Goal: Task Accomplishment & Management: Manage account settings

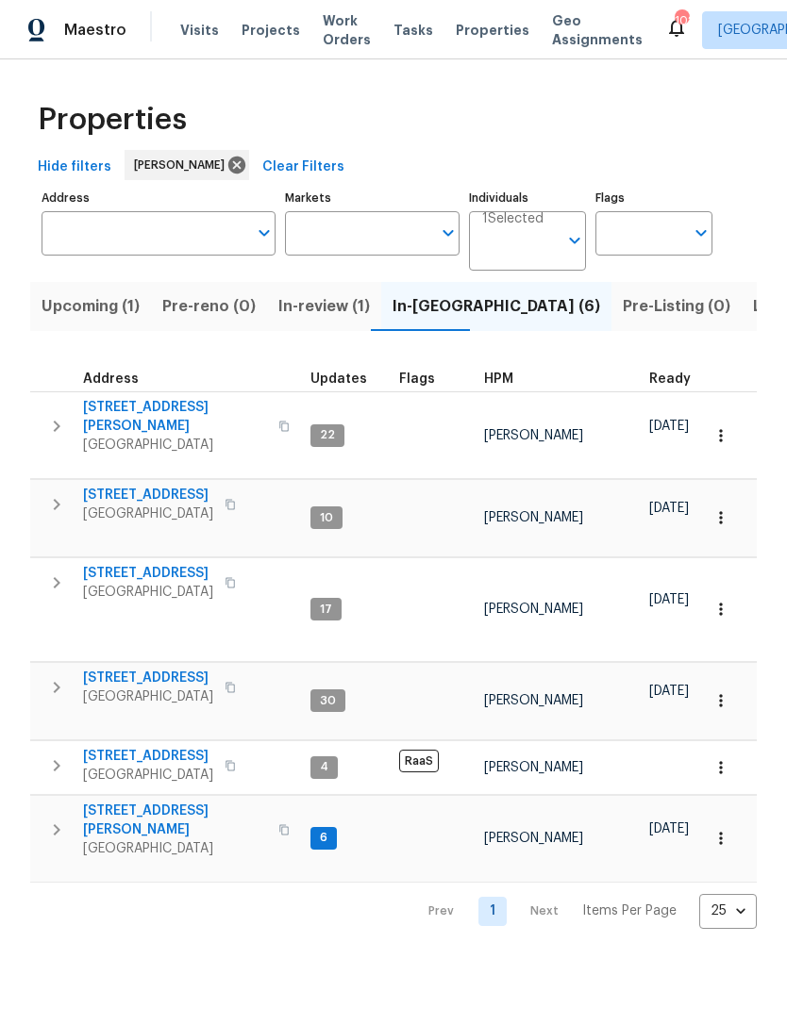
click at [169, 237] on input "Address" at bounding box center [145, 233] width 206 height 44
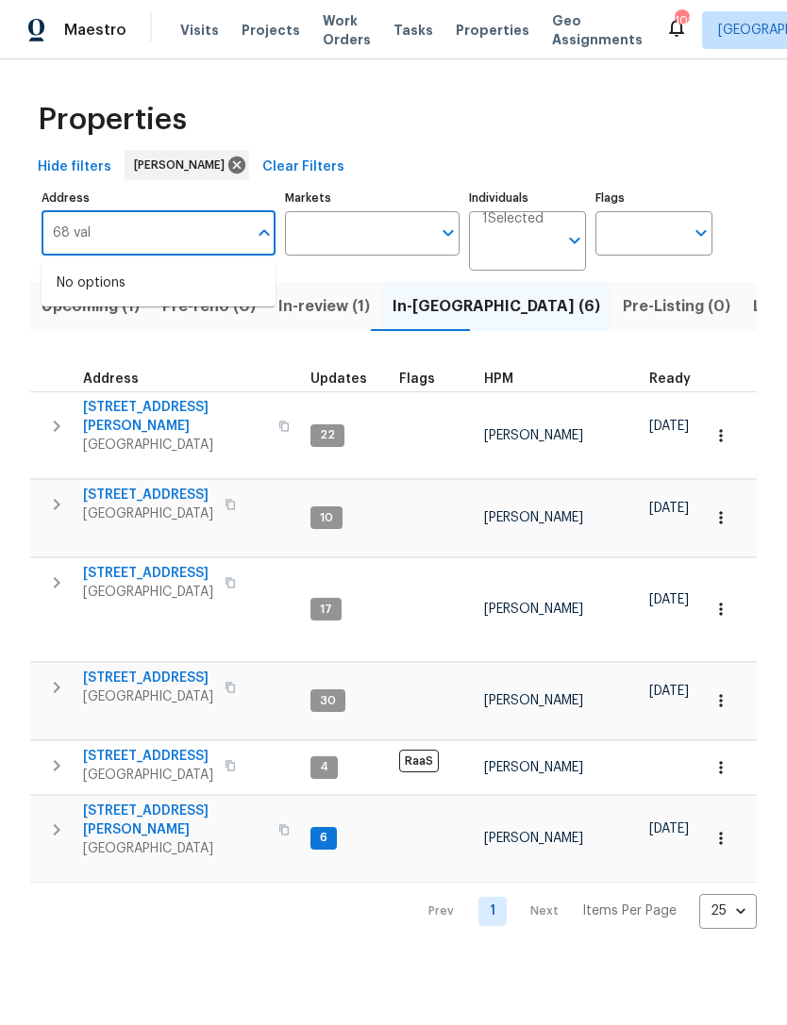
type input "68 vale"
click at [192, 277] on li "68 Vale Pt Newnan GA 30265" at bounding box center [159, 283] width 234 height 31
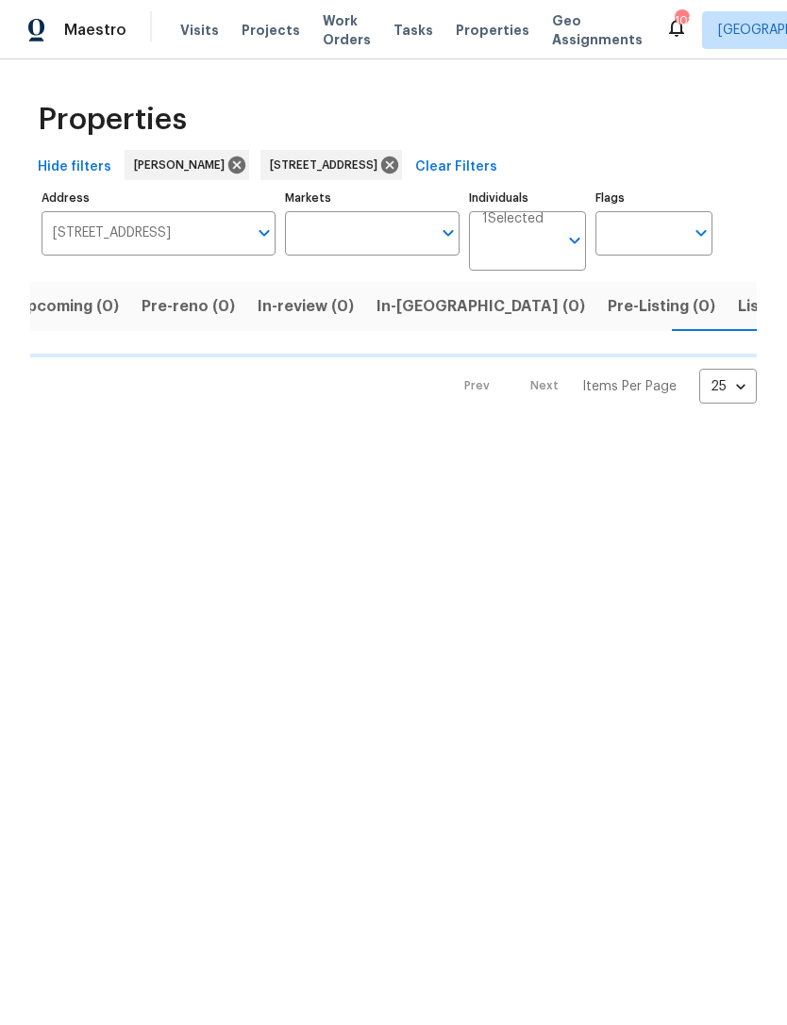
scroll to position [0, 30]
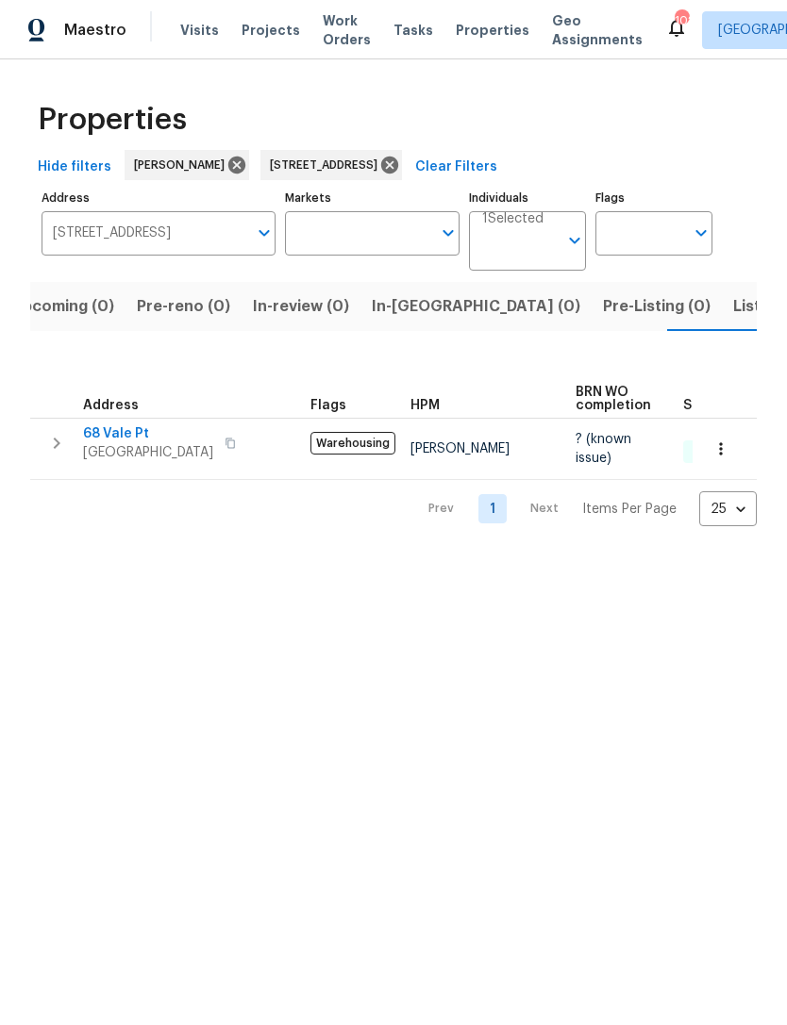
click at [58, 451] on icon "button" at bounding box center [56, 443] width 23 height 23
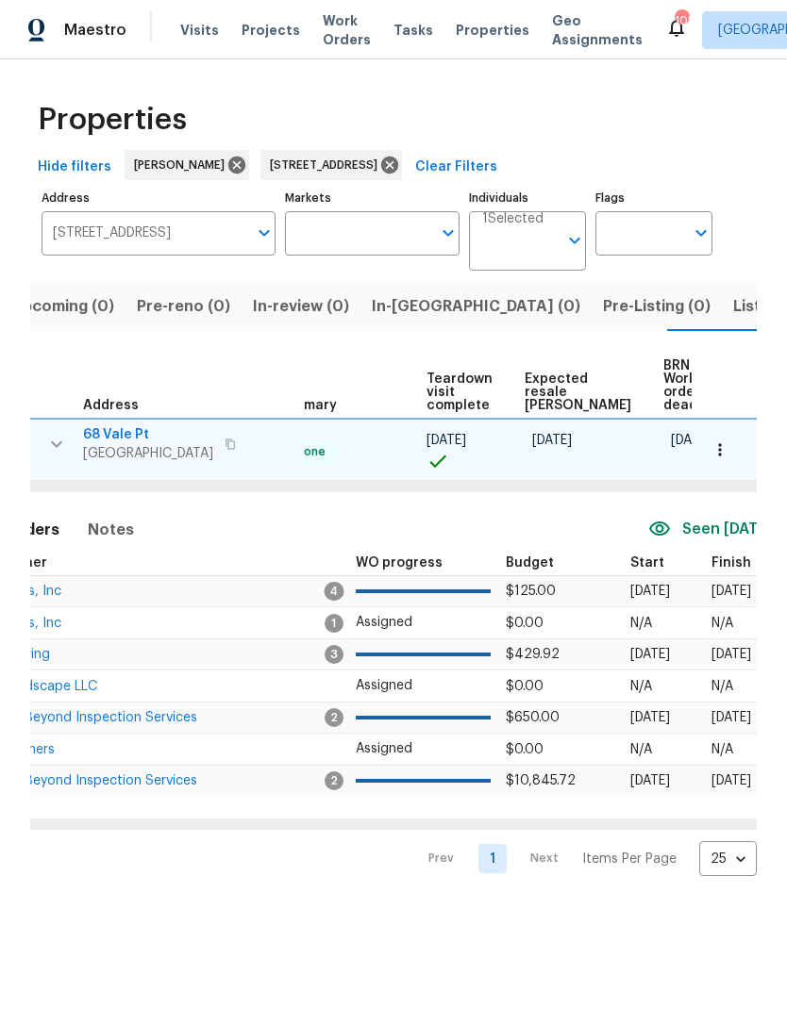
scroll to position [0, 408]
click at [721, 442] on icon "button" at bounding box center [719, 450] width 19 height 19
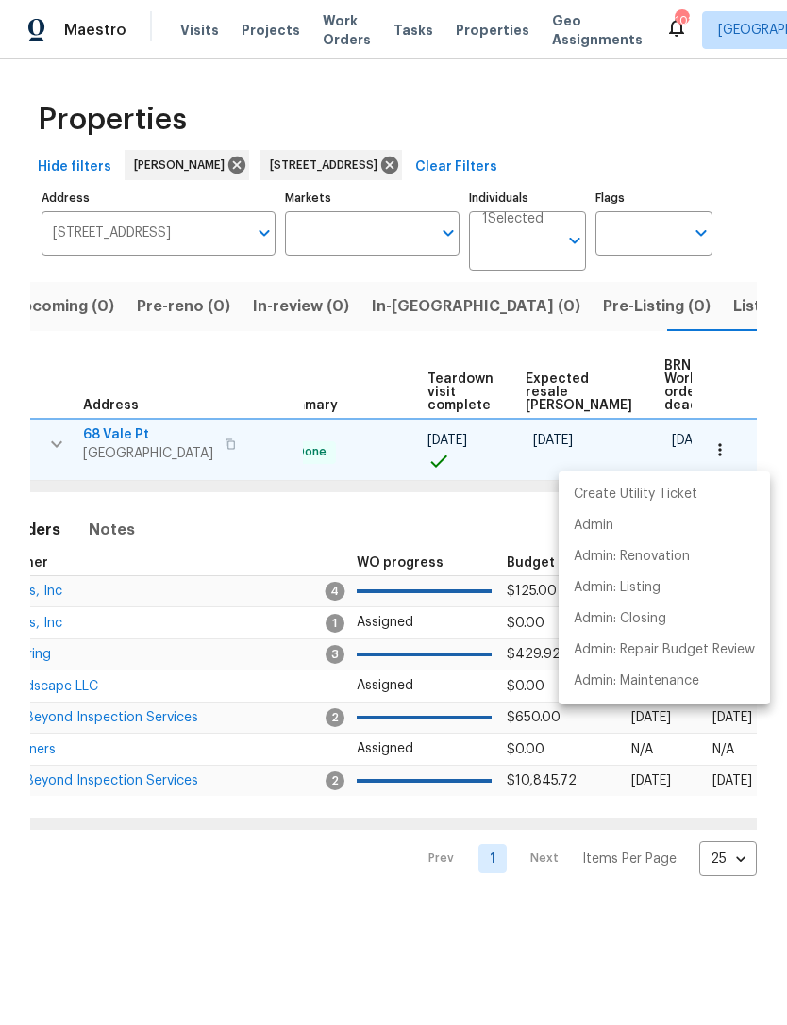
click at [418, 524] on div at bounding box center [393, 512] width 787 height 1025
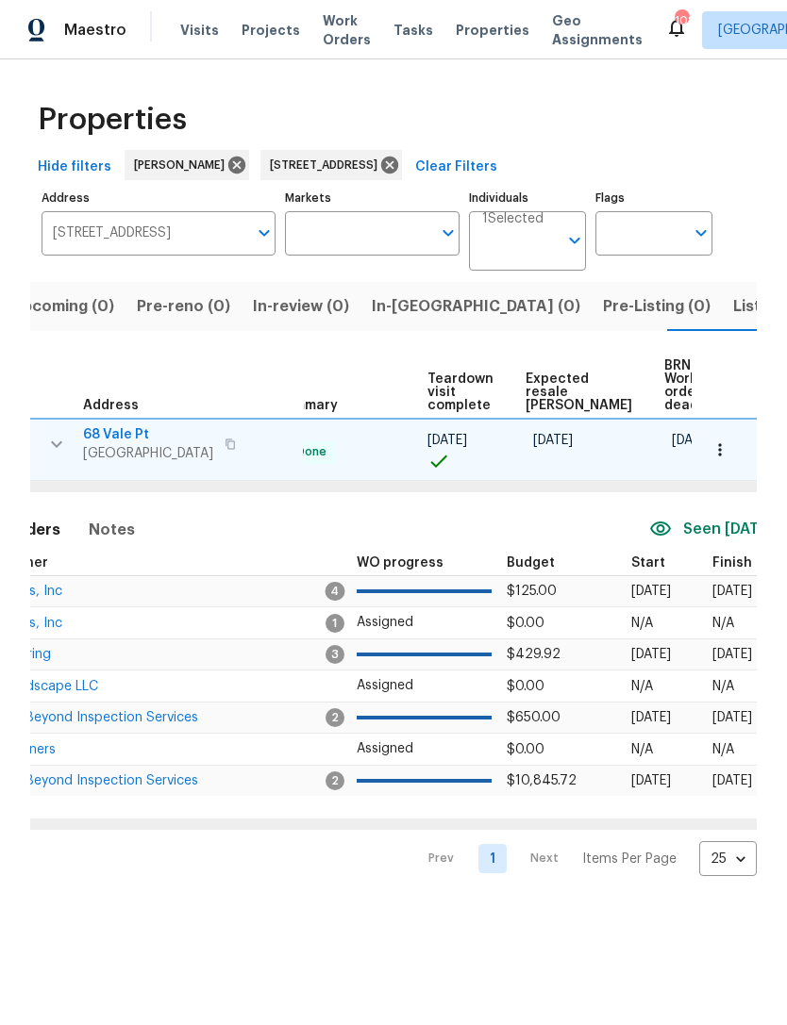
click at [57, 610] on td "Affinity Pools, Inc" at bounding box center [137, 624] width 380 height 32
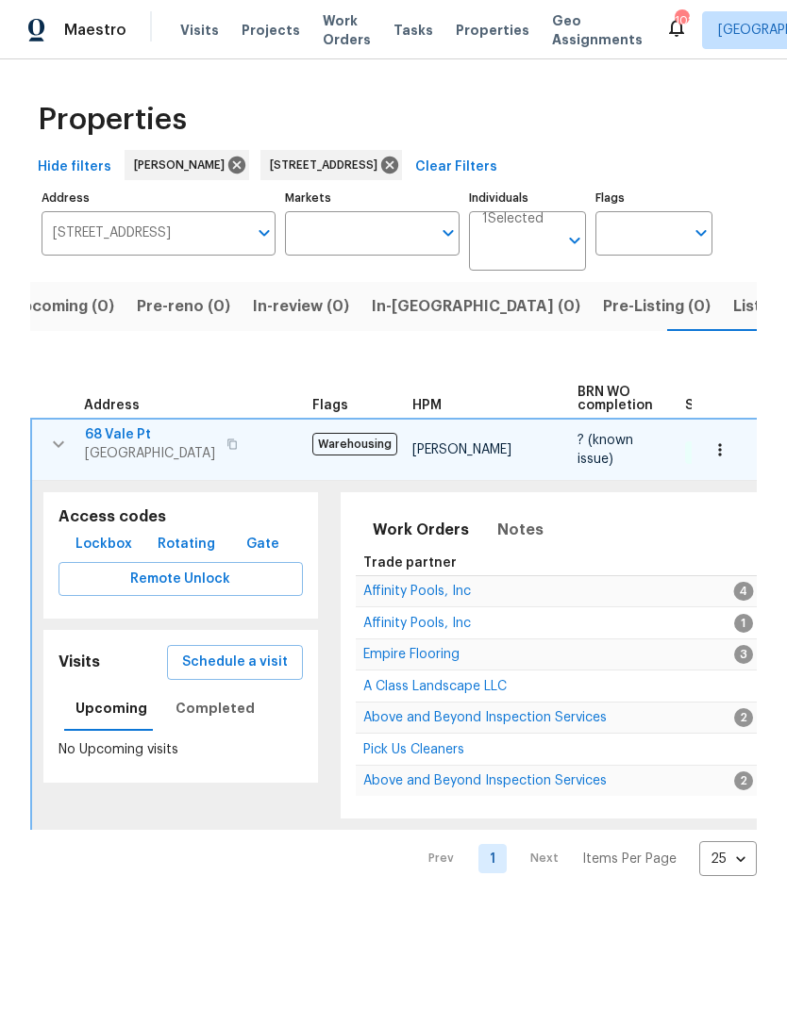
scroll to position [0, 0]
click at [425, 608] on td "Affinity Pools, Inc" at bounding box center [546, 624] width 380 height 32
click at [390, 692] on span "A Class Landscape LLC" at bounding box center [434, 686] width 143 height 13
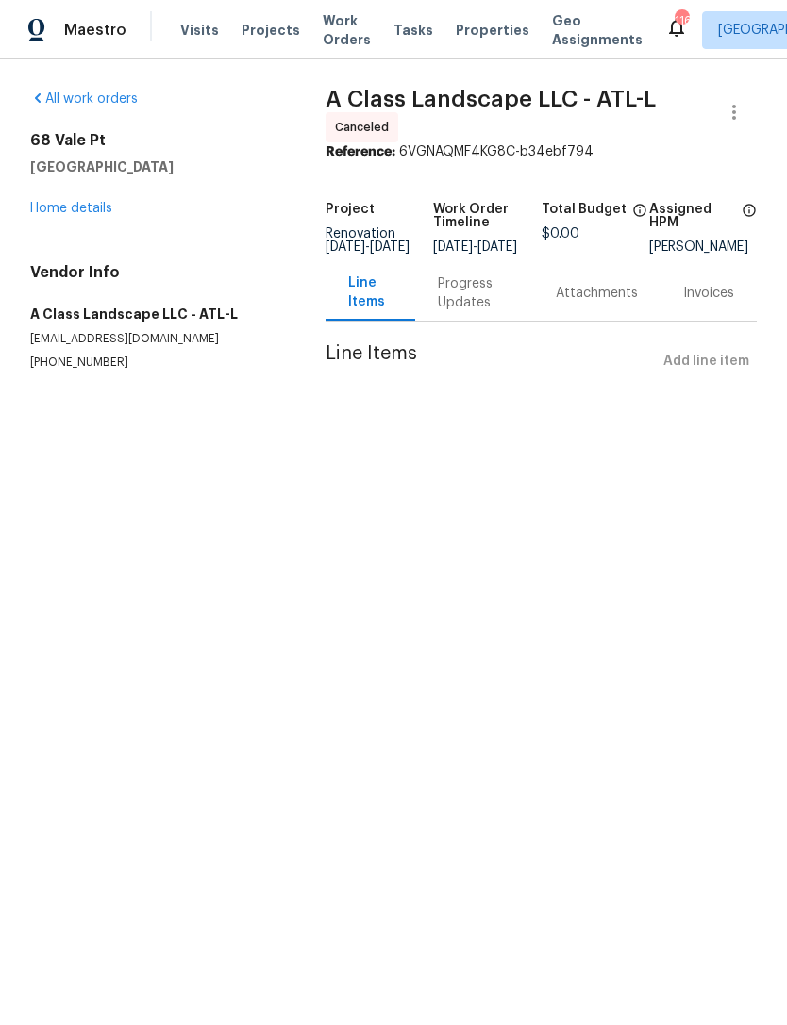
click at [90, 213] on link "Home details" at bounding box center [71, 208] width 82 height 13
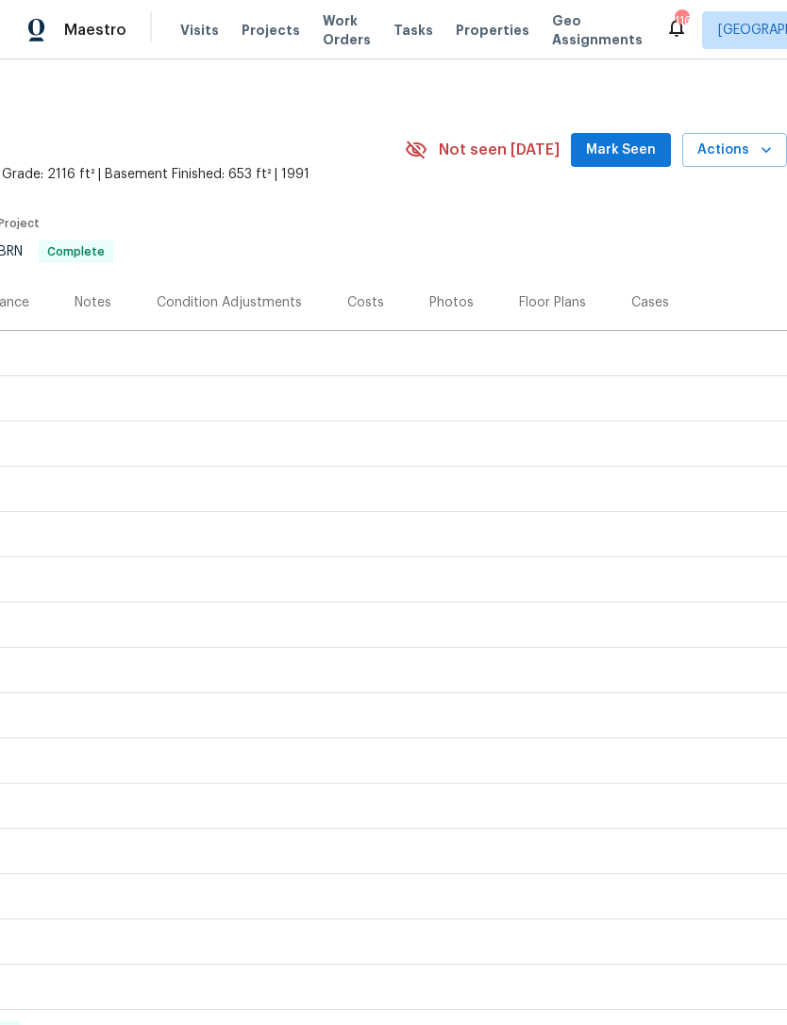
scroll to position [12, 279]
click at [612, 152] on span "Mark Seen" at bounding box center [621, 150] width 70 height 24
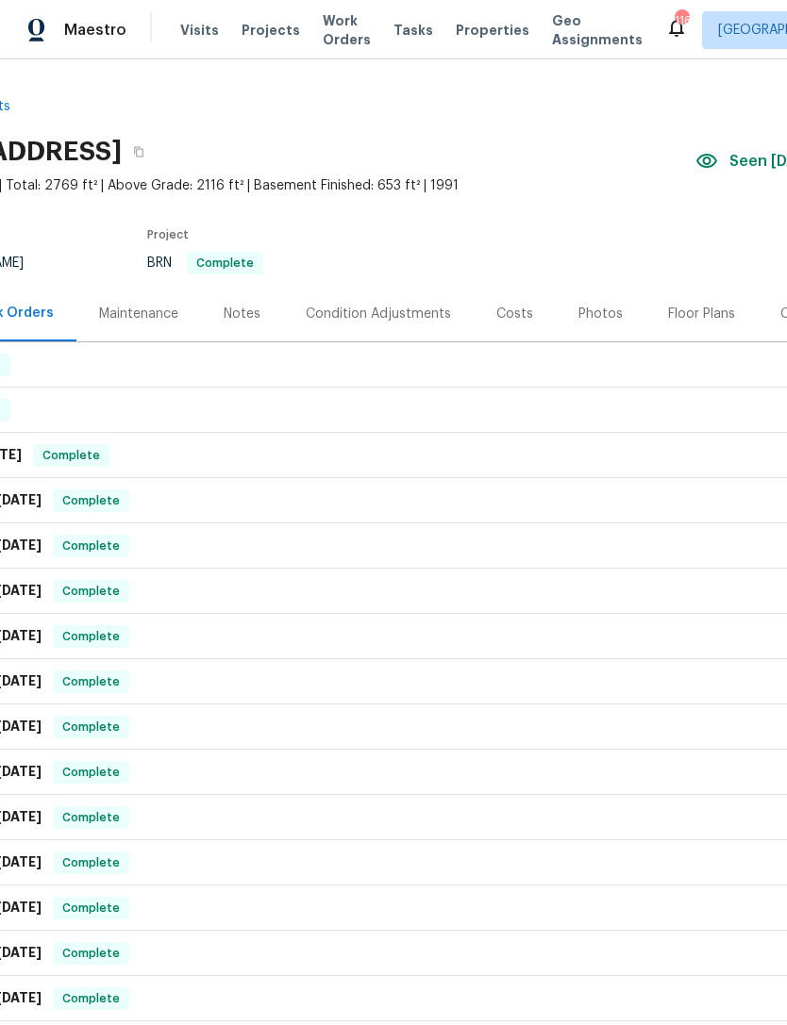
scroll to position [0, 131]
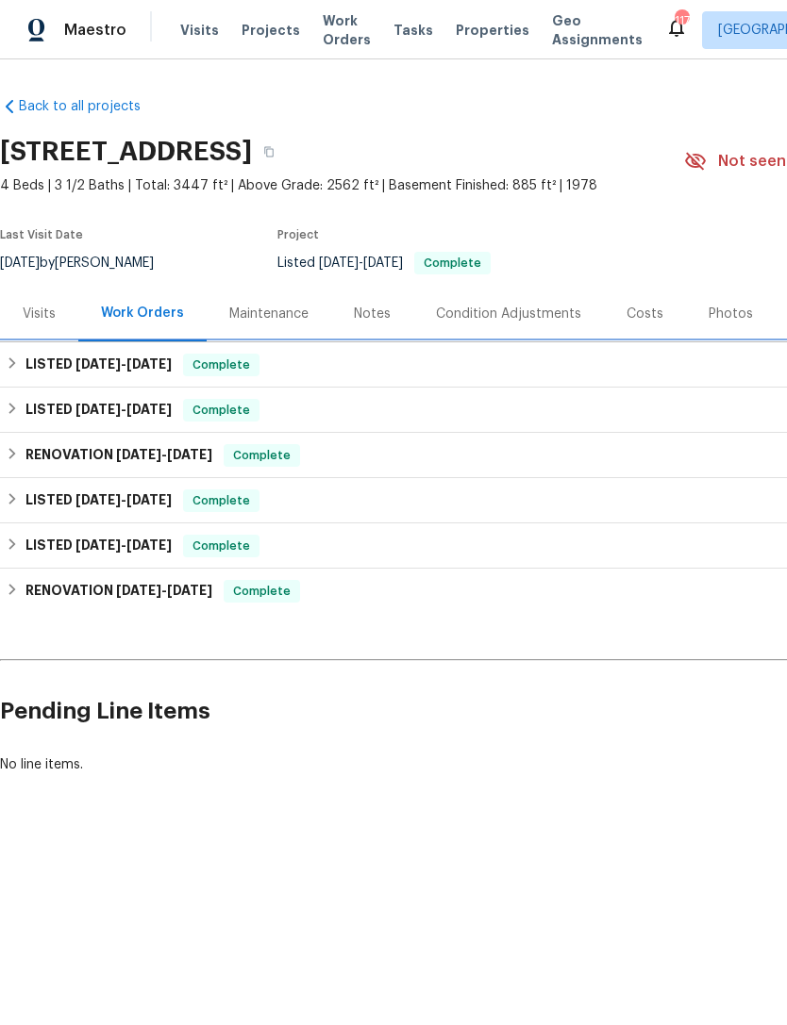
click at [48, 361] on h6 "LISTED 6/26/25 - 7/28/25" at bounding box center [98, 365] width 146 height 23
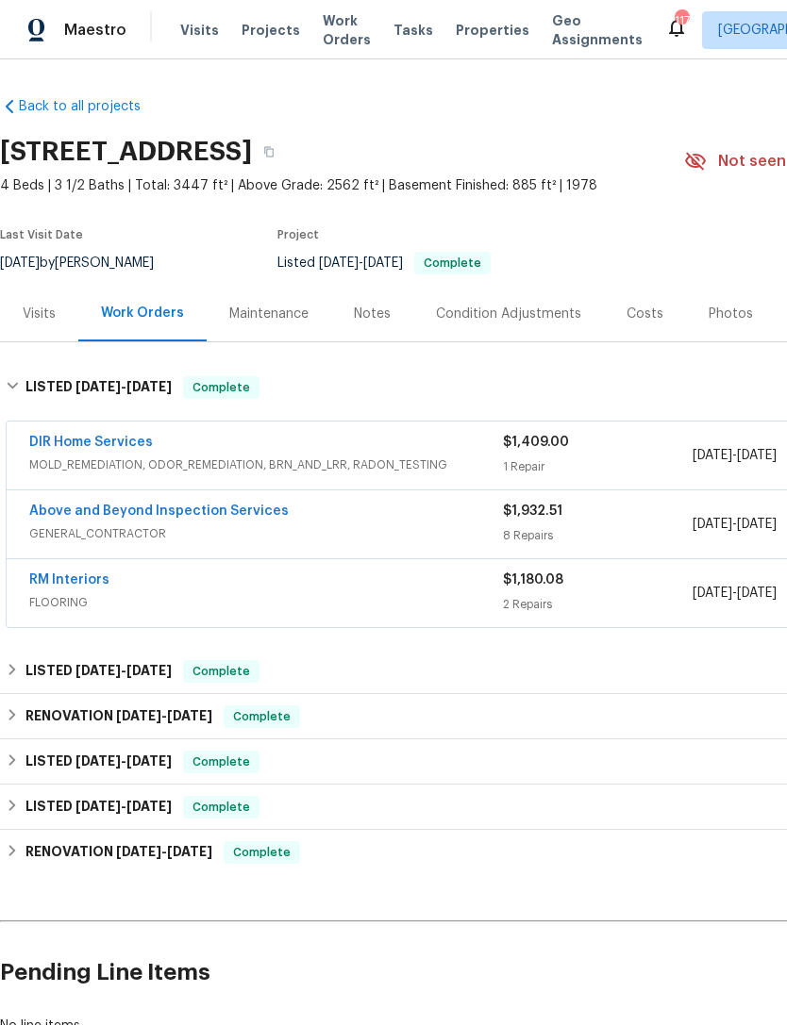
click at [192, 508] on link "Above and Beyond Inspection Services" at bounding box center [158, 511] width 259 height 13
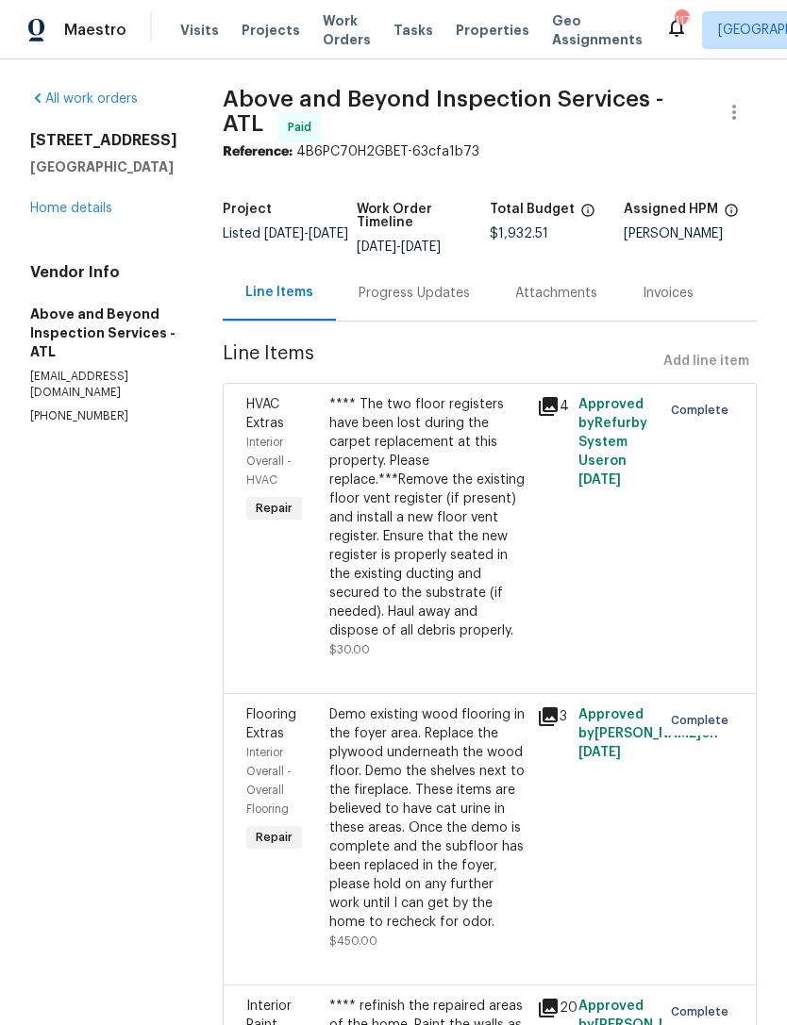
click at [76, 206] on link "Home details" at bounding box center [71, 208] width 82 height 13
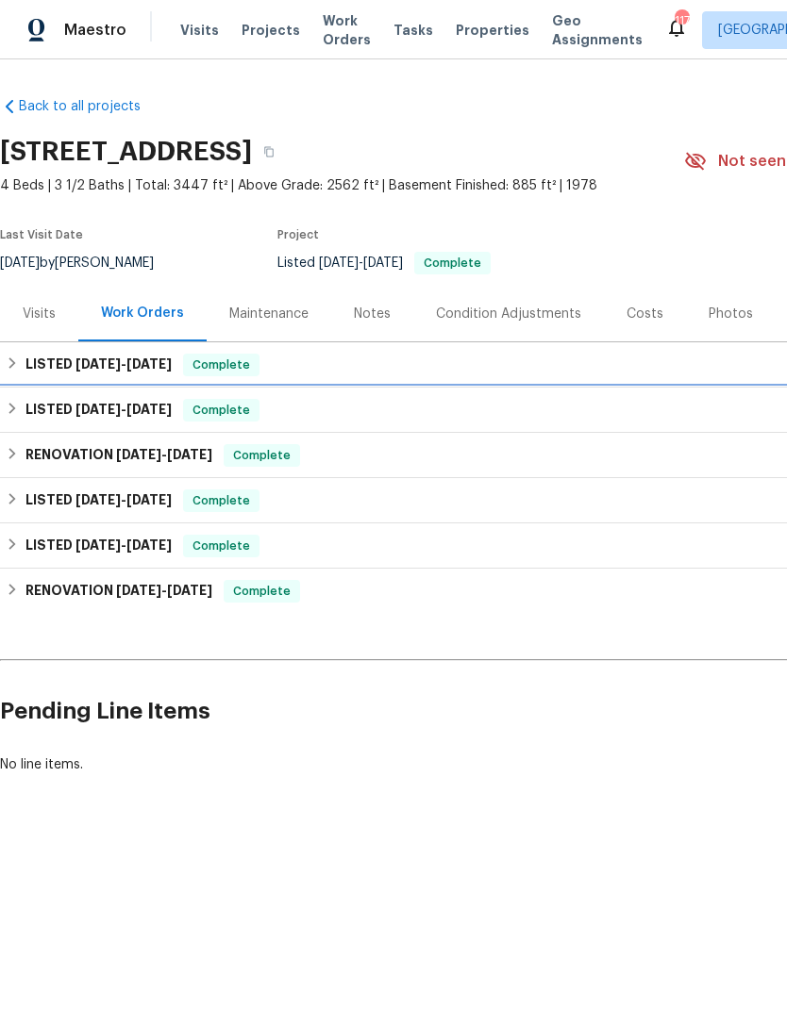
click at [57, 409] on h6 "LISTED 5/28/25 - 6/18/25" at bounding box center [98, 410] width 146 height 23
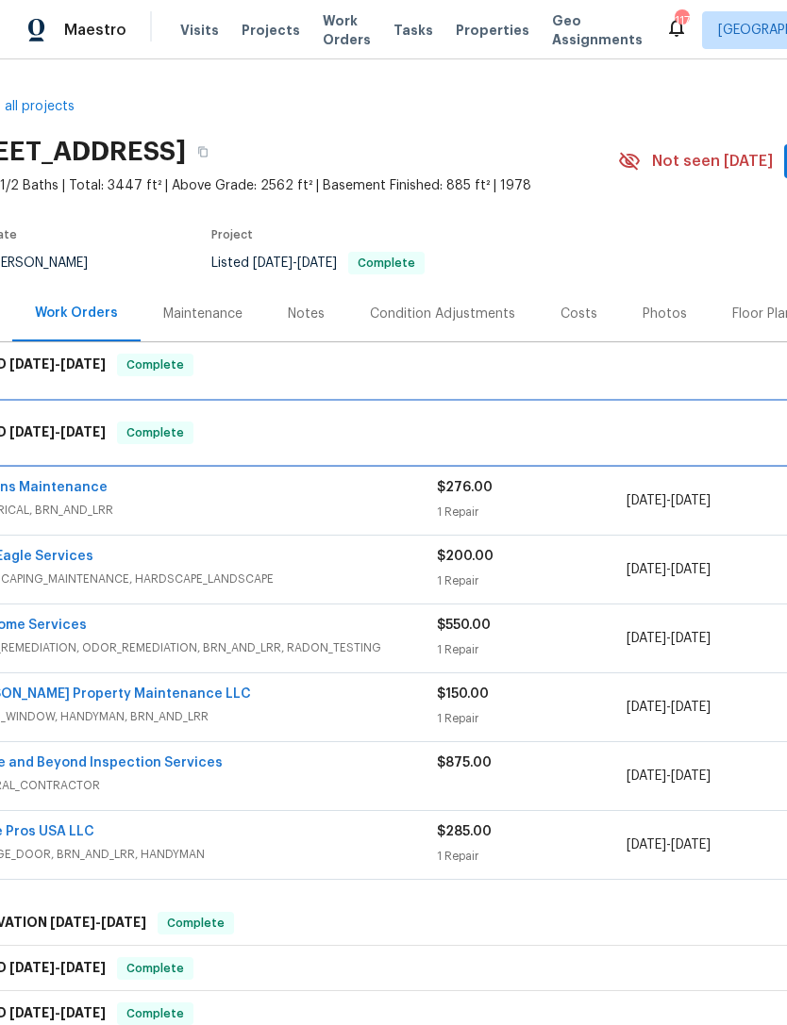
scroll to position [0, 66]
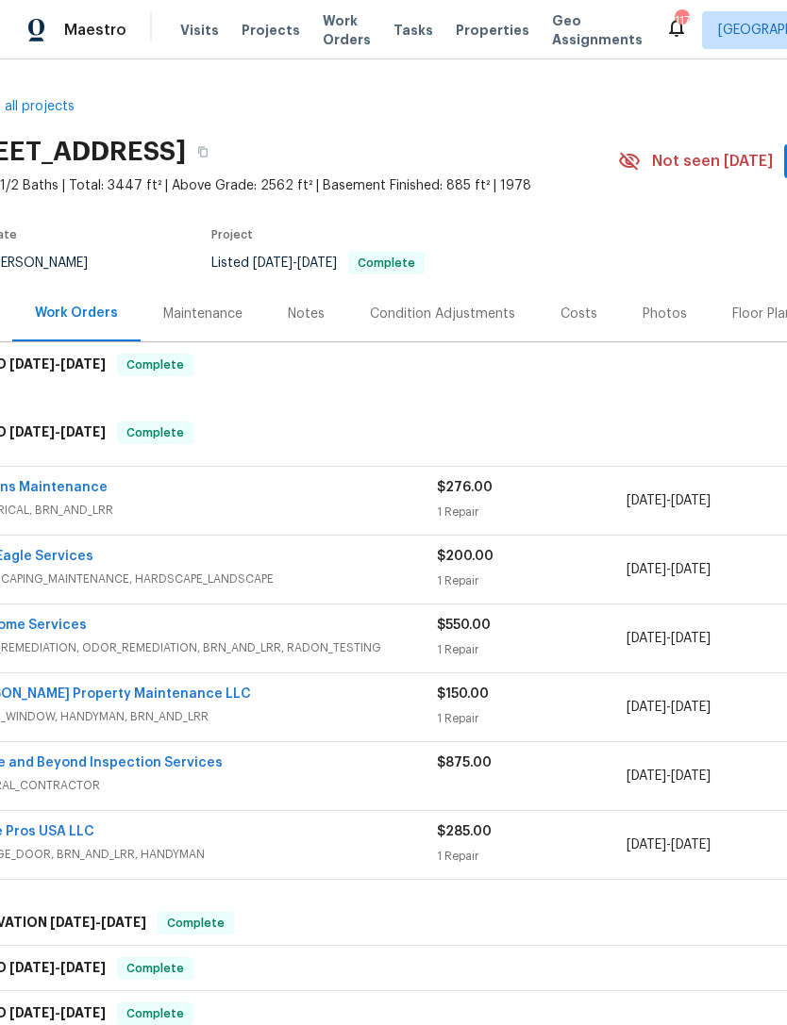
click at [164, 757] on link "Above and Beyond Inspection Services" at bounding box center [92, 763] width 259 height 13
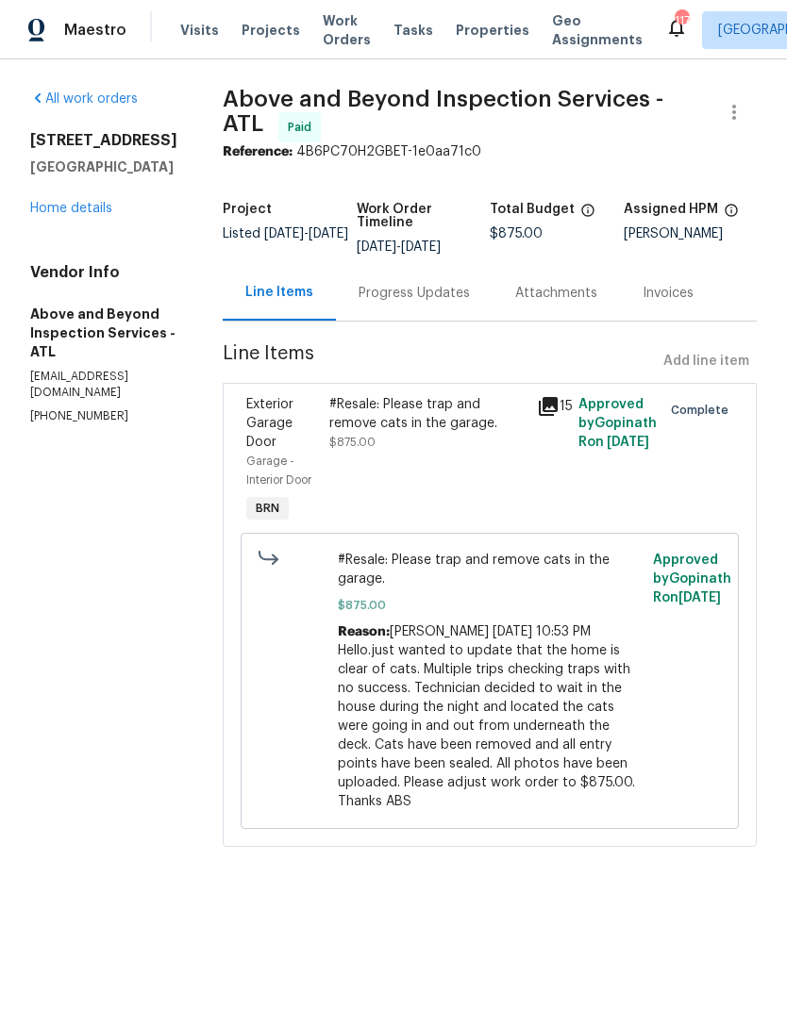
click at [82, 206] on link "Home details" at bounding box center [71, 208] width 82 height 13
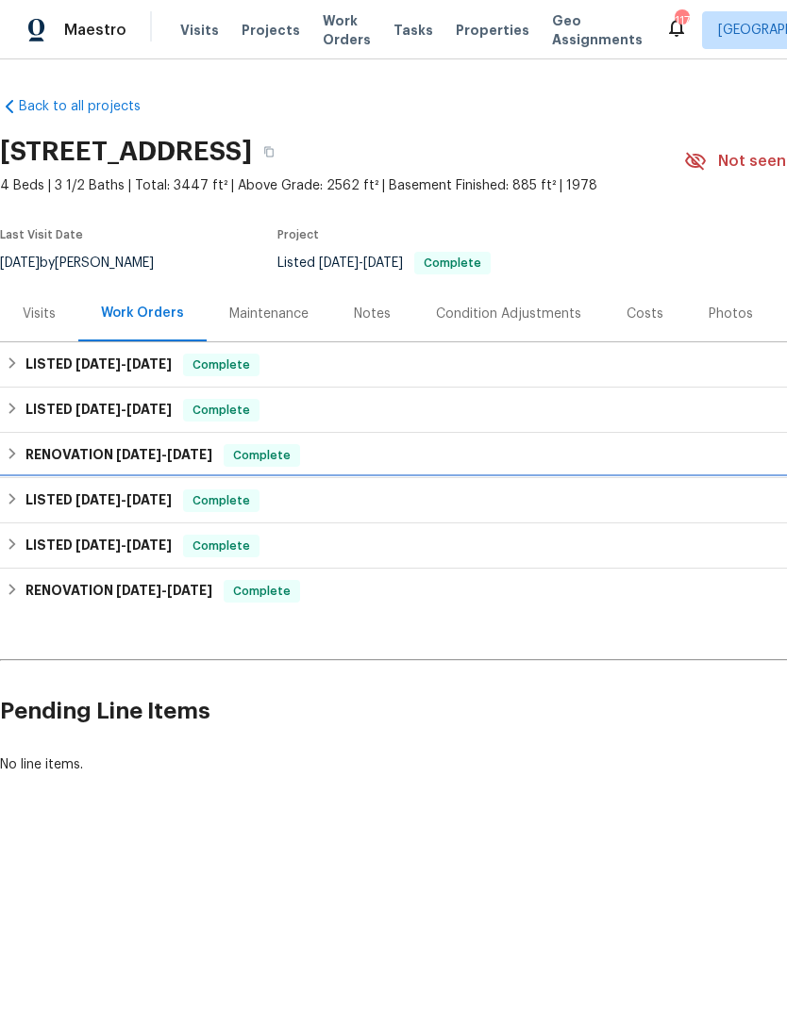
click at [42, 502] on h6 "LISTED 4/9/25 - 5/2/25" at bounding box center [98, 501] width 146 height 23
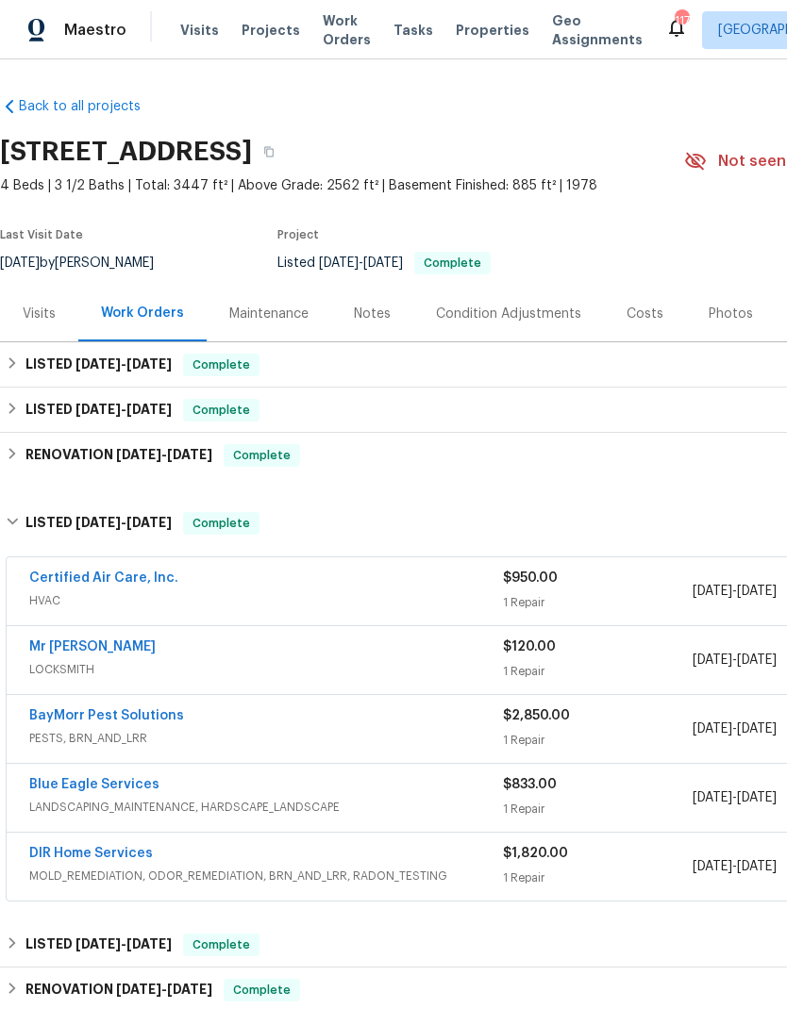
click at [123, 709] on link "BayMorr Pest Solutions" at bounding box center [106, 715] width 155 height 13
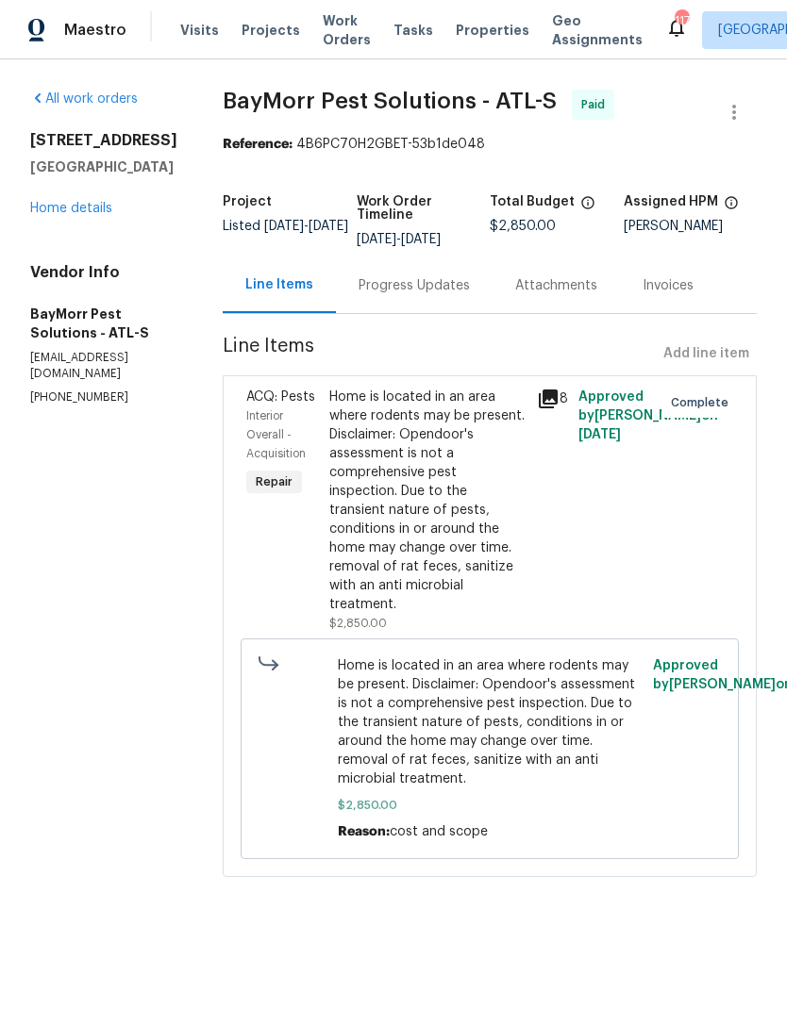
click at [421, 286] on div "Progress Updates" at bounding box center [413, 285] width 111 height 19
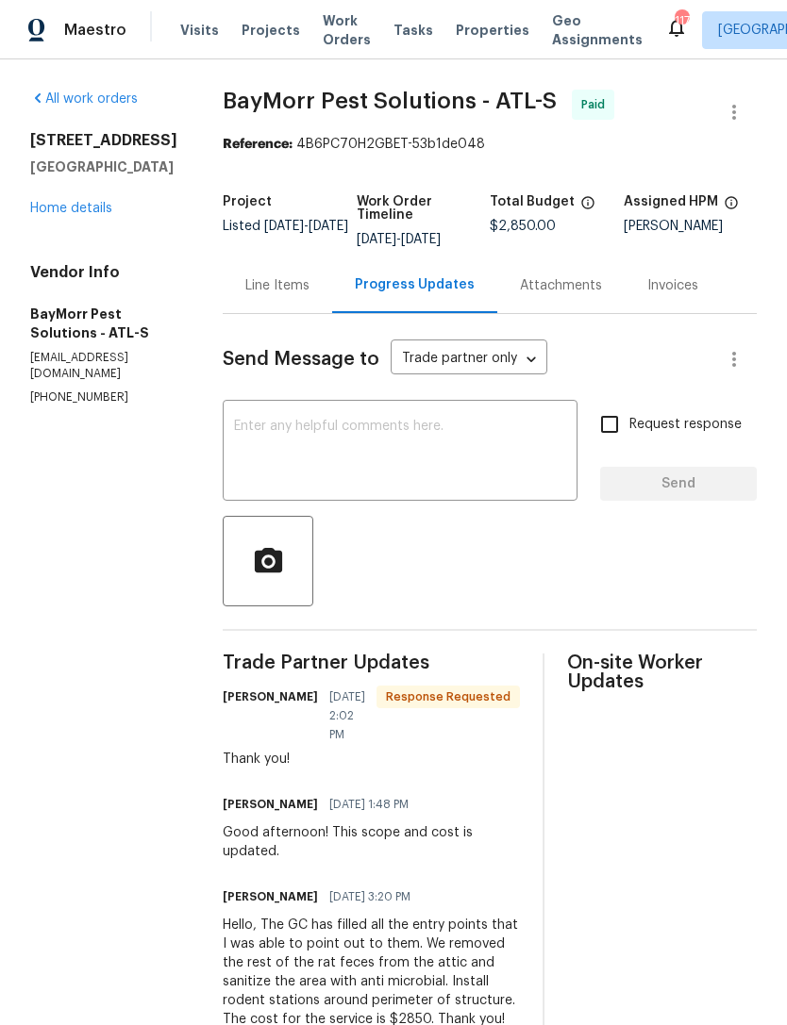
click at [96, 305] on h5 "BayMorr Pest Solutions - ATL-S" at bounding box center [103, 324] width 147 height 38
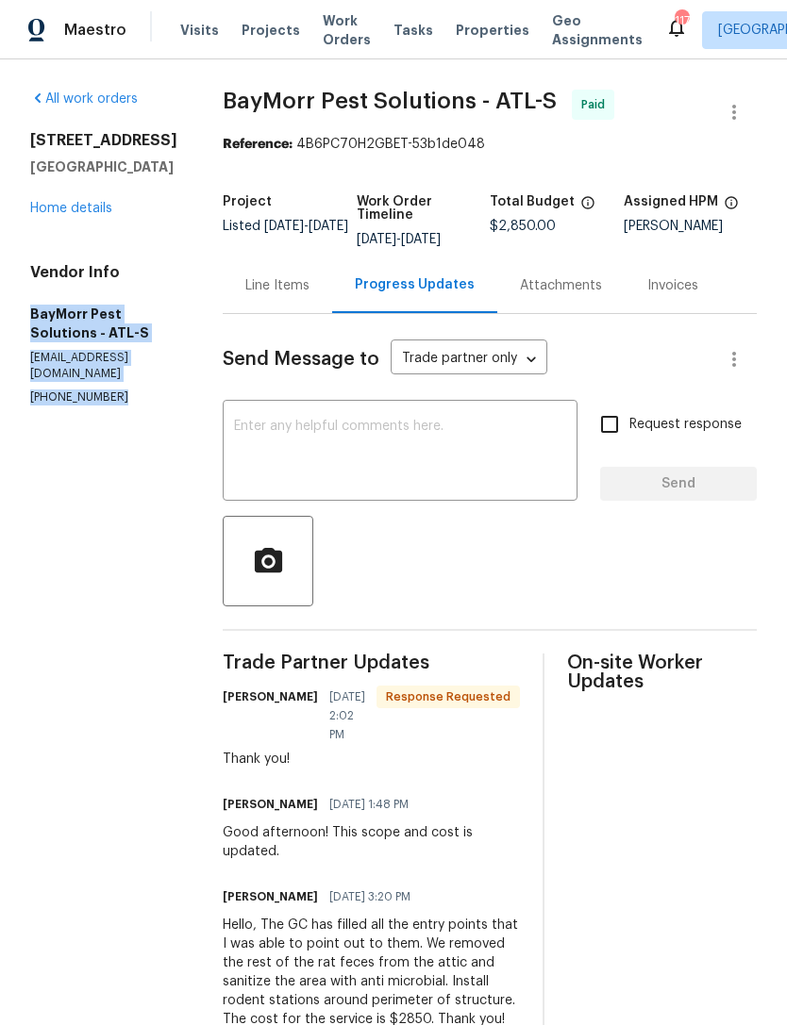
copy div "BayMorr Pest Solutions - ATL-S tmorrison@baymorr.com (678) 822-4982"
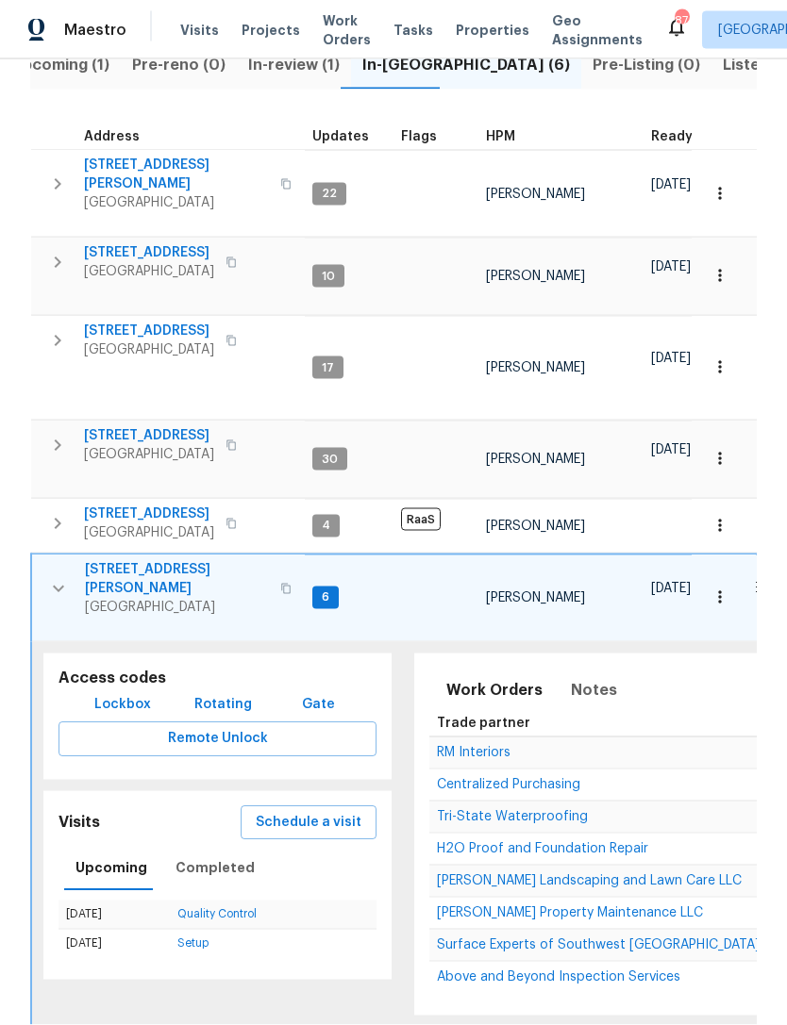
scroll to position [60, 0]
click at [63, 578] on icon "button" at bounding box center [58, 589] width 23 height 23
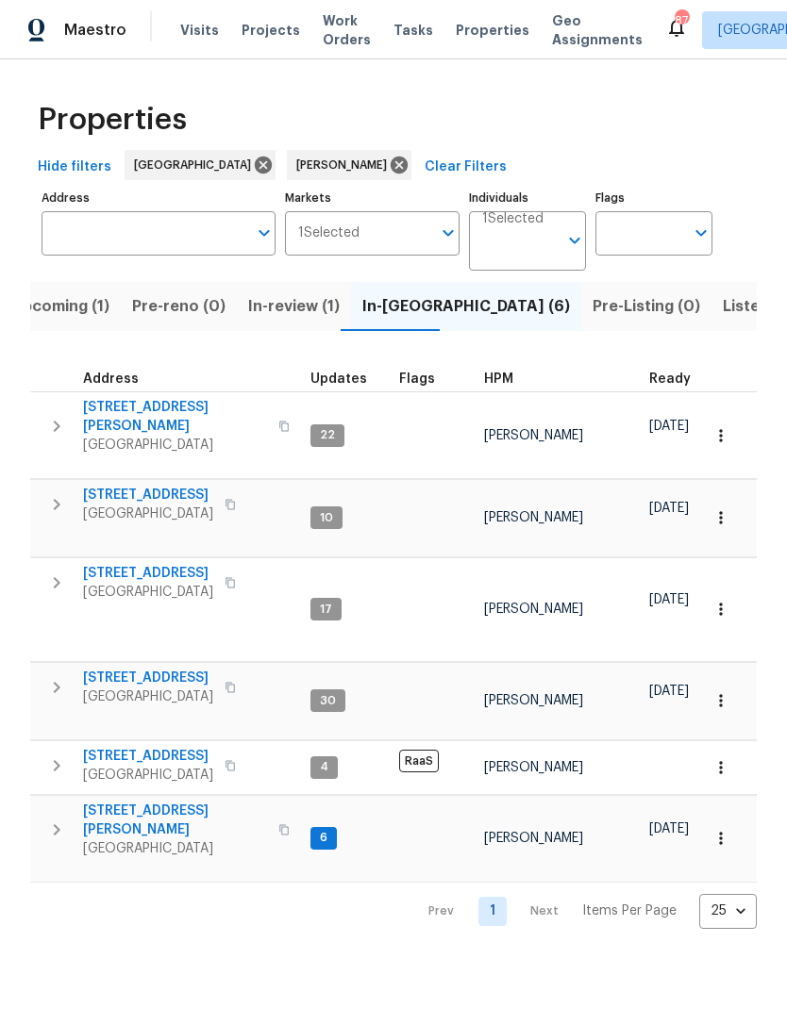
scroll to position [0, 0]
click at [60, 682] on icon "button" at bounding box center [57, 687] width 7 height 11
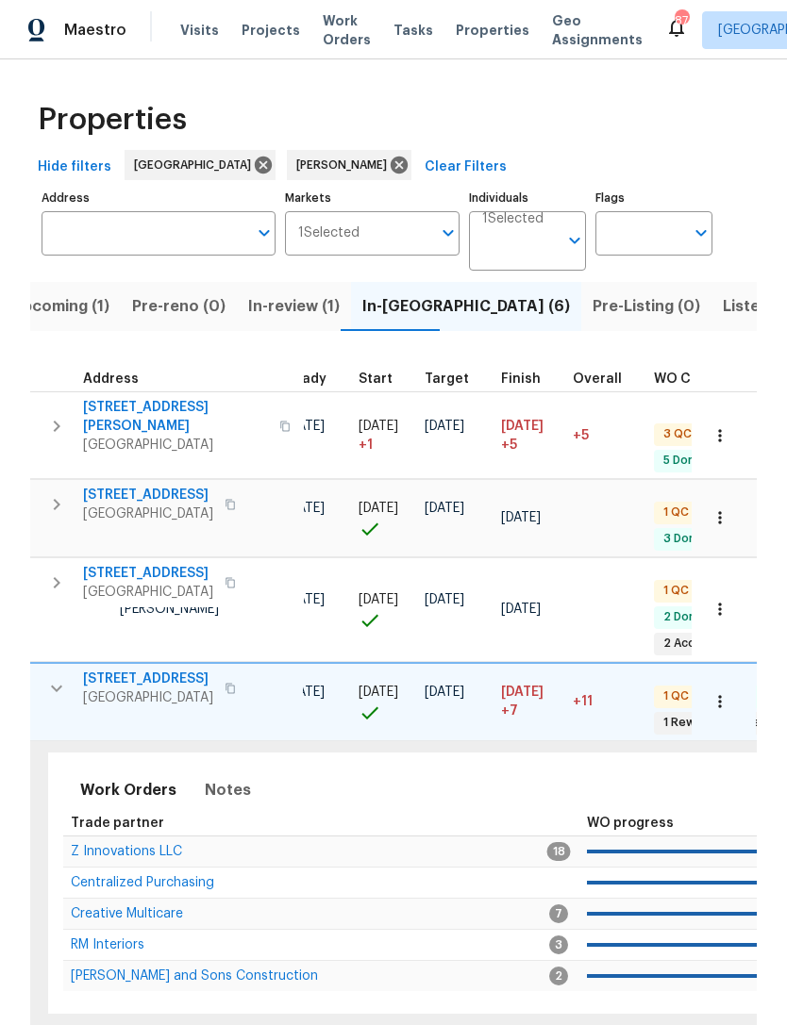
scroll to position [0, 315]
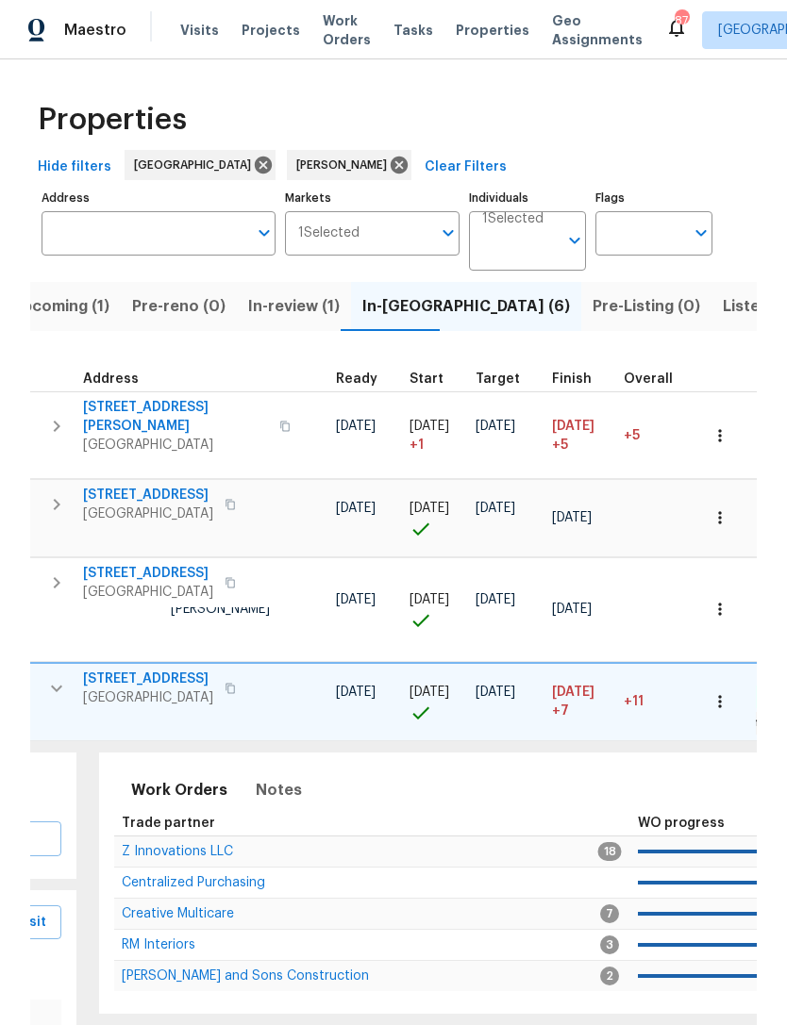
click at [189, 848] on span "Z Innovations LLC" at bounding box center [177, 851] width 111 height 13
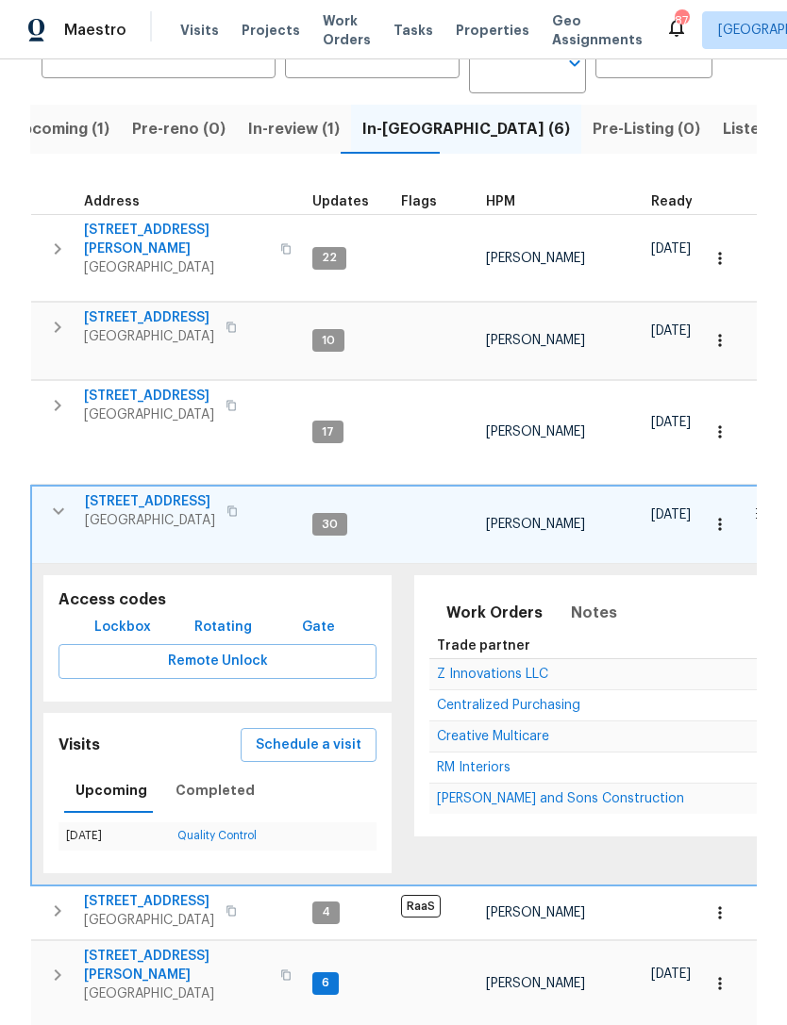
scroll to position [175, 0]
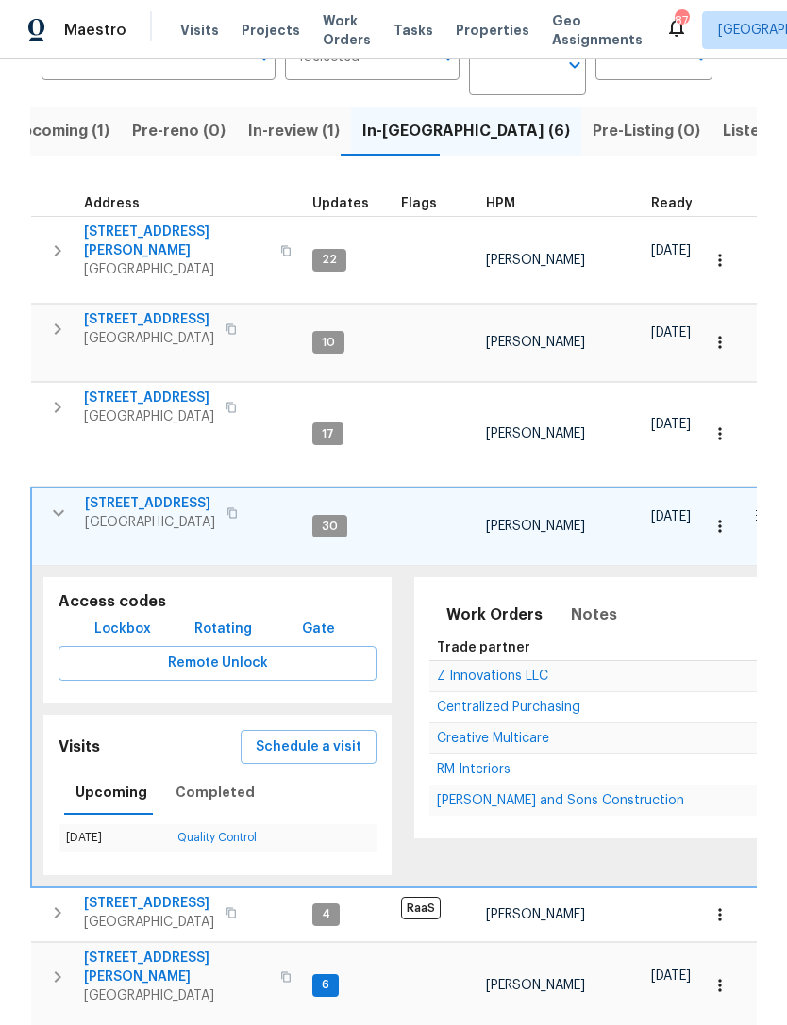
click at [493, 670] on span "Z Innovations LLC" at bounding box center [492, 676] width 111 height 13
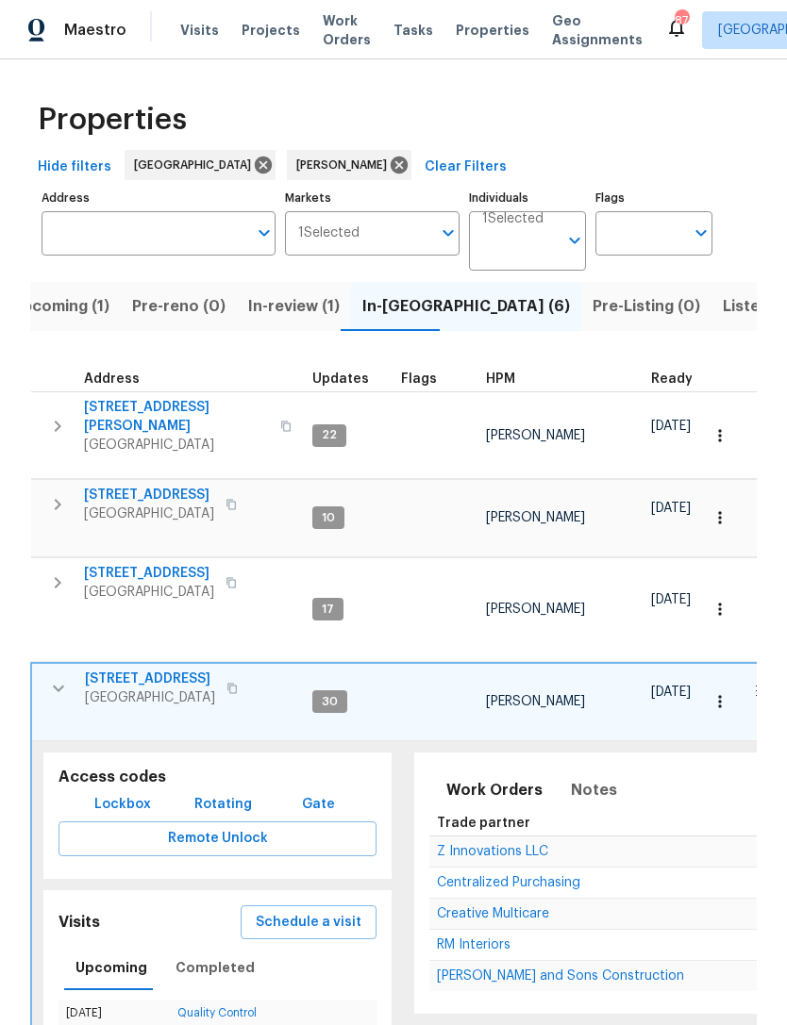
scroll to position [0, 0]
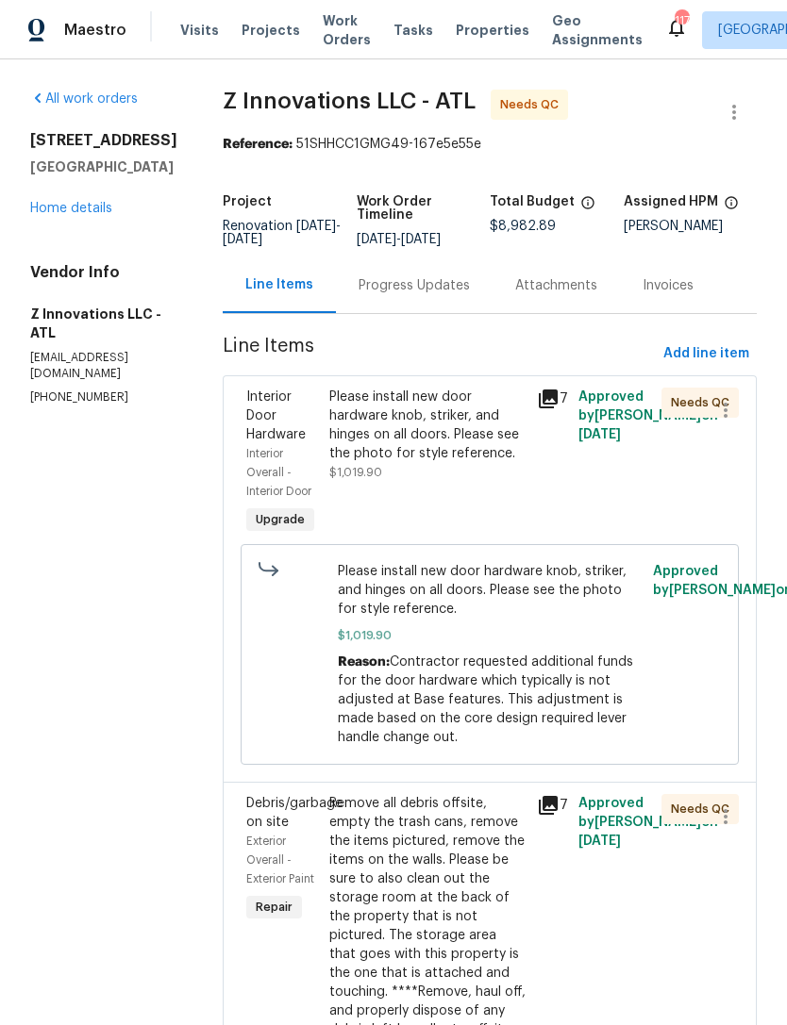
click at [429, 287] on div "Progress Updates" at bounding box center [413, 285] width 111 height 19
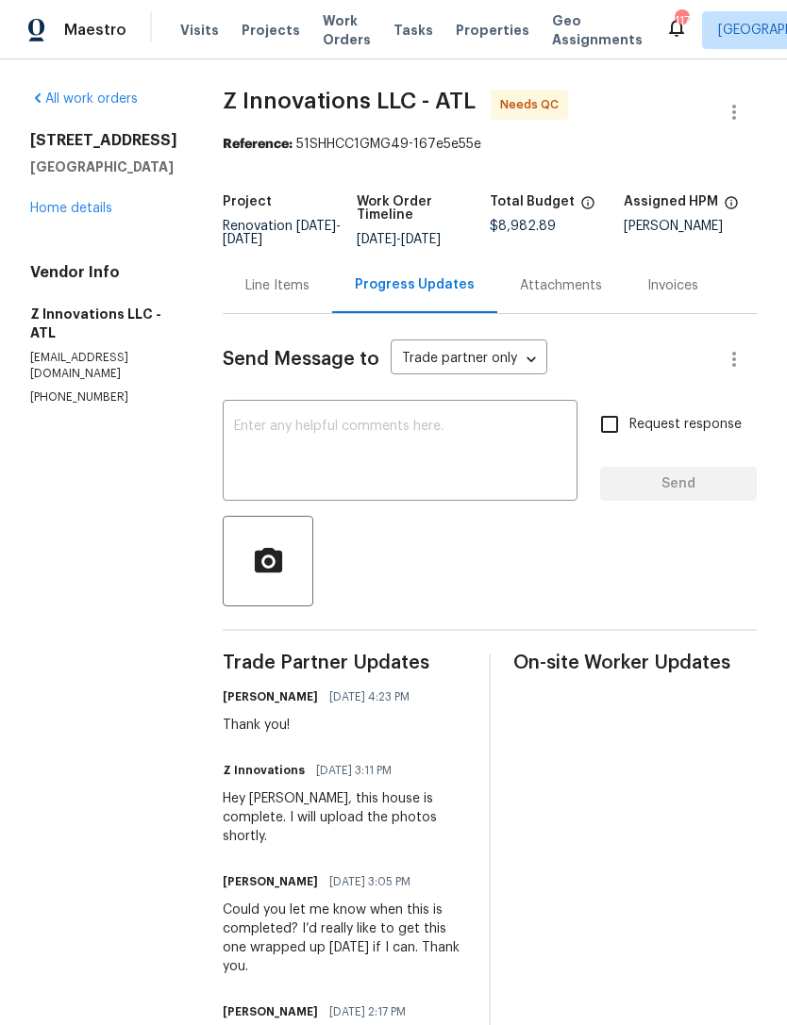
click at [481, 463] on textarea at bounding box center [400, 453] width 332 height 66
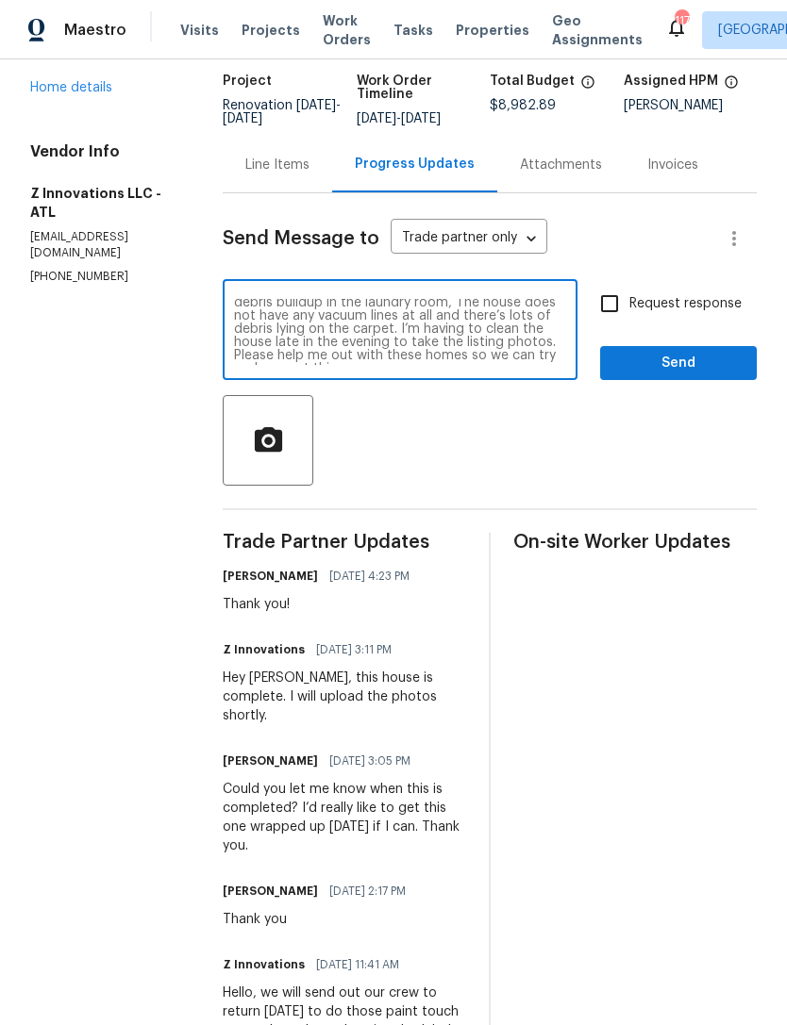
click at [508, 361] on textarea "I’m on my fourth visit back to this home to try to get it closed up. I hate to …" at bounding box center [400, 332] width 332 height 66
click at [293, 318] on textarea "I’m on my fourth visit back to this home to try to get it closed up. I hate to …" at bounding box center [400, 332] width 332 height 66
click at [515, 364] on textarea "I’m on my fourth visit back to this home to try to get it closed up. That has a…" at bounding box center [400, 332] width 332 height 66
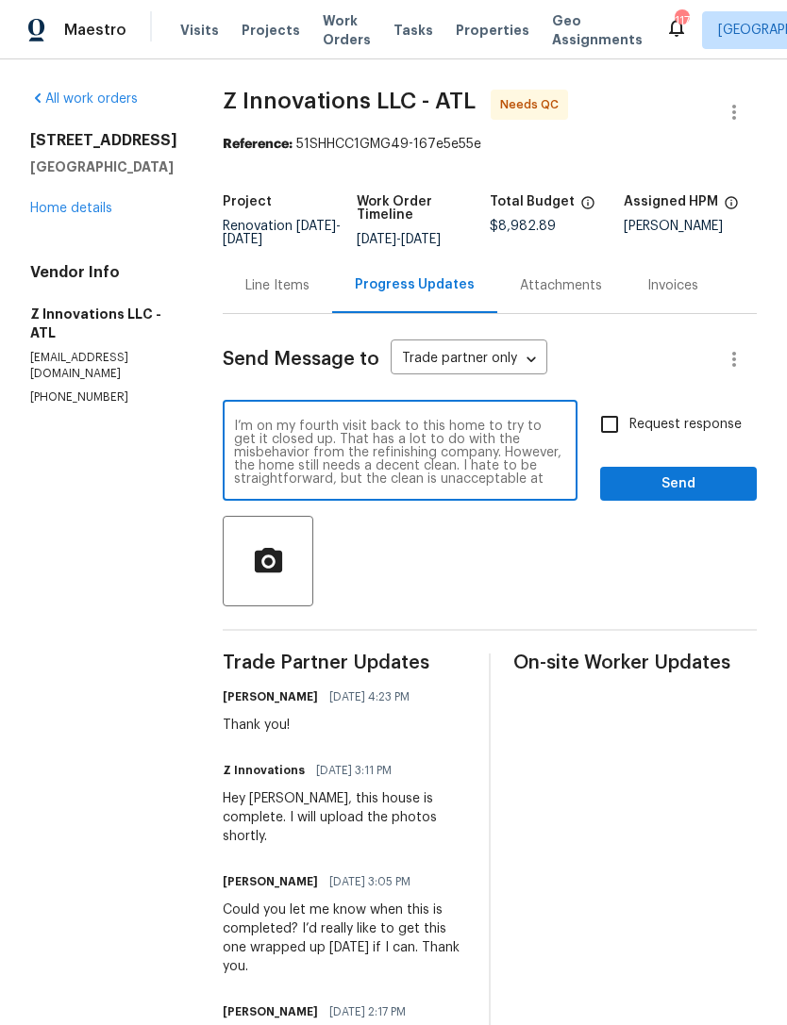
click at [418, 452] on textarea "I’m on my fourth visit back to this home to try to get it closed up. That has a…" at bounding box center [400, 453] width 332 height 66
click at [475, 451] on textarea "I’m on my fourth visit back to this home to try to get it closed up. That has a…" at bounding box center [400, 453] width 332 height 66
click at [433, 426] on textarea "I’m on my fourth visit back to this home to try to get it closed up. That has a…" at bounding box center [400, 453] width 332 height 66
click at [410, 434] on textarea "I’m on my fourth visit back to this home to try to get it closed up. That has a…" at bounding box center [400, 453] width 332 height 66
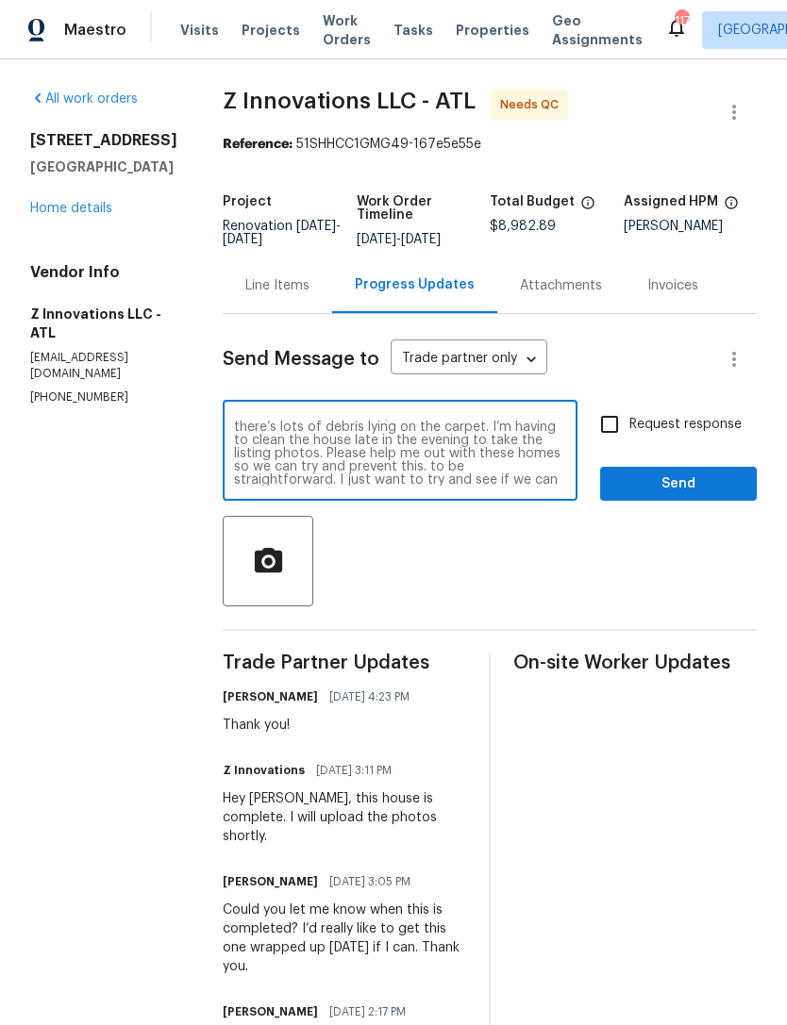
click at [409, 434] on textarea "I’m on my fourth visit back to this home to try to get it closed up. That has a…" at bounding box center [400, 453] width 332 height 66
type textarea "I’m on my fourth visit back to this home to try to get it closed up. That has a…"
click at [608, 432] on input "Request response" at bounding box center [610, 425] width 40 height 40
checkbox input "true"
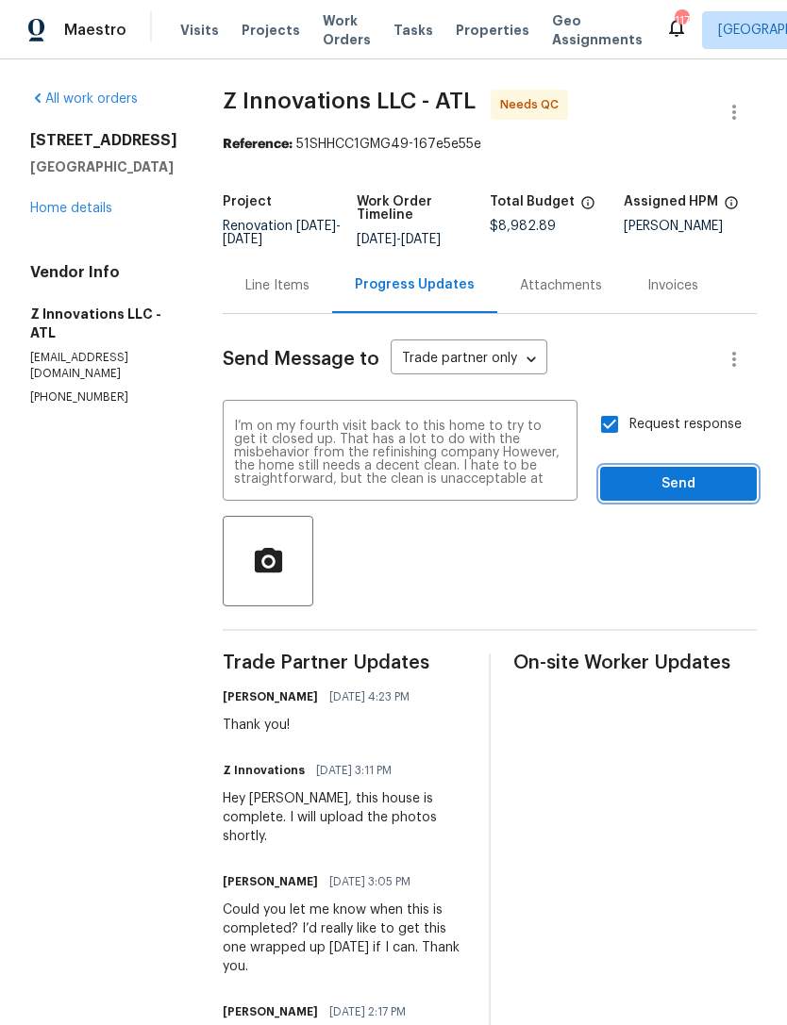
click at [668, 487] on span "Send" at bounding box center [678, 485] width 126 height 24
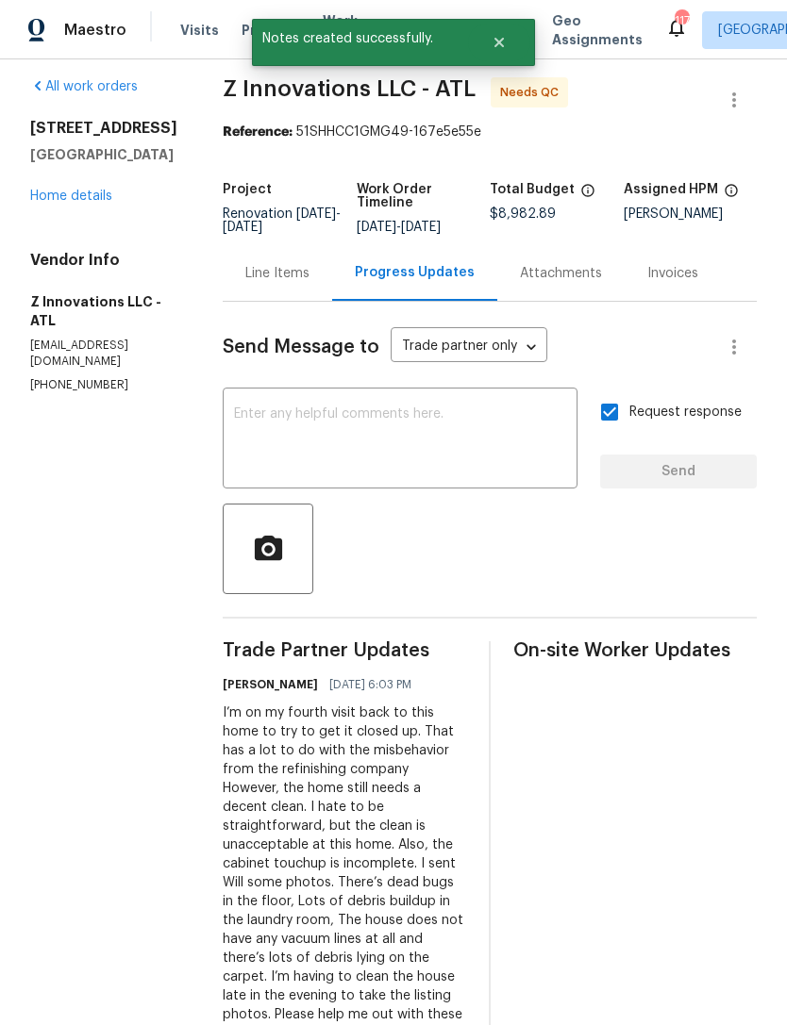
scroll to position [15, 0]
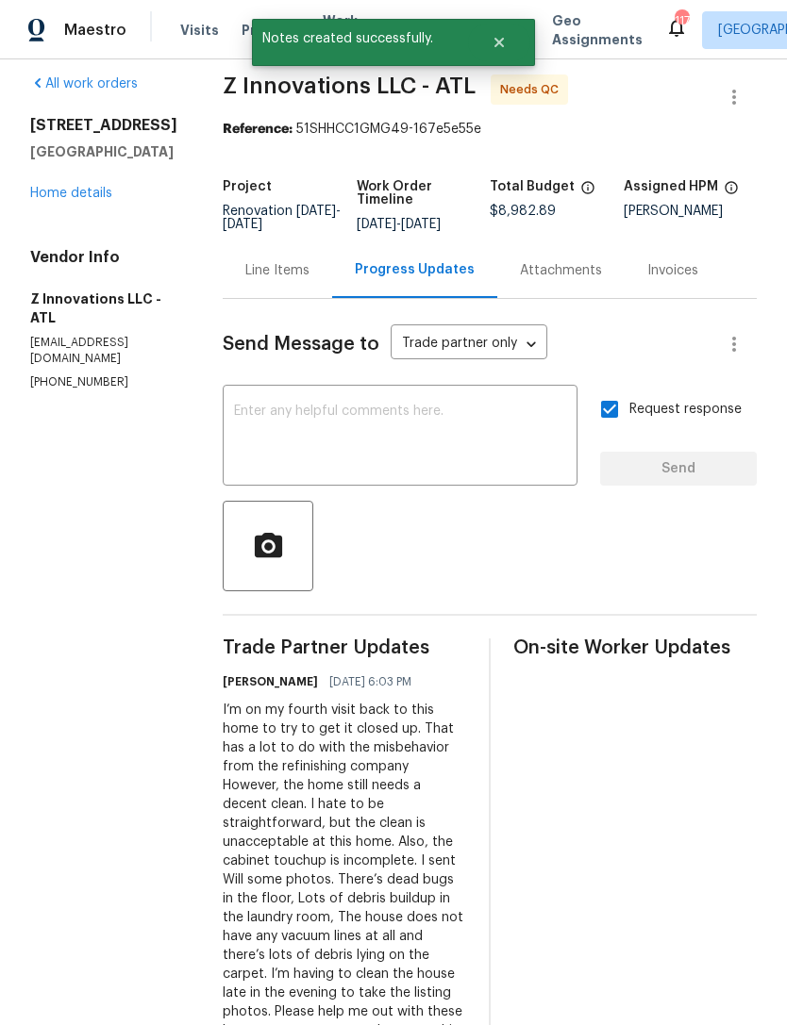
click at [99, 189] on link "Home details" at bounding box center [71, 193] width 82 height 13
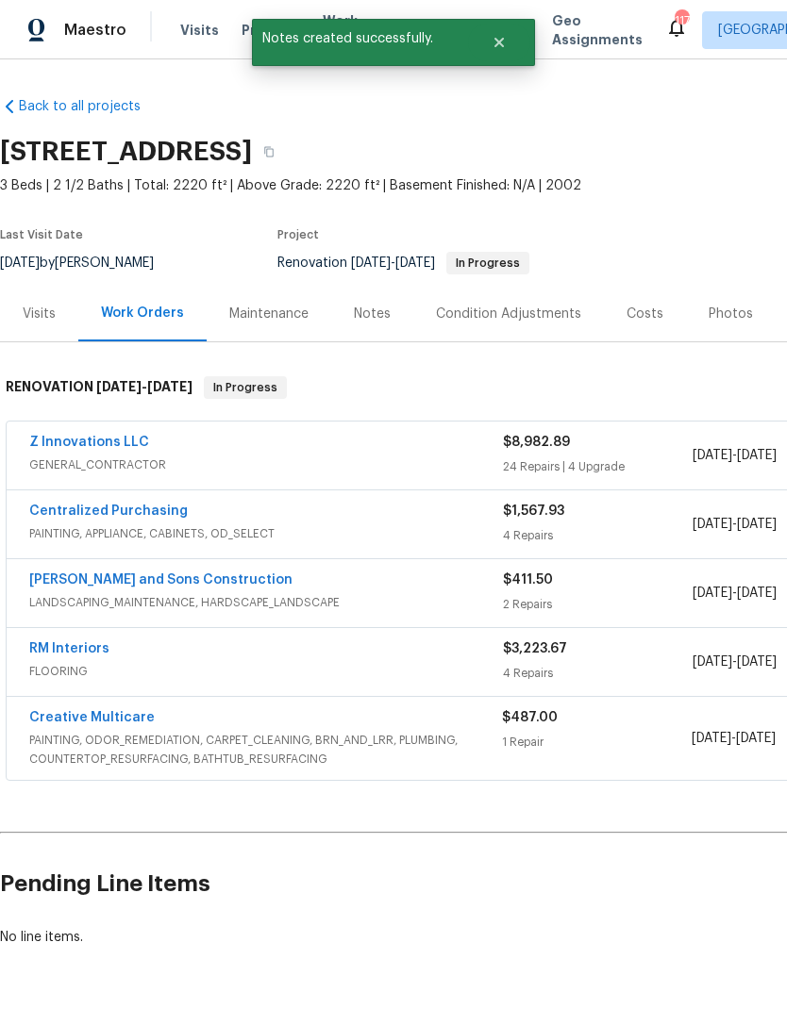
click at [368, 317] on div "Notes" at bounding box center [372, 314] width 37 height 19
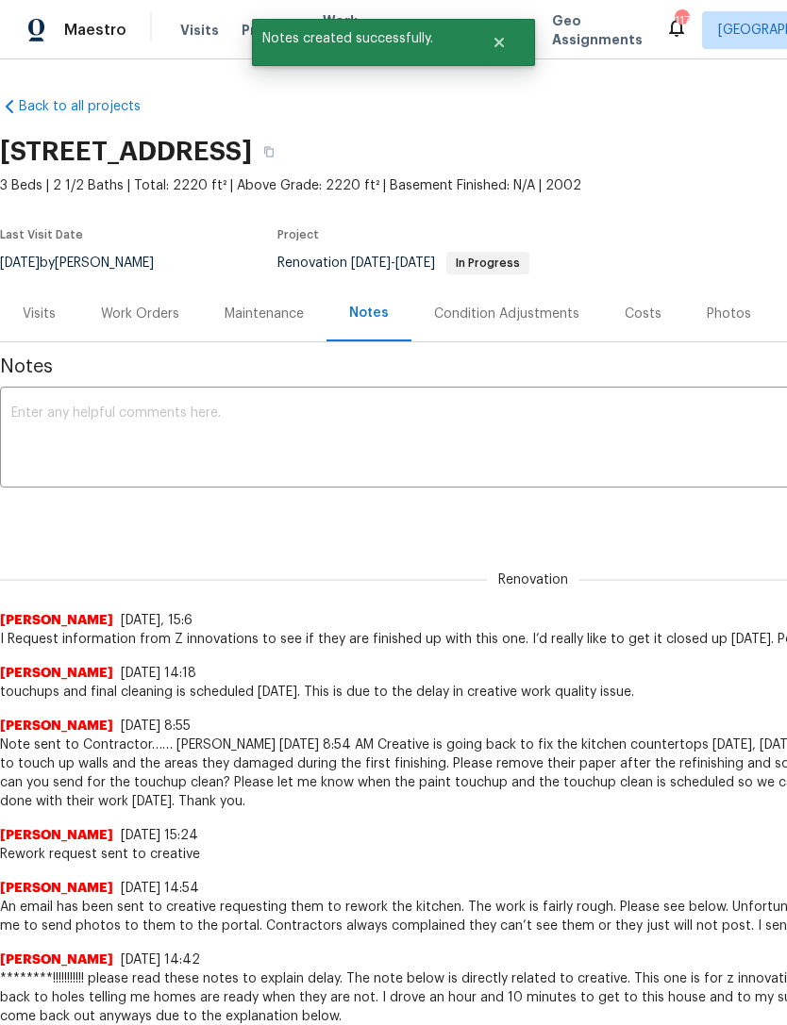
click at [246, 418] on textarea at bounding box center [532, 440] width 1043 height 66
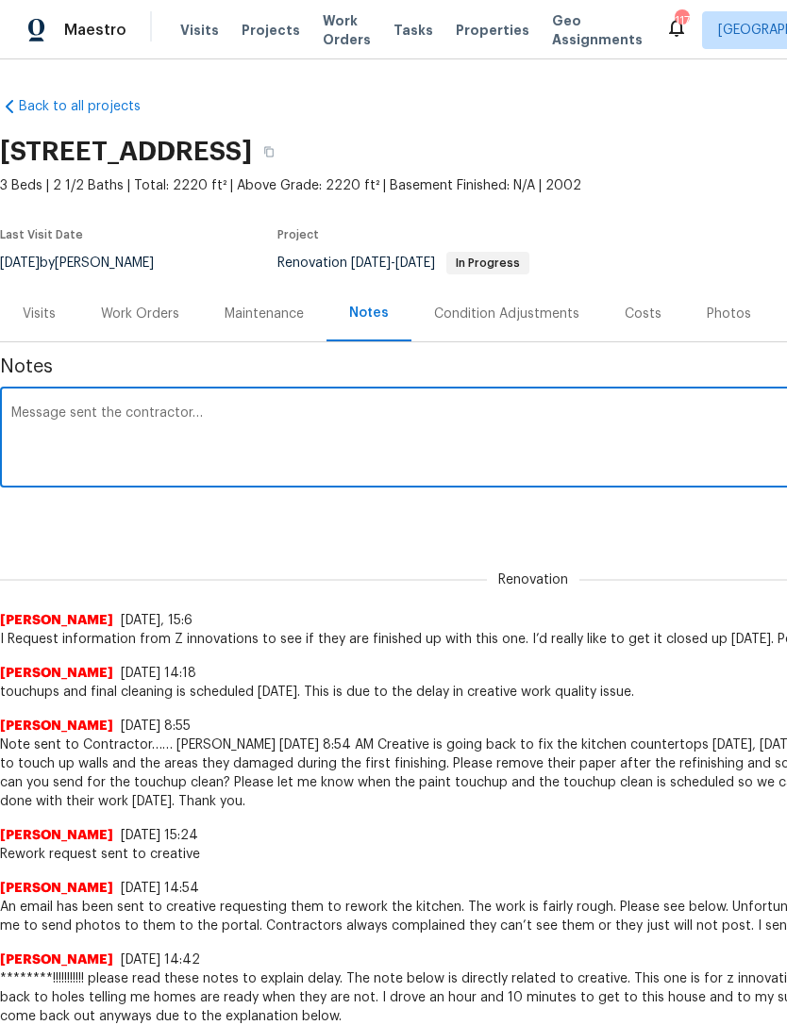
scroll to position [0, 1]
click at [275, 432] on textarea "Message sent the contractor…" at bounding box center [531, 440] width 1043 height 66
paste textarea "I’m on my fourth visit back to this home to try to get it closed up. That has a…"
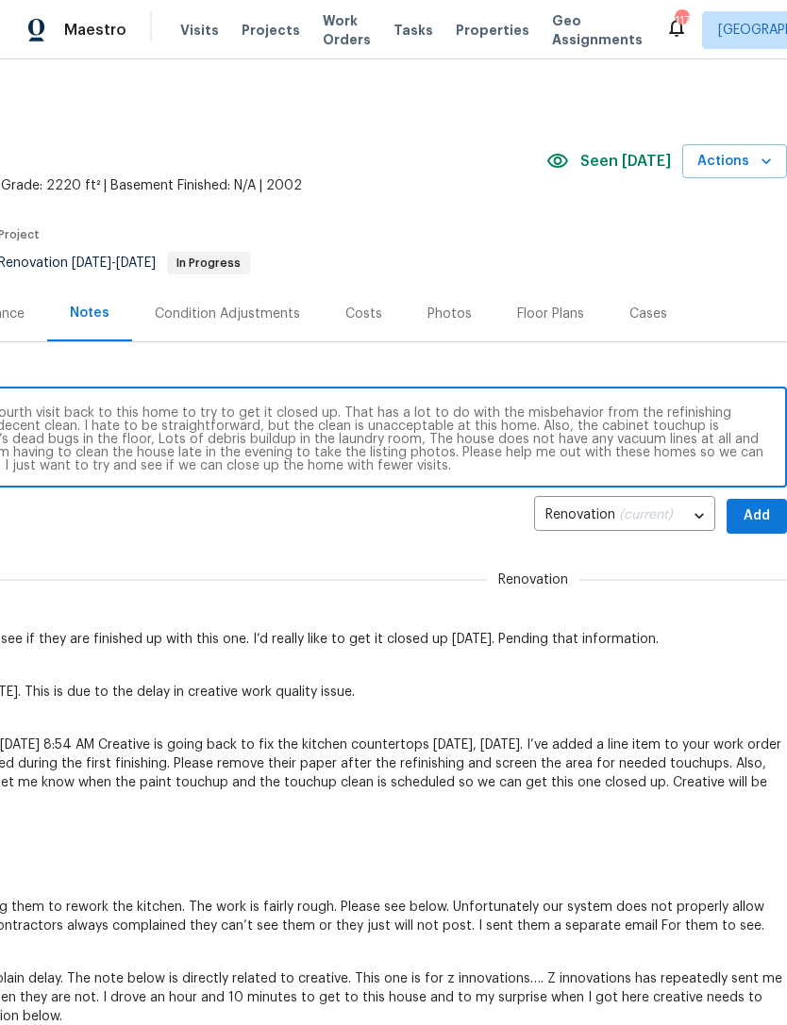
scroll to position [0, 0]
type textarea "Message sent the contractor… I’m on my fourth visit back to this home to try to…"
click at [755, 521] on span "Add" at bounding box center [757, 517] width 30 height 24
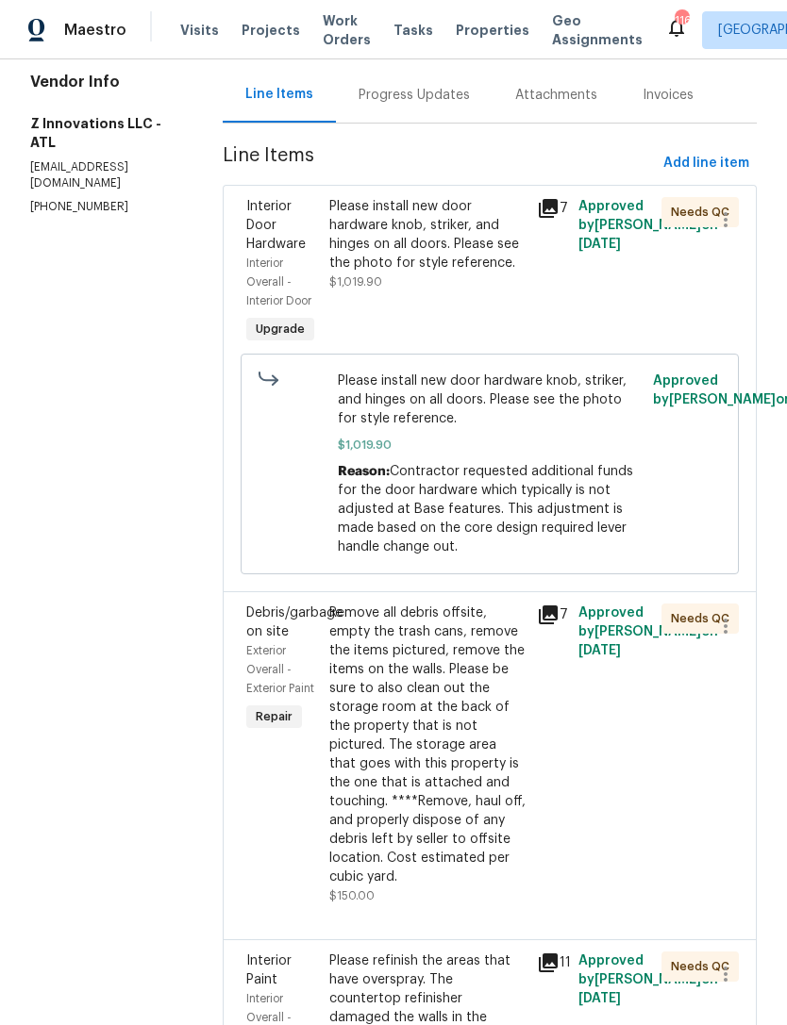
scroll to position [193, 0]
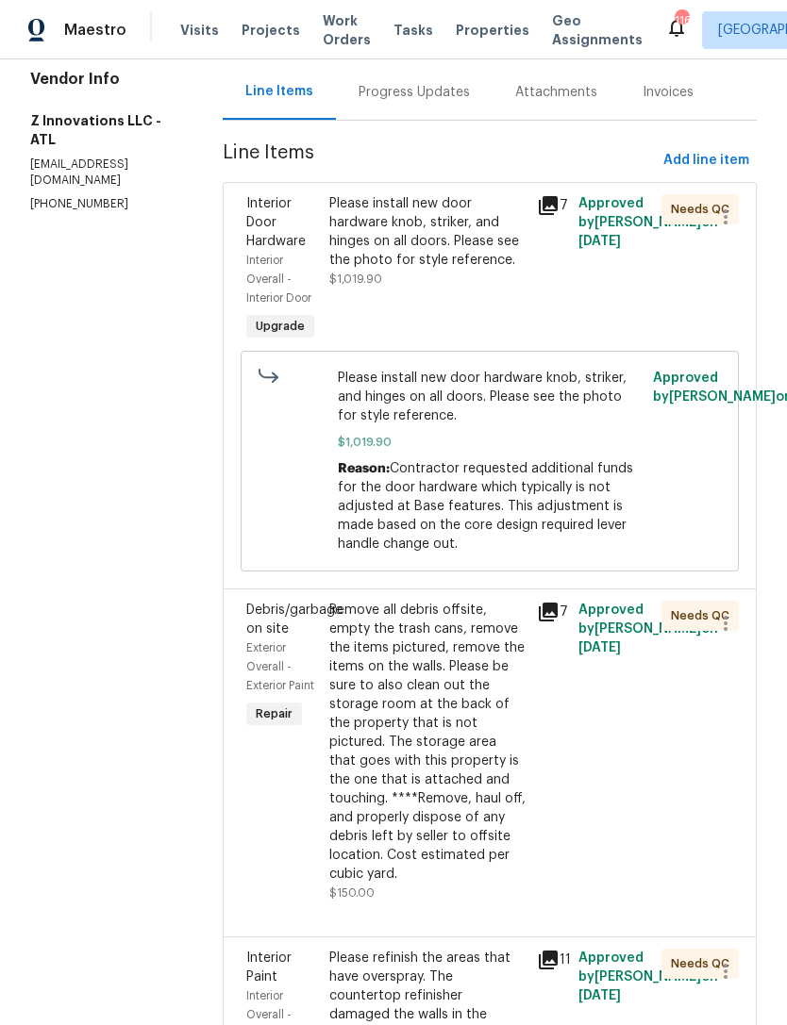
click at [429, 247] on div "Please install new door hardware knob, striker, and hinges on all doors. Please…" at bounding box center [427, 231] width 196 height 75
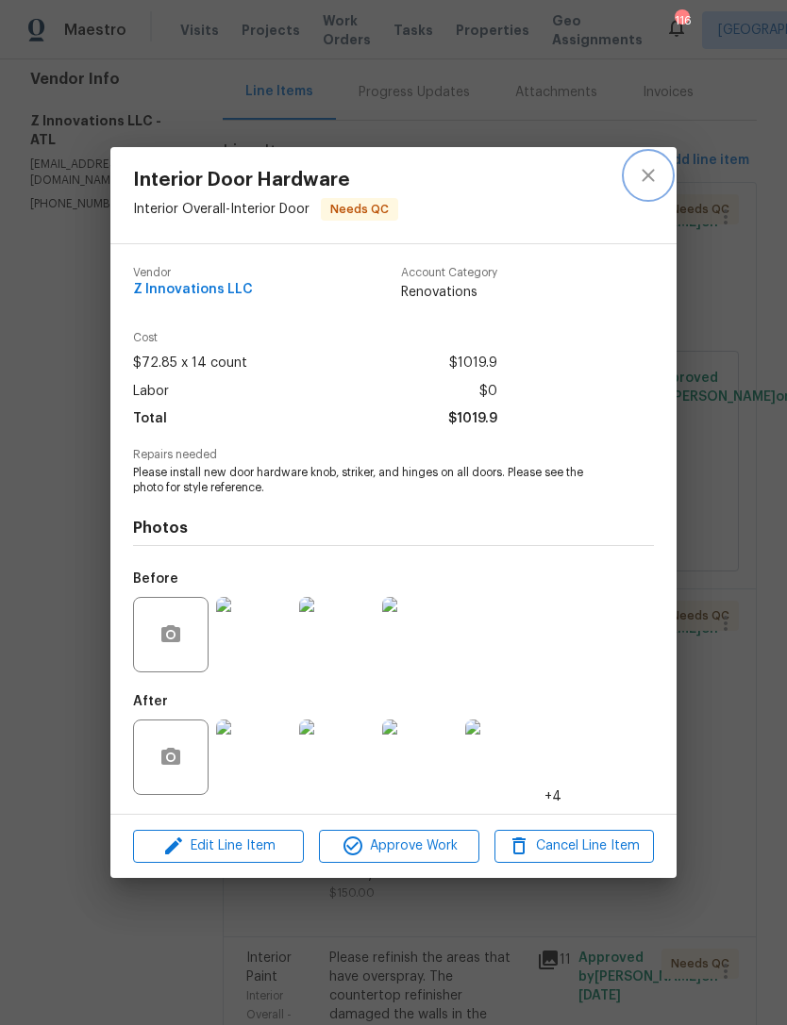
click at [646, 170] on icon "close" at bounding box center [648, 175] width 23 height 23
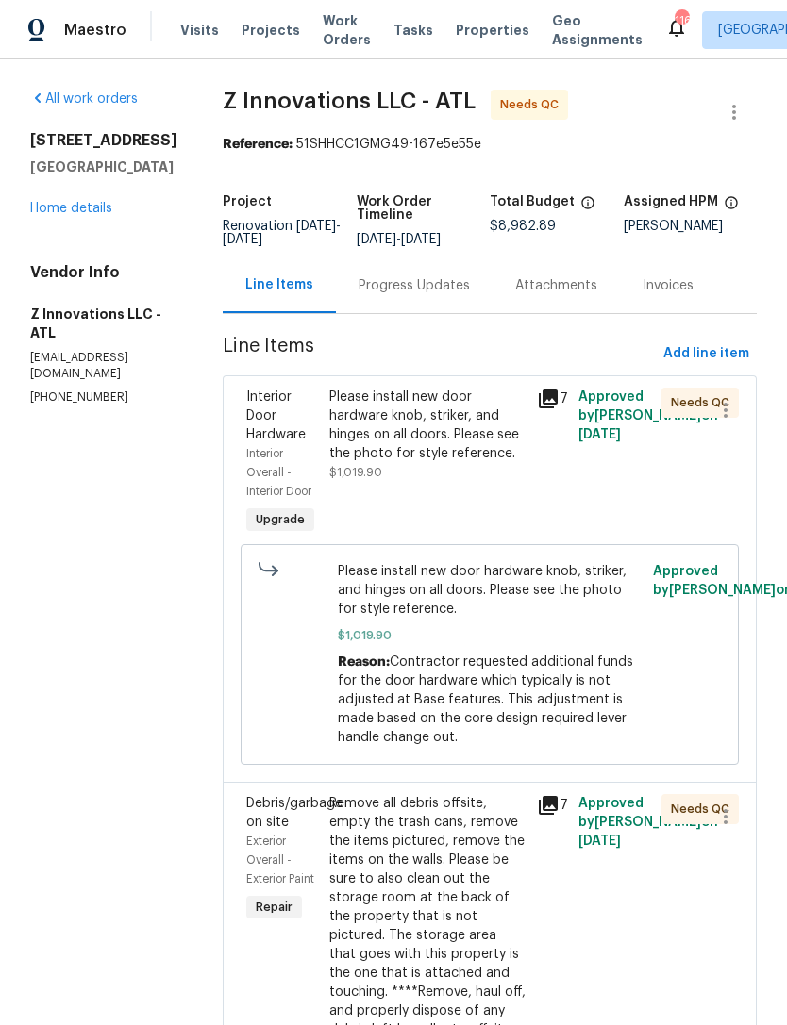
scroll to position [0, 0]
click at [459, 445] on div "Please install new door hardware knob, striker, and hinges on all doors. Please…" at bounding box center [427, 425] width 196 height 75
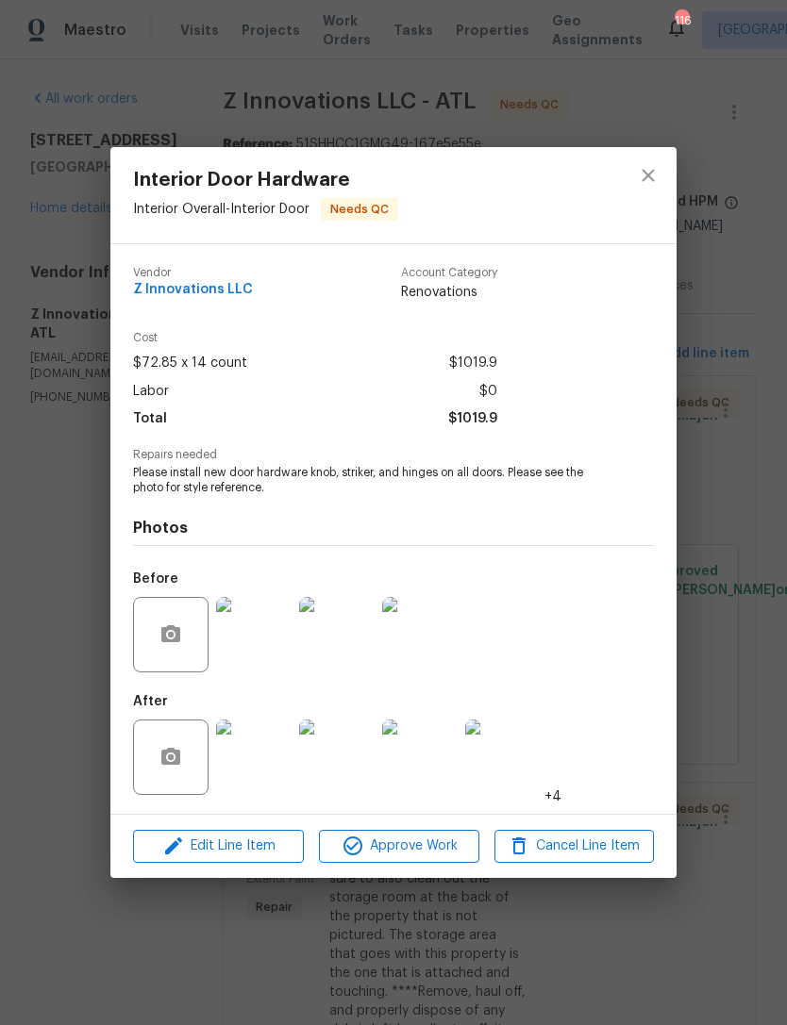
click at [259, 653] on img at bounding box center [253, 634] width 75 height 75
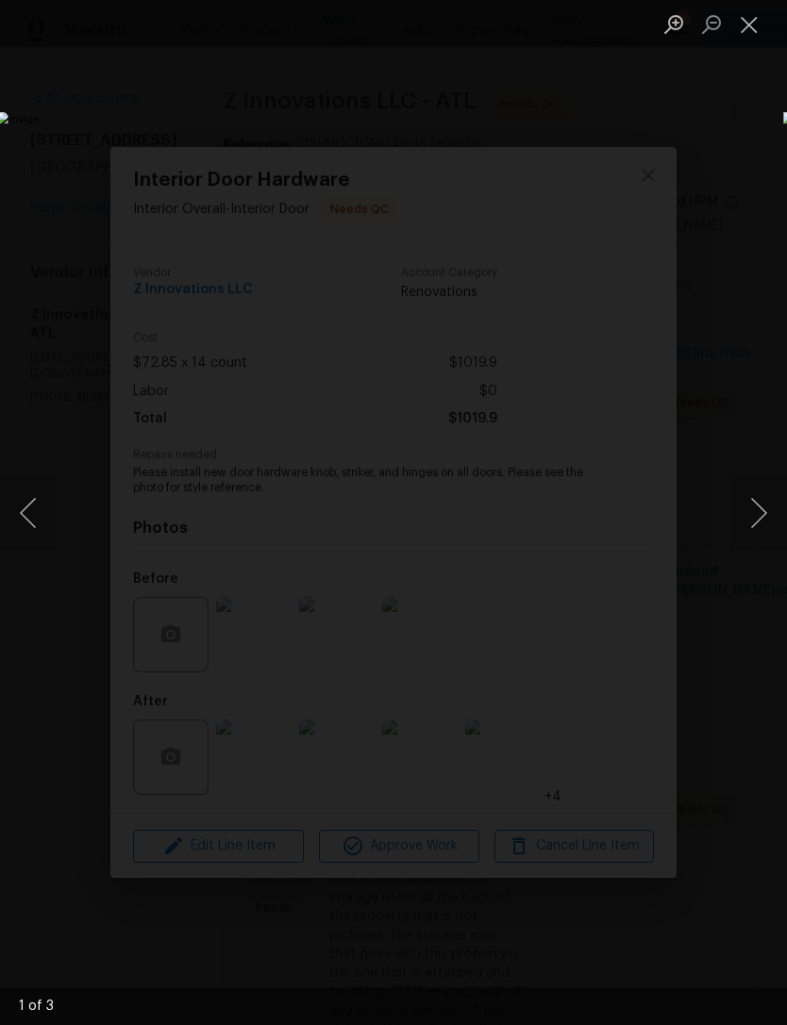
click at [757, 504] on button "Next image" at bounding box center [758, 512] width 57 height 75
click at [742, 515] on button "Next image" at bounding box center [758, 512] width 57 height 75
click at [714, 293] on div "Lightbox" at bounding box center [393, 512] width 787 height 1025
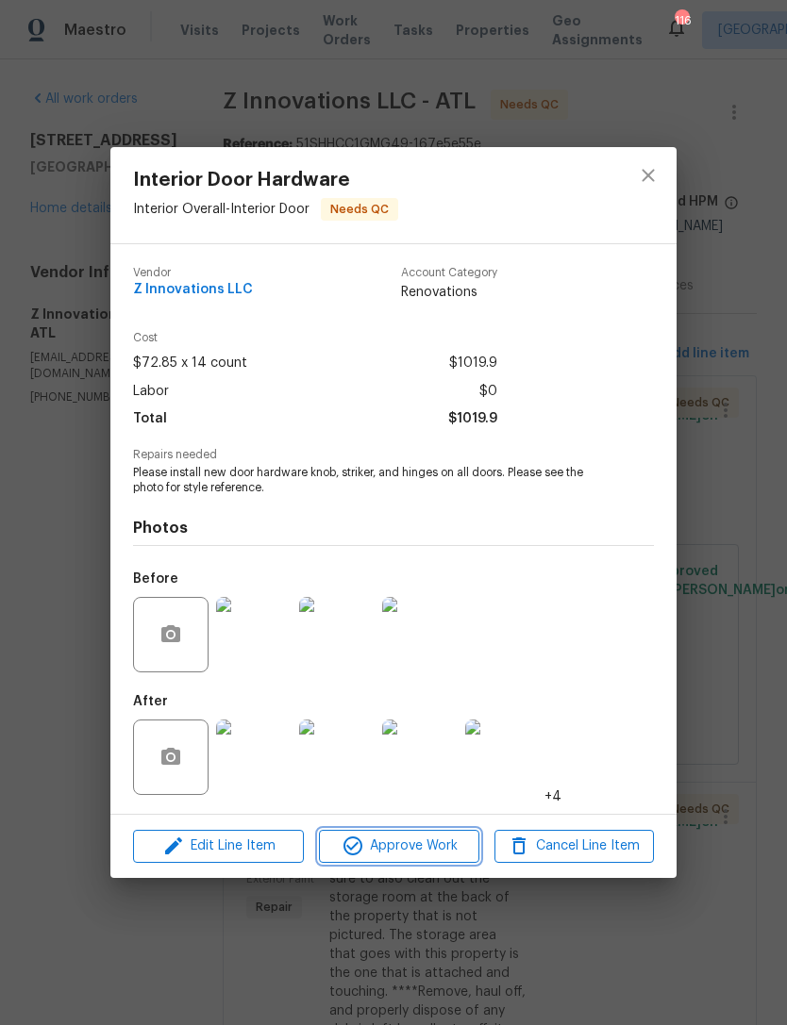
click at [426, 839] on span "Approve Work" at bounding box center [399, 847] width 148 height 24
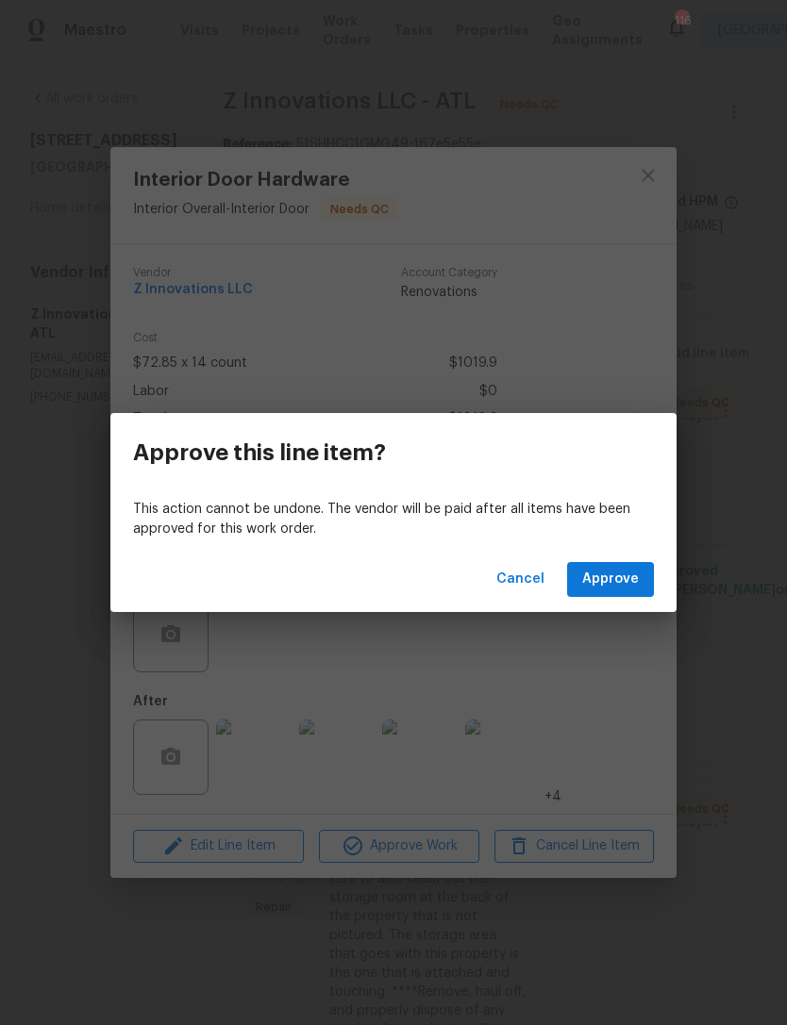
click at [614, 585] on span "Approve" at bounding box center [610, 580] width 57 height 24
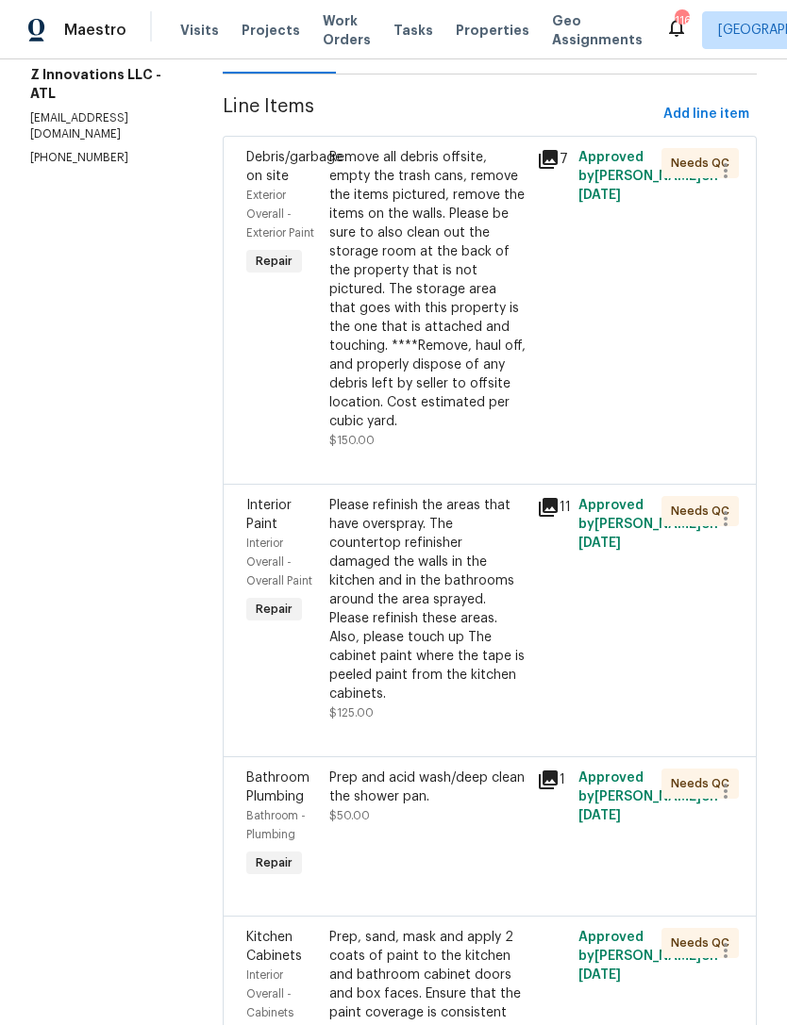
scroll to position [238, 0]
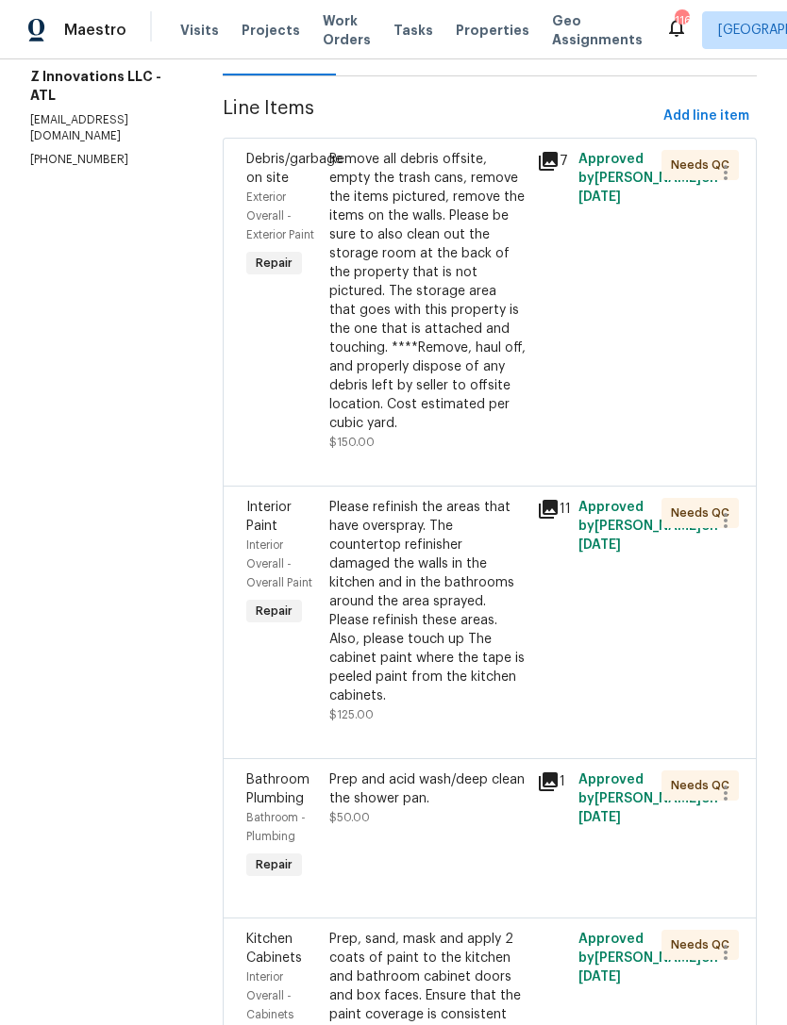
click at [452, 575] on div "Please refinish the areas that have overspray. The countertop refinisher damage…" at bounding box center [427, 602] width 196 height 208
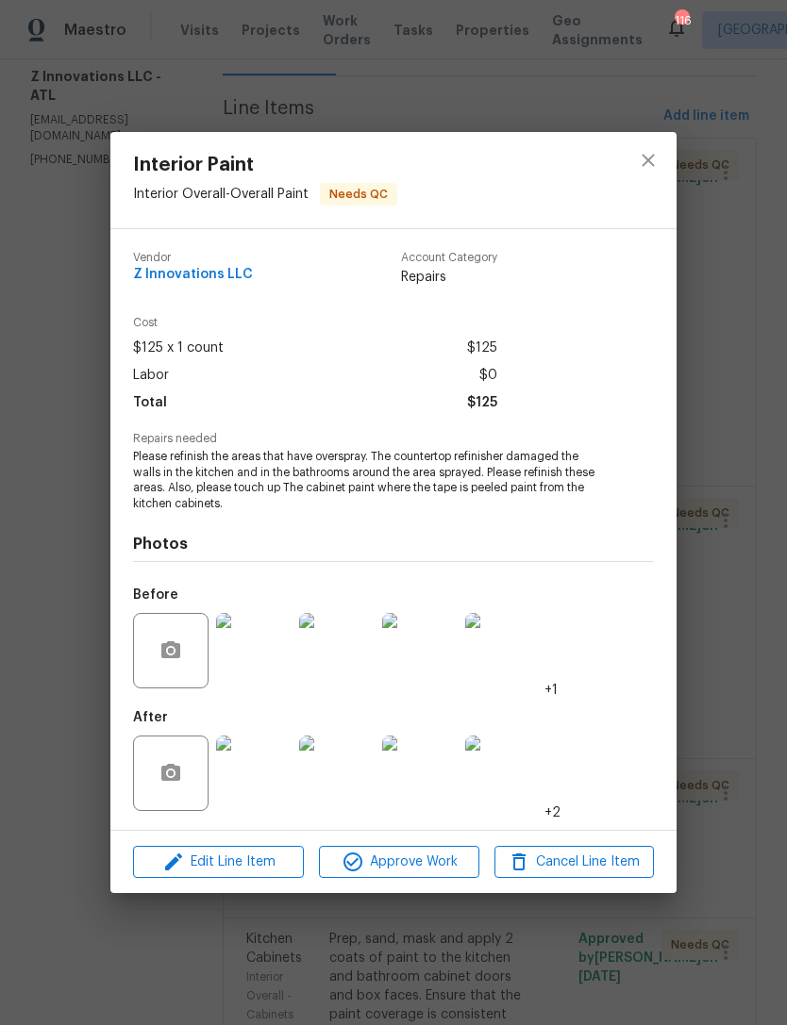
click at [696, 544] on div "Interior Paint Interior Overall - Overall Paint Needs QC Vendor Z Innovations L…" at bounding box center [393, 512] width 787 height 1025
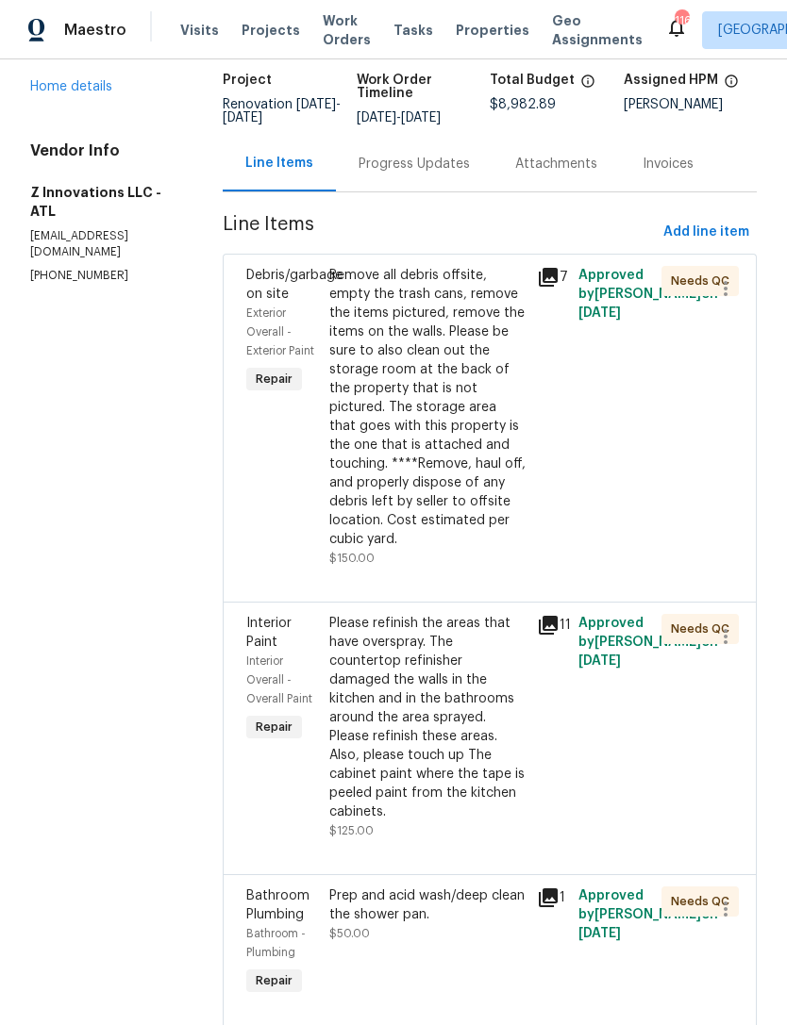
scroll to position [117, 0]
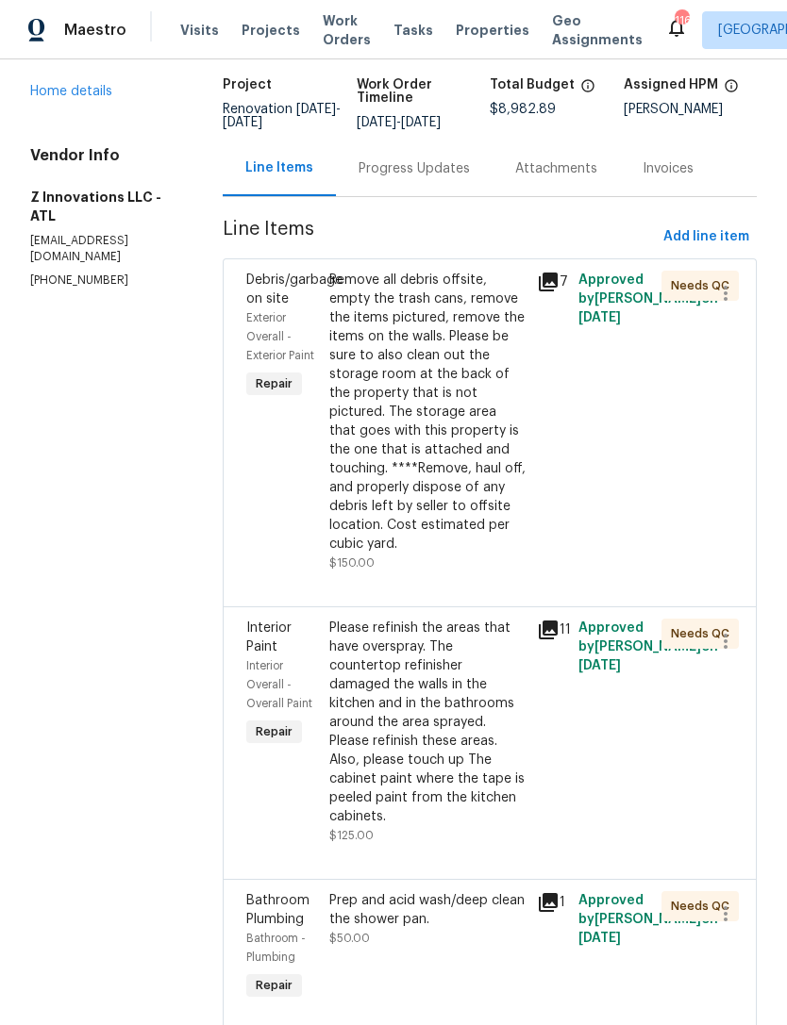
click at [470, 449] on div "Remove all debris offsite, empty the trash cans, remove the items pictured, rem…" at bounding box center [427, 412] width 196 height 283
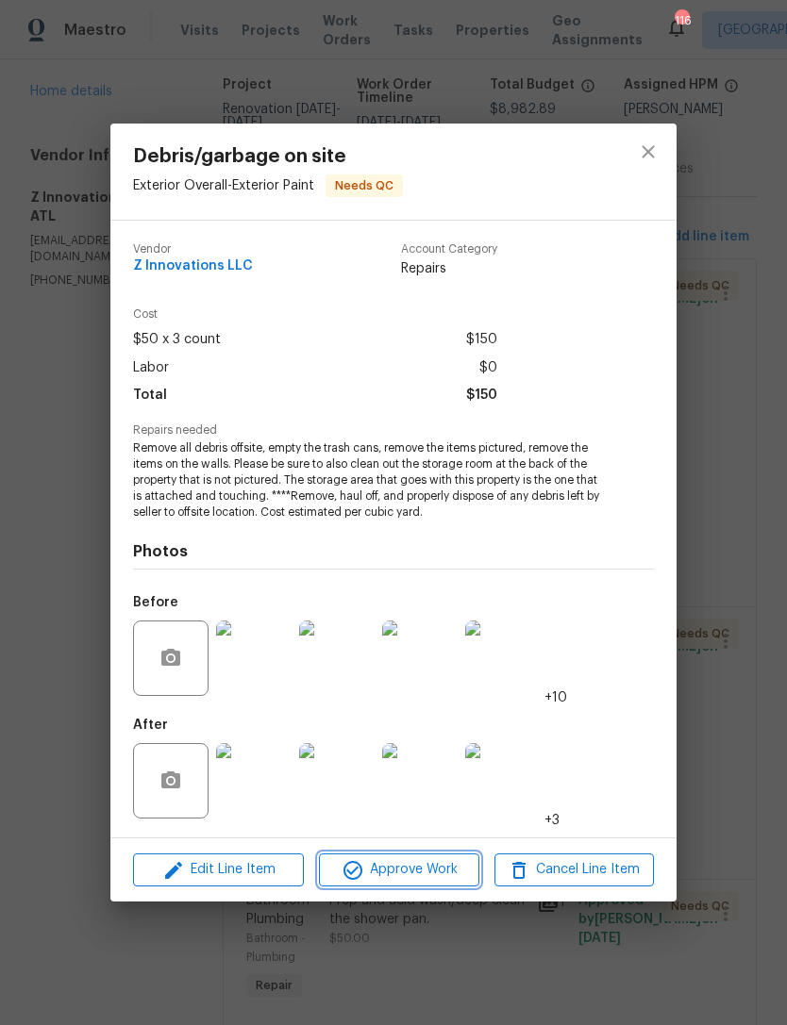
click at [437, 863] on span "Approve Work" at bounding box center [399, 871] width 148 height 24
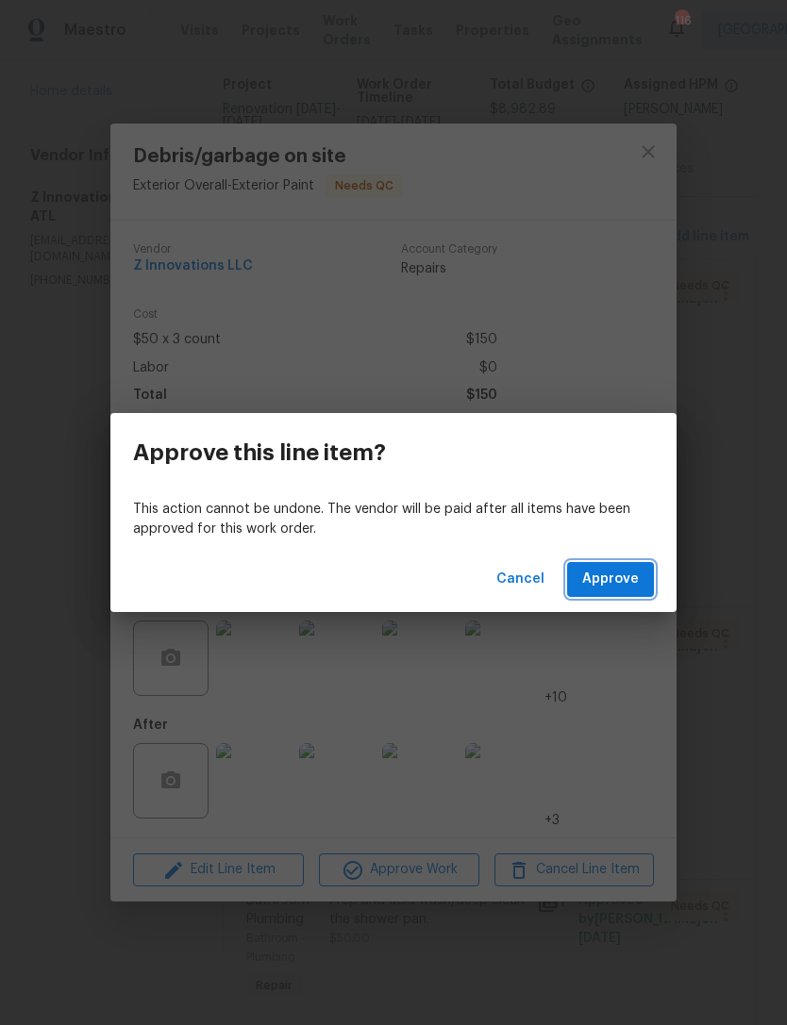
click at [610, 579] on span "Approve" at bounding box center [610, 580] width 57 height 24
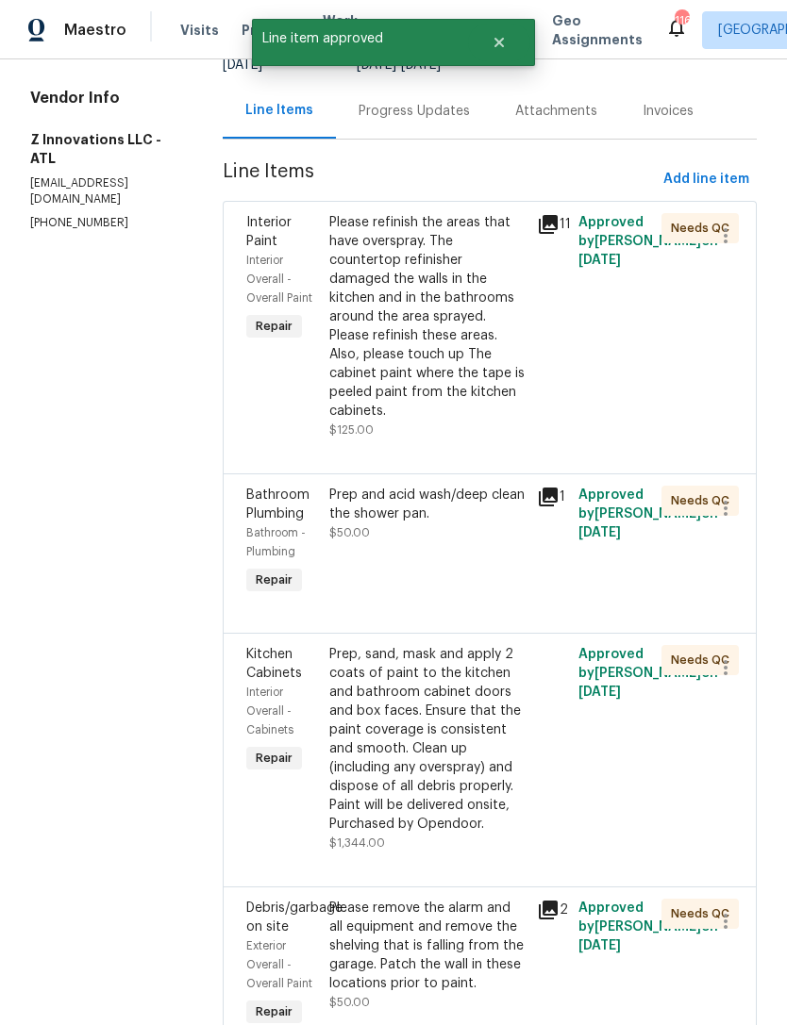
scroll to position [310, 0]
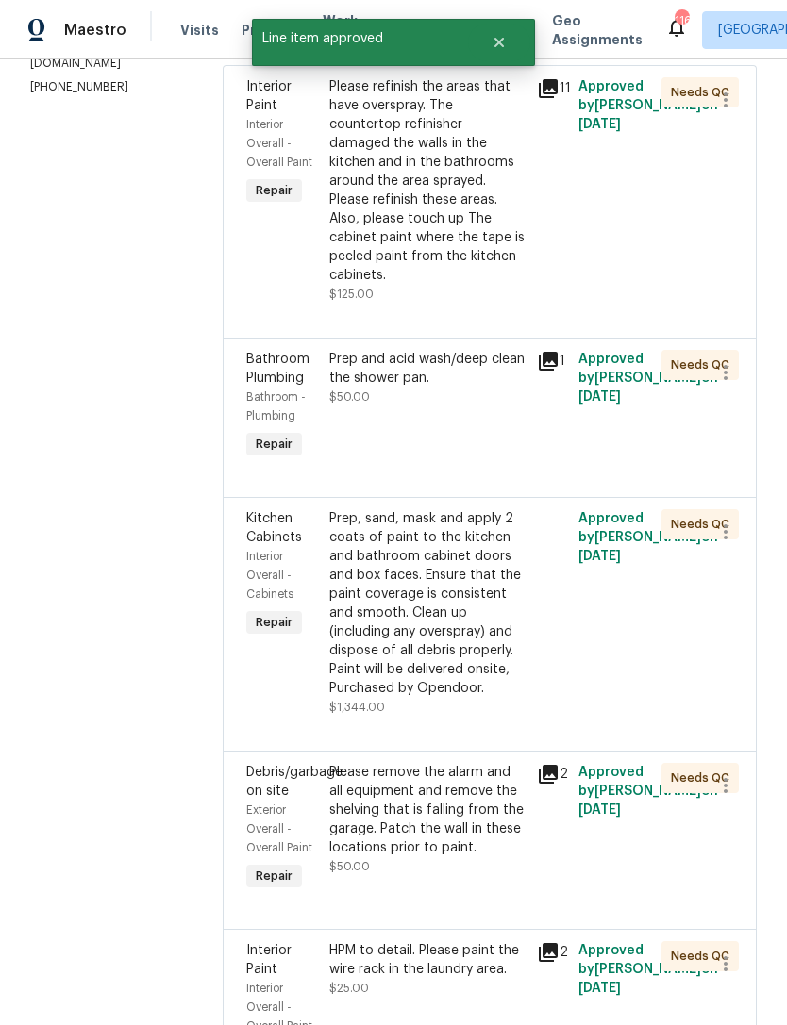
click at [463, 405] on div "Prep and acid wash/deep clean the shower pan. $50.00" at bounding box center [428, 406] width 208 height 125
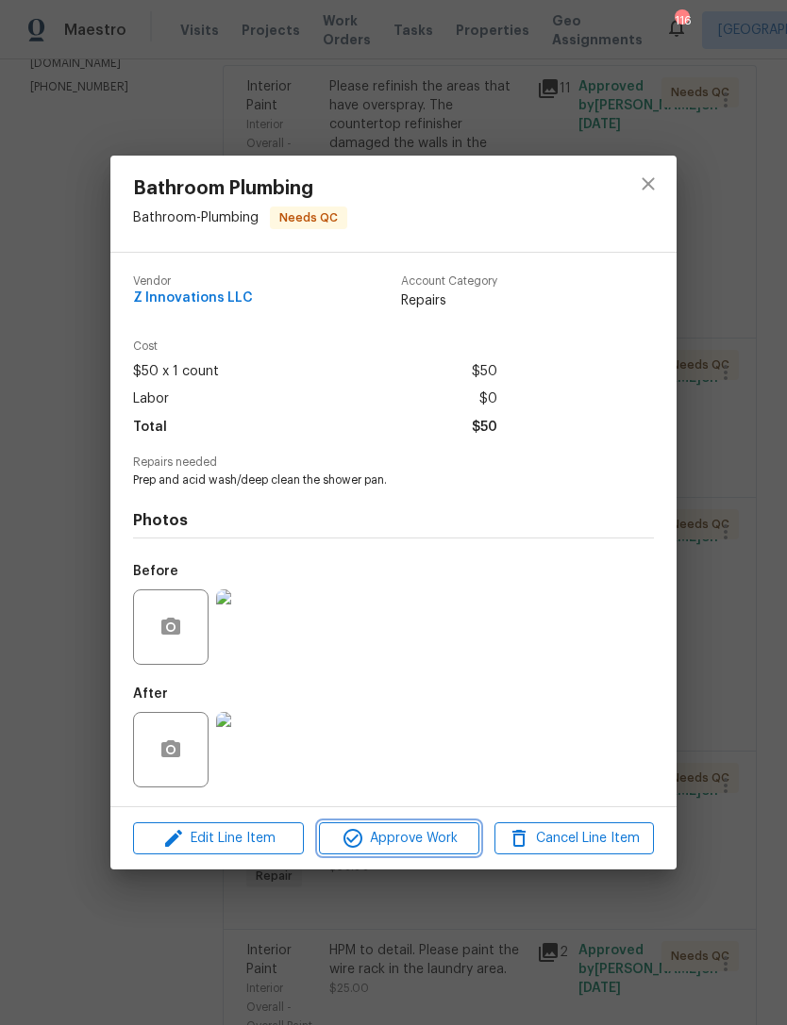
click at [418, 845] on span "Approve Work" at bounding box center [399, 839] width 148 height 24
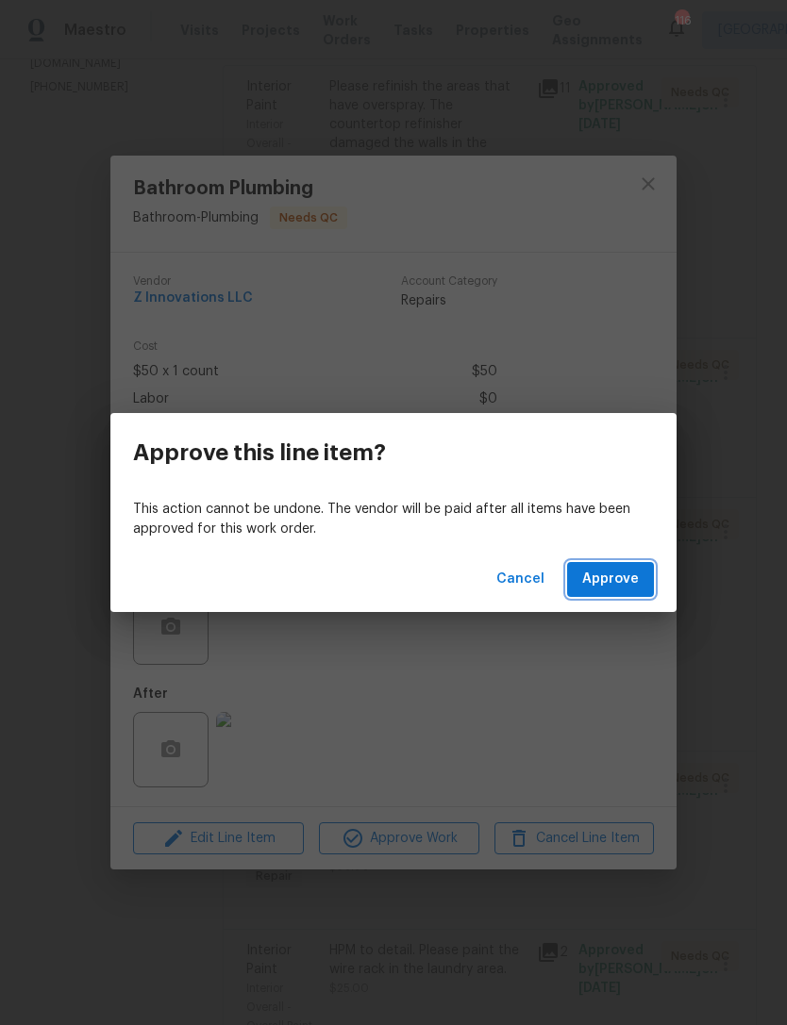
click at [617, 568] on span "Approve" at bounding box center [610, 580] width 57 height 24
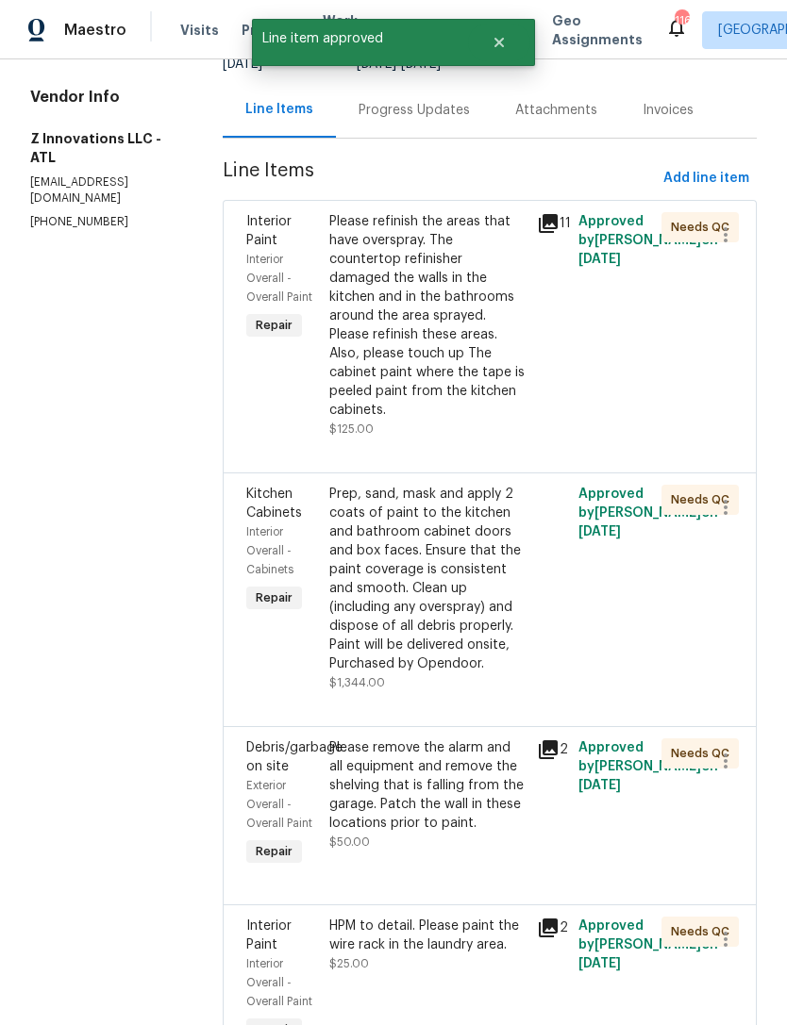
scroll to position [178, 0]
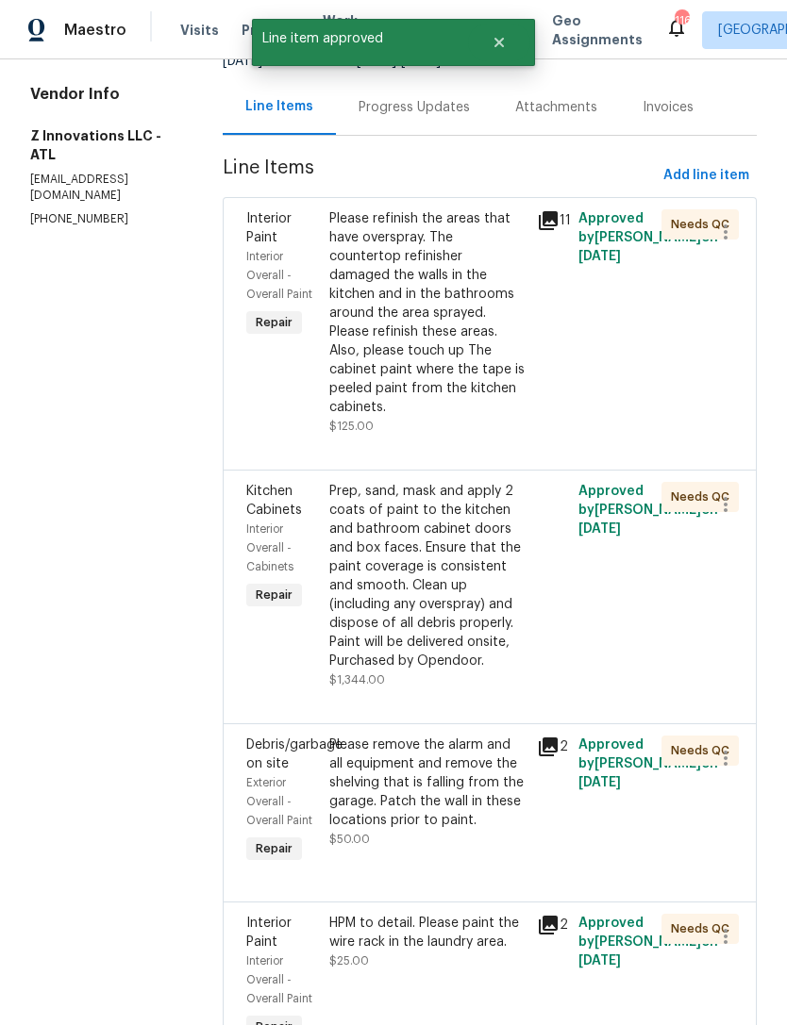
click at [459, 633] on div "Prep, sand, mask and apply 2 coats of paint to the kitchen and bathroom cabinet…" at bounding box center [427, 576] width 196 height 189
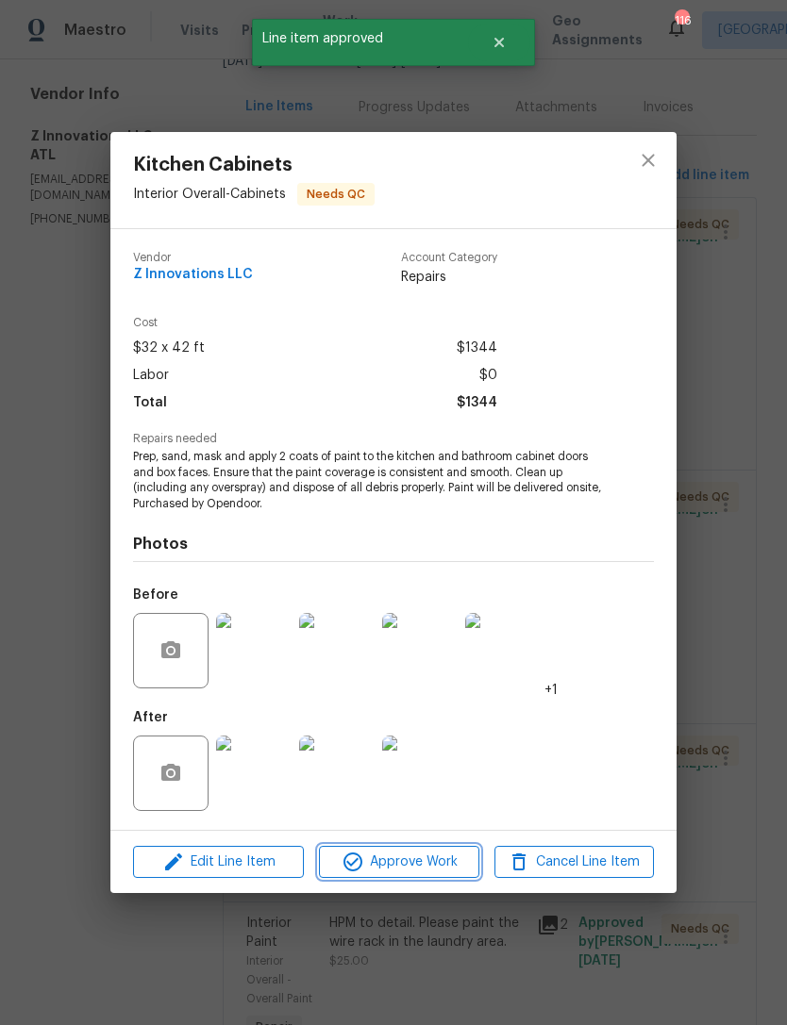
click at [433, 859] on span "Approve Work" at bounding box center [399, 863] width 148 height 24
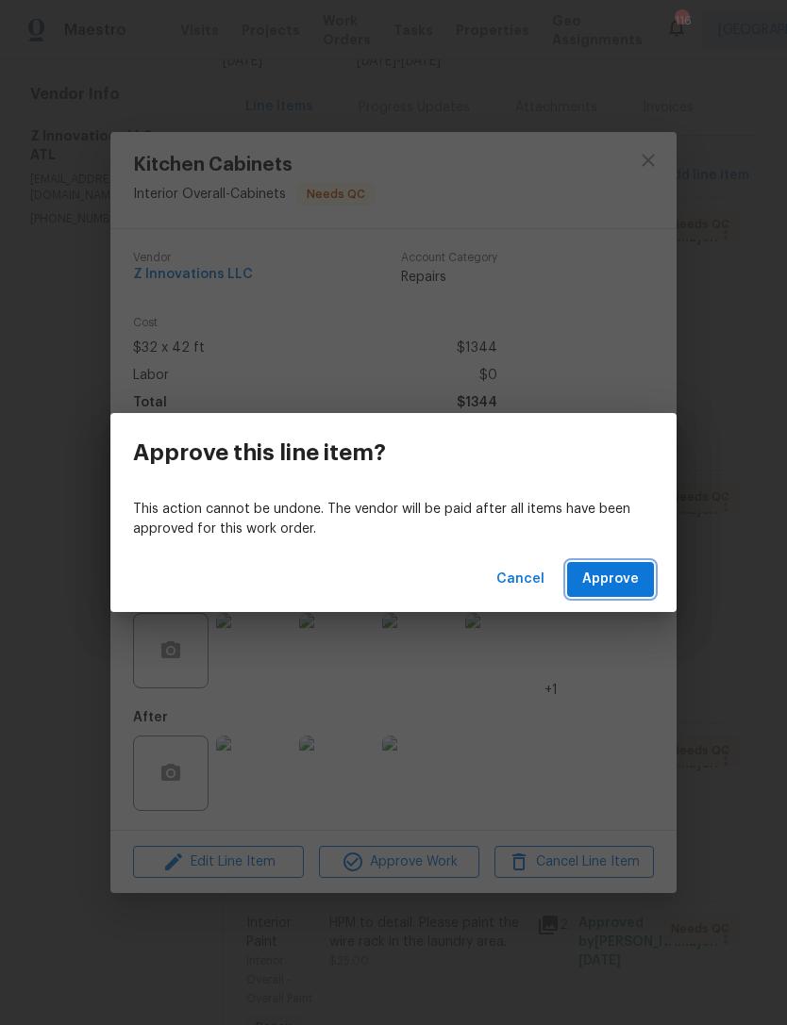
click at [634, 592] on button "Approve" at bounding box center [610, 579] width 87 height 35
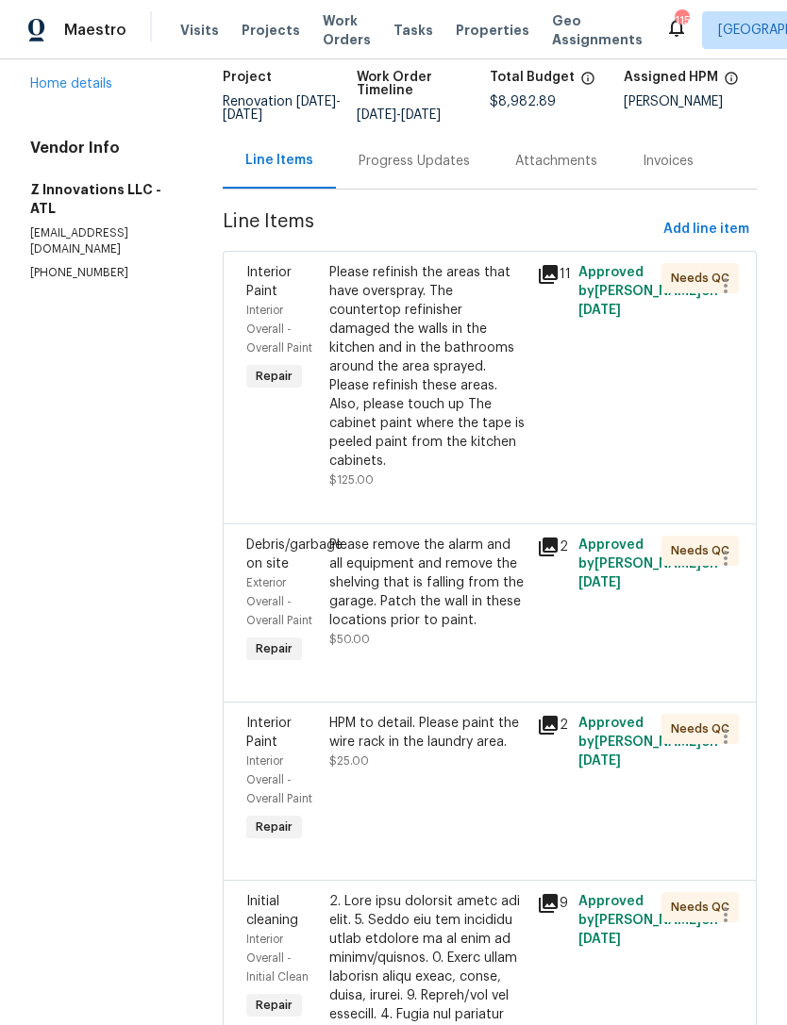
scroll to position [133, 0]
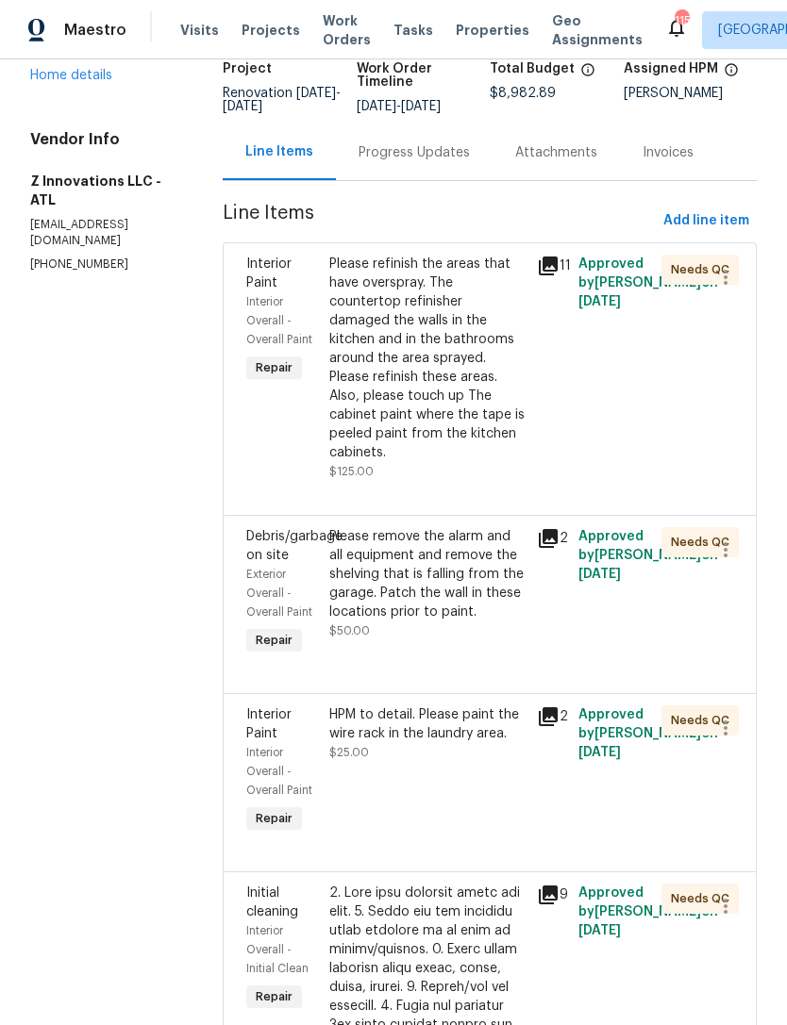
click at [460, 575] on div "Please remove the alarm and all equipment and remove the shelving that is falli…" at bounding box center [427, 574] width 196 height 94
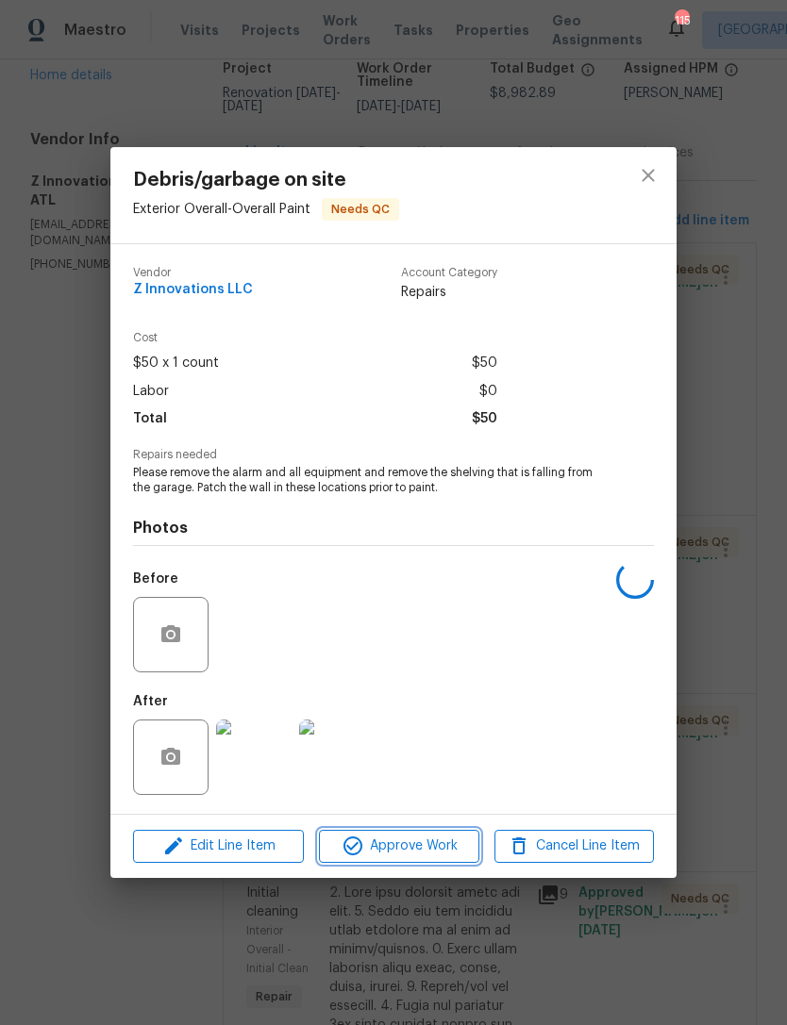
click at [420, 842] on span "Approve Work" at bounding box center [399, 847] width 148 height 24
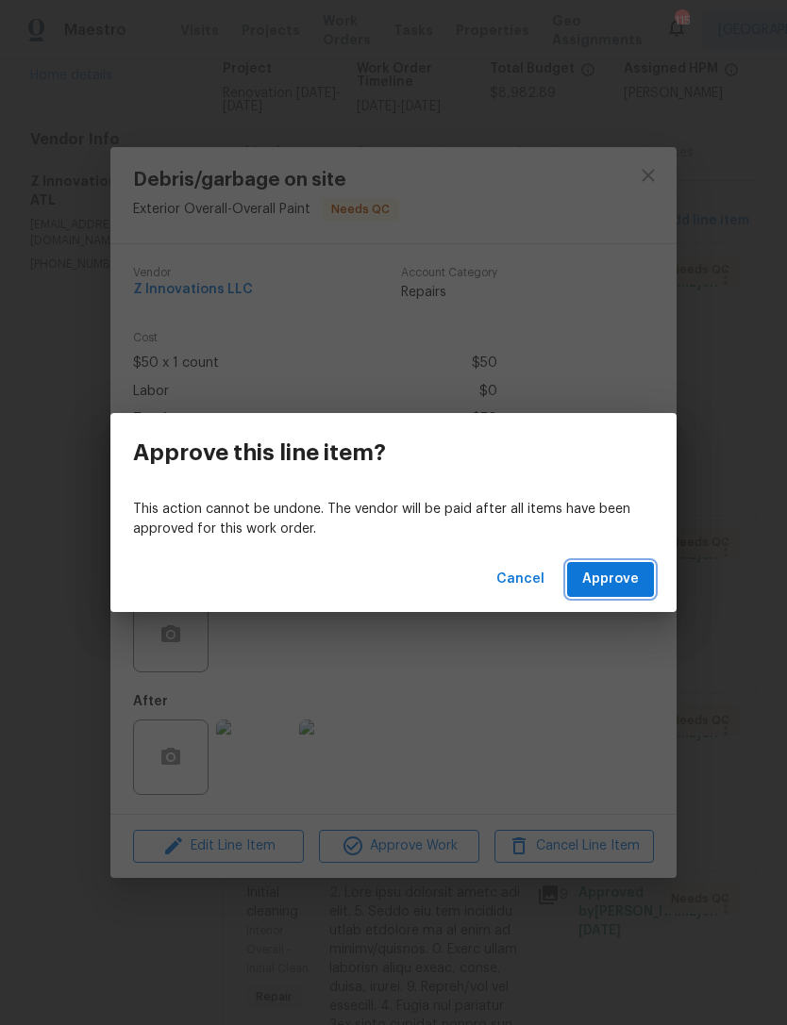
click at [631, 580] on span "Approve" at bounding box center [610, 580] width 57 height 24
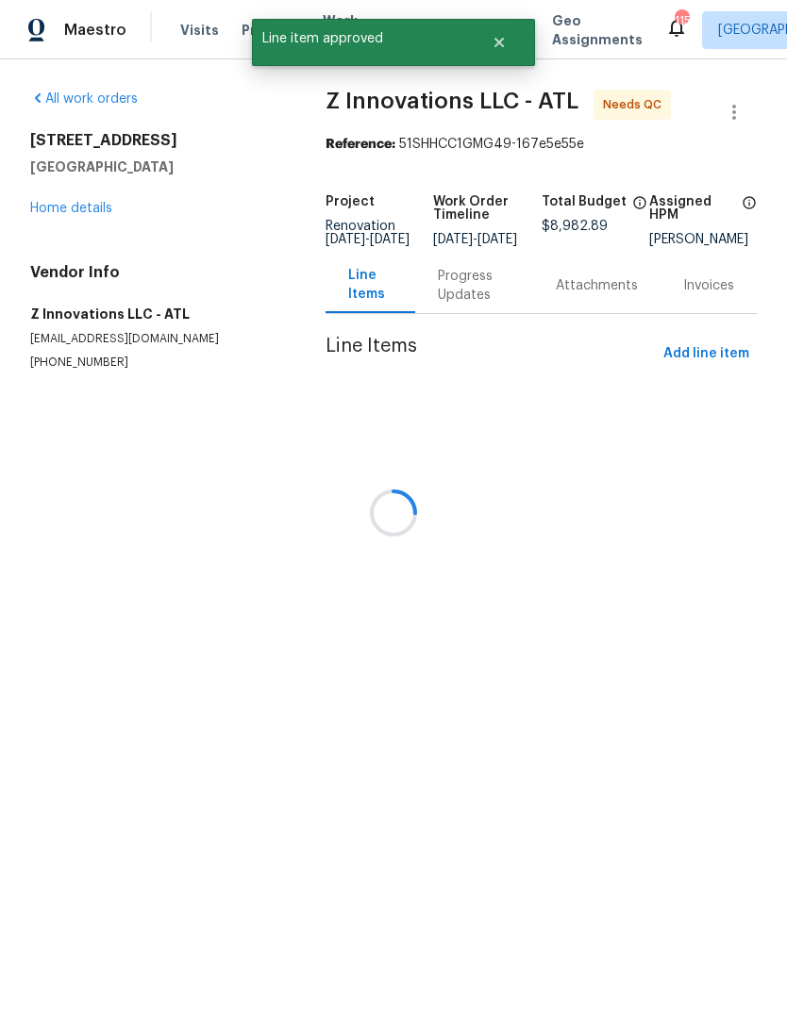
scroll to position [0, 0]
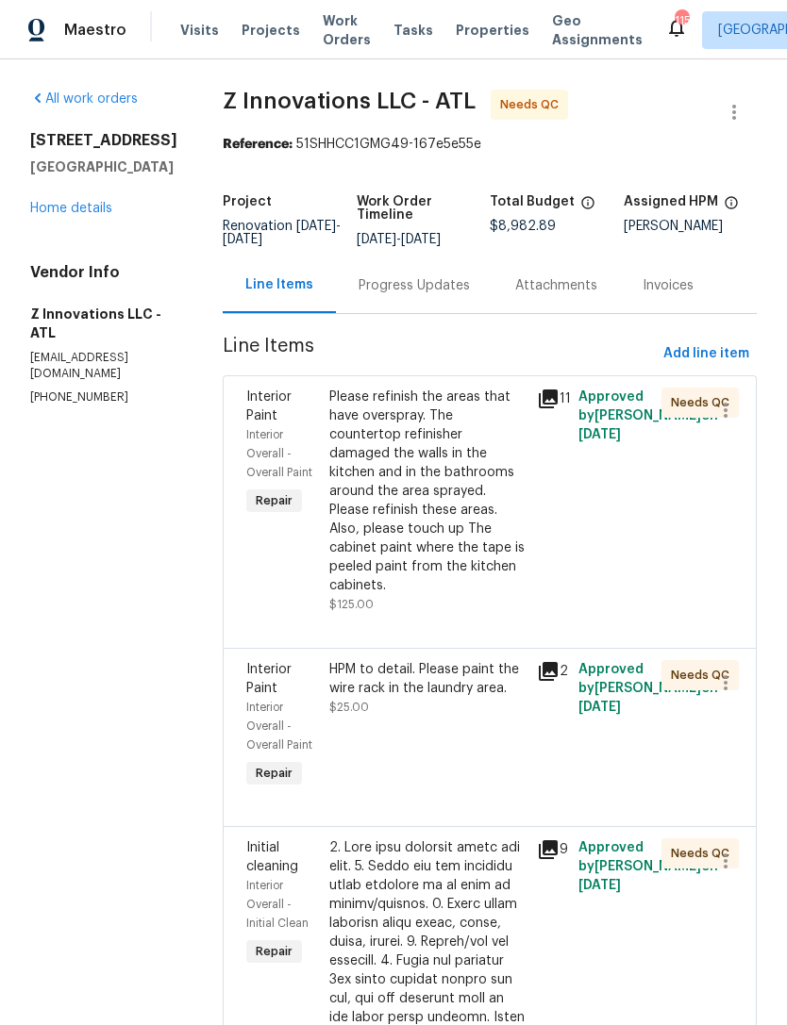
click at [488, 685] on div "HPM to detail. Please paint the wire rack in the laundry area. $25.00" at bounding box center [427, 688] width 196 height 57
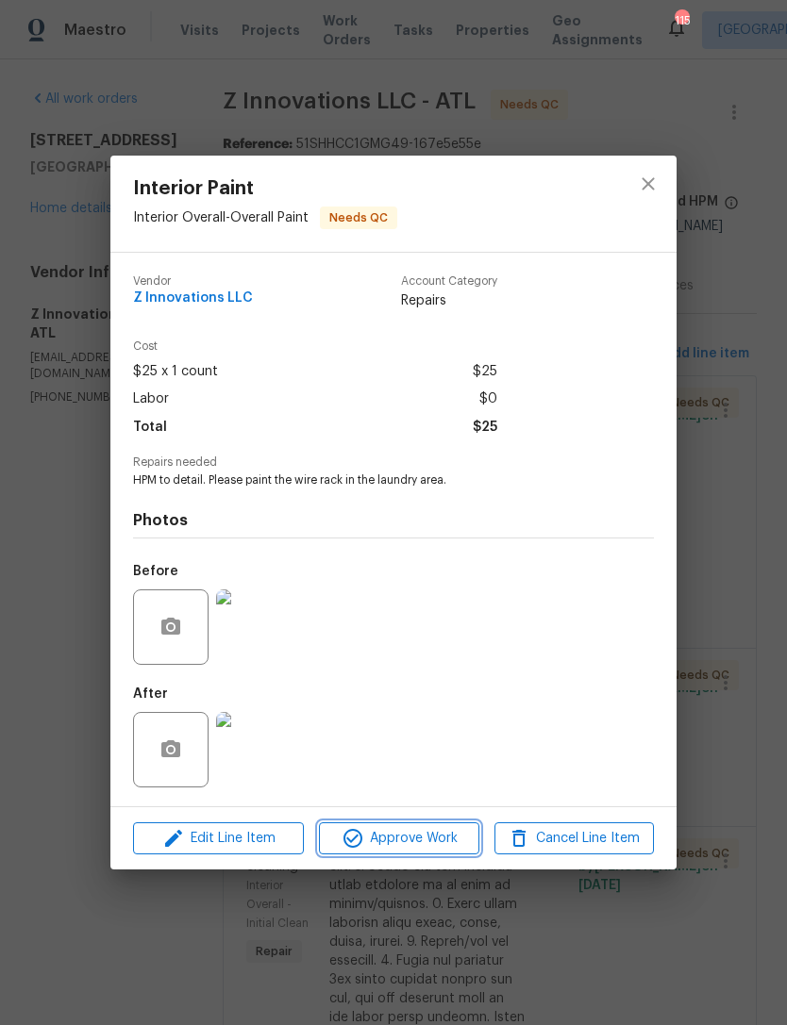
click at [418, 835] on span "Approve Work" at bounding box center [399, 839] width 148 height 24
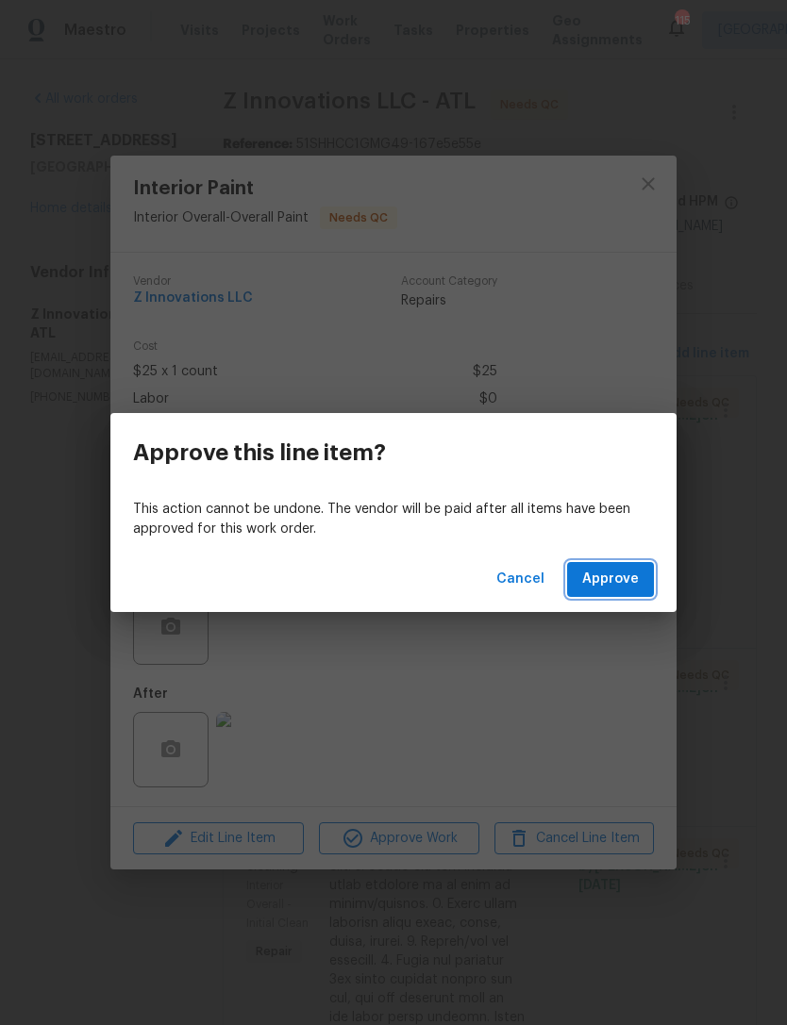
click at [618, 570] on span "Approve" at bounding box center [610, 580] width 57 height 24
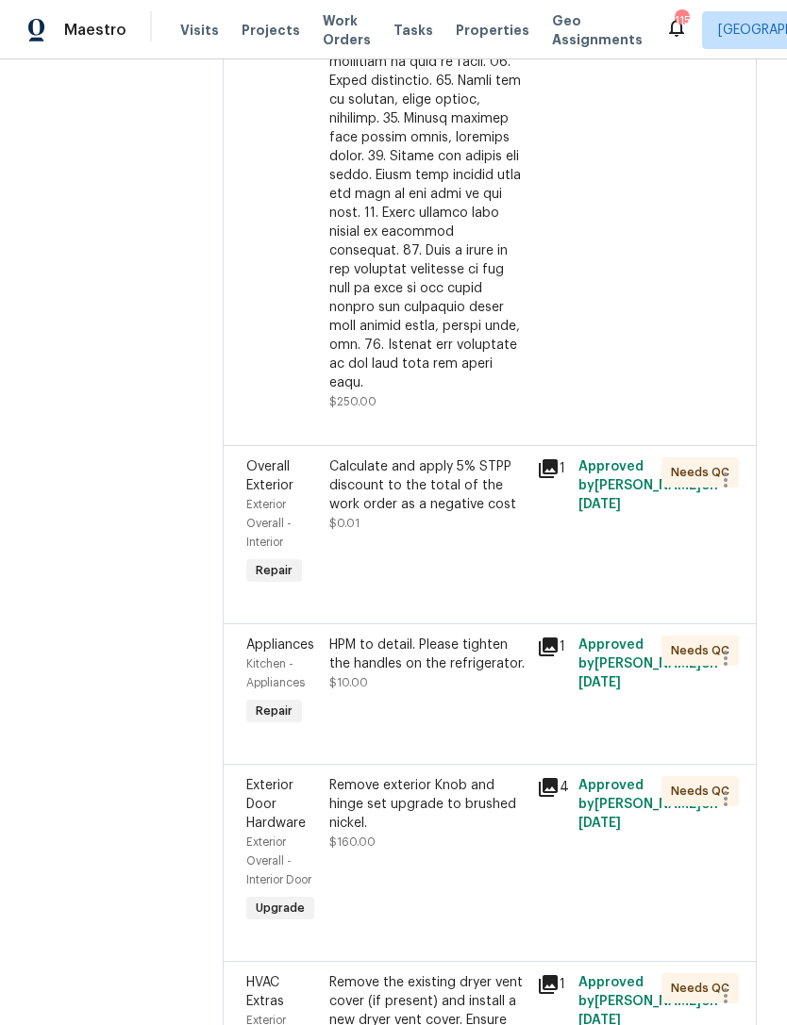
scroll to position [1192, 0]
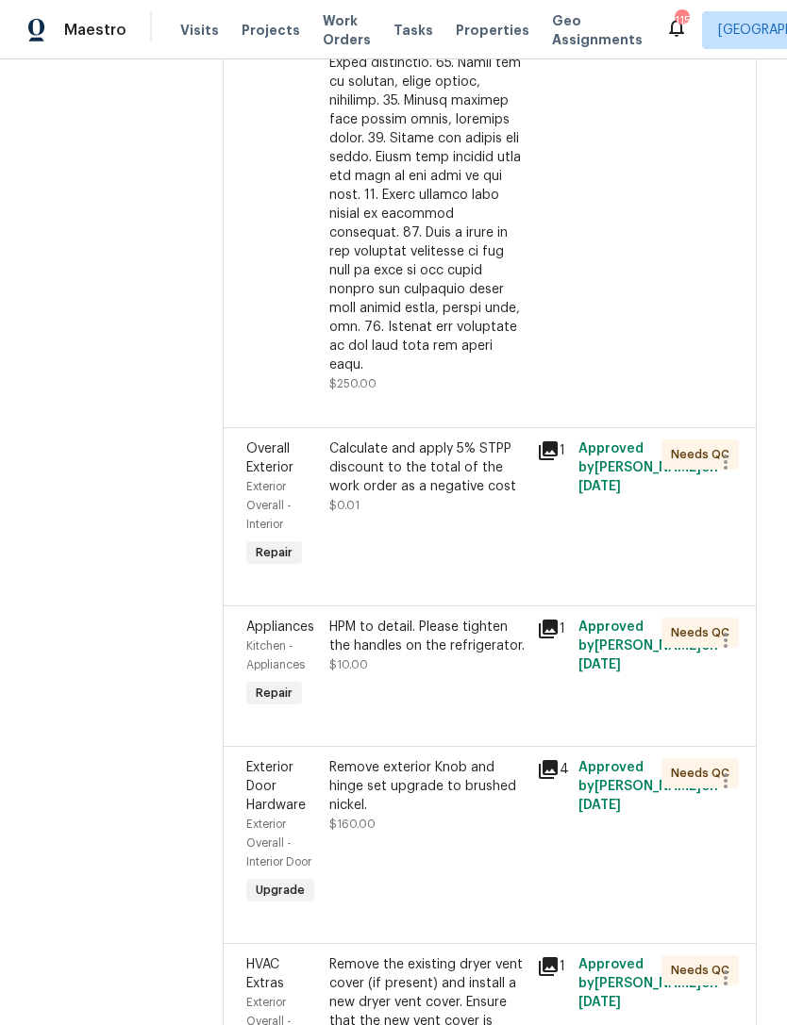
click at [442, 618] on div "HPM to detail. Please tighten the handles on the refrigerator. $10.00" at bounding box center [427, 646] width 196 height 57
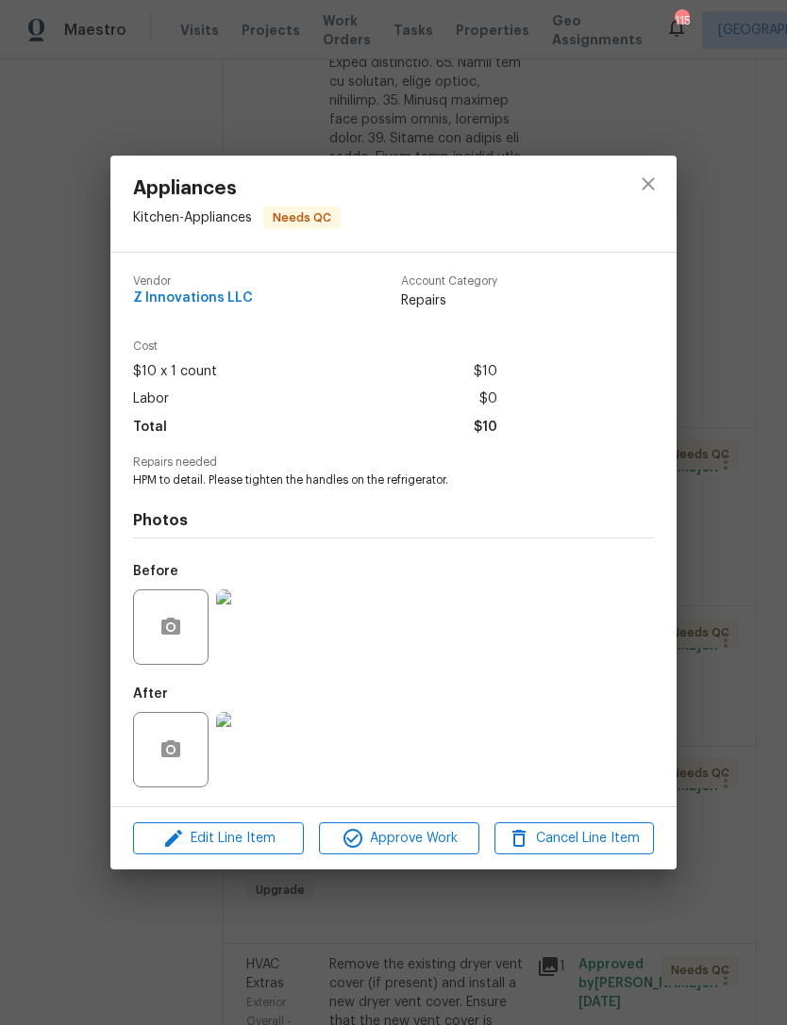
click at [432, 815] on div "Edit Line Item Approve Work Cancel Line Item" at bounding box center [393, 839] width 566 height 63
click at [428, 840] on span "Approve Work" at bounding box center [399, 839] width 148 height 24
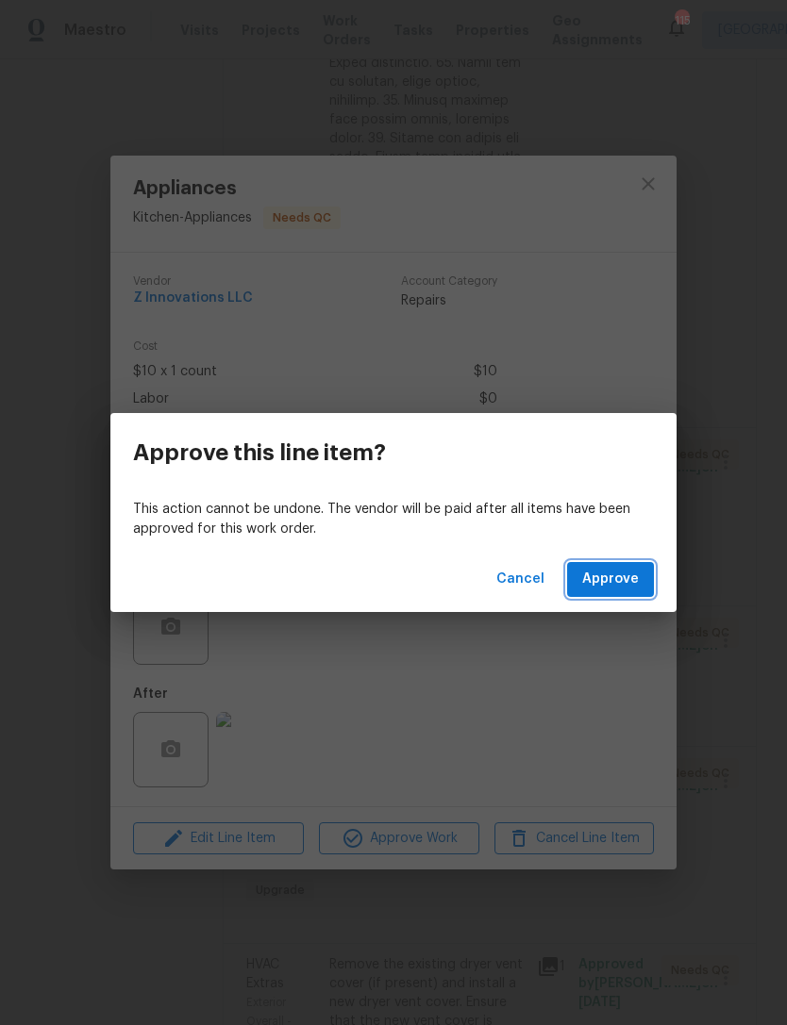
click at [617, 591] on span "Approve" at bounding box center [610, 580] width 57 height 24
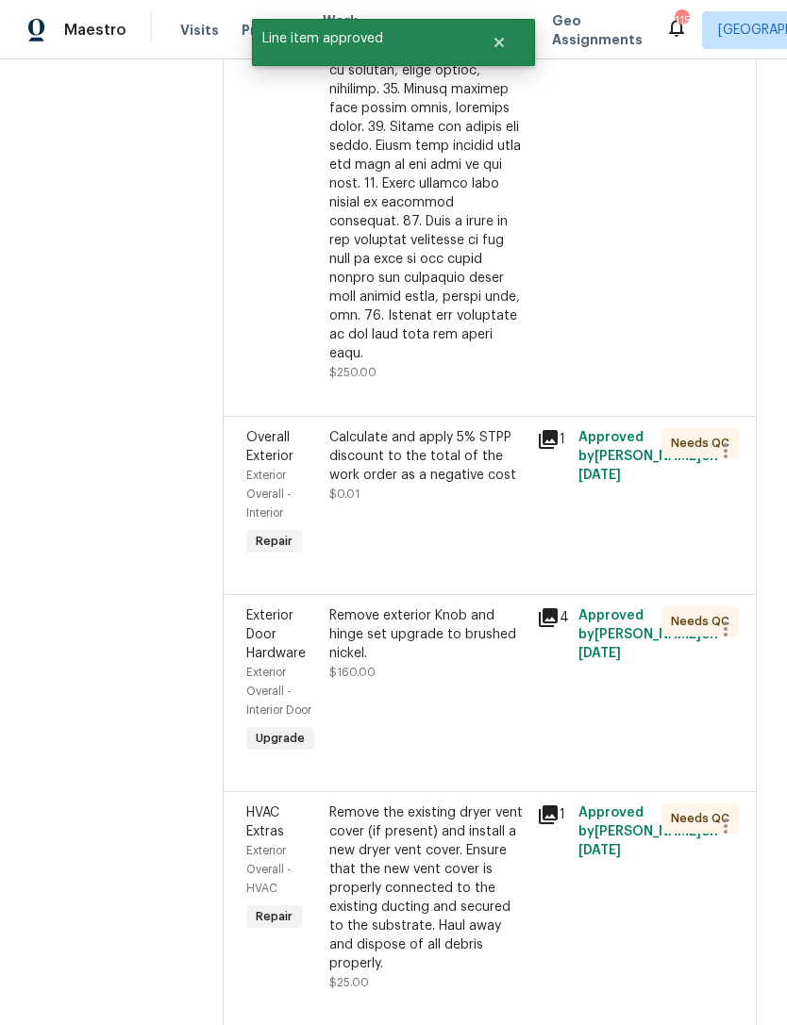
scroll to position [1214, 0]
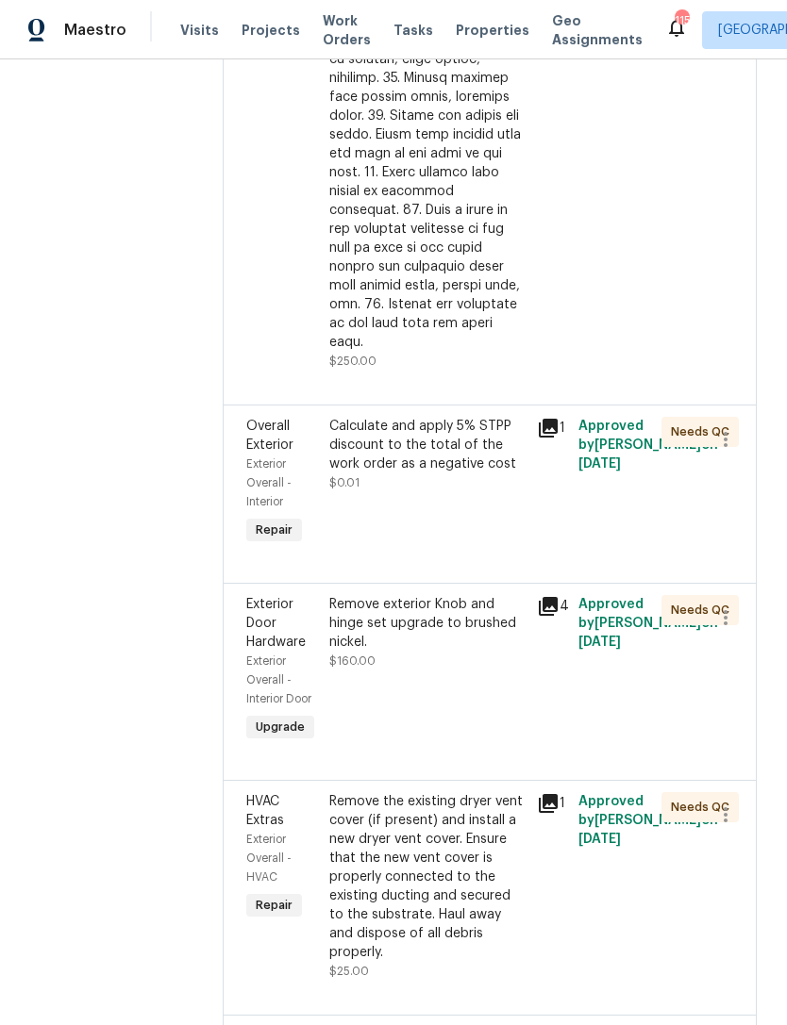
click at [439, 618] on div "Remove exterior Knob and hinge set upgrade to brushed nickel. $160.00" at bounding box center [427, 632] width 196 height 75
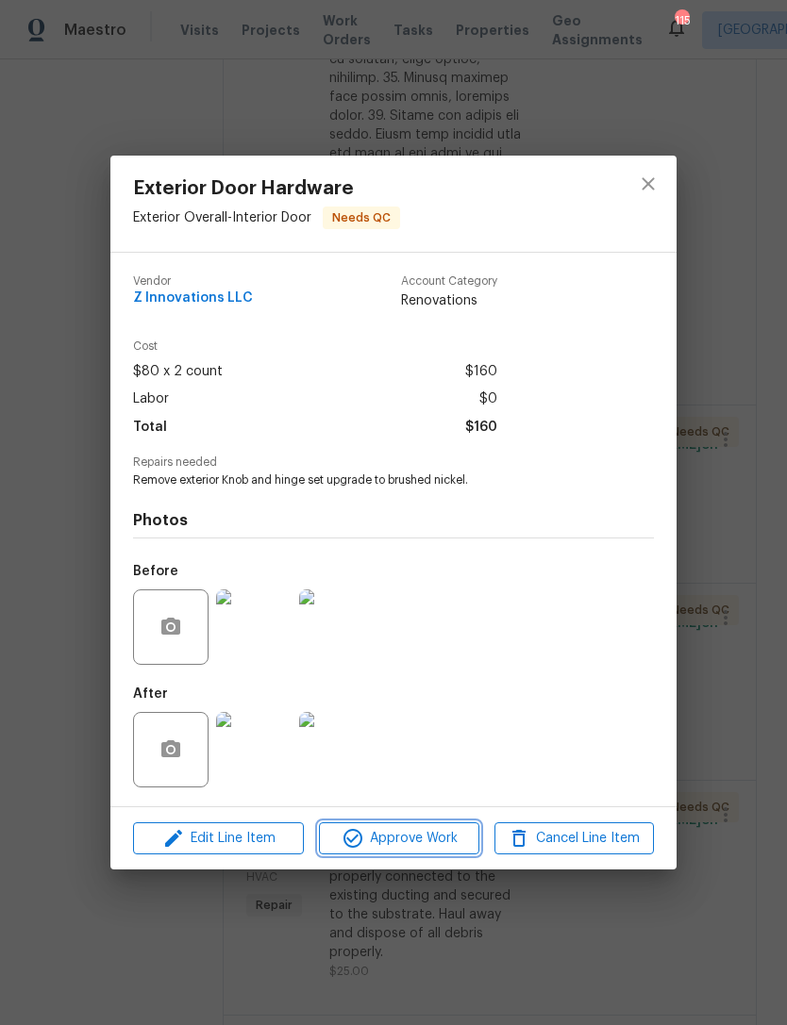
click at [434, 848] on span "Approve Work" at bounding box center [399, 839] width 148 height 24
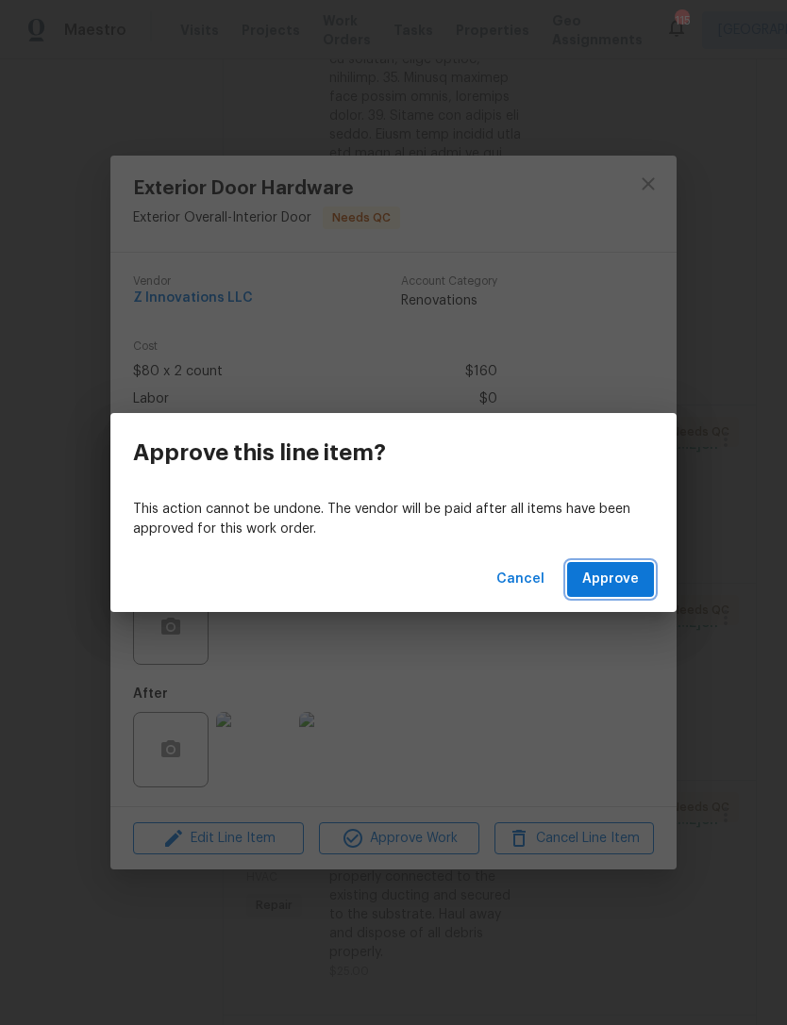
click at [606, 582] on span "Approve" at bounding box center [610, 580] width 57 height 24
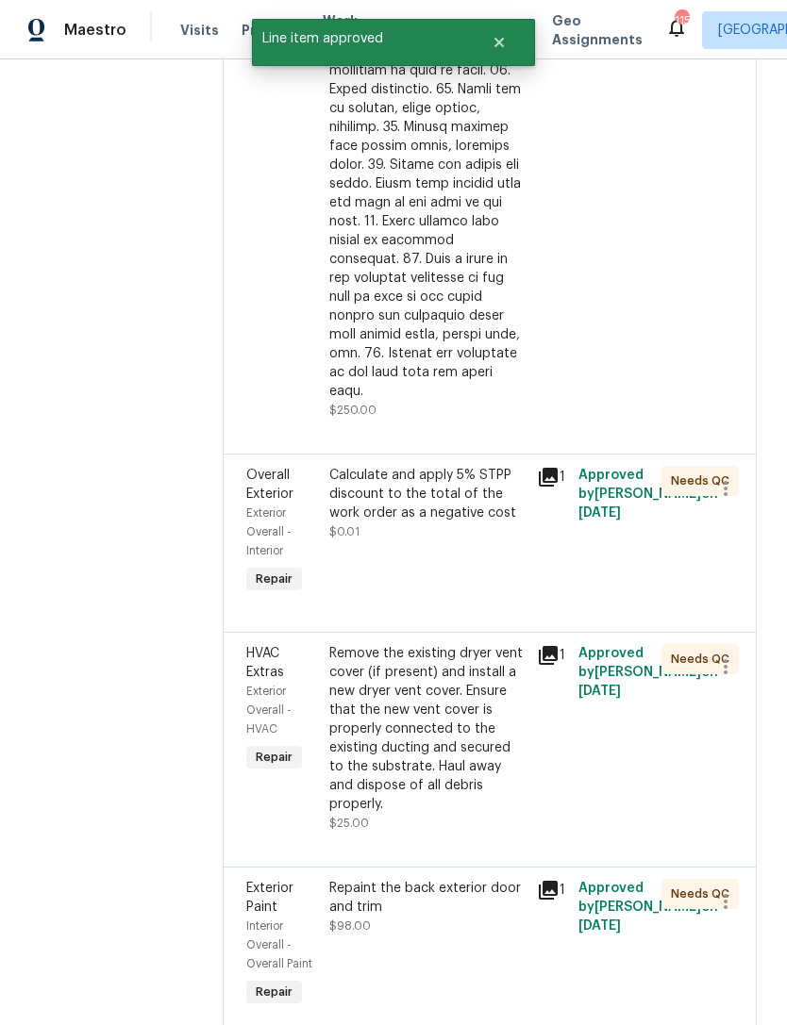
scroll to position [1169, 0]
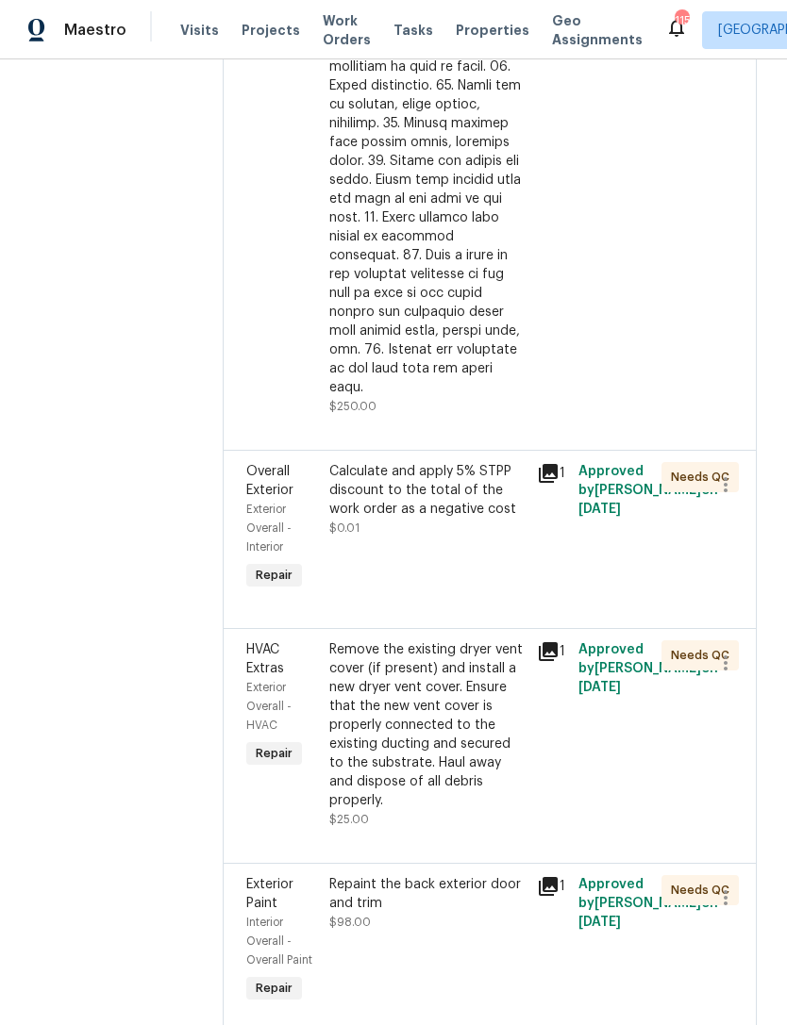
click at [488, 680] on div "Remove the existing dryer vent cover (if present) and install a new dryer vent …" at bounding box center [427, 726] width 196 height 170
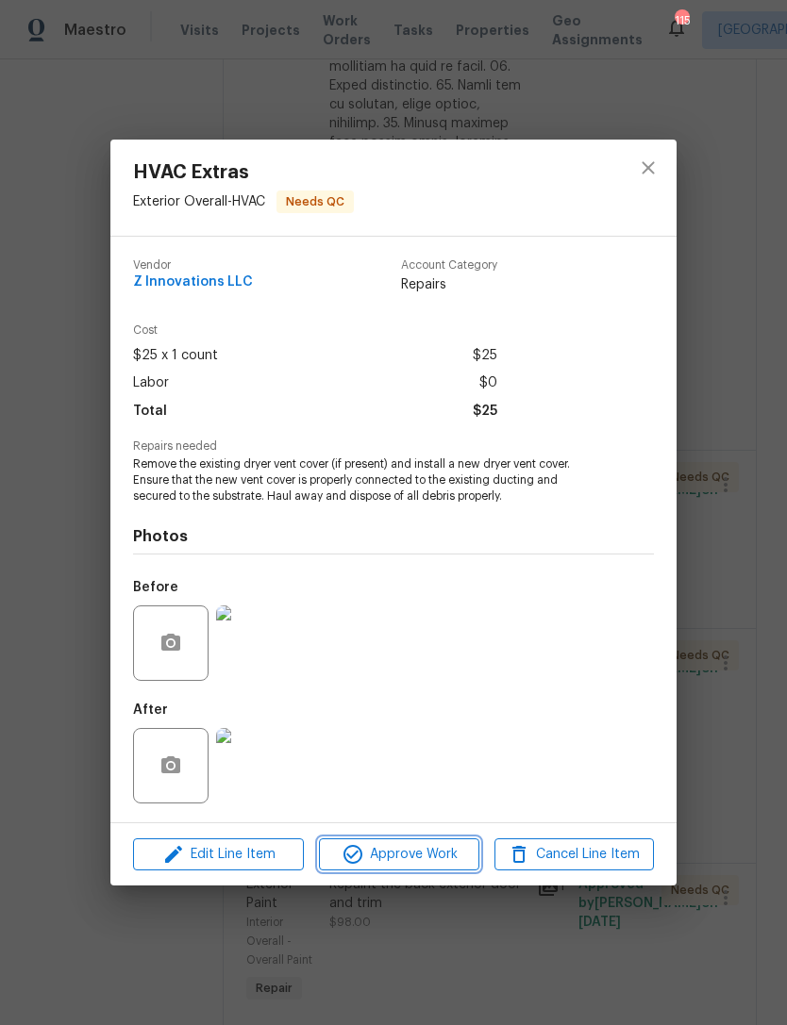
click at [420, 841] on button "Approve Work" at bounding box center [398, 855] width 159 height 33
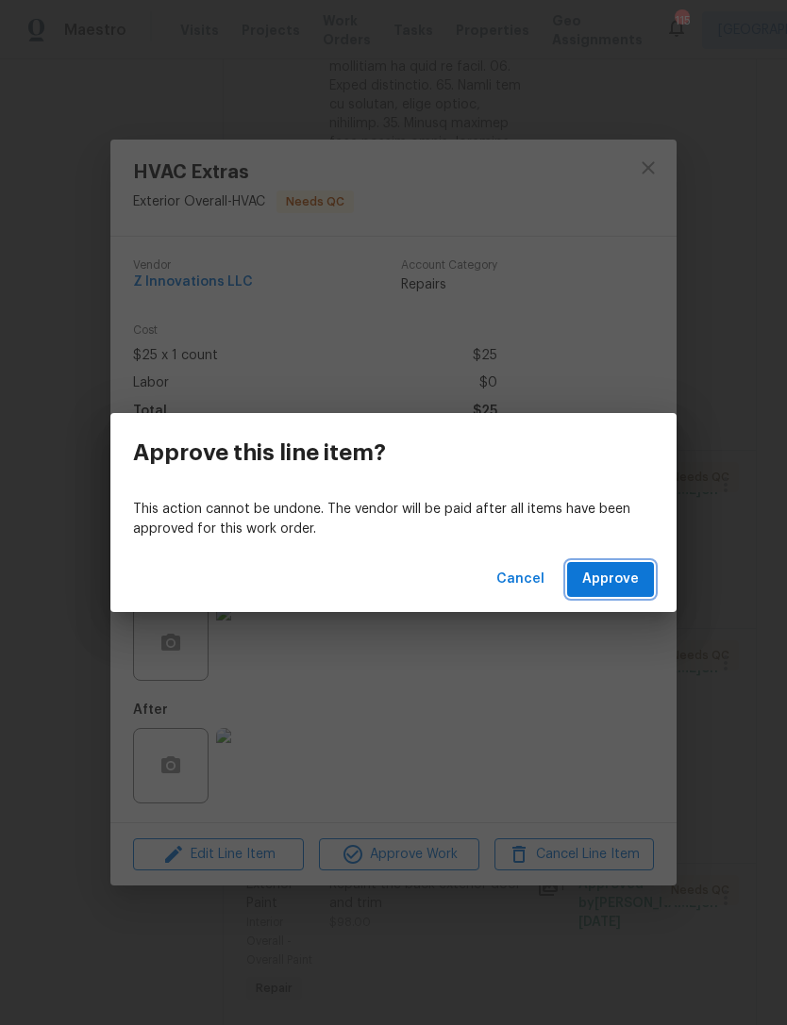
click at [626, 595] on button "Approve" at bounding box center [610, 579] width 87 height 35
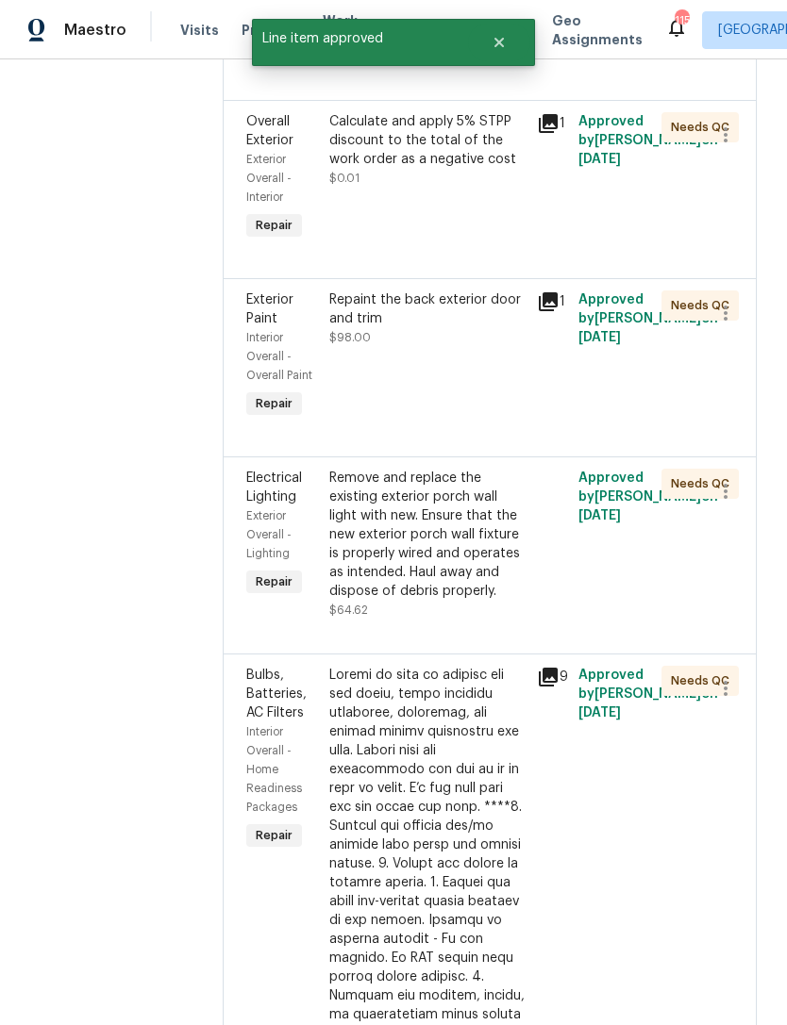
scroll to position [1654, 0]
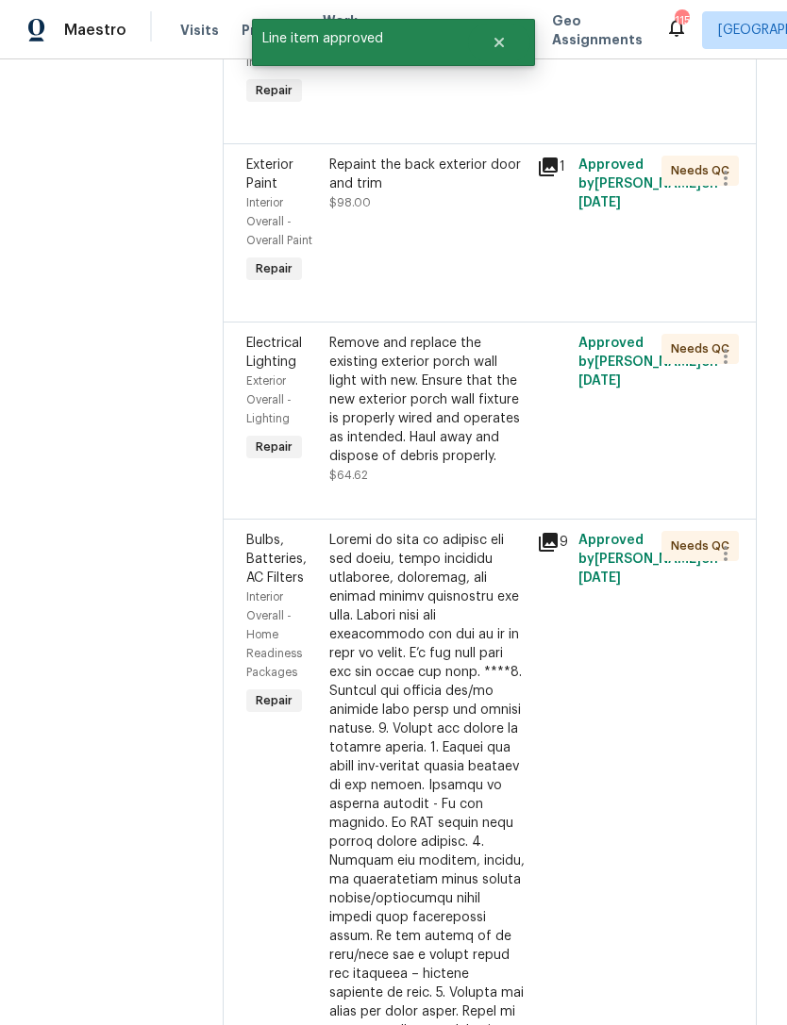
click at [478, 380] on div "Remove and replace the existing exterior porch wall light with new. Ensure that…" at bounding box center [427, 400] width 196 height 132
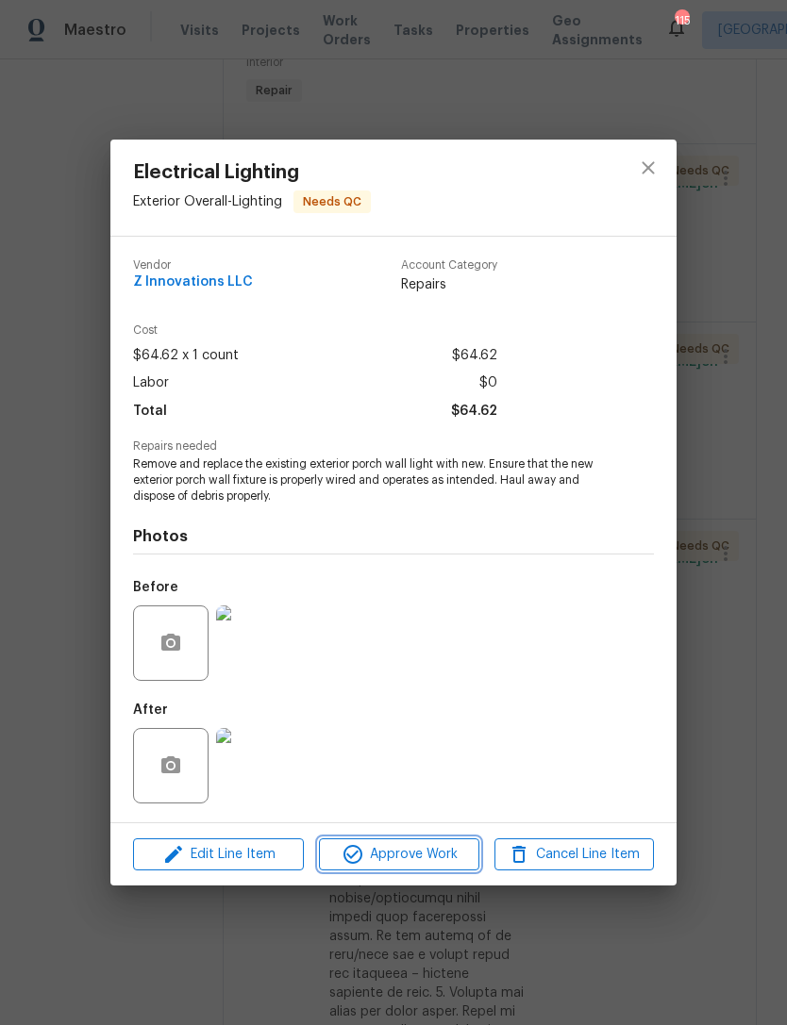
click at [428, 842] on button "Approve Work" at bounding box center [398, 855] width 159 height 33
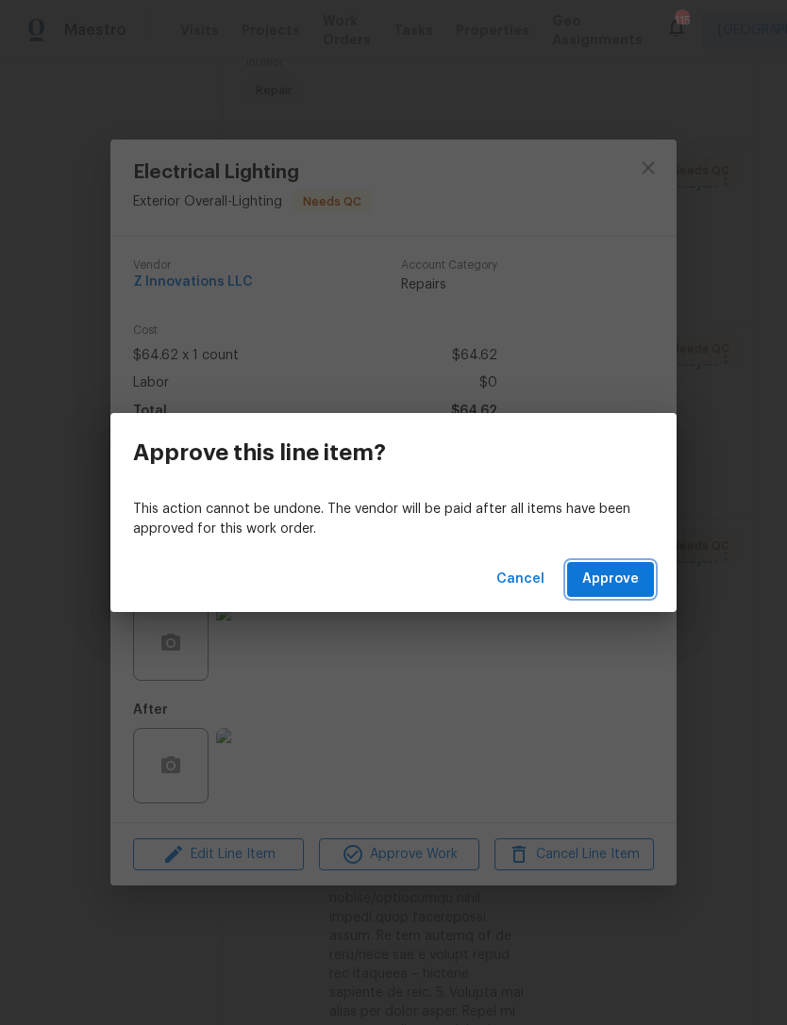
click at [624, 591] on span "Approve" at bounding box center [610, 580] width 57 height 24
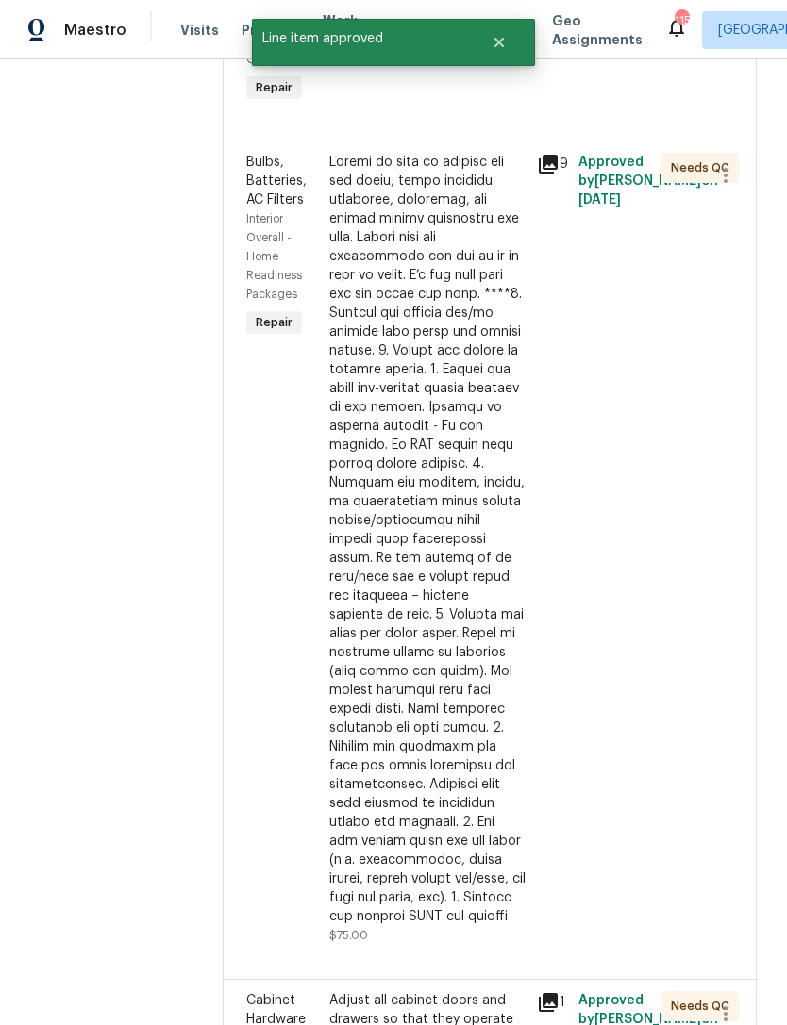
scroll to position [1838, 0]
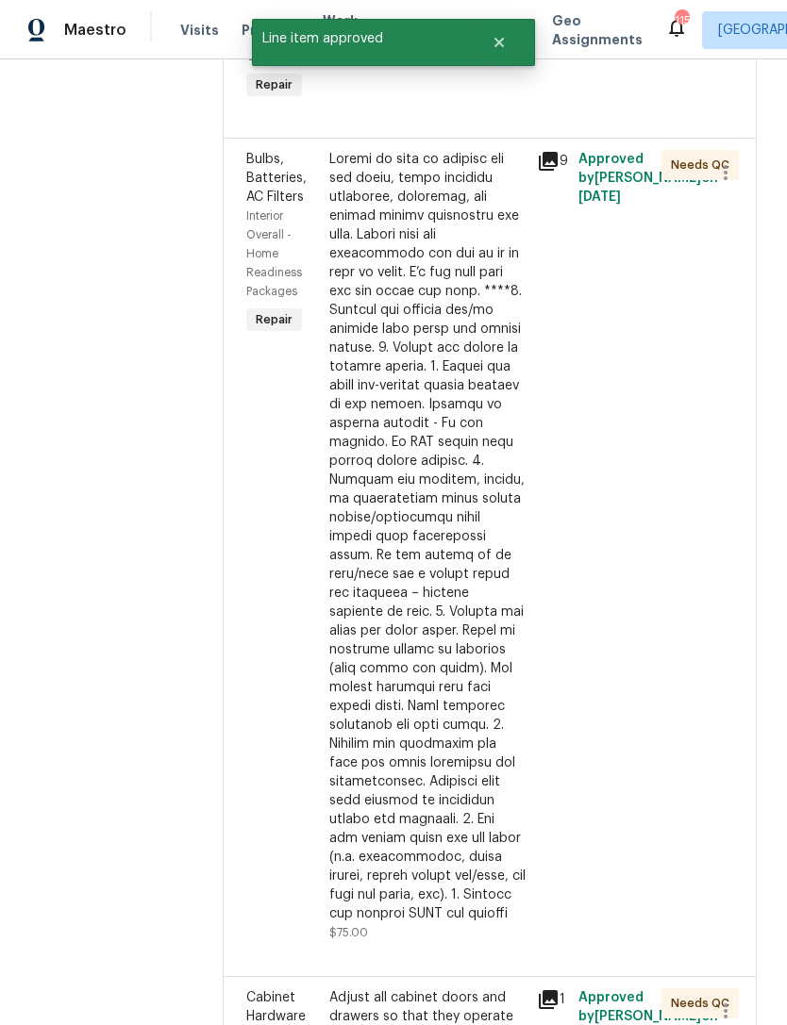
click at [457, 629] on div at bounding box center [427, 537] width 196 height 774
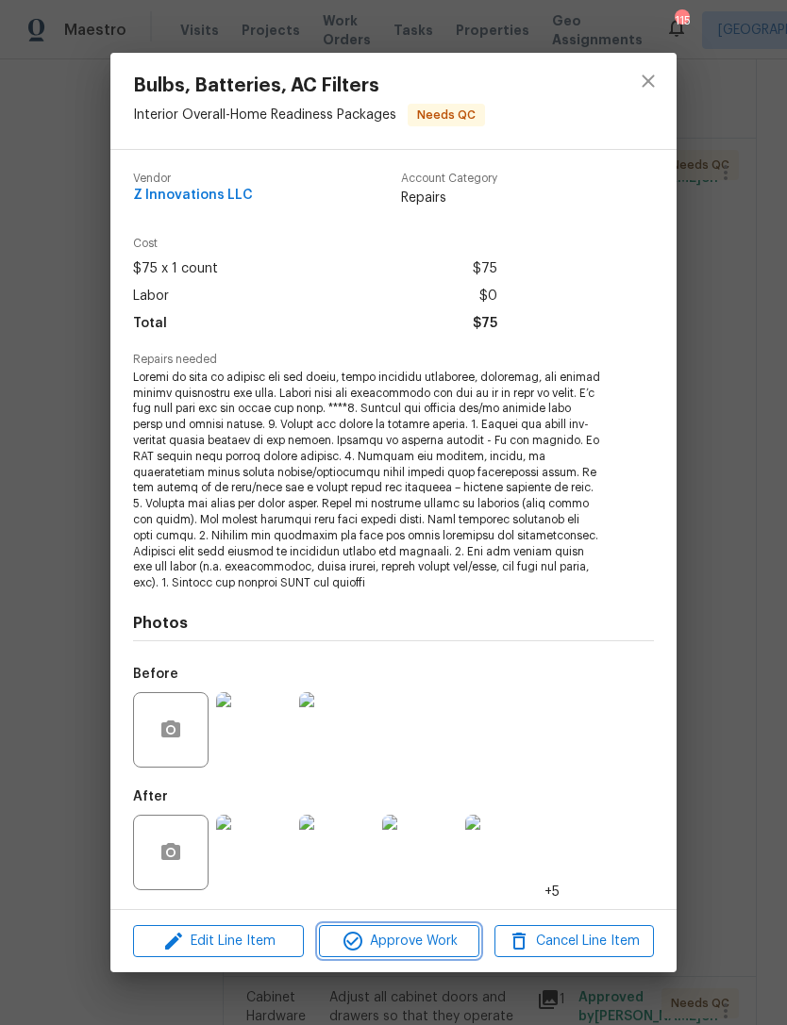
click at [425, 930] on span "Approve Work" at bounding box center [399, 942] width 148 height 24
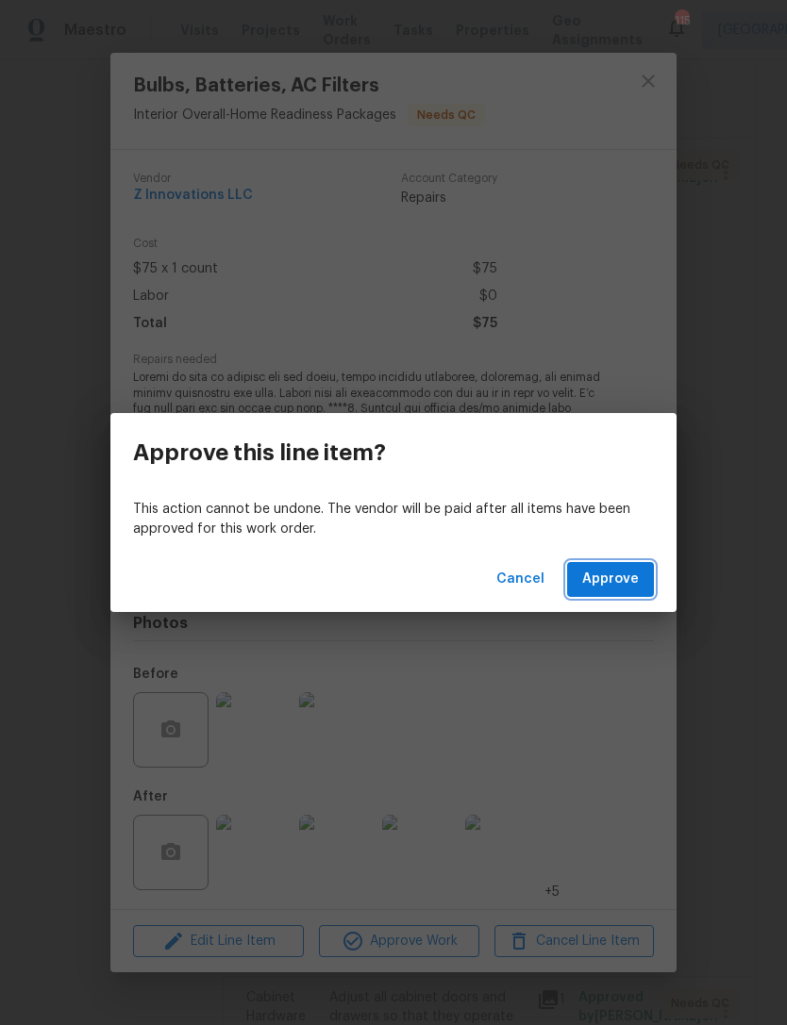
click at [604, 581] on span "Approve" at bounding box center [610, 580] width 57 height 24
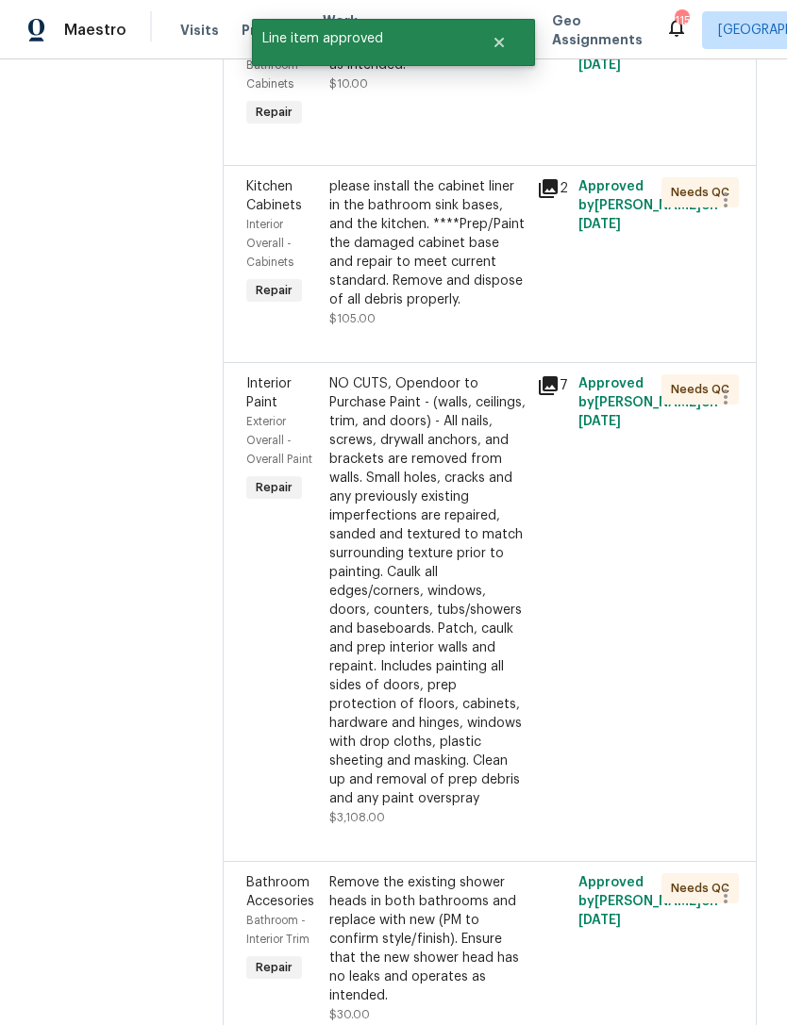
scroll to position [1975, 0]
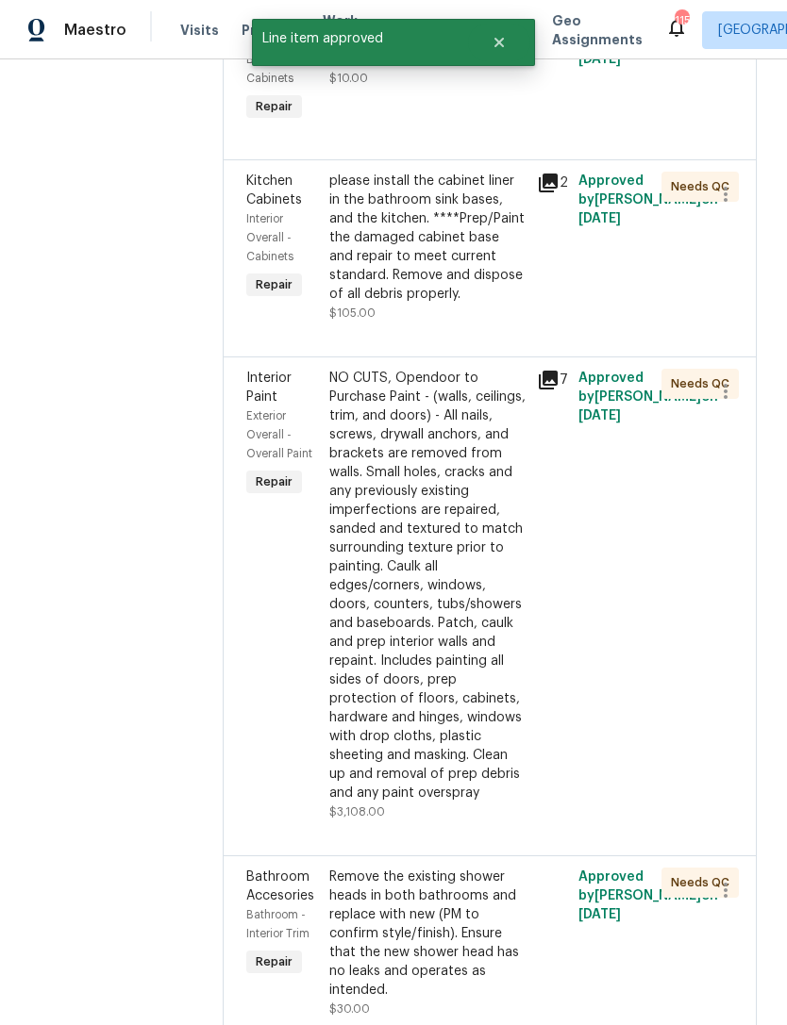
click at [431, 646] on div "NO CUTS, Opendoor to Purchase Paint - (walls, ceilings, trim, and doors) - All …" at bounding box center [427, 586] width 196 height 434
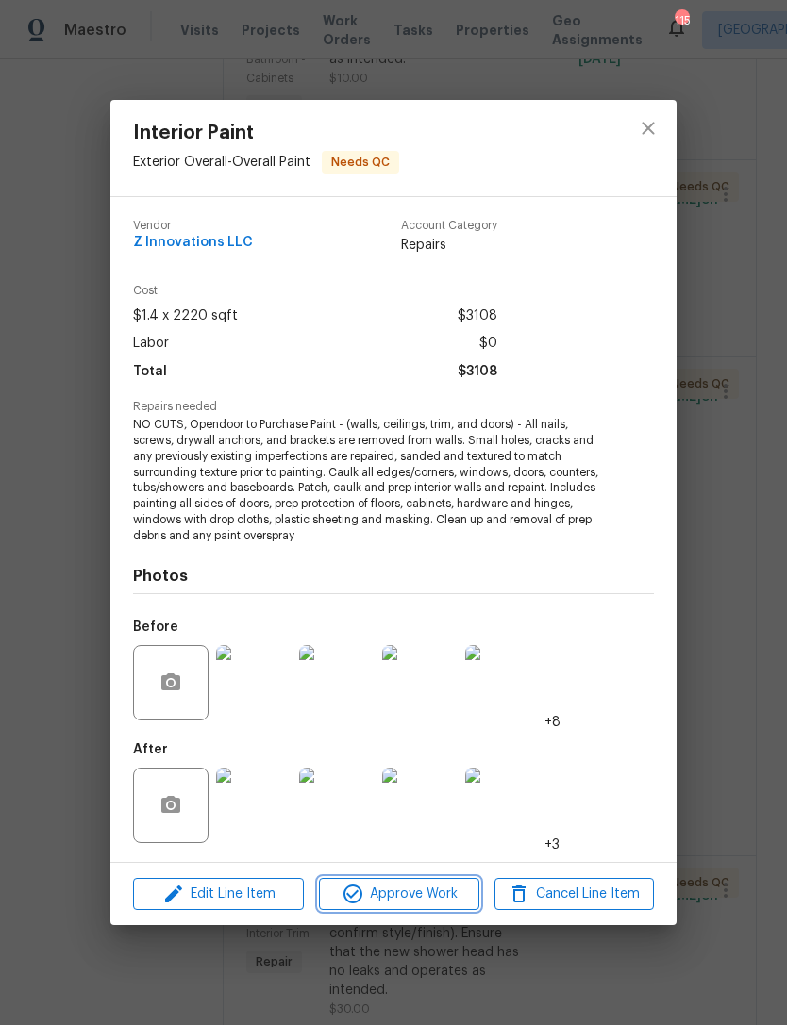
click at [445, 884] on span "Approve Work" at bounding box center [399, 895] width 148 height 24
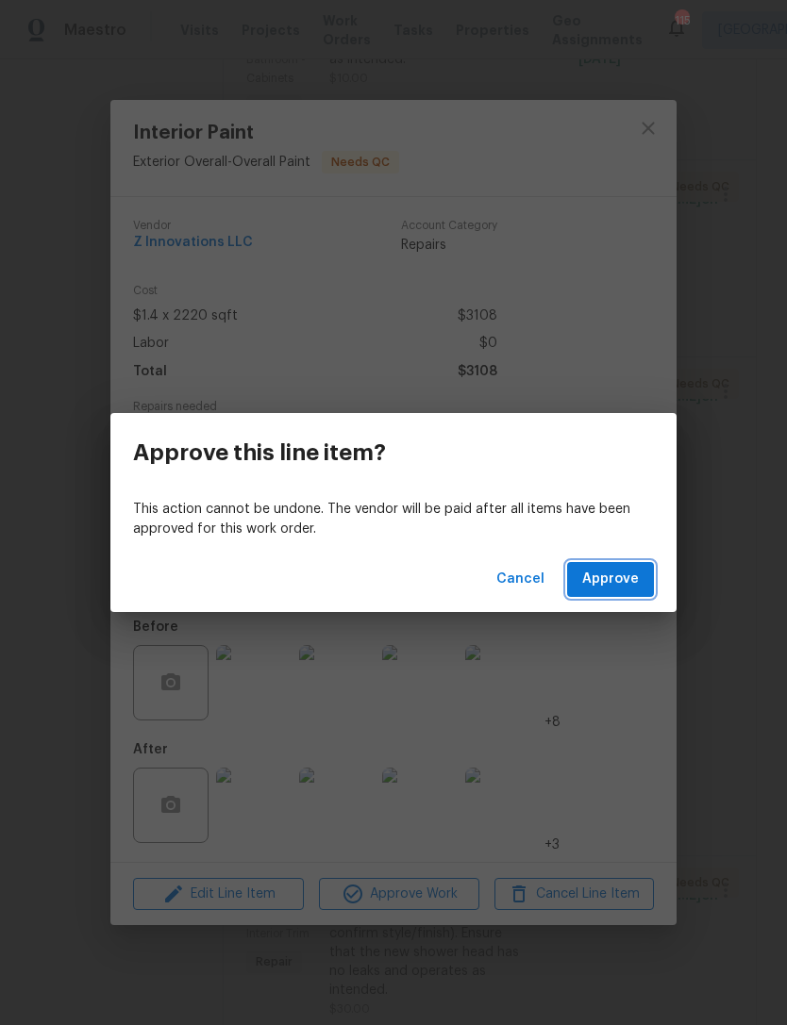
click at [641, 582] on button "Approve" at bounding box center [610, 579] width 87 height 35
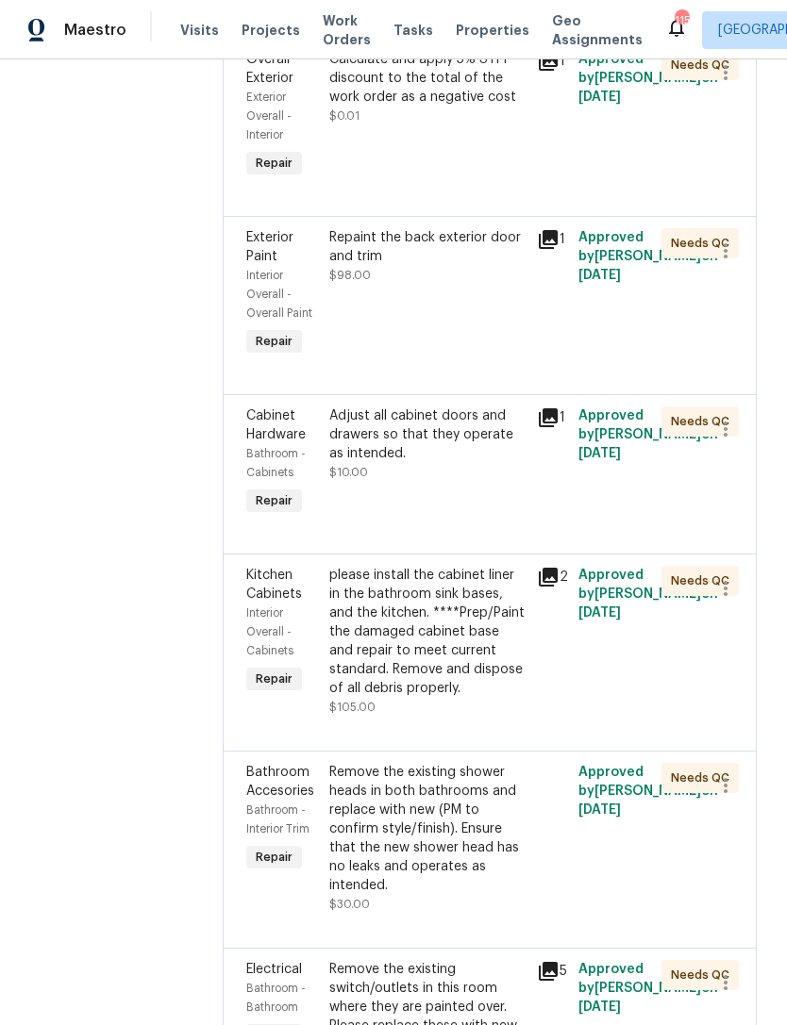
scroll to position [1606, 0]
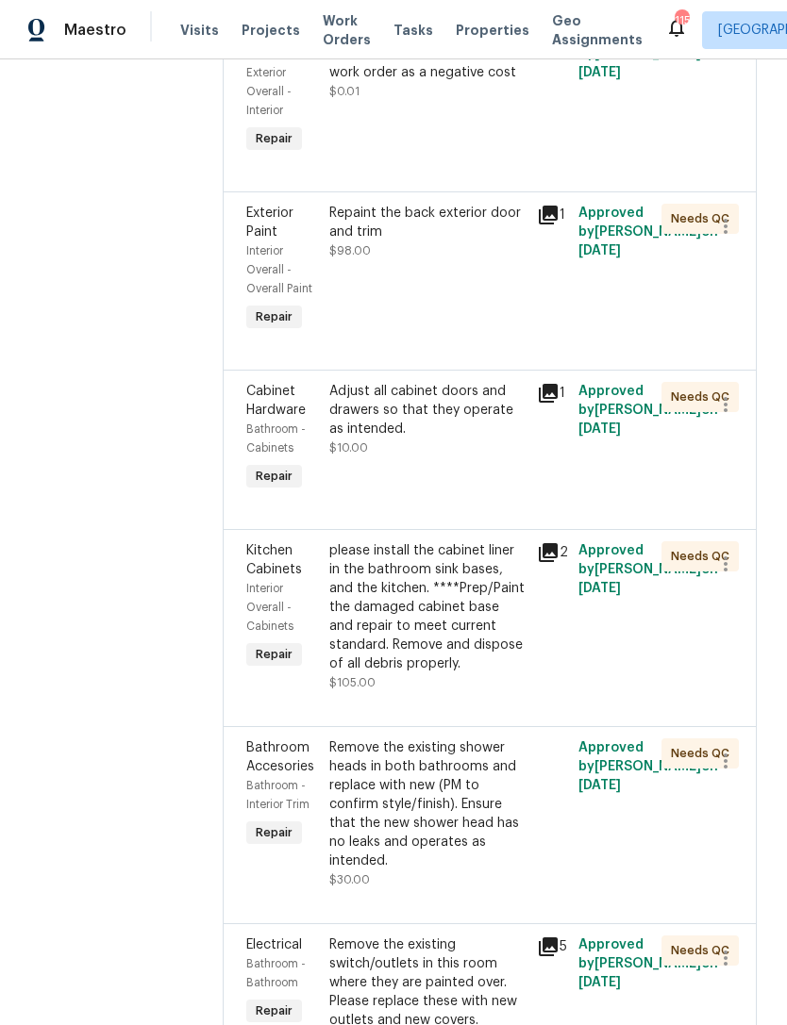
click at [479, 395] on div "Adjust all cabinet doors and drawers so that they operate as intended. $10.00" at bounding box center [427, 419] width 196 height 75
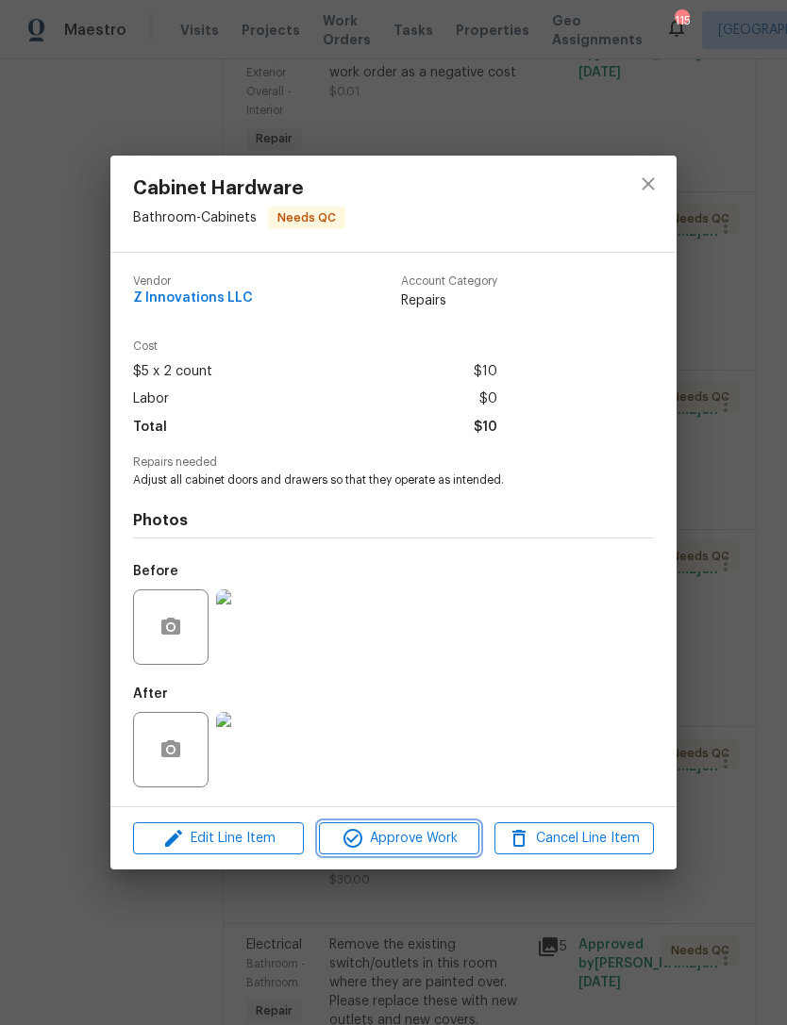
click at [418, 848] on span "Approve Work" at bounding box center [399, 839] width 148 height 24
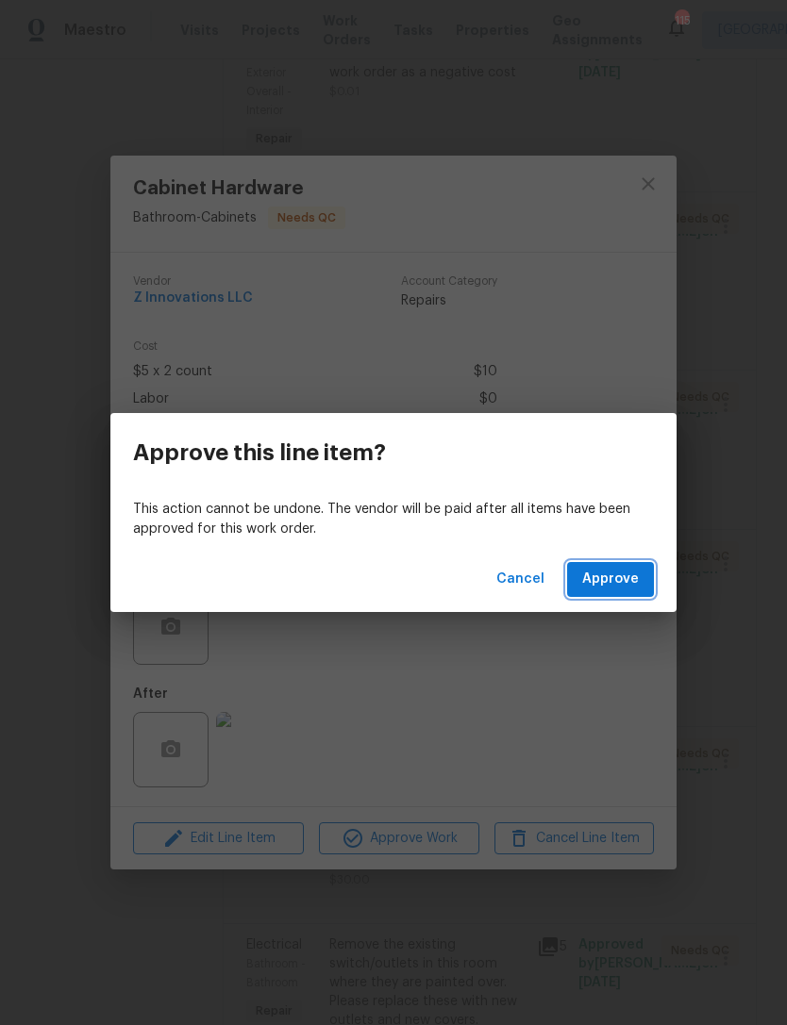
click at [617, 565] on button "Approve" at bounding box center [610, 579] width 87 height 35
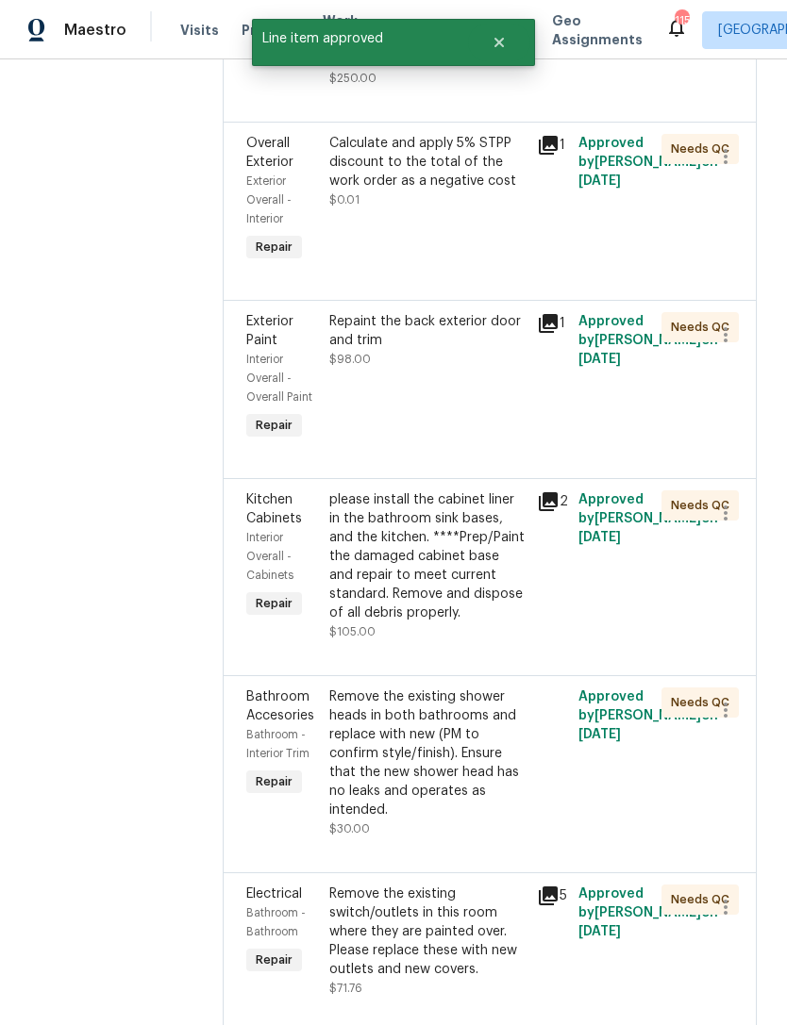
scroll to position [1551, 0]
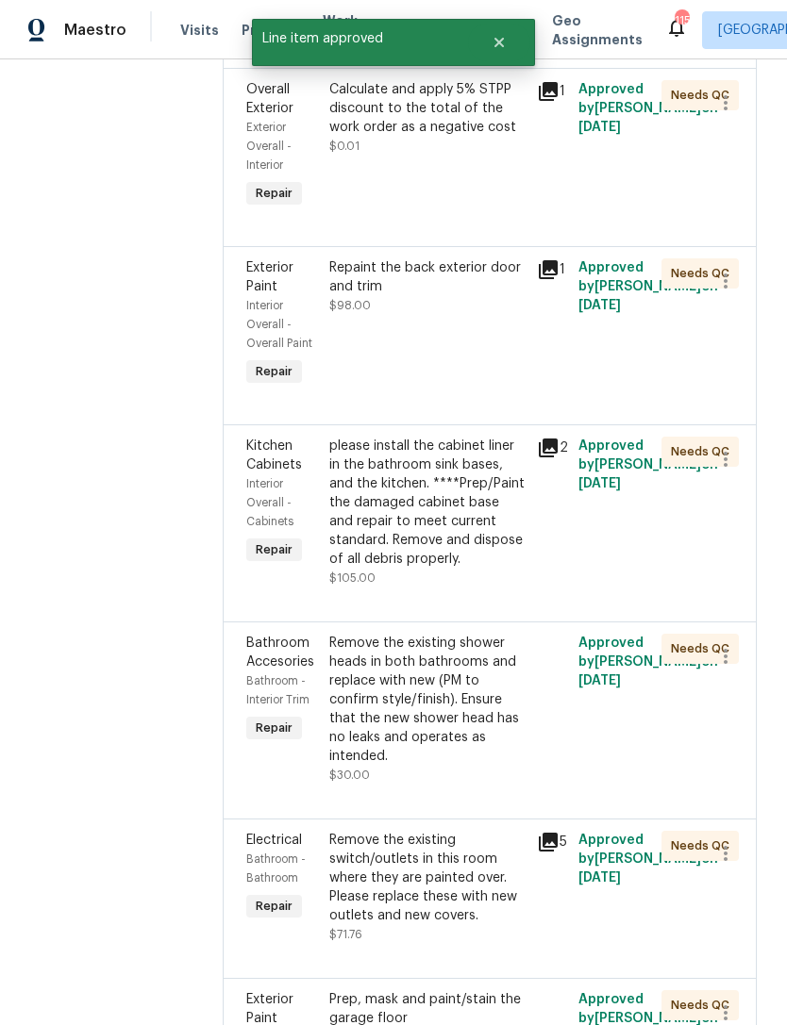
click at [458, 258] on div "Repaint the back exterior door and trim $98.00" at bounding box center [427, 286] width 196 height 57
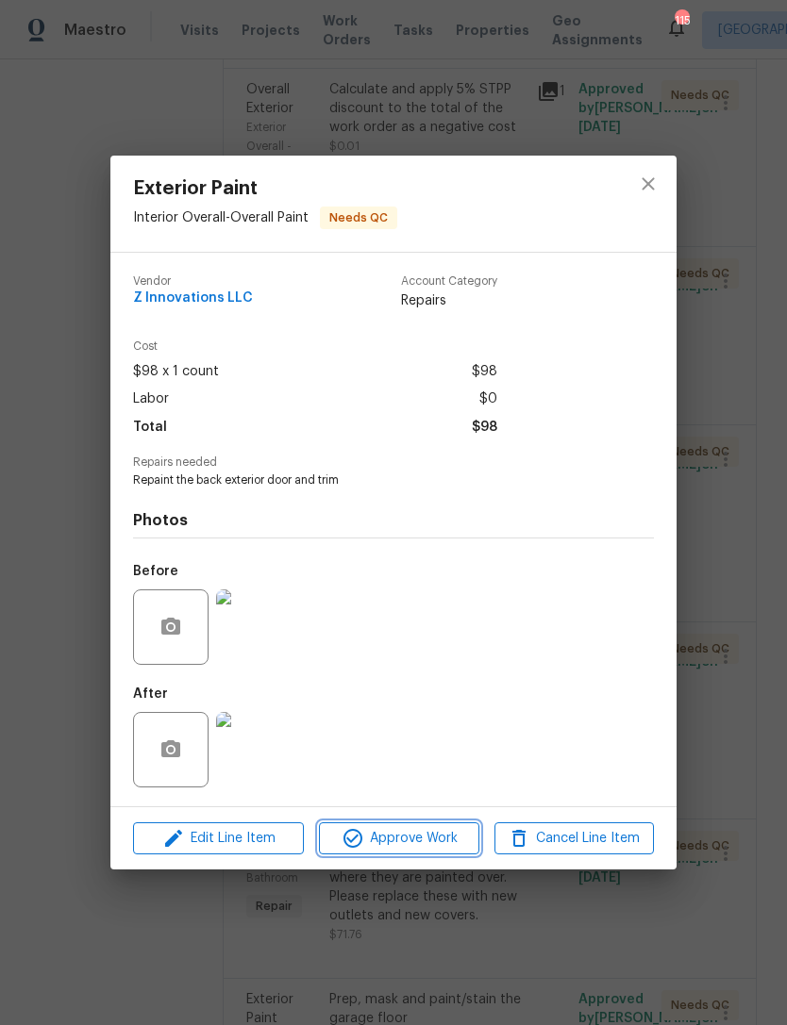
click at [408, 826] on button "Approve Work" at bounding box center [398, 839] width 159 height 33
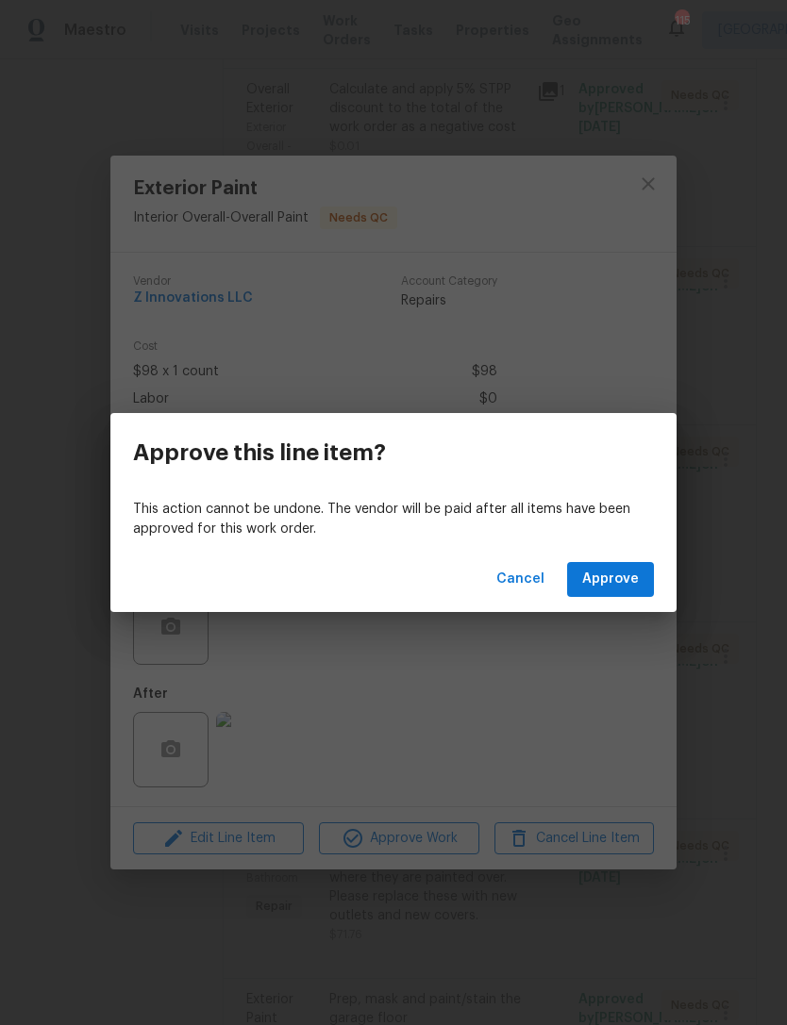
click at [596, 558] on div "Cancel Approve" at bounding box center [393, 579] width 566 height 65
click at [625, 574] on span "Approve" at bounding box center [610, 580] width 57 height 24
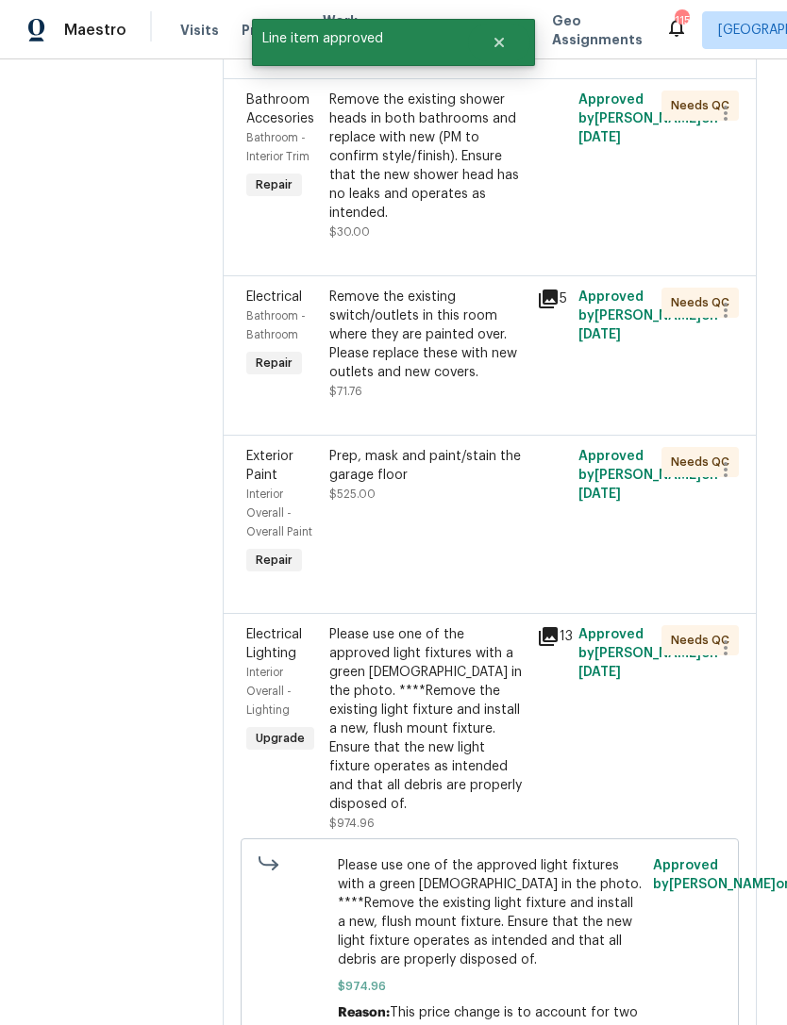
scroll to position [1914, 0]
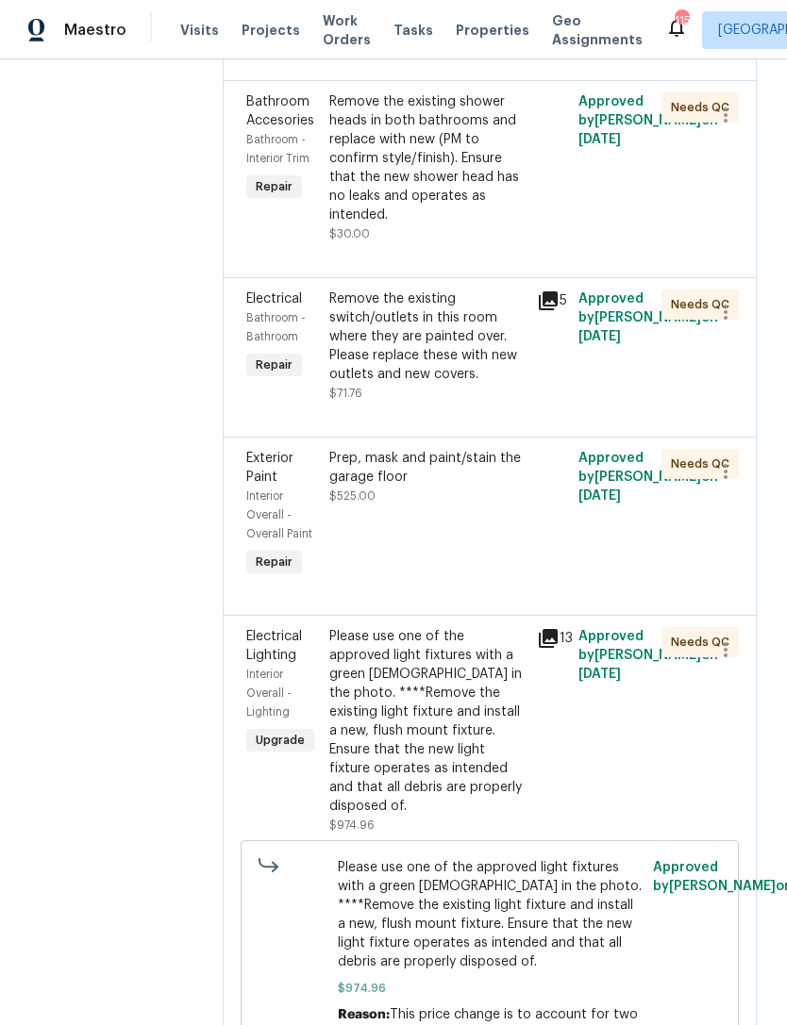
click at [442, 449] on div "Prep, mask and paint/stain the garage floor" at bounding box center [427, 468] width 196 height 38
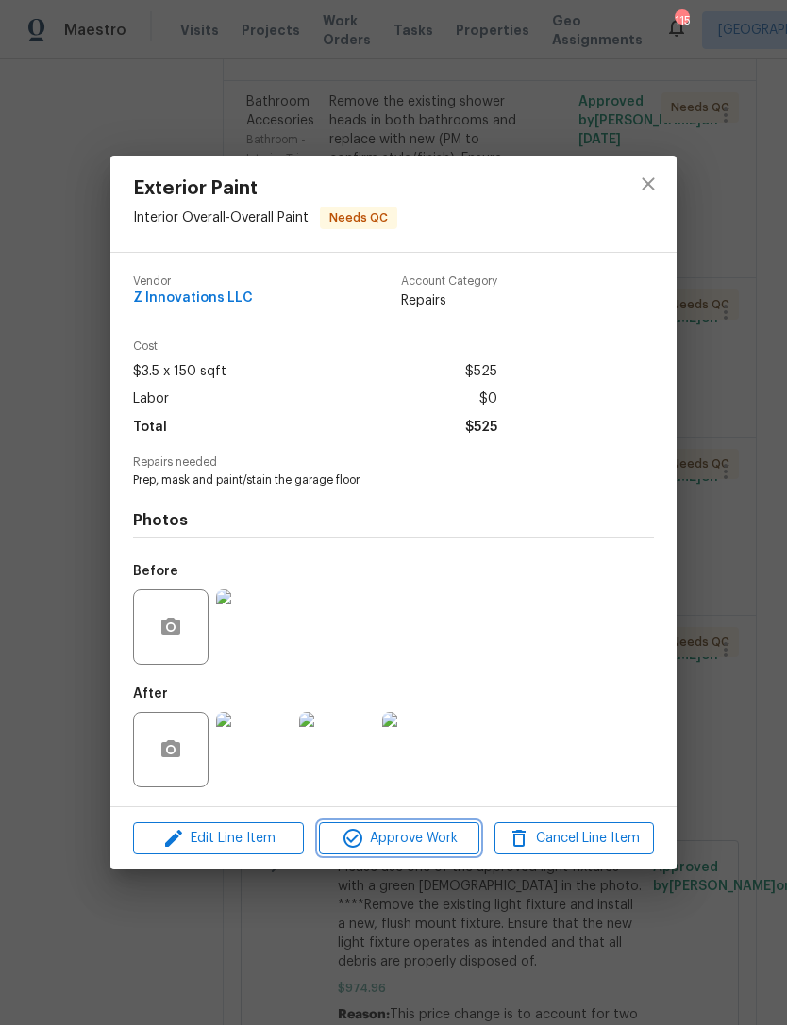
click at [407, 832] on span "Approve Work" at bounding box center [399, 839] width 148 height 24
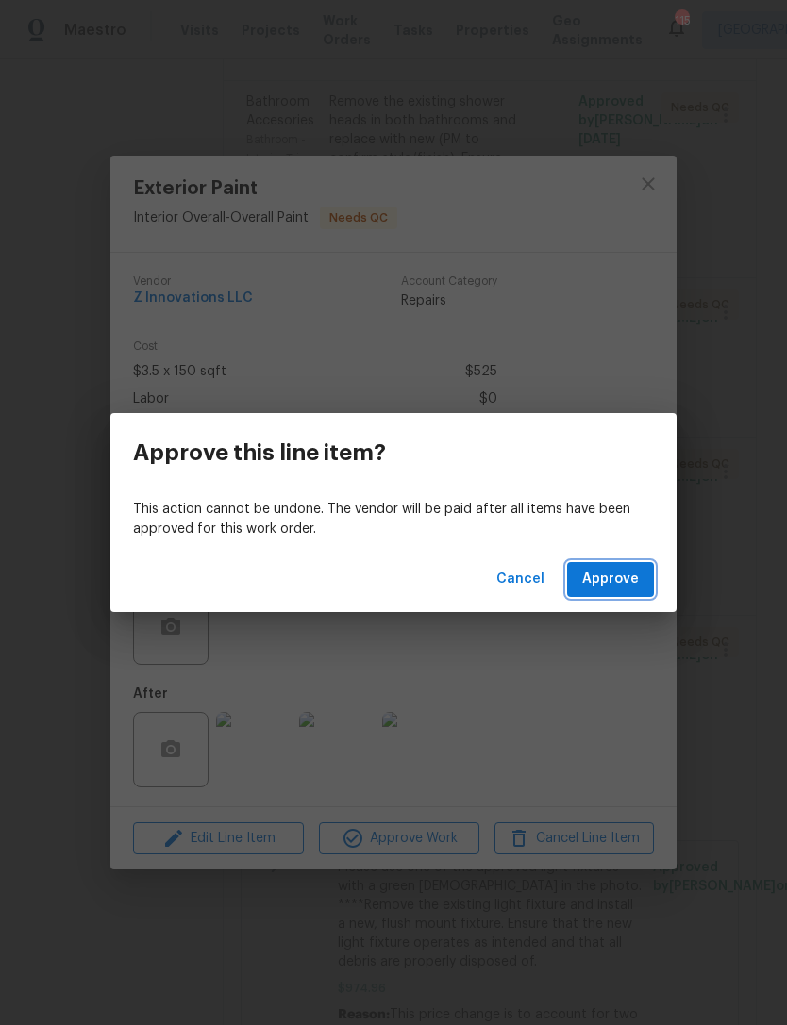
click at [632, 575] on span "Approve" at bounding box center [610, 580] width 57 height 24
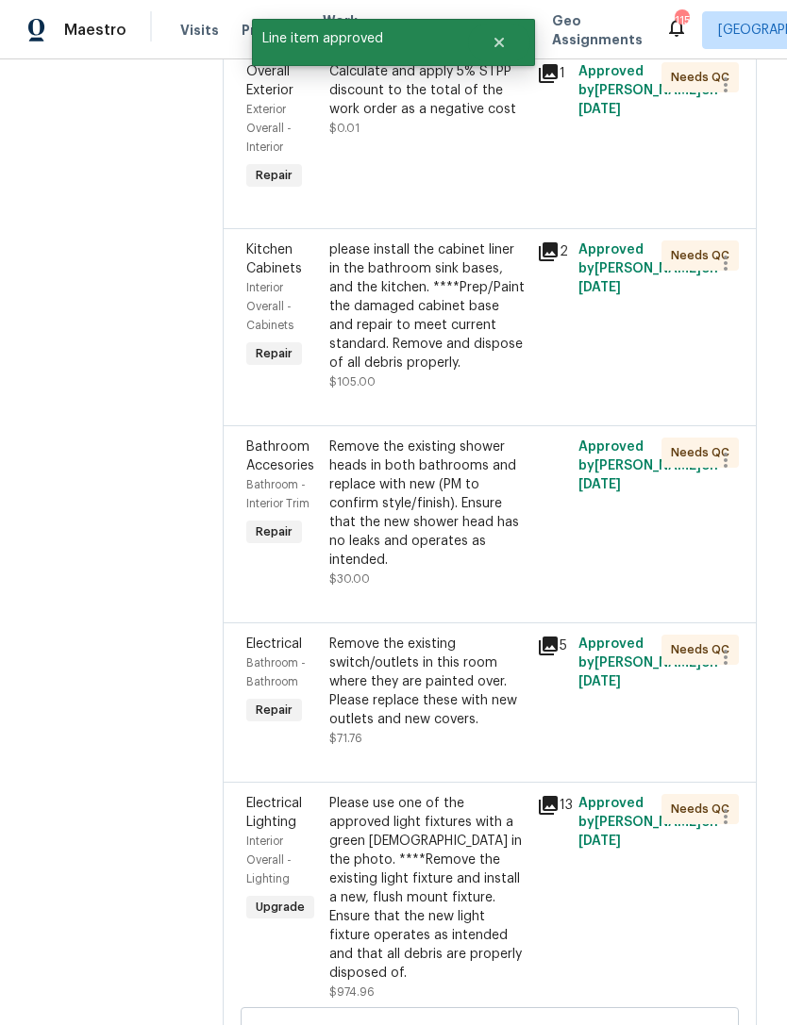
scroll to position [1597, 0]
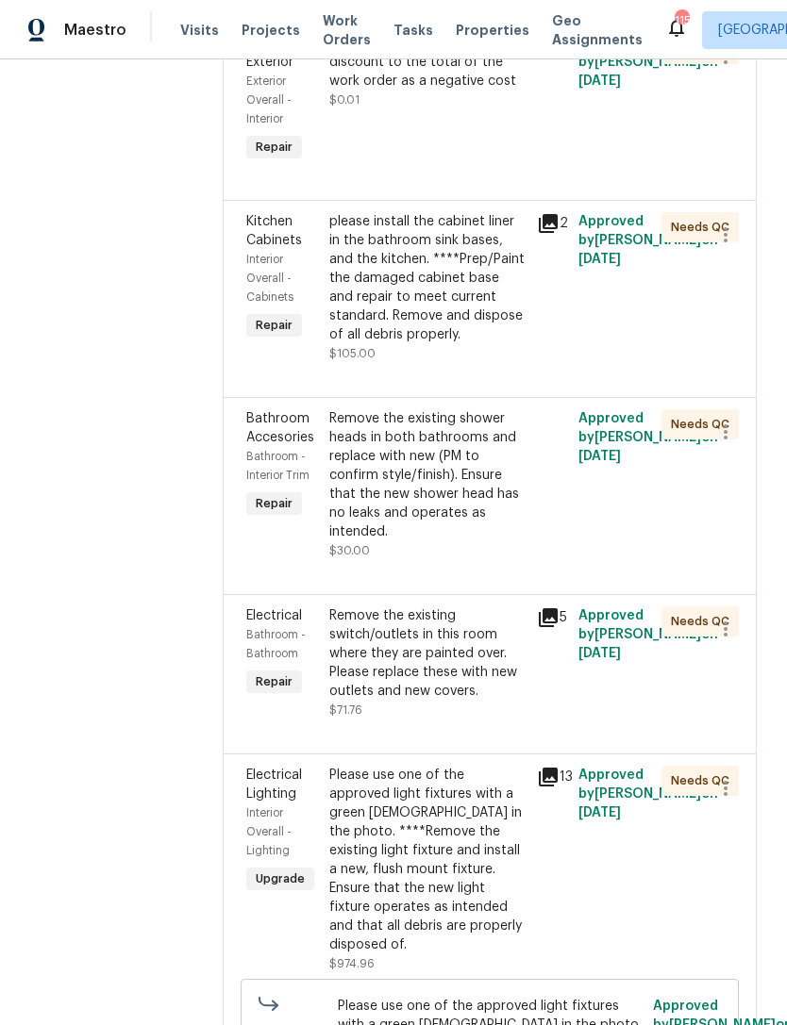
click at [447, 462] on div "Remove the existing shower heads in both bathrooms and replace with new (PM to …" at bounding box center [427, 475] width 196 height 132
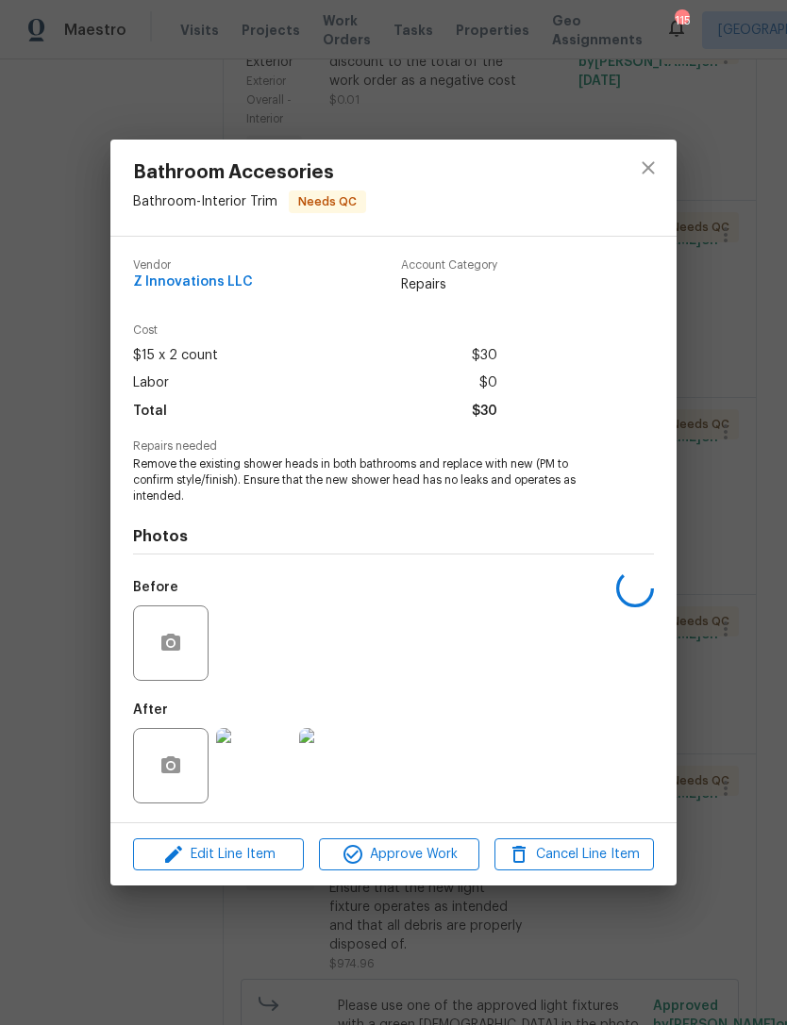
click at [429, 859] on span "Approve Work" at bounding box center [399, 855] width 148 height 24
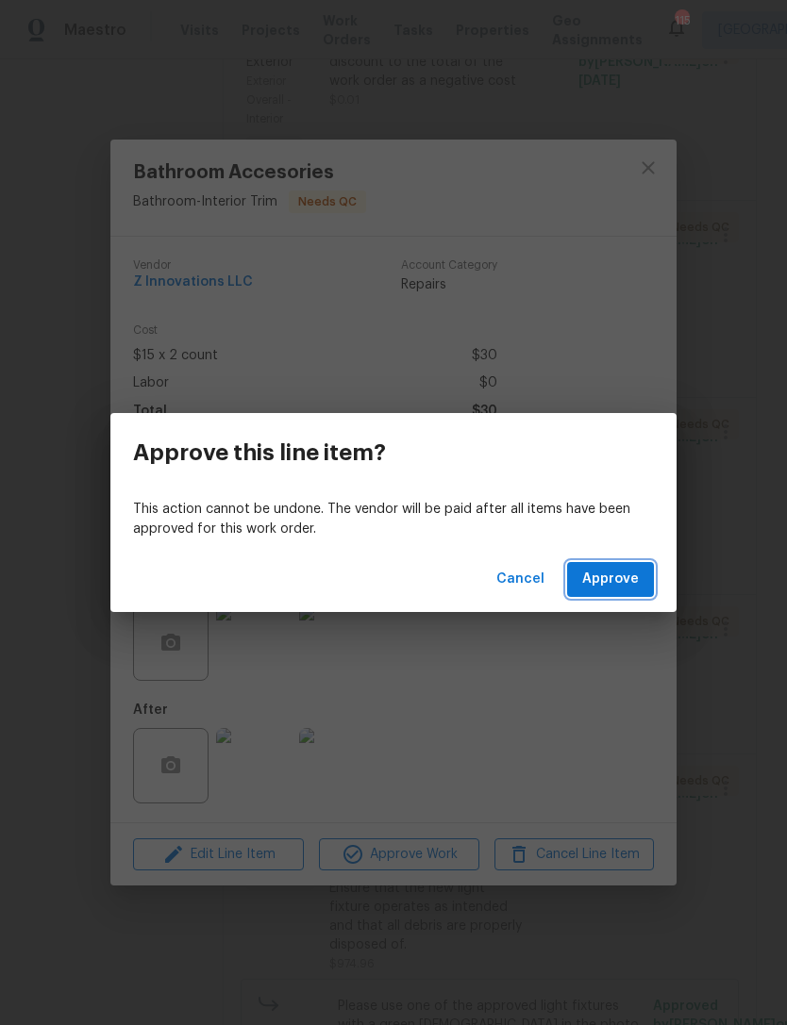
click at [622, 588] on span "Approve" at bounding box center [610, 580] width 57 height 24
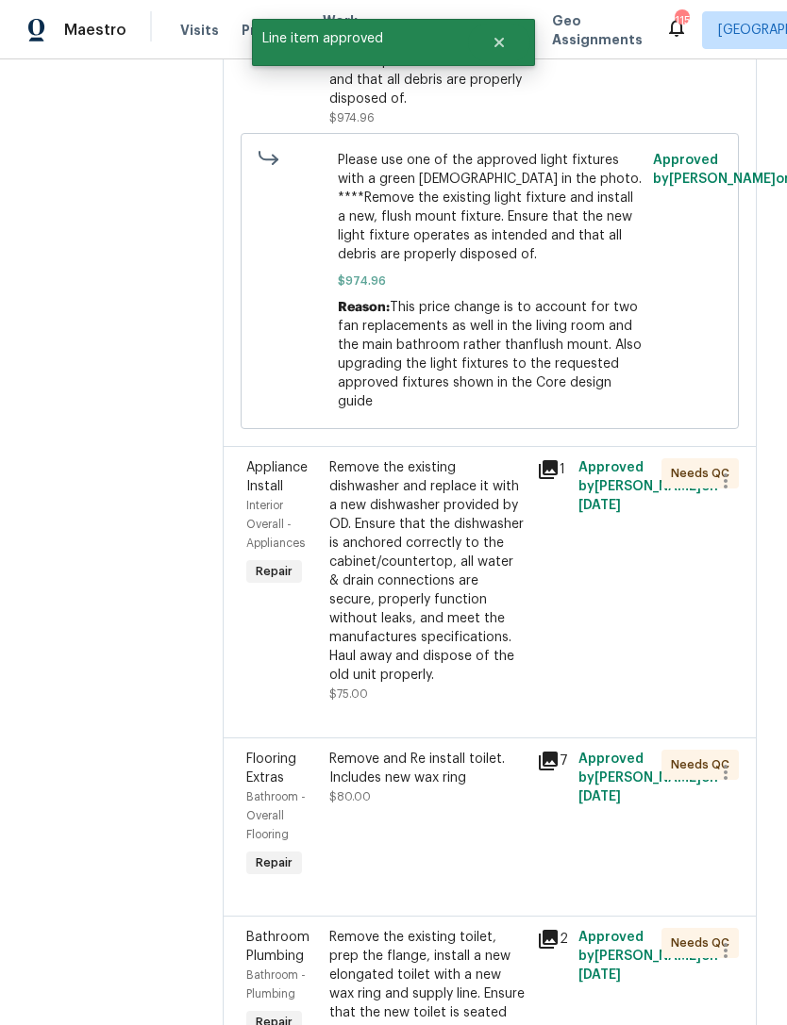
scroll to position [2676, 0]
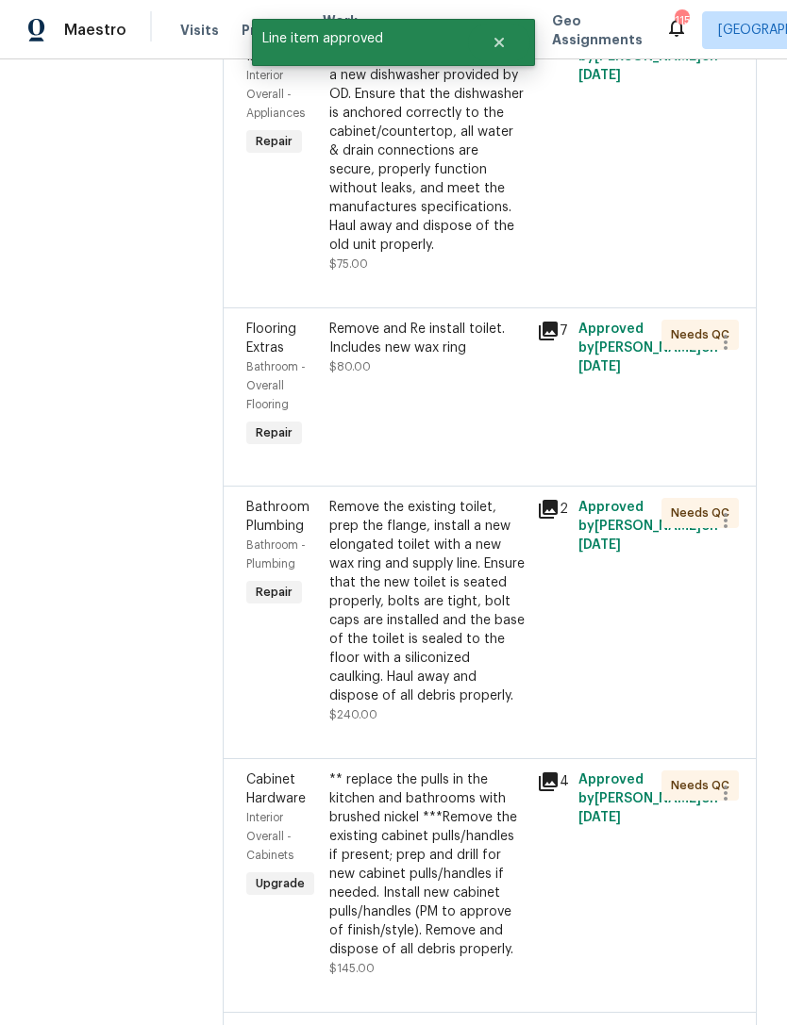
click at [459, 320] on div "Remove and Re install toilet. Includes new wax ring $80.00" at bounding box center [427, 348] width 196 height 57
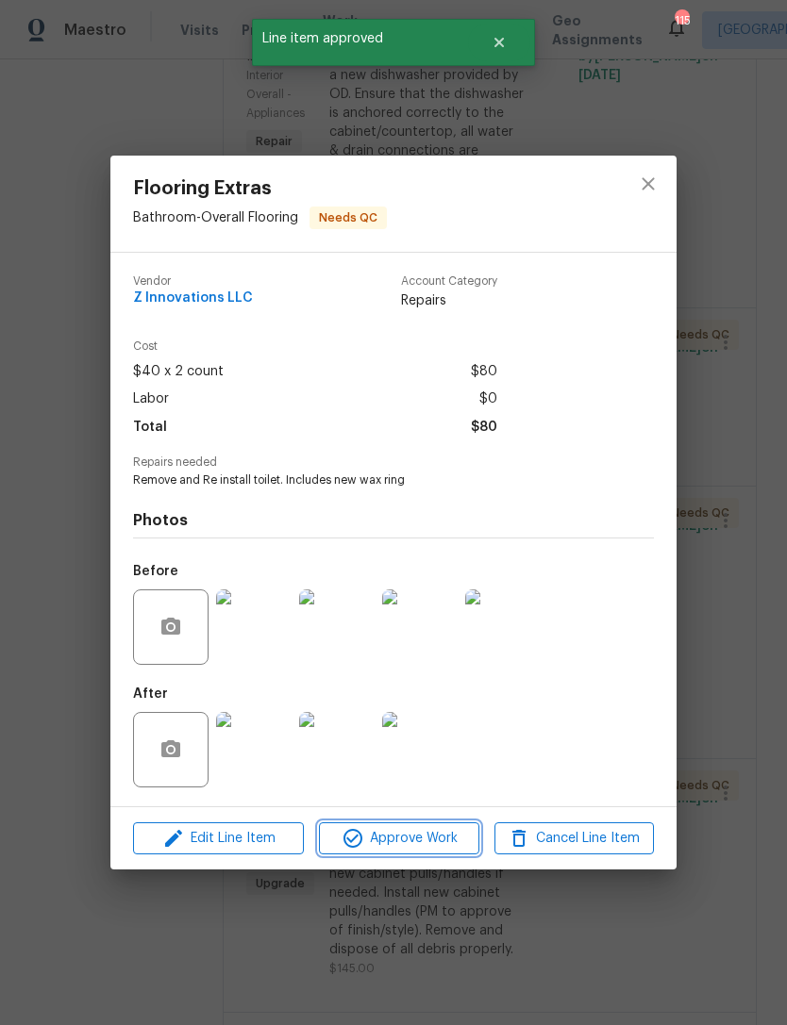
click at [428, 836] on span "Approve Work" at bounding box center [399, 839] width 148 height 24
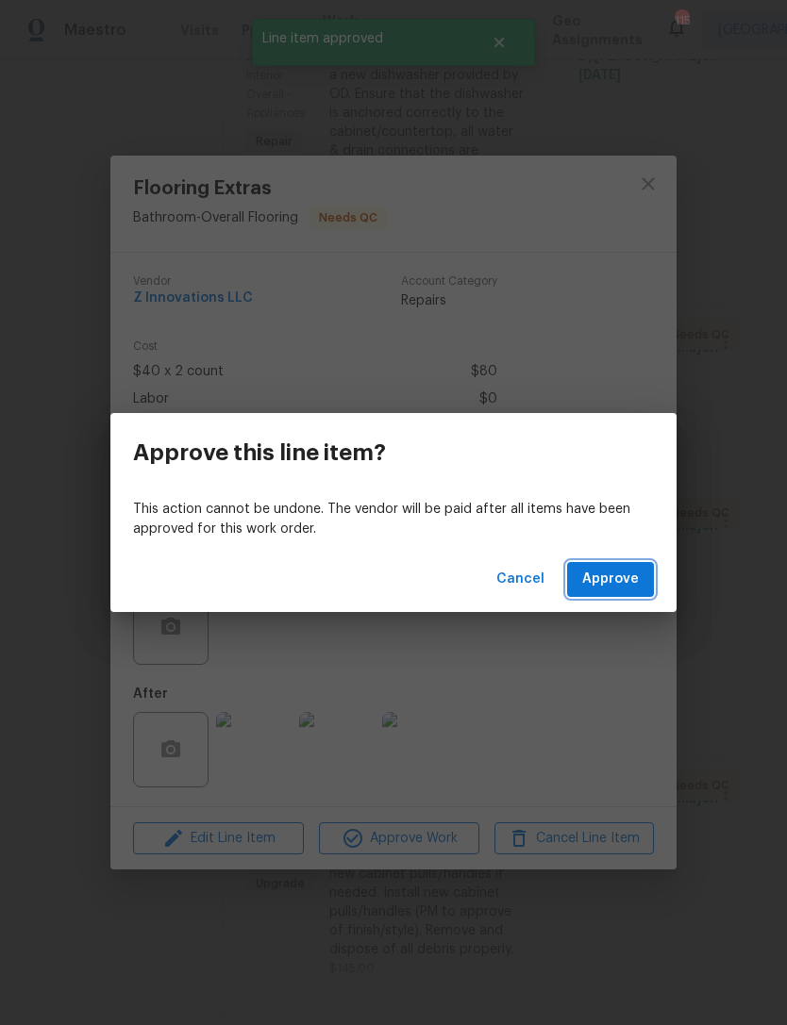
click at [617, 575] on span "Approve" at bounding box center [610, 580] width 57 height 24
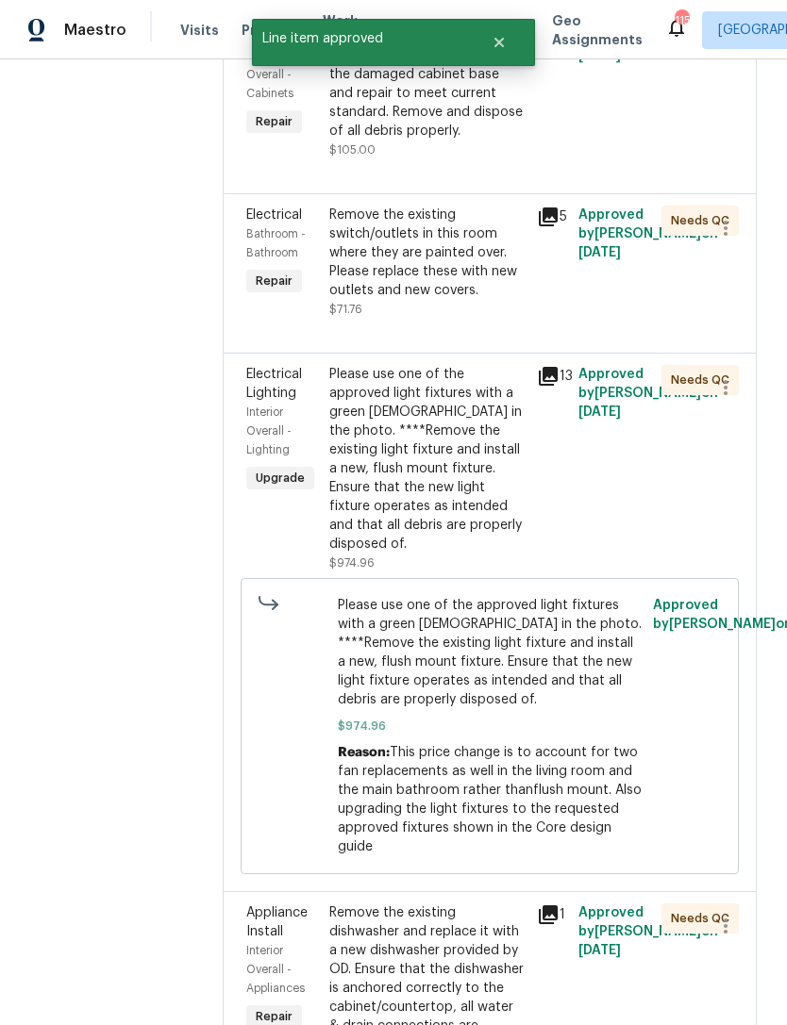
scroll to position [1810, 0]
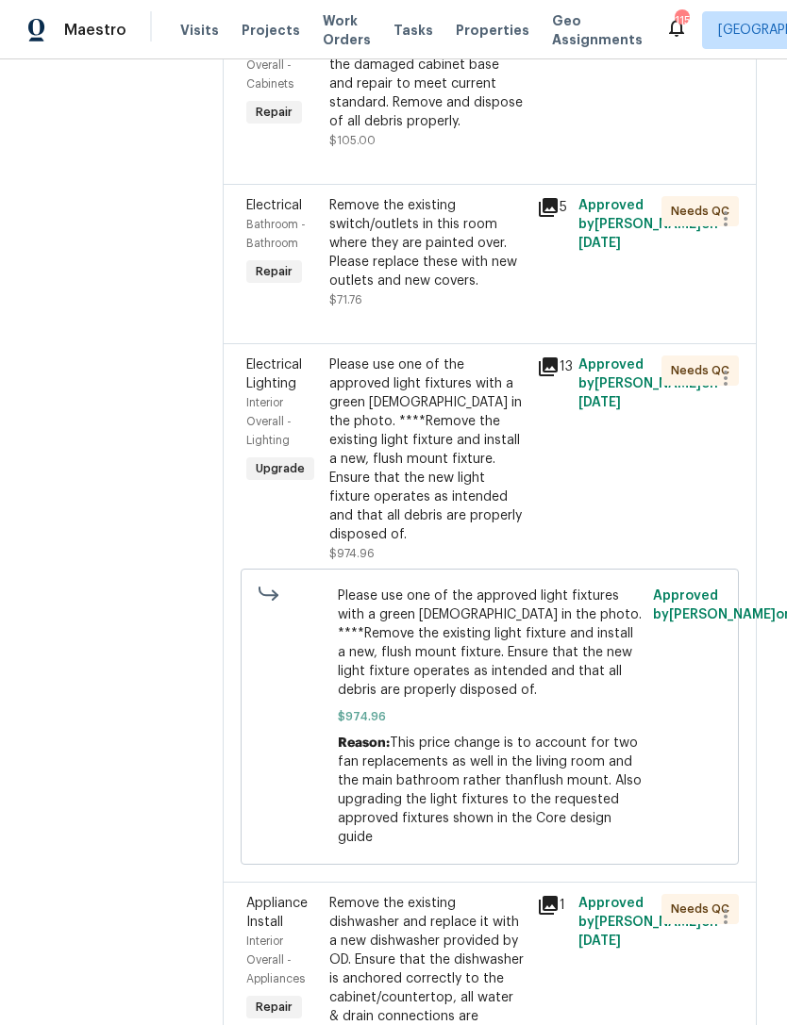
click at [483, 417] on div "Please use one of the approved light fixtures with a green chick in the photo. …" at bounding box center [427, 450] width 196 height 189
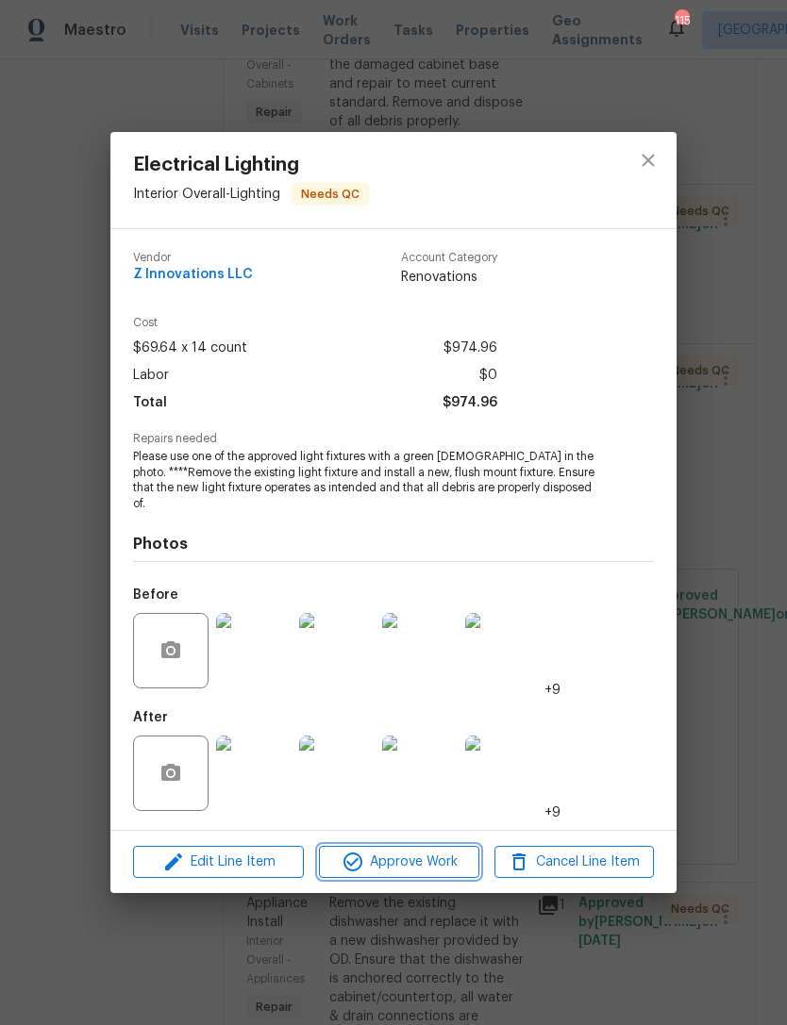
click at [425, 853] on span "Approve Work" at bounding box center [399, 863] width 148 height 24
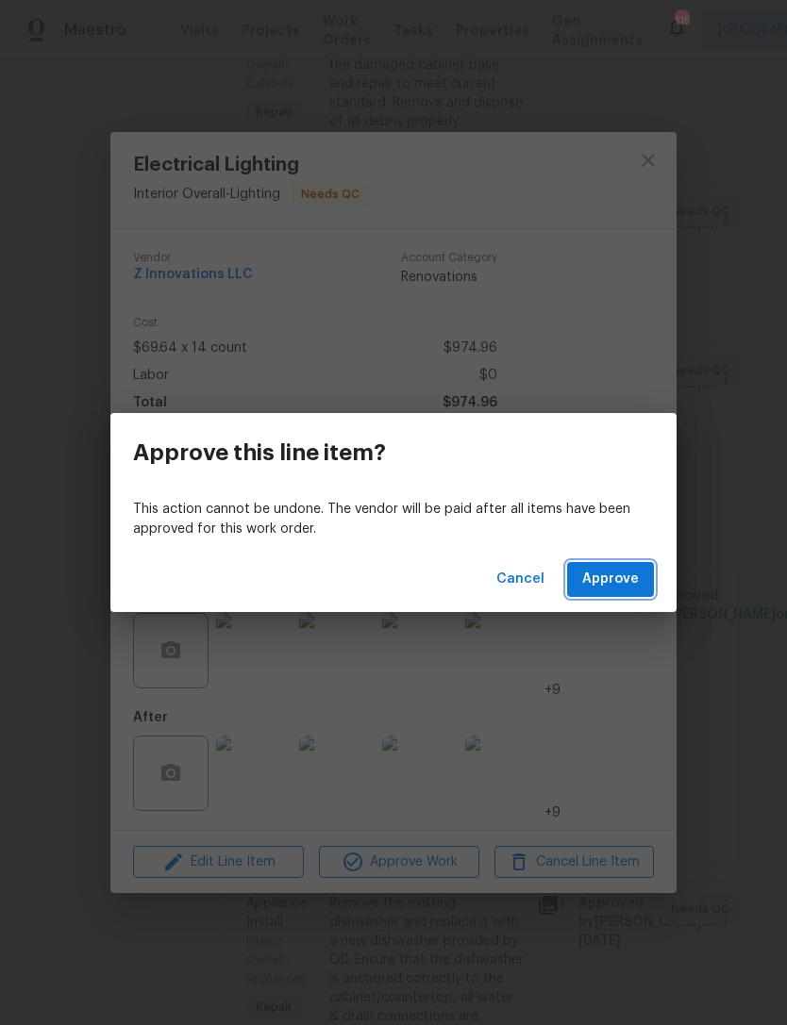
click at [612, 581] on span "Approve" at bounding box center [610, 580] width 57 height 24
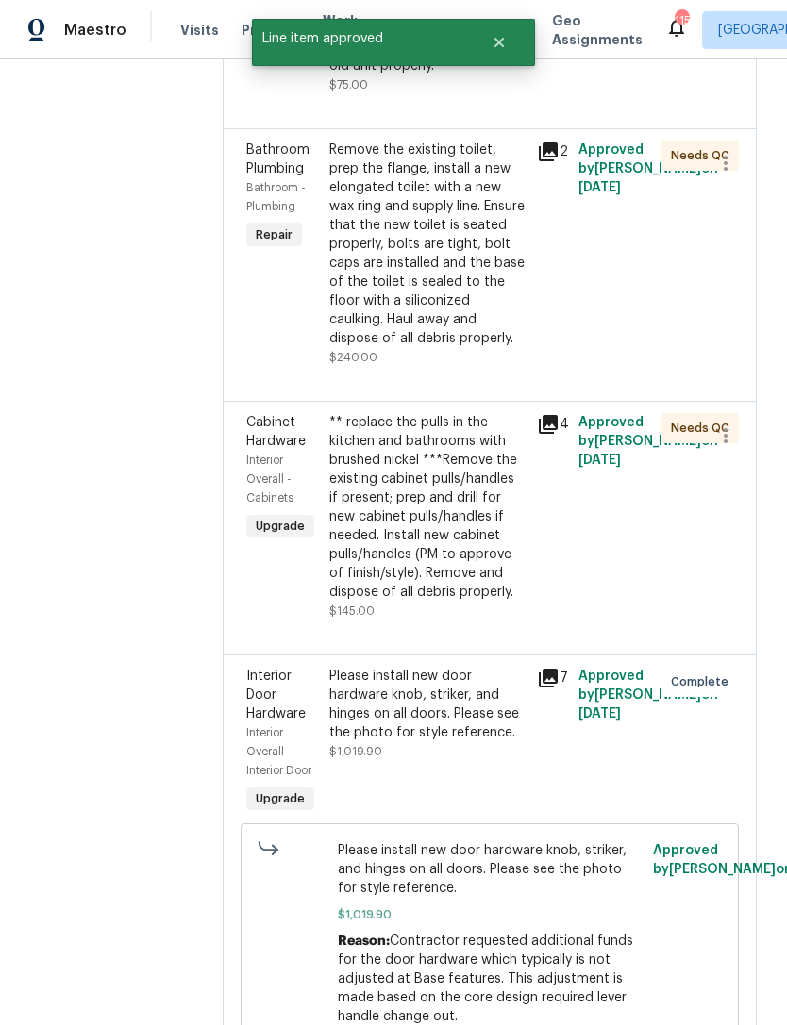
scroll to position [2318, 0]
click at [447, 461] on div "** replace the pulls in the kitchen and bathrooms with brushed nickel ***Remove…" at bounding box center [427, 506] width 196 height 189
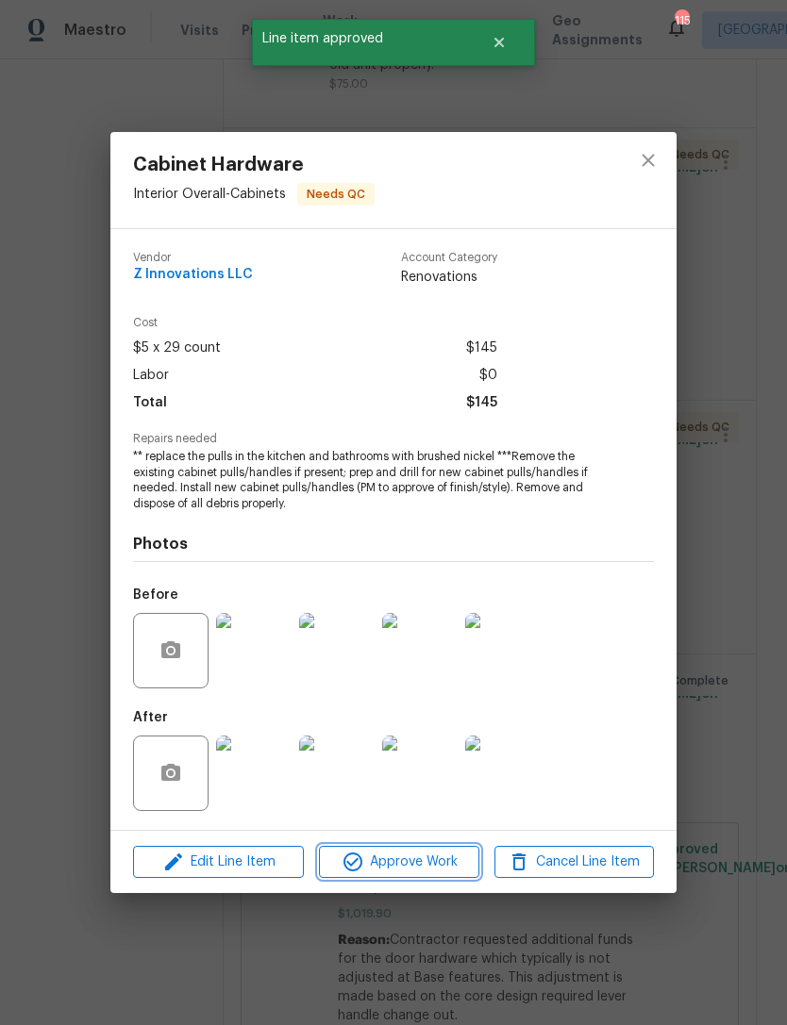
click at [415, 852] on span "Approve Work" at bounding box center [399, 863] width 148 height 24
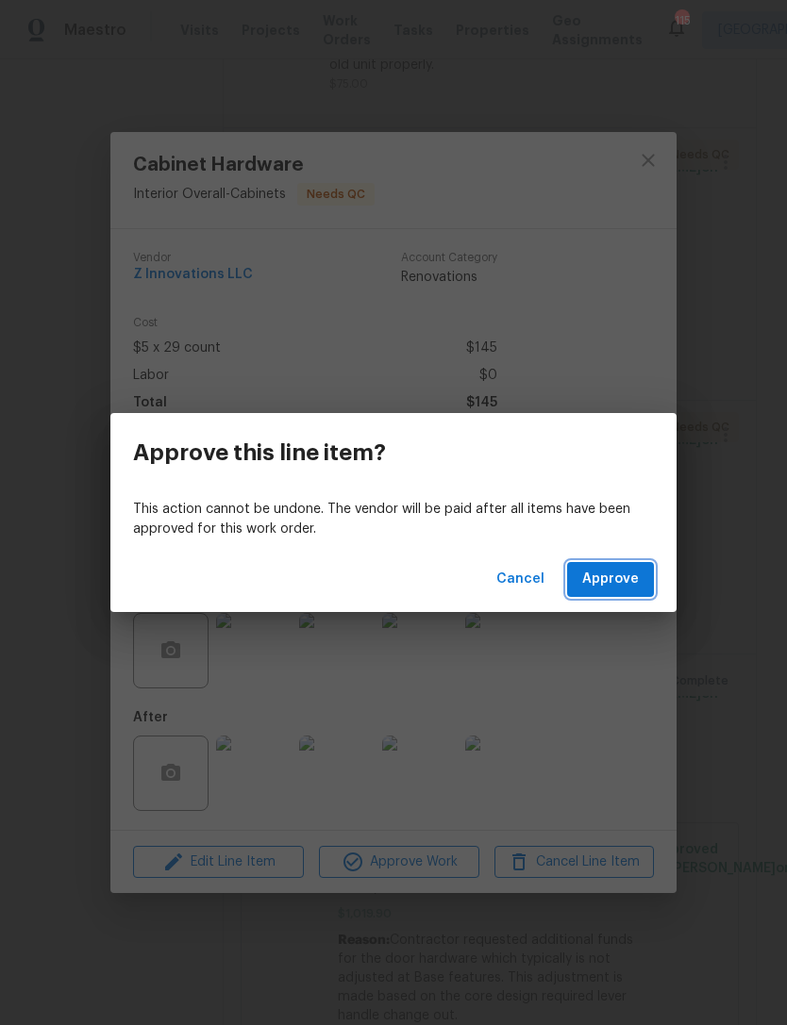
click at [625, 564] on button "Approve" at bounding box center [610, 579] width 87 height 35
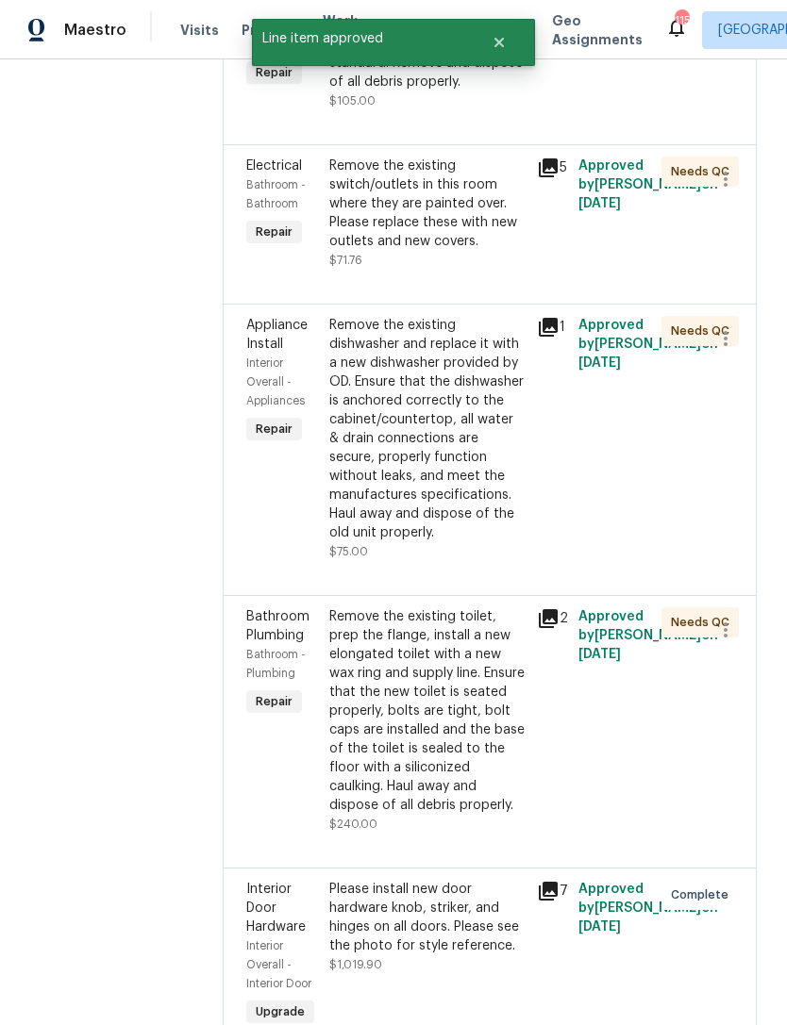
scroll to position [1851, 0]
click at [475, 675] on div "Remove the existing toilet, prep the flange, install a new elongated toilet wit…" at bounding box center [427, 711] width 196 height 208
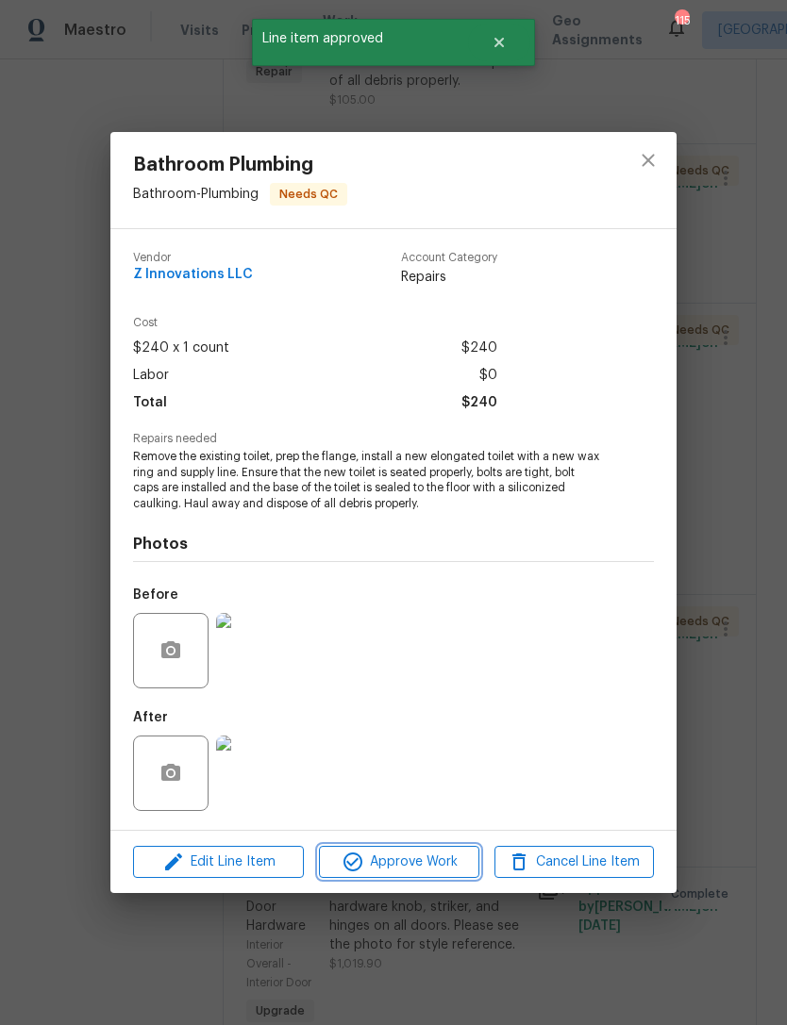
click at [398, 857] on span "Approve Work" at bounding box center [399, 863] width 148 height 24
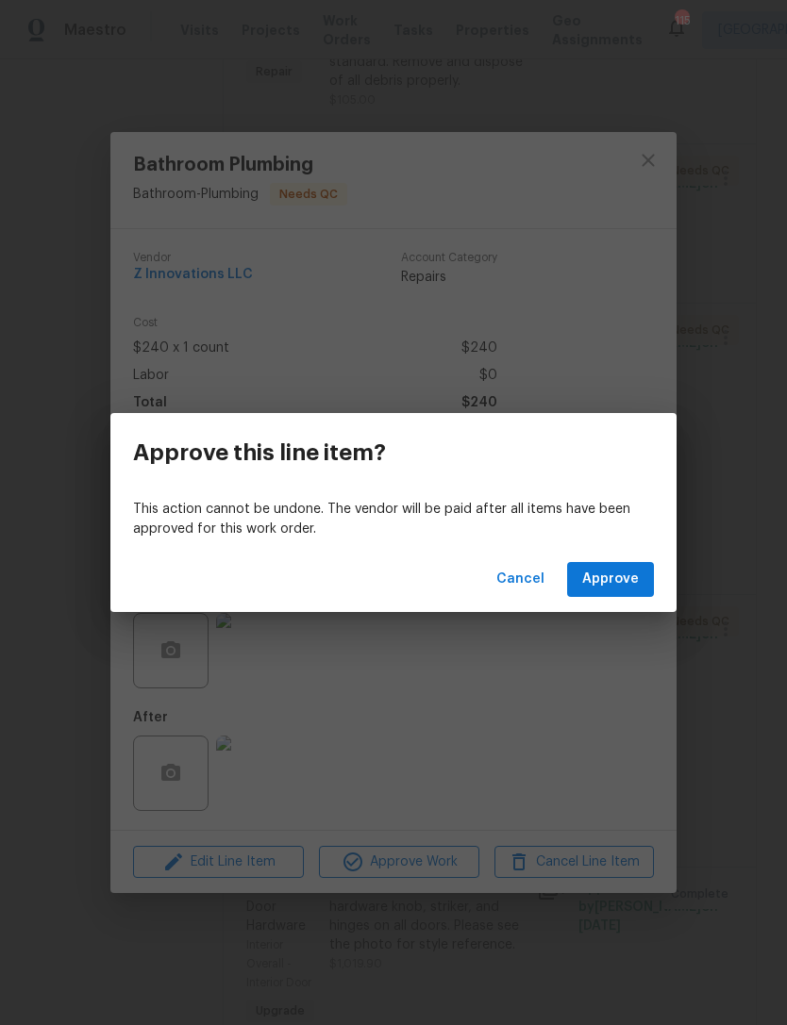
click at [635, 580] on span "Approve" at bounding box center [610, 580] width 57 height 24
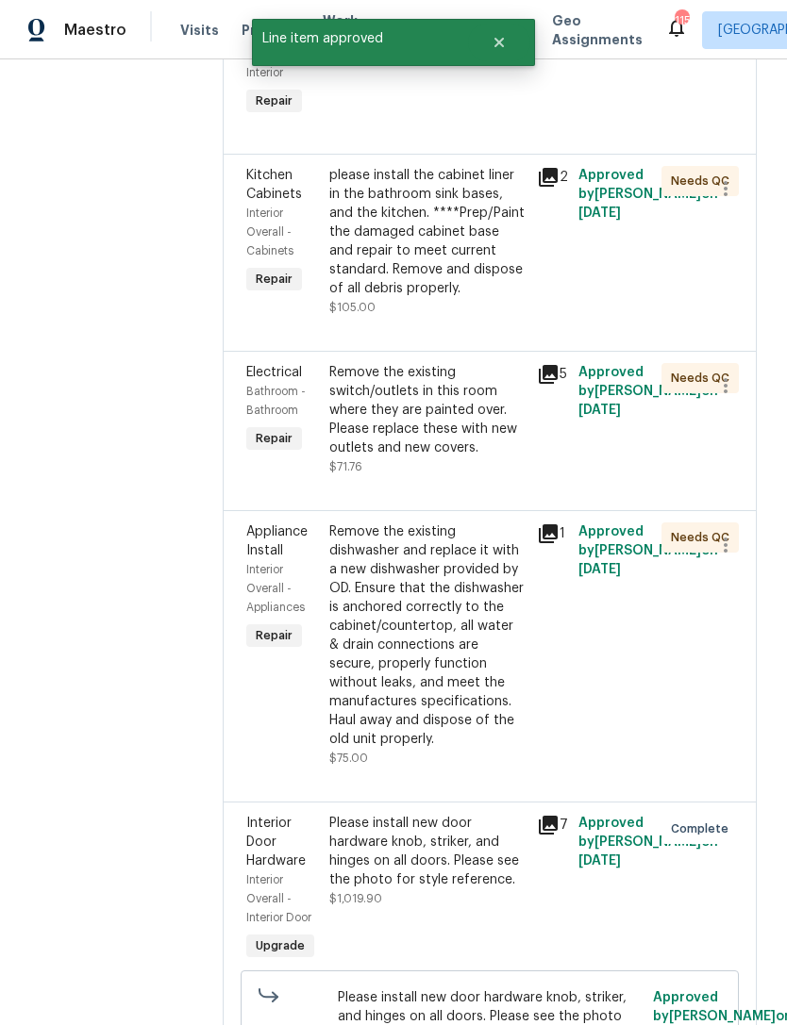
scroll to position [1644, 0]
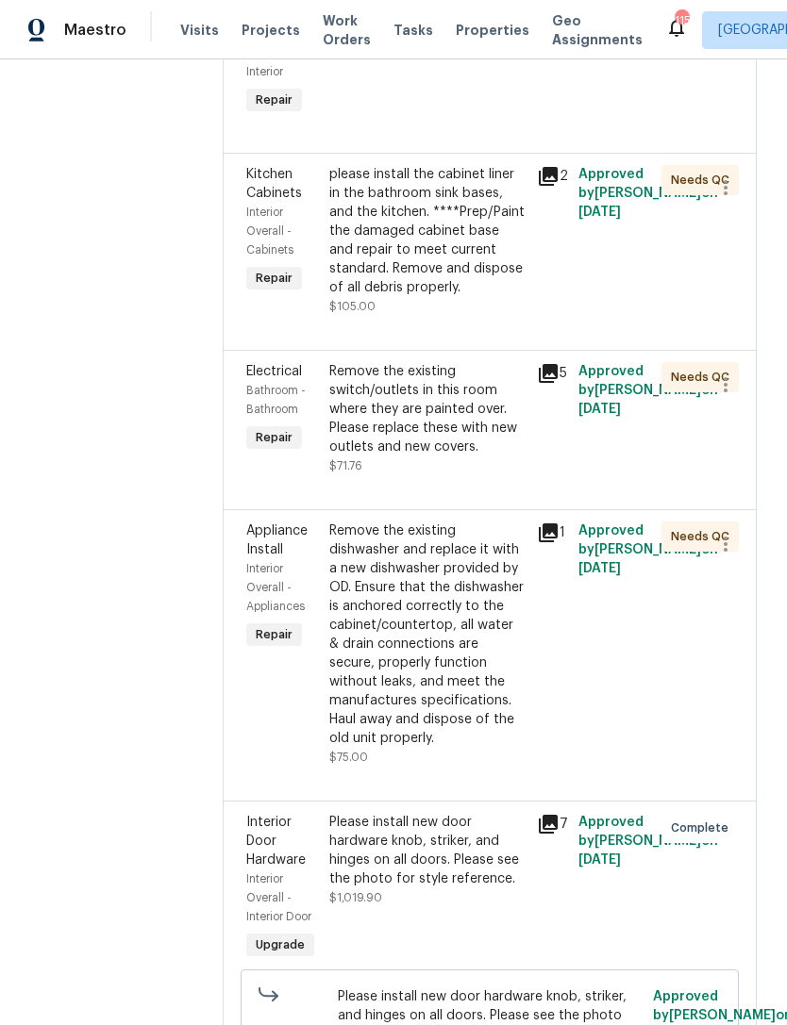
click at [481, 588] on div "Remove the existing dishwasher and replace it with a new dishwasher provided by…" at bounding box center [427, 635] width 196 height 226
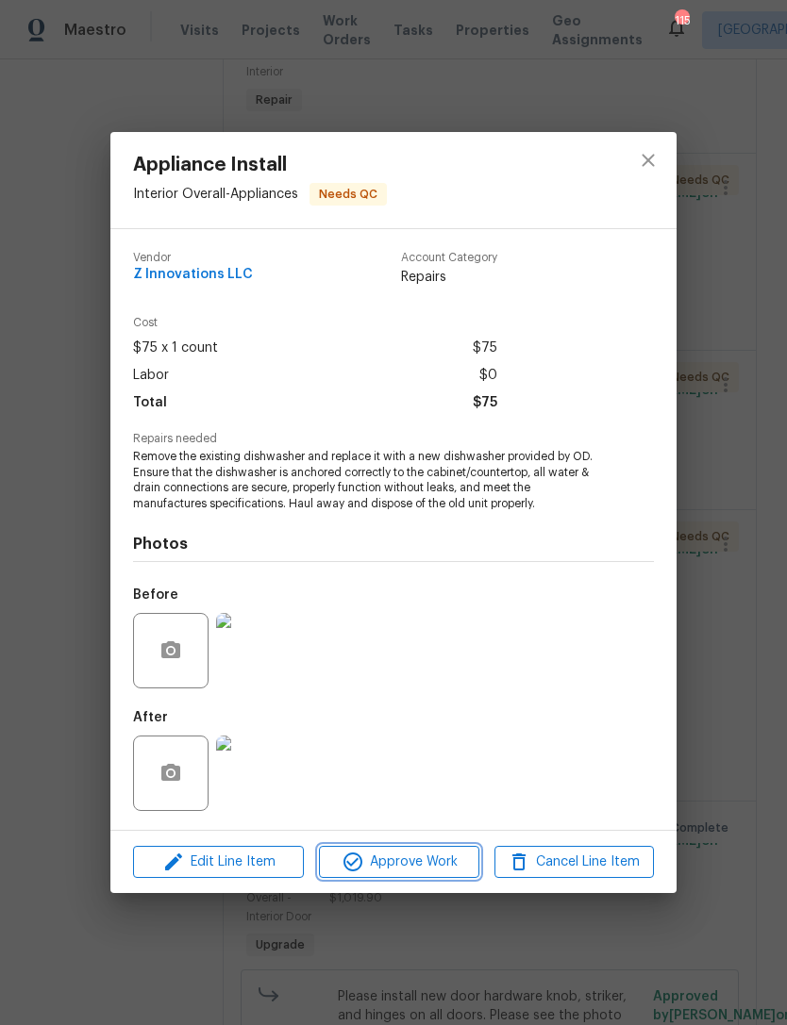
click at [422, 863] on span "Approve Work" at bounding box center [399, 863] width 148 height 24
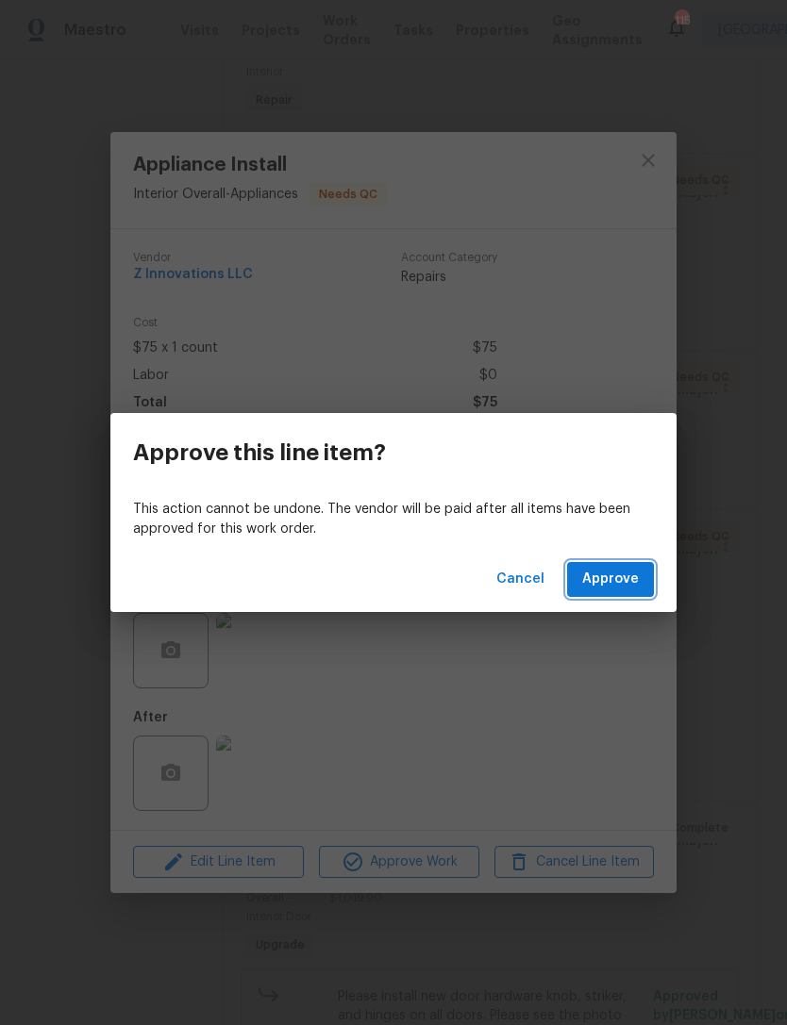
click at [636, 563] on button "Approve" at bounding box center [610, 579] width 87 height 35
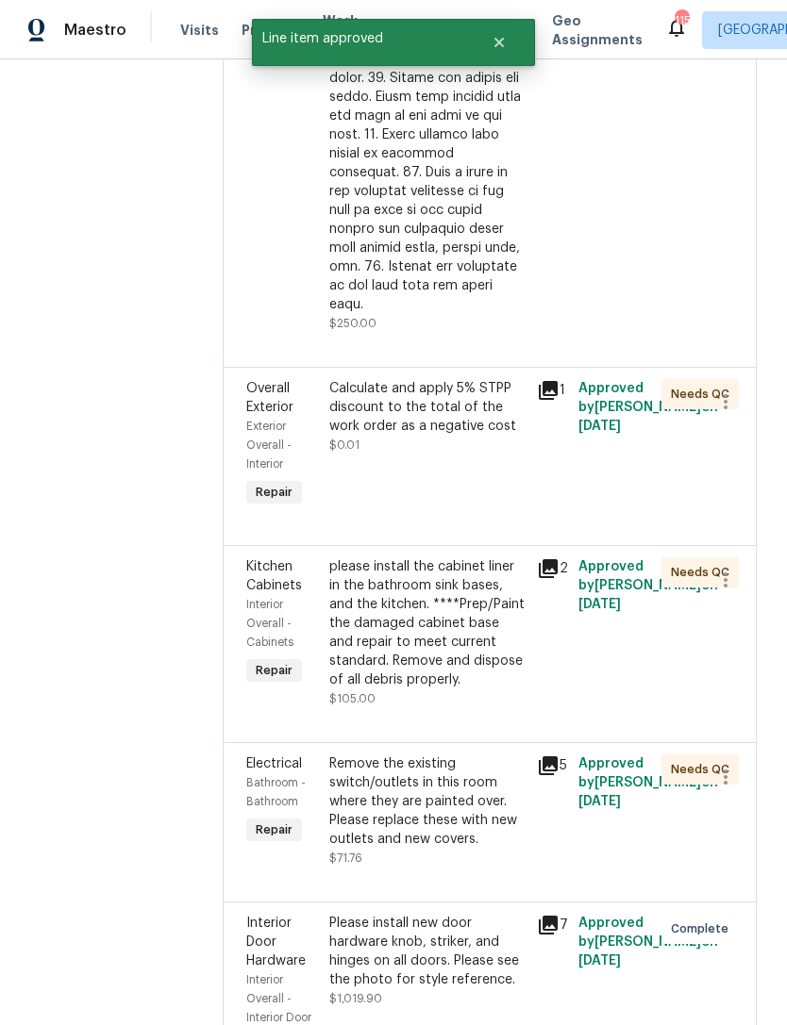
scroll to position [1262, 0]
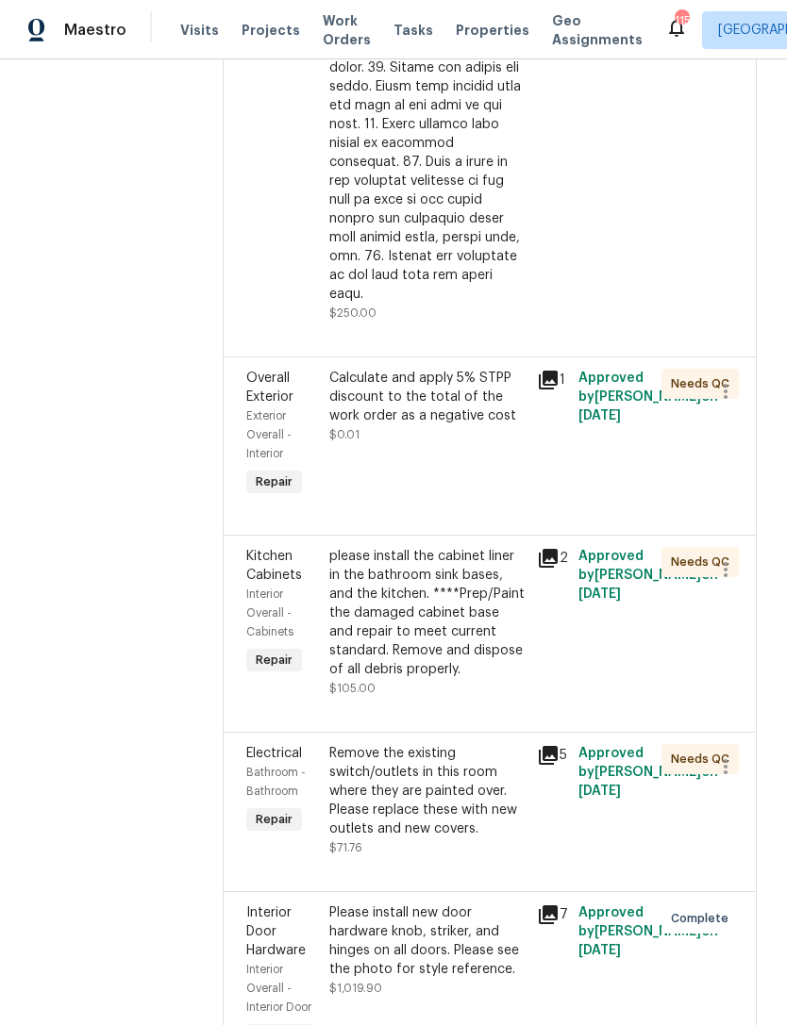
click at [468, 582] on div "please install the cabinet liner in the bathroom sink bases, and the kitchen. *…" at bounding box center [427, 613] width 196 height 132
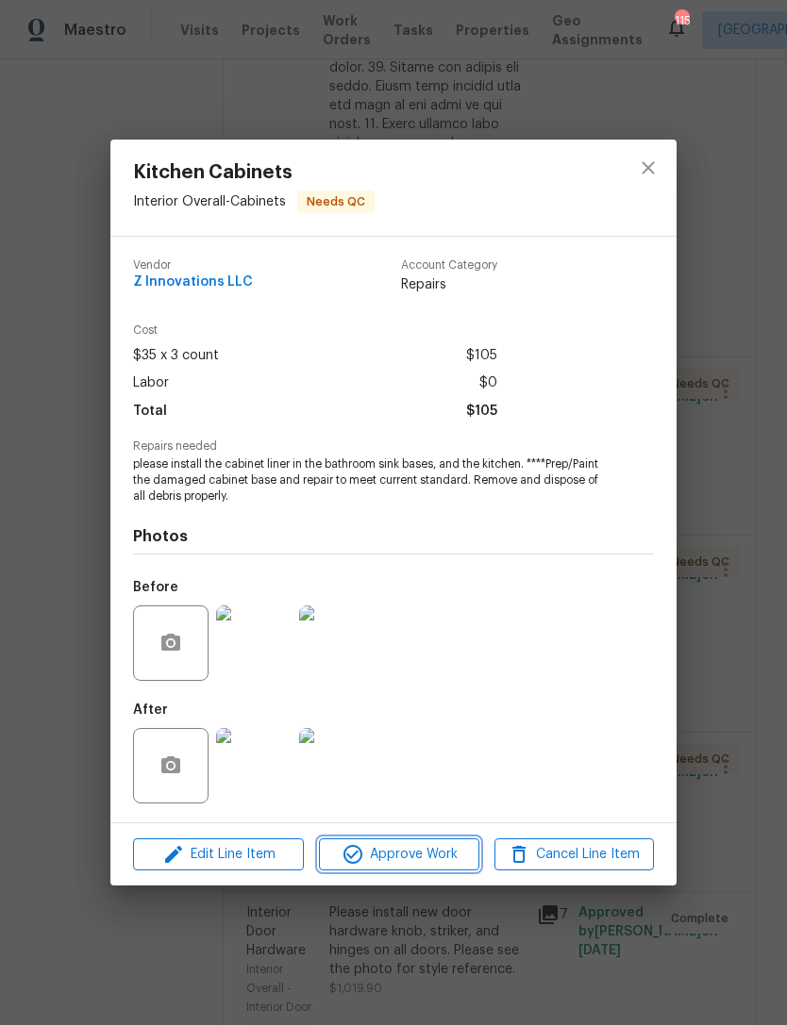
click at [431, 849] on span "Approve Work" at bounding box center [399, 855] width 148 height 24
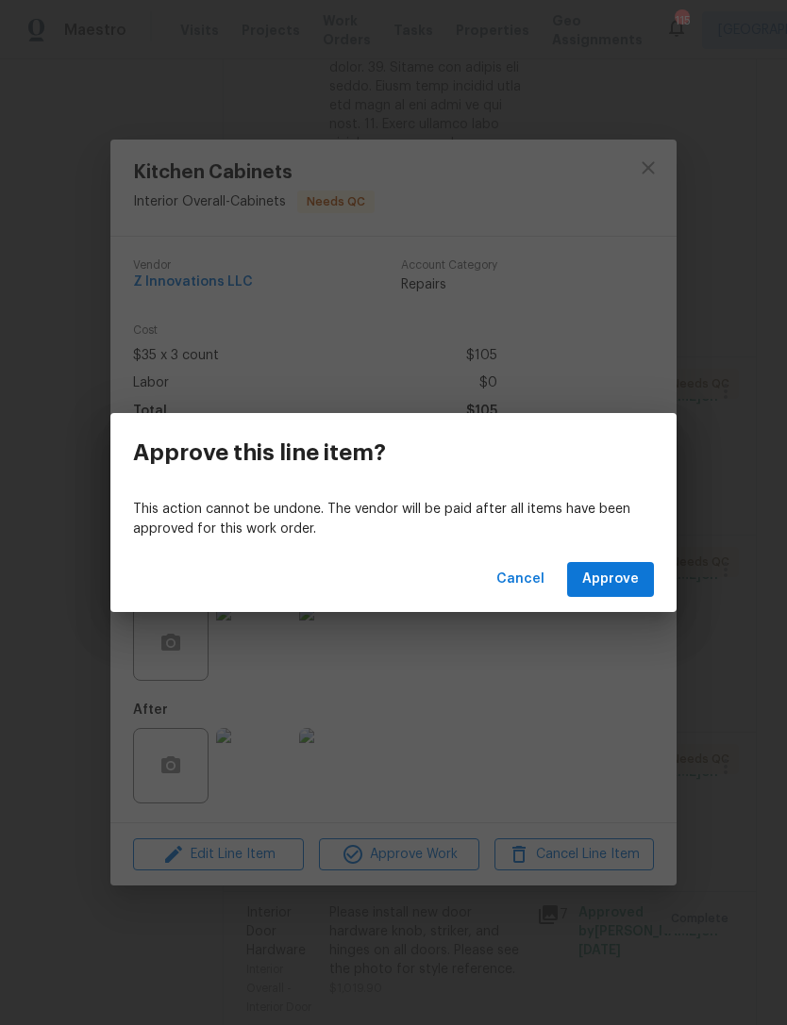
click at [616, 581] on span "Approve" at bounding box center [610, 580] width 57 height 24
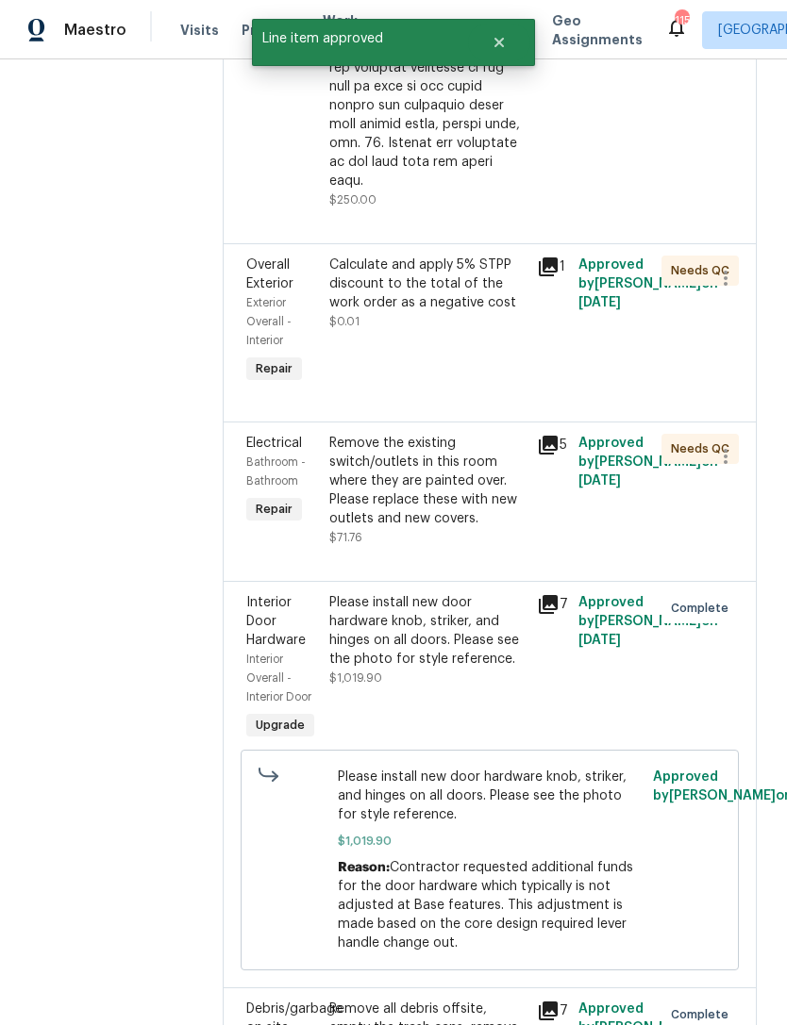
scroll to position [1375, 0]
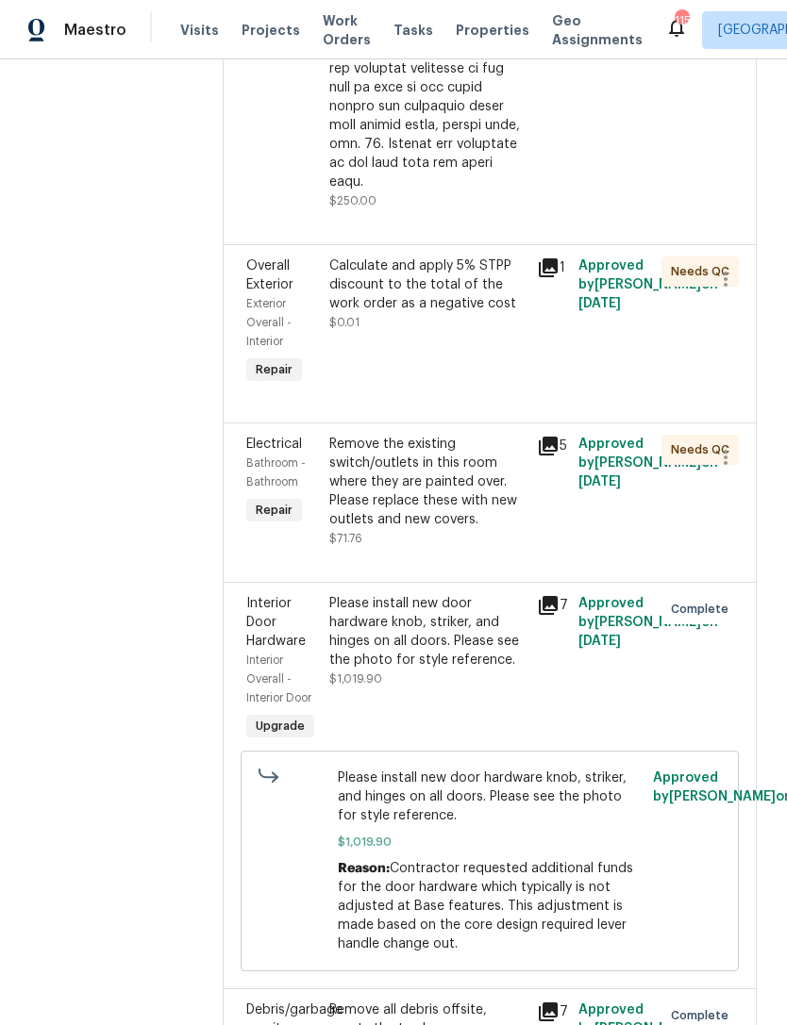
click at [481, 462] on div "Remove the existing switch/outlets in this room where they are painted over. Pl…" at bounding box center [427, 482] width 196 height 94
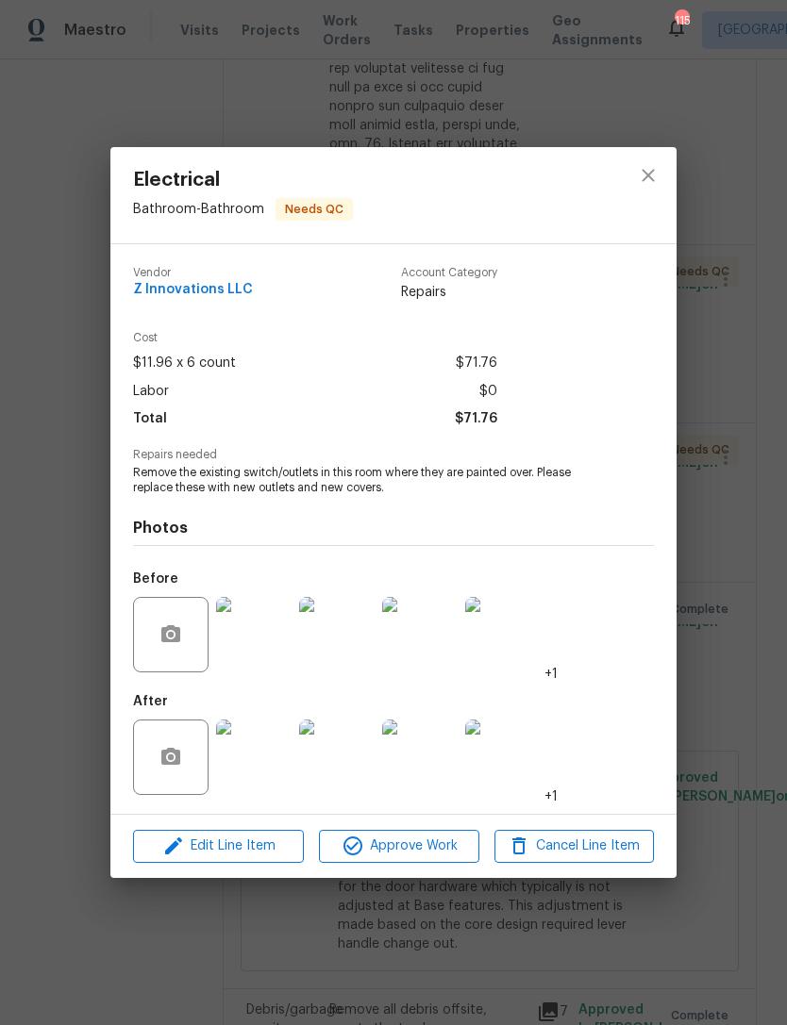
click at [432, 854] on span "Approve Work" at bounding box center [399, 847] width 148 height 24
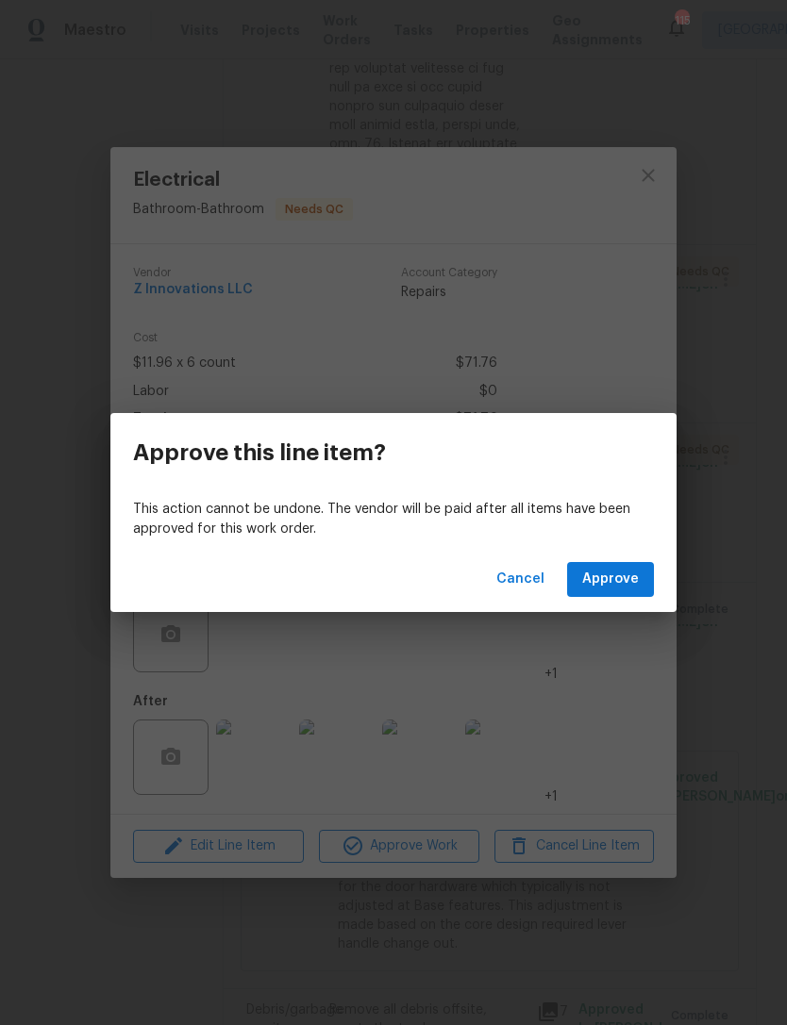
click at [624, 590] on span "Approve" at bounding box center [610, 580] width 57 height 24
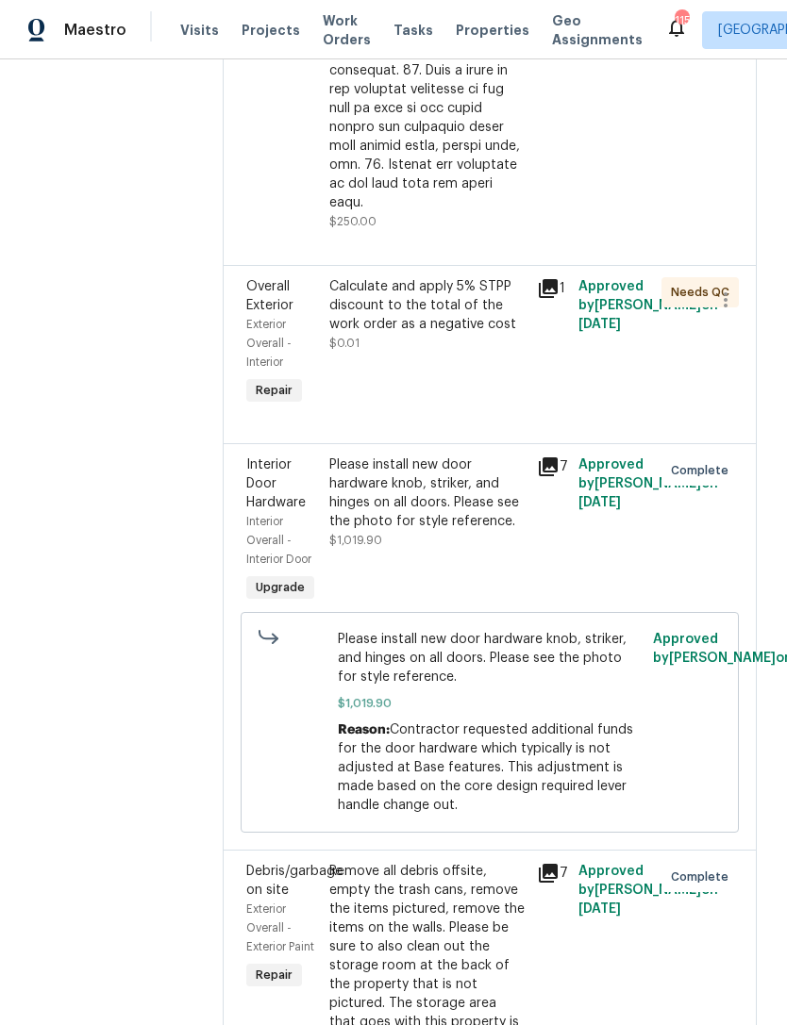
scroll to position [1353, 0]
click at [461, 292] on div "Calculate and apply 5% STPP discount to the total of the work order as a negati…" at bounding box center [427, 315] width 196 height 75
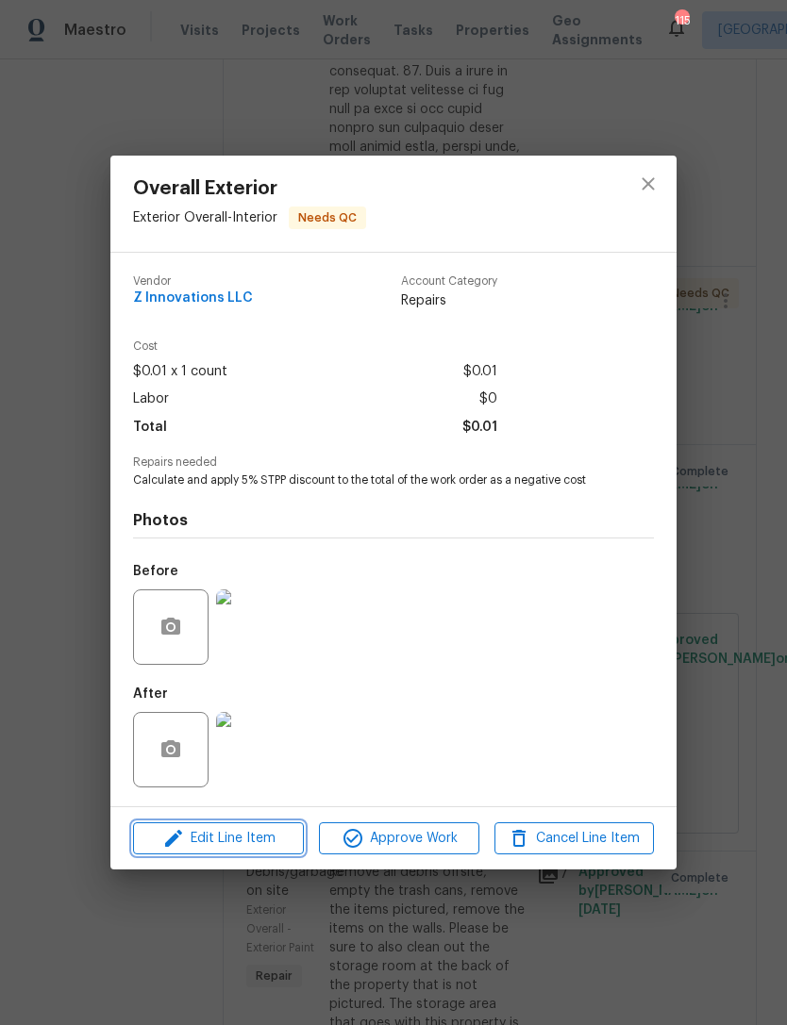
click at [247, 846] on span "Edit Line Item" at bounding box center [218, 839] width 159 height 24
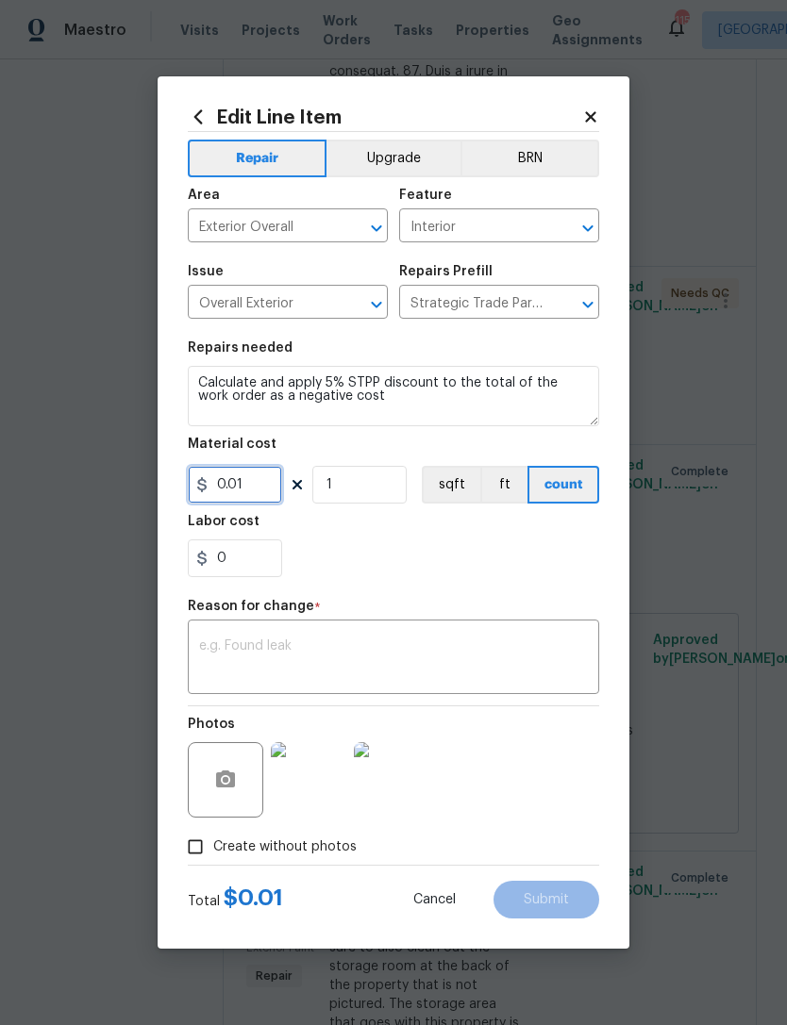
click at [269, 485] on input "0.01" at bounding box center [235, 485] width 94 height 38
click at [214, 489] on input "449.14" at bounding box center [235, 485] width 94 height 38
type input "-449.14"
click at [341, 659] on textarea at bounding box center [393, 660] width 389 height 40
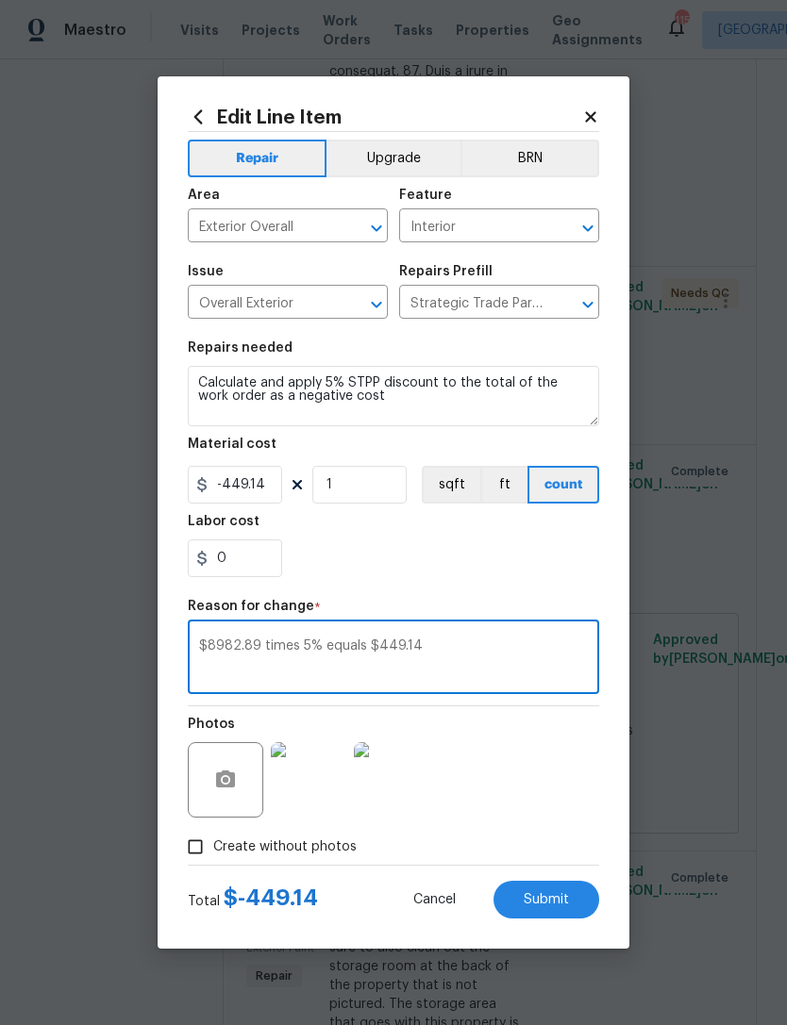
click at [310, 644] on textarea "$8982.89 times 5% equals $449.14" at bounding box center [393, 660] width 389 height 40
click at [310, 643] on textarea "$8982.89 times 5% equals $449.14" at bounding box center [393, 660] width 389 height 40
type textarea "$8982.89 times 5% equals $449.14"
click at [472, 561] on div "0" at bounding box center [393, 559] width 411 height 38
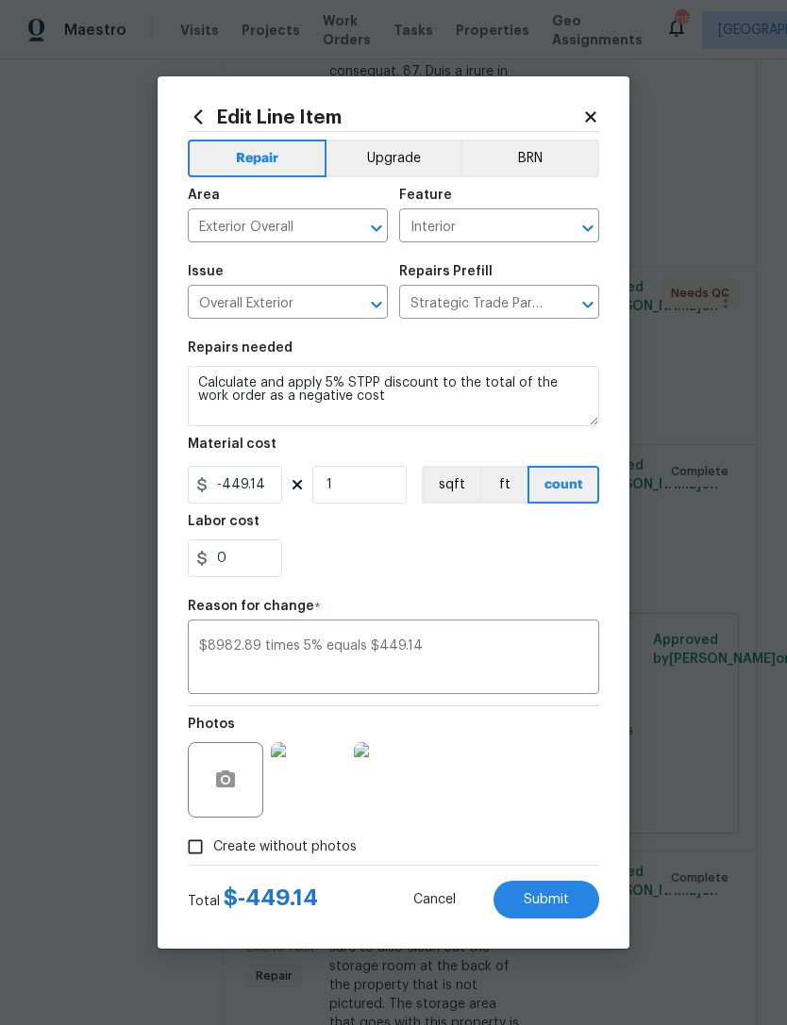
click at [556, 890] on button "Submit" at bounding box center [546, 900] width 106 height 38
type input "0.01"
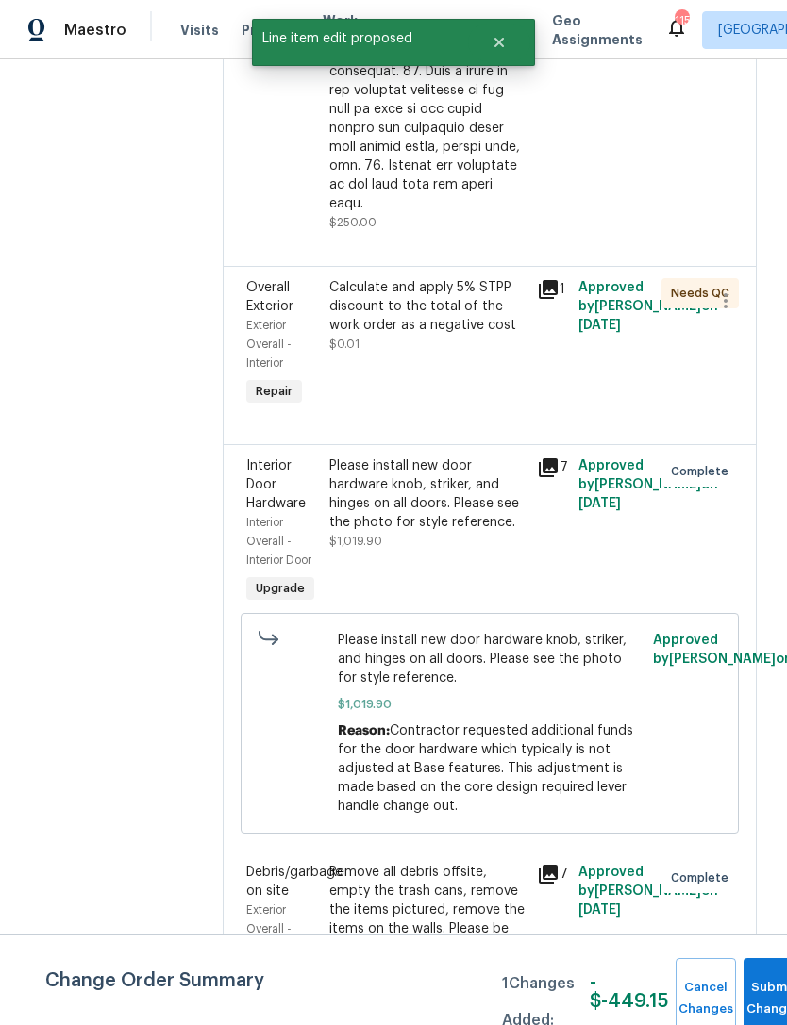
scroll to position [0, 0]
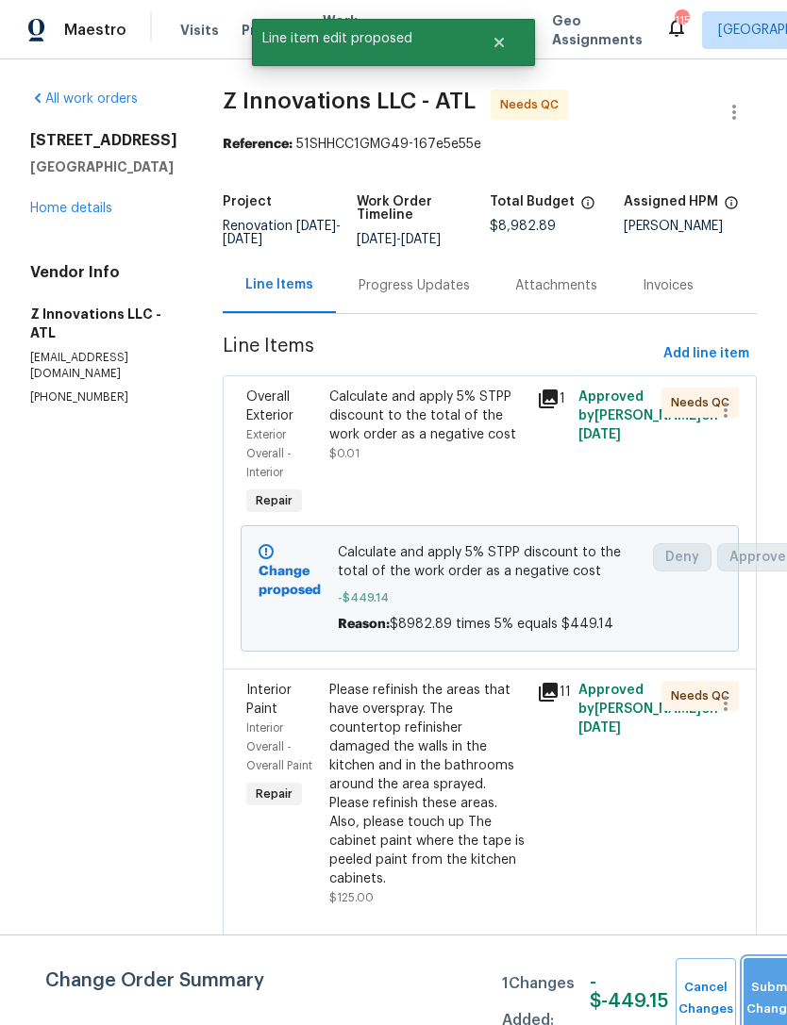
click at [764, 992] on button "Submit Changes" at bounding box center [773, 999] width 60 height 81
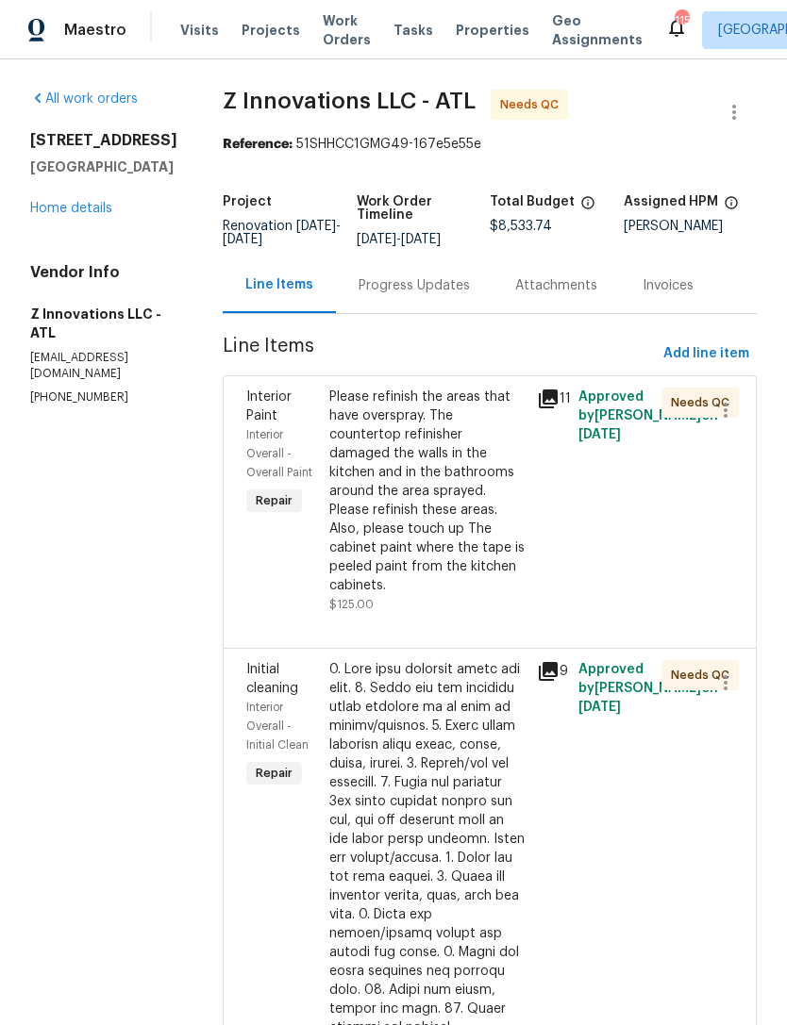
click at [86, 212] on link "Home details" at bounding box center [71, 208] width 82 height 13
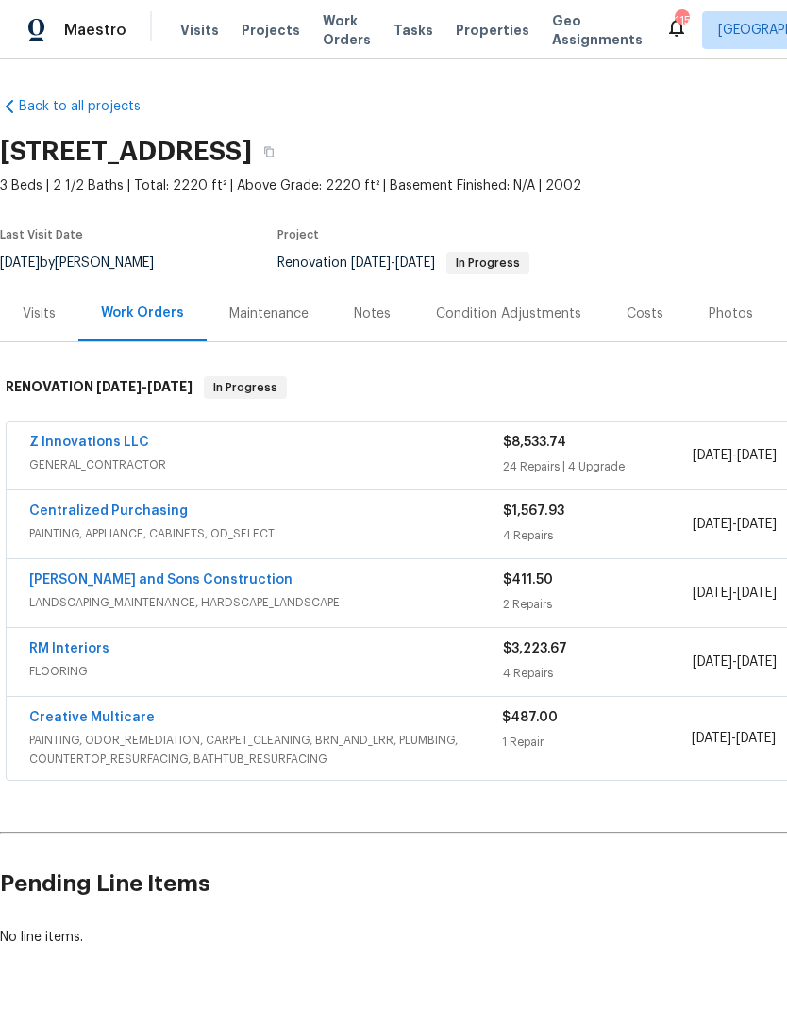
click at [371, 327] on div "Notes" at bounding box center [372, 314] width 82 height 56
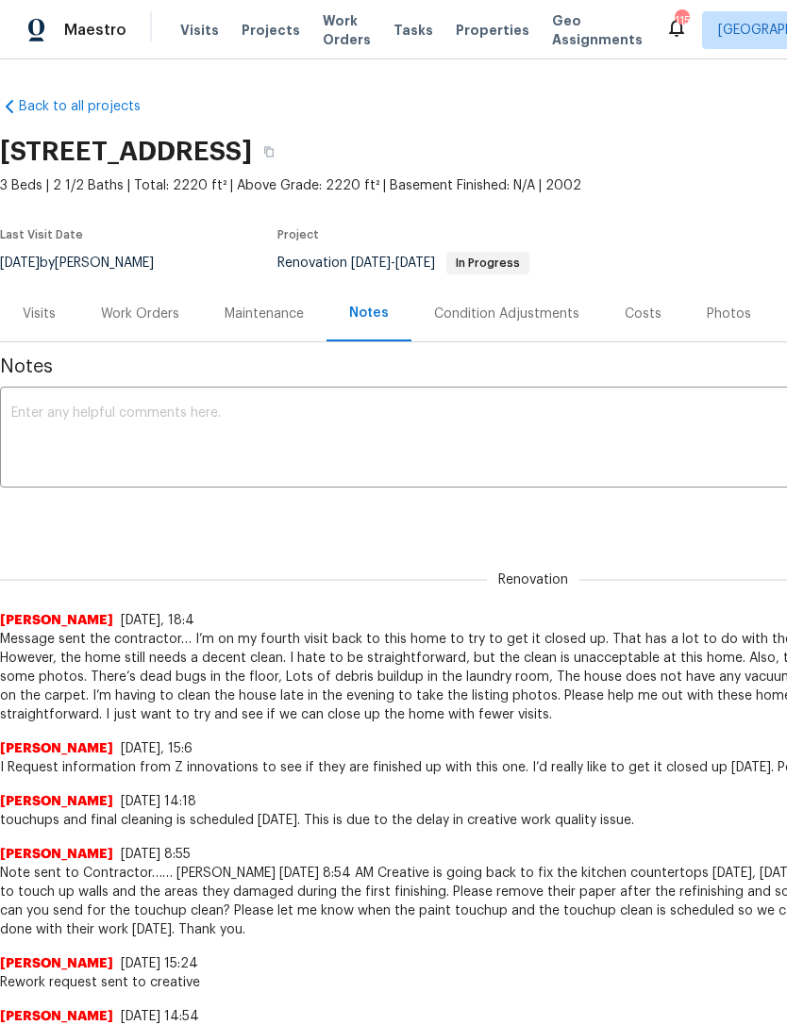
click at [368, 433] on textarea at bounding box center [532, 440] width 1043 height 66
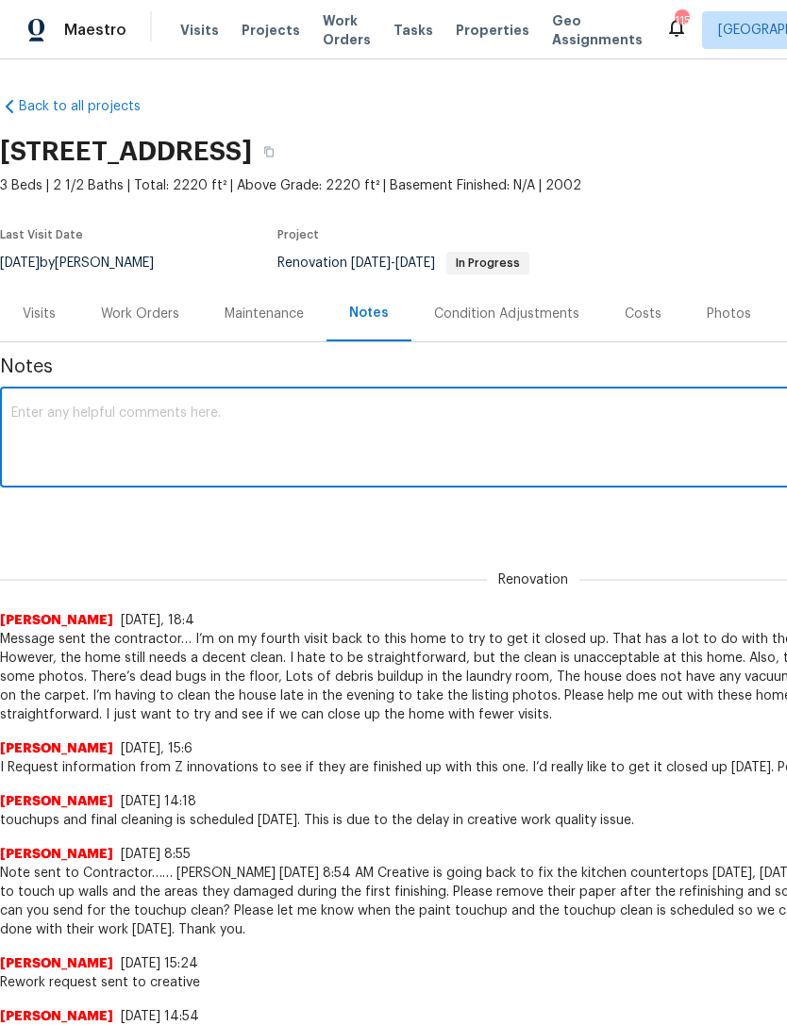
click at [326, 424] on textarea at bounding box center [532, 440] width 1043 height 66
paste textarea "$8982.89 times 5% equals $449.14"
type textarea "$8982.89 times 5% equals $449.14 Stpp"
click at [611, 508] on div "Renovation (current) 6eff0d91-7f4e-40f2-9388-4ba36b7a1a59 ​ Add" at bounding box center [533, 516] width 1066 height 35
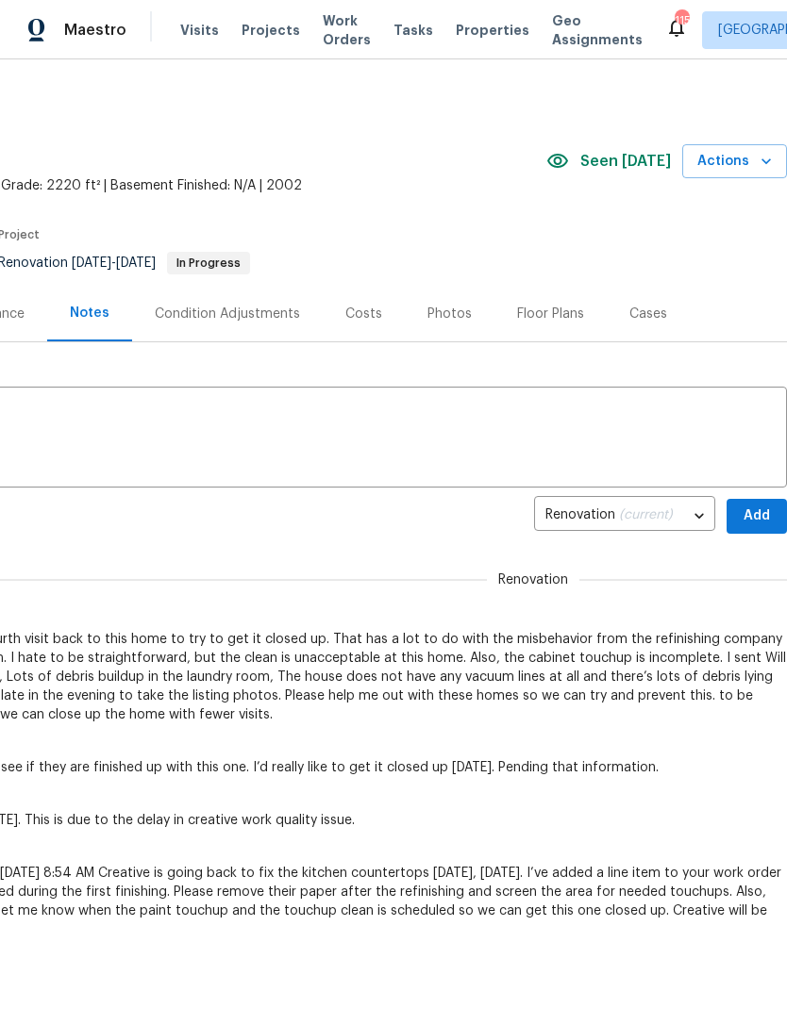
scroll to position [0, 279]
click at [757, 514] on span "Add" at bounding box center [757, 517] width 30 height 24
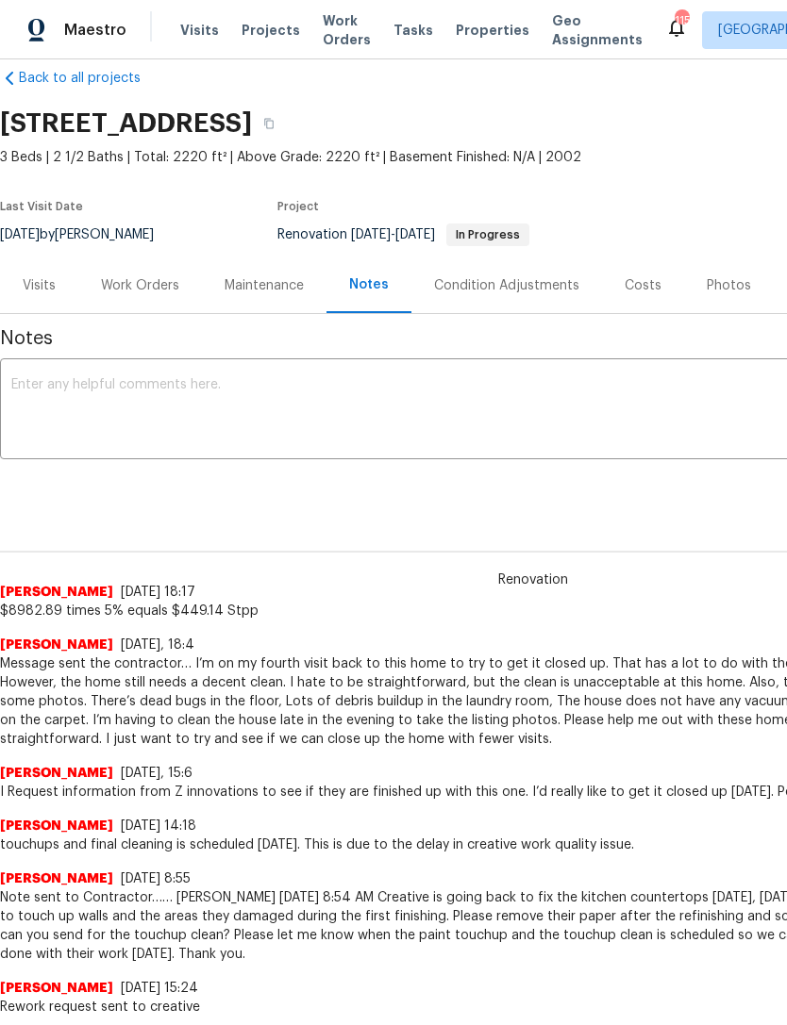
scroll to position [29, 0]
click at [158, 285] on div "Work Orders" at bounding box center [140, 284] width 78 height 19
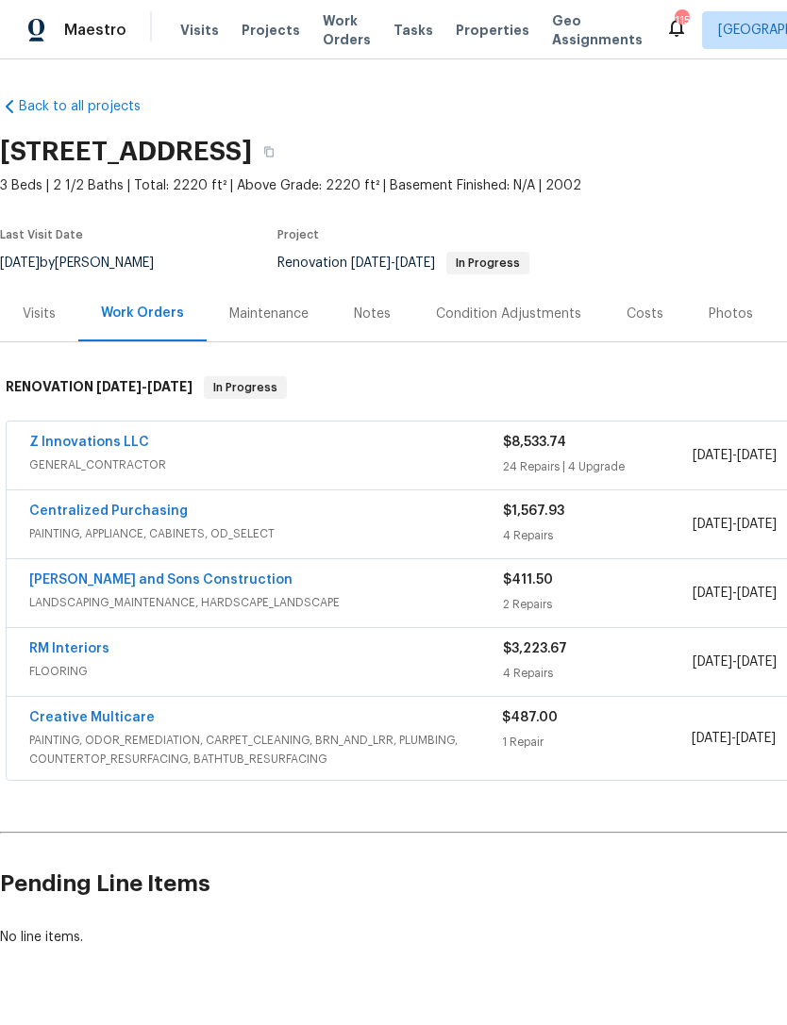
click at [108, 436] on link "Z Innovations LLC" at bounding box center [89, 442] width 120 height 13
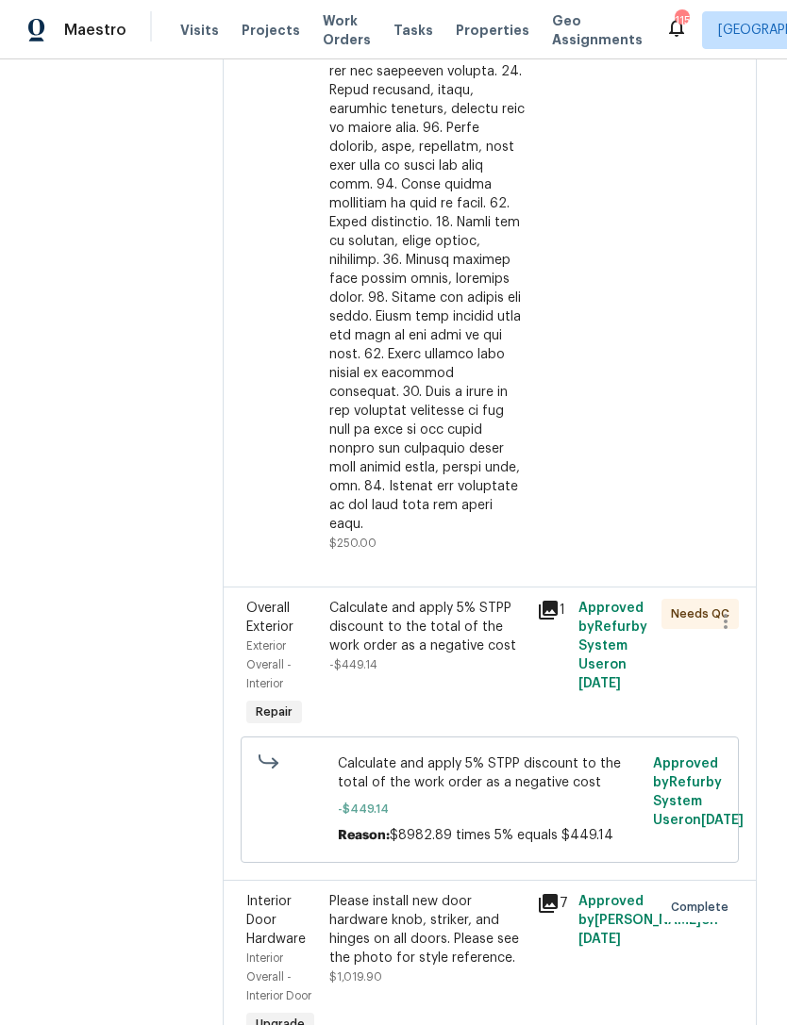
scroll to position [1144, 0]
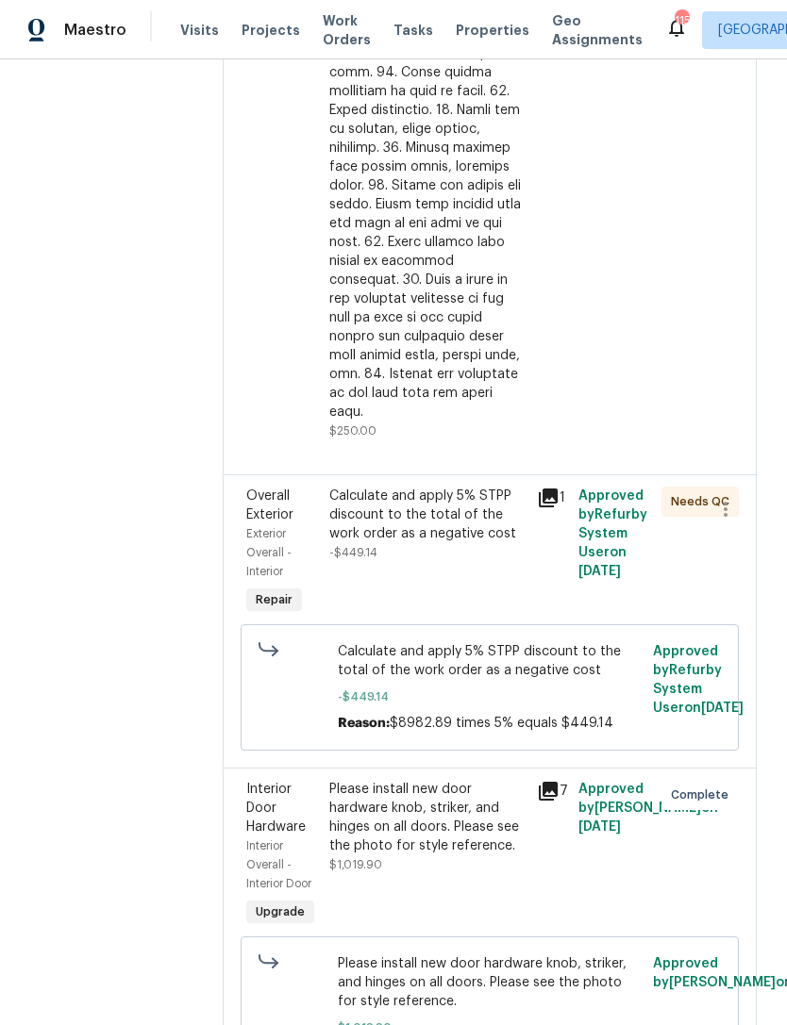
click at [466, 487] on div "Calculate and apply 5% STPP discount to the total of the work order as a negati…" at bounding box center [427, 515] width 196 height 57
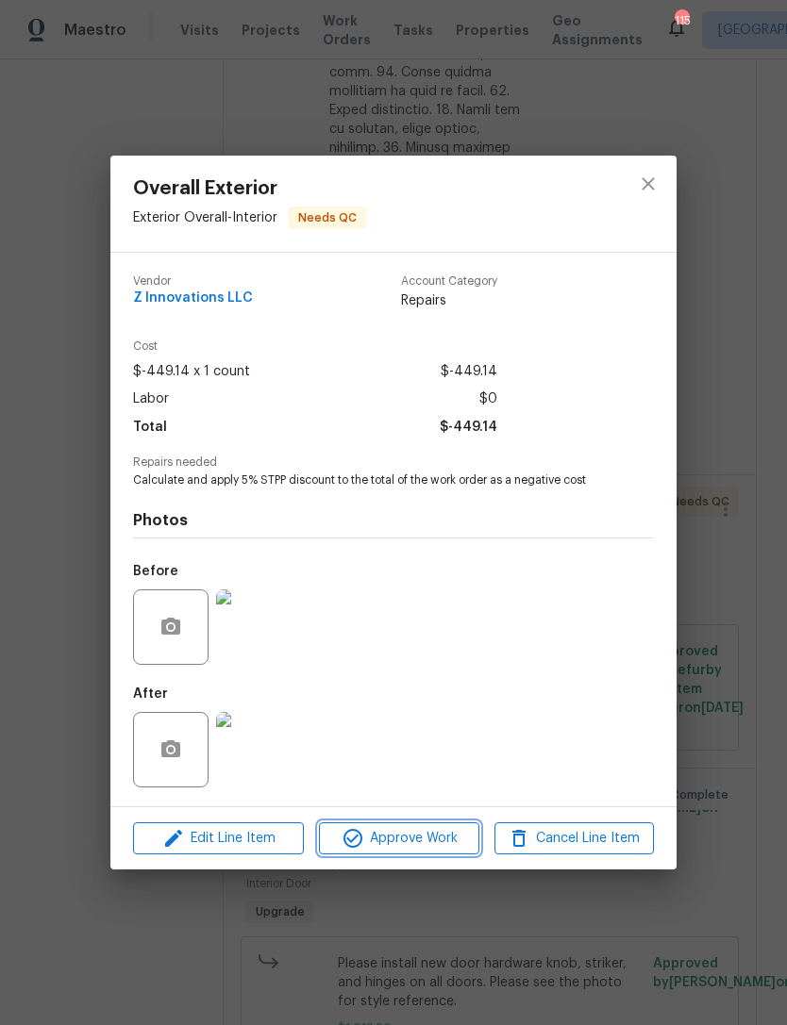
click at [430, 838] on span "Approve Work" at bounding box center [399, 839] width 148 height 24
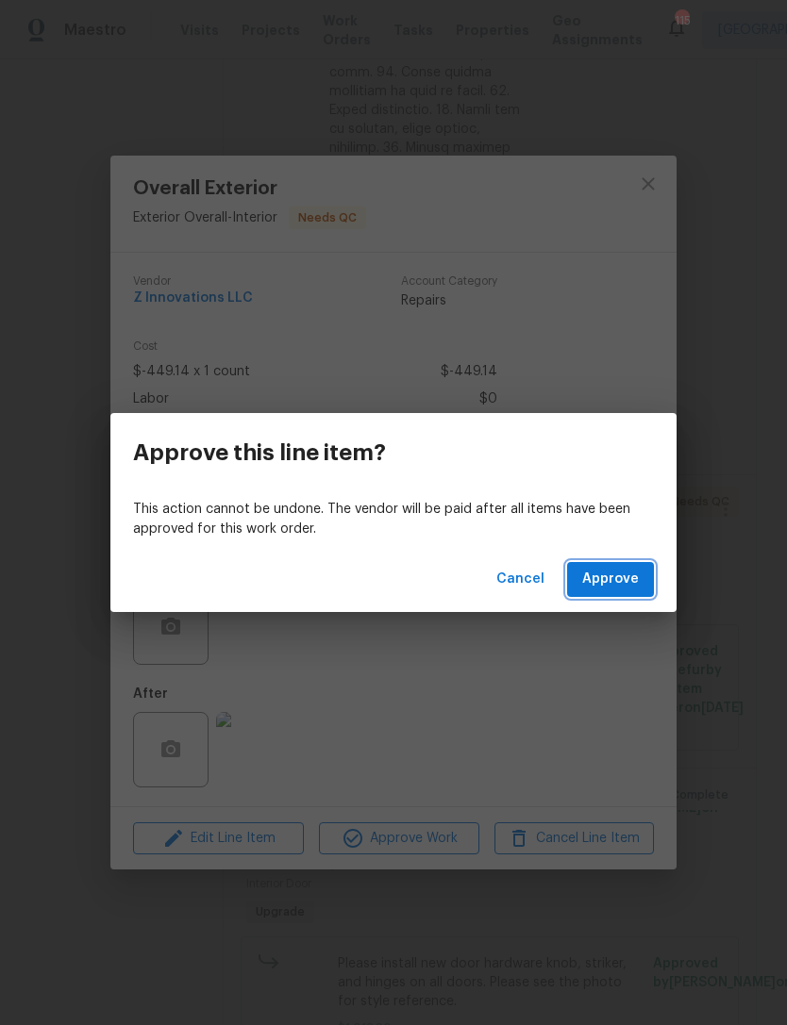
click at [652, 587] on button "Approve" at bounding box center [610, 579] width 87 height 35
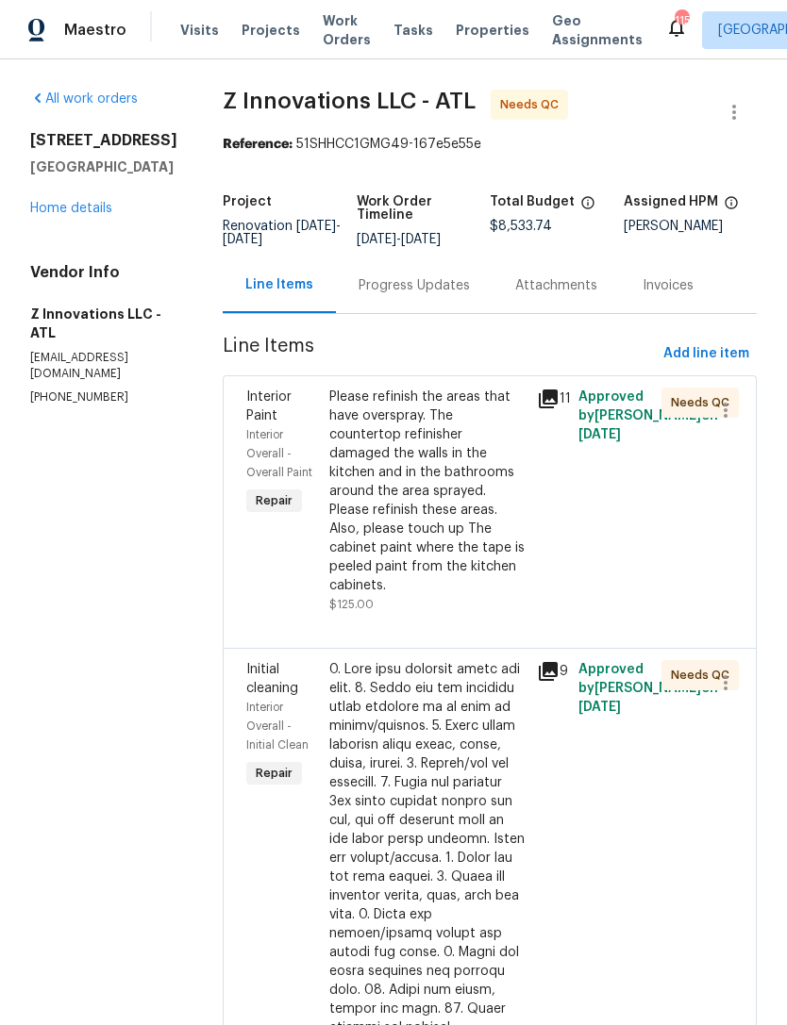
scroll to position [0, 0]
click at [94, 213] on link "Home details" at bounding box center [71, 208] width 82 height 13
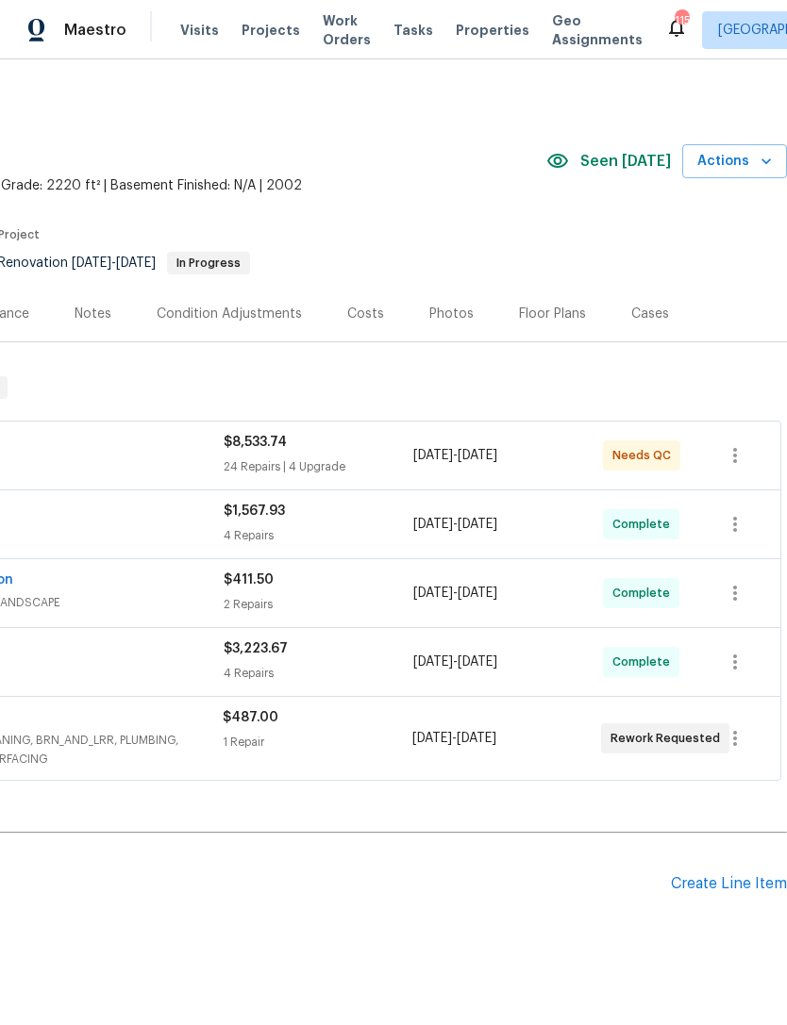
scroll to position [0, 279]
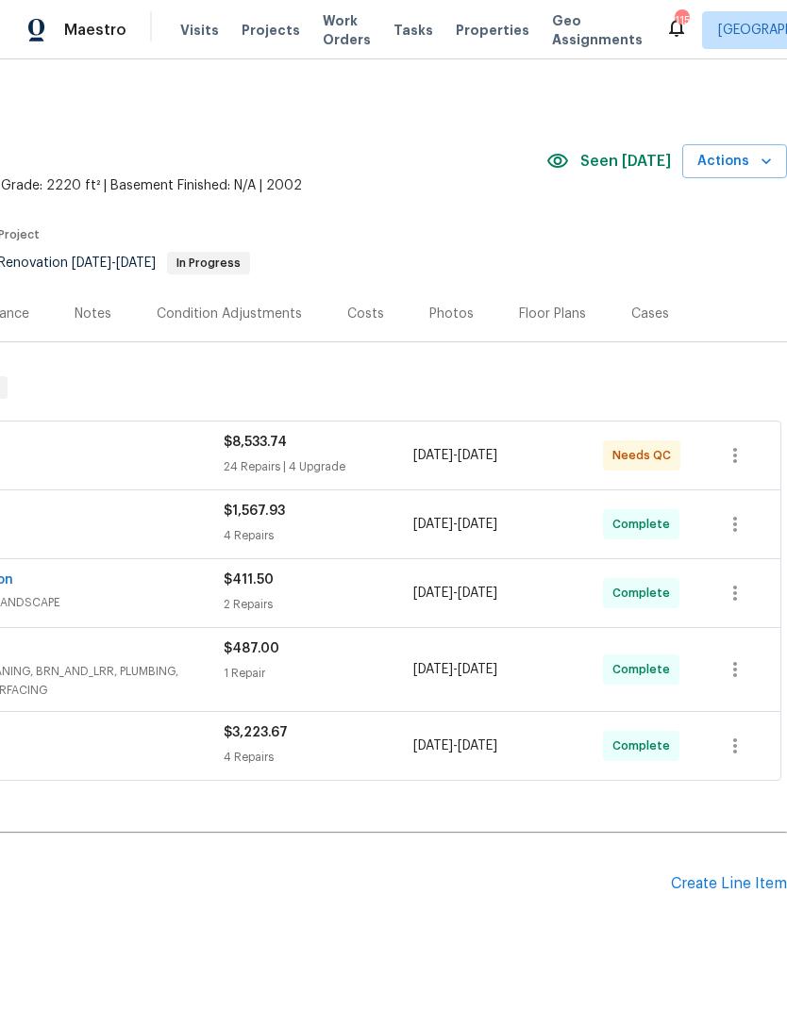
click at [755, 160] on span "Actions" at bounding box center [734, 162] width 75 height 24
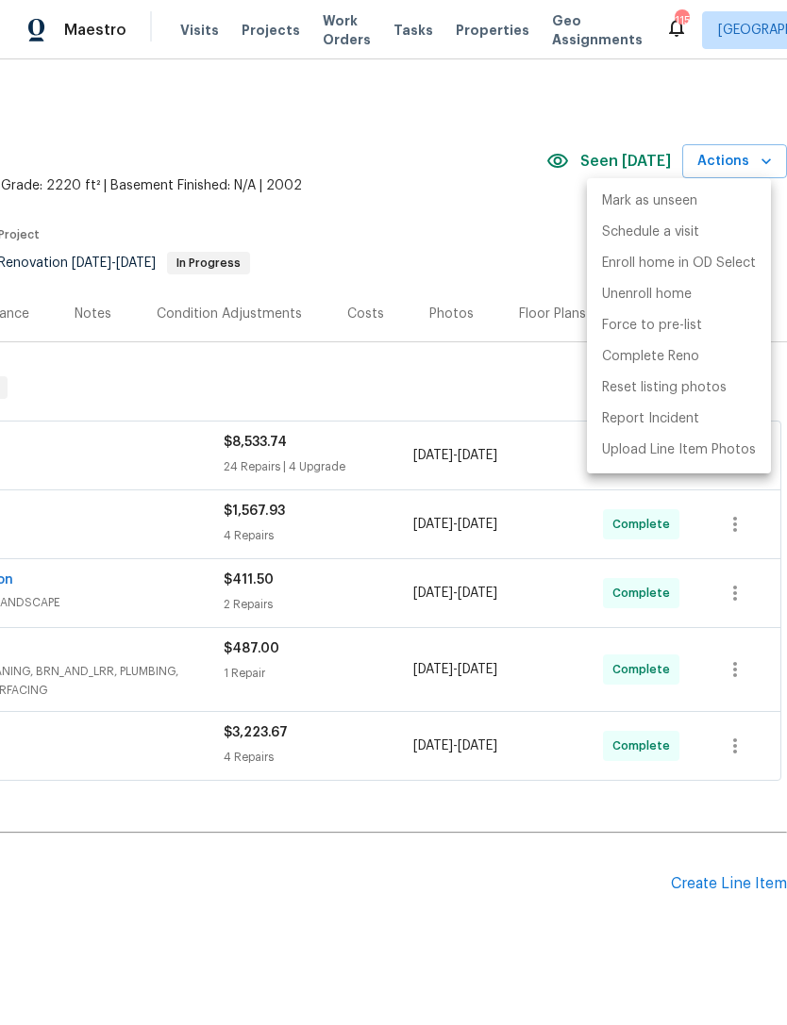
scroll to position [0, 279]
click at [688, 326] on p "Force to pre-list" at bounding box center [652, 326] width 100 height 20
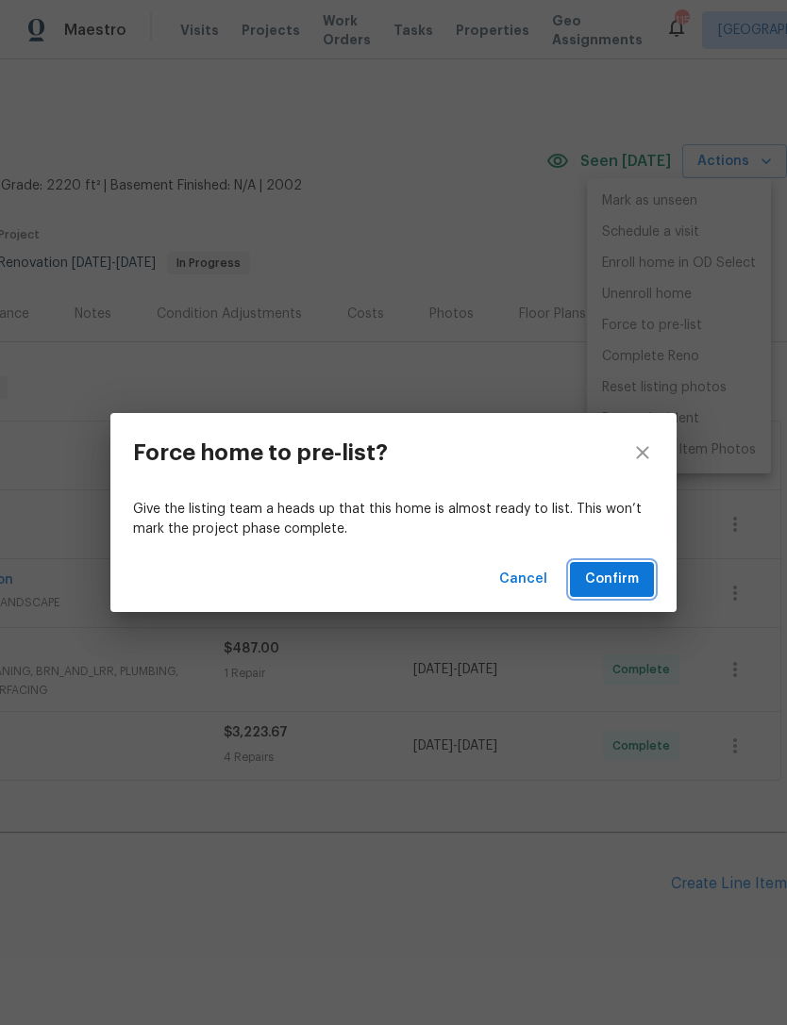
click at [628, 580] on span "Confirm" at bounding box center [612, 580] width 54 height 24
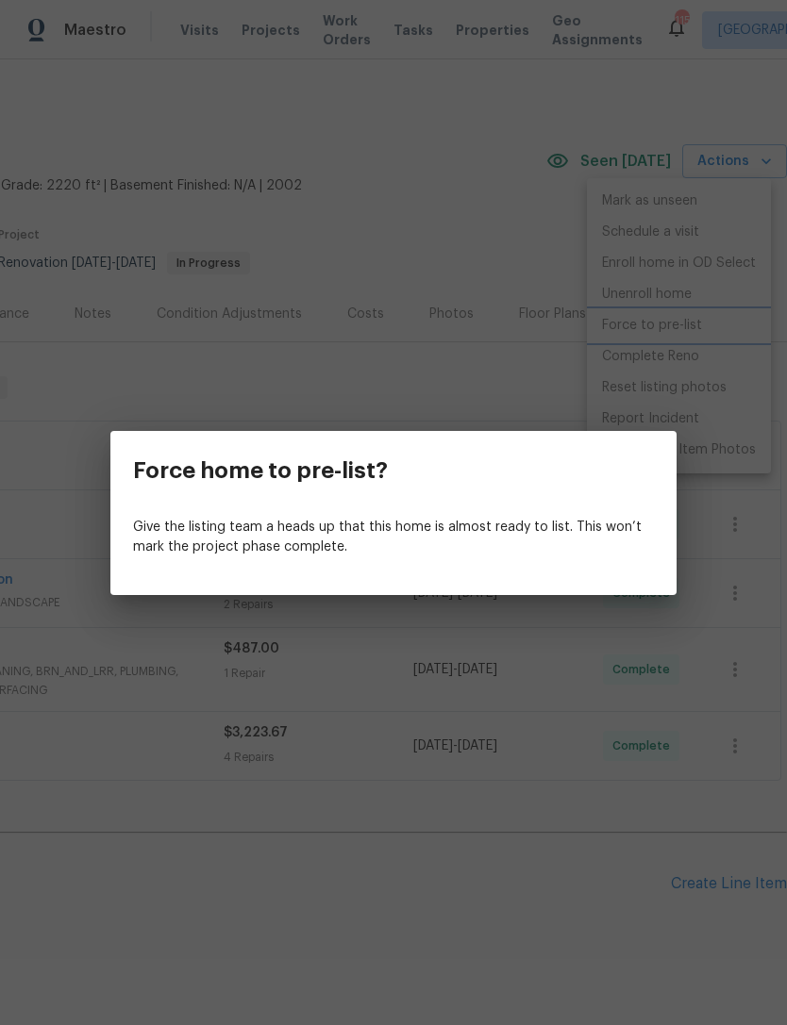
click at [758, 157] on div "Force home to pre-list? Give the listing team a heads up that this home is almo…" at bounding box center [393, 512] width 787 height 1025
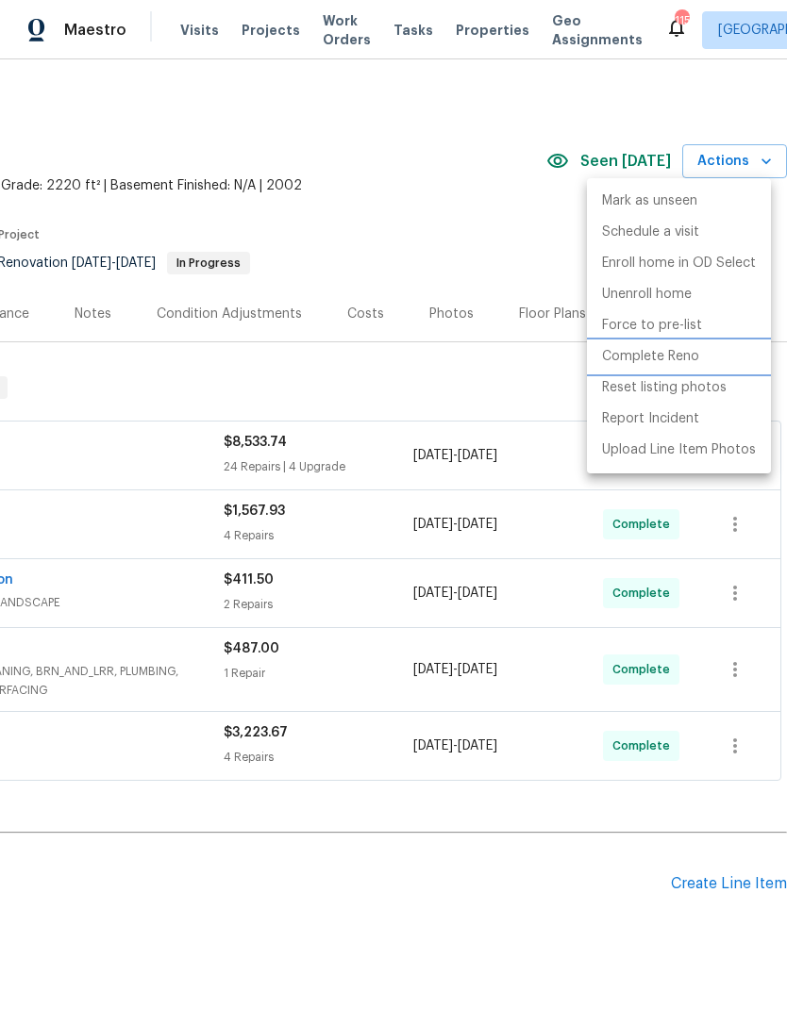
click at [716, 355] on li "Complete Reno" at bounding box center [679, 357] width 184 height 31
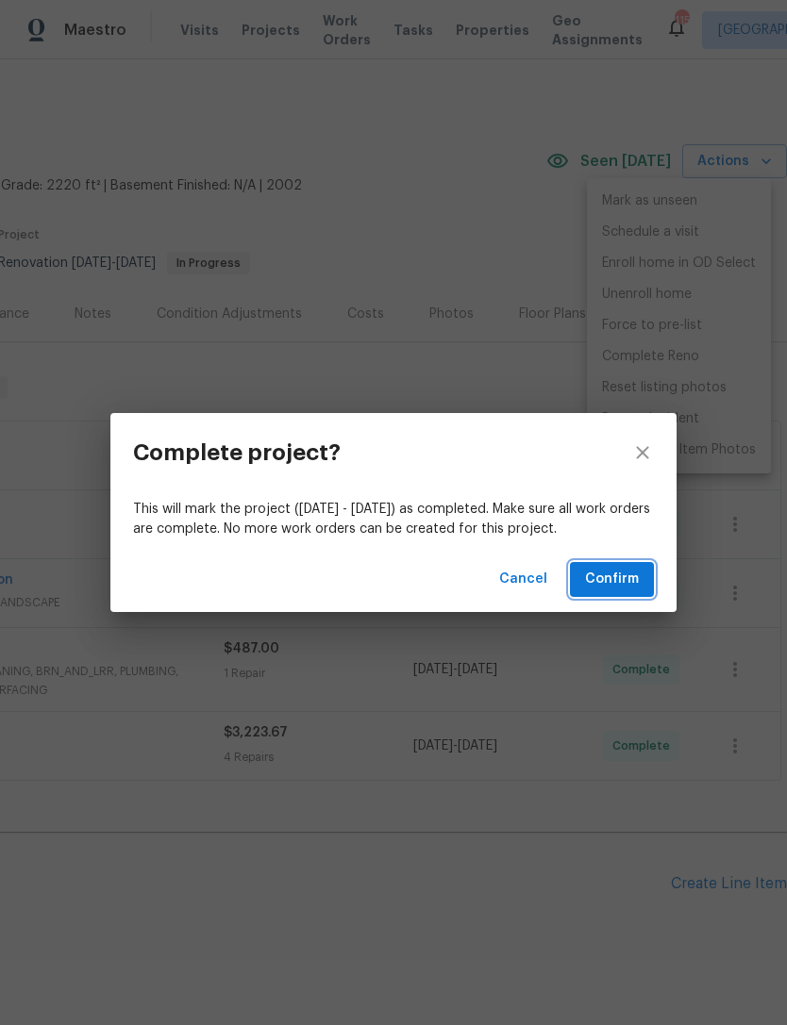
click at [639, 585] on button "Confirm" at bounding box center [612, 579] width 84 height 35
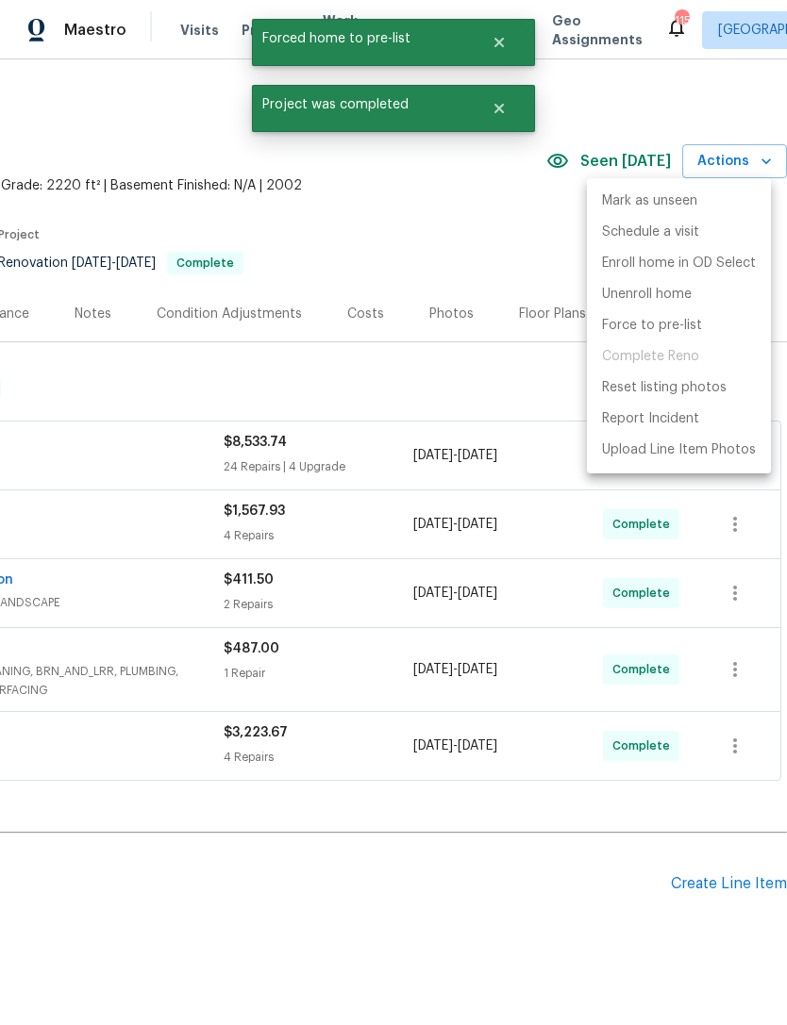
click at [481, 256] on div at bounding box center [393, 512] width 787 height 1025
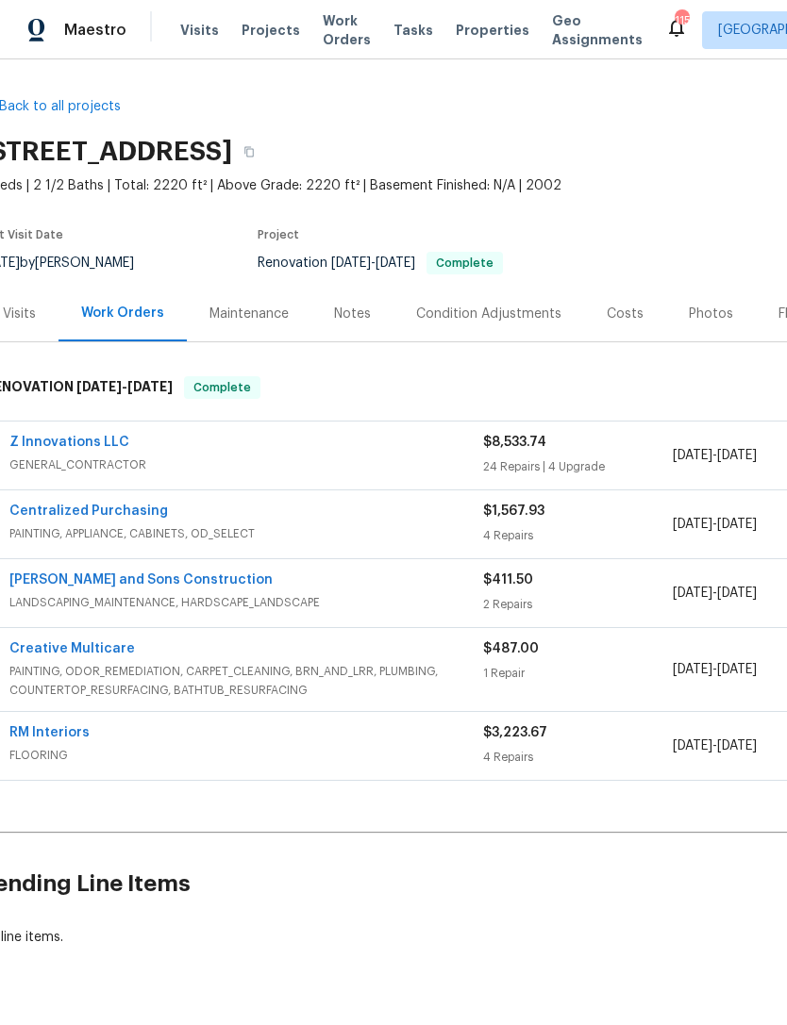
scroll to position [0, 19]
click at [330, 328] on div "Notes" at bounding box center [353, 314] width 82 height 56
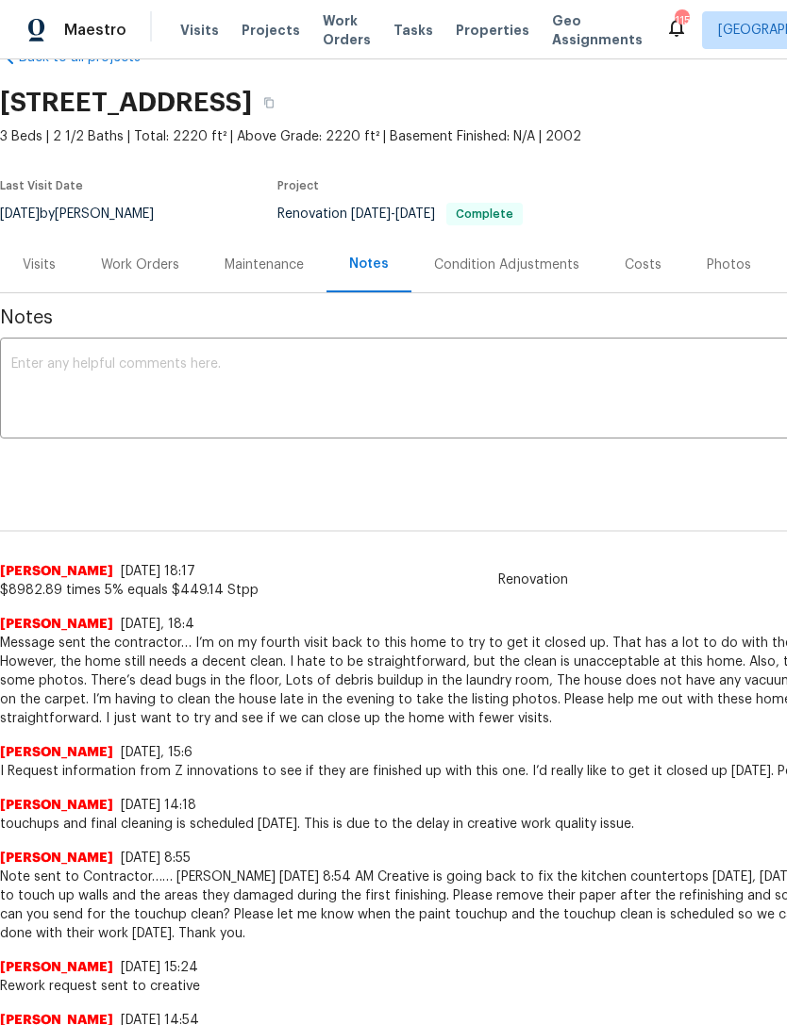
scroll to position [50, 0]
click at [281, 376] on textarea at bounding box center [532, 390] width 1043 height 66
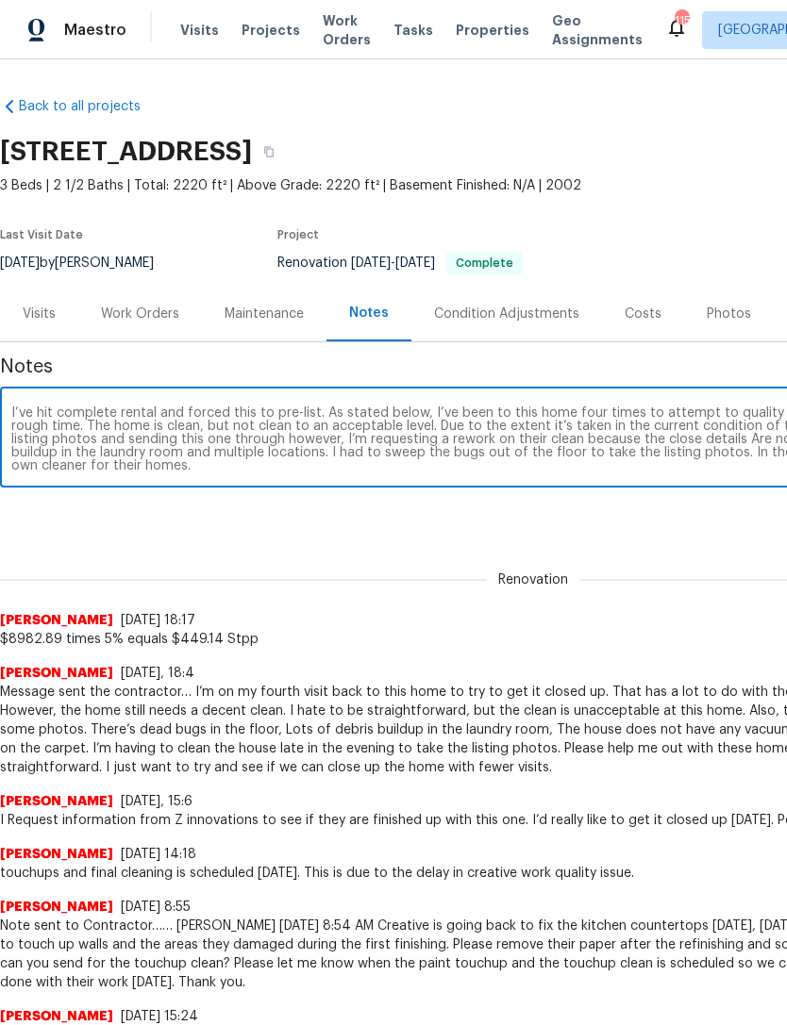
scroll to position [0, 0]
click at [136, 416] on textarea "I’ve hit complete rental and forced this to pre-list. As stated below, I’ve bee…" at bounding box center [532, 440] width 1043 height 66
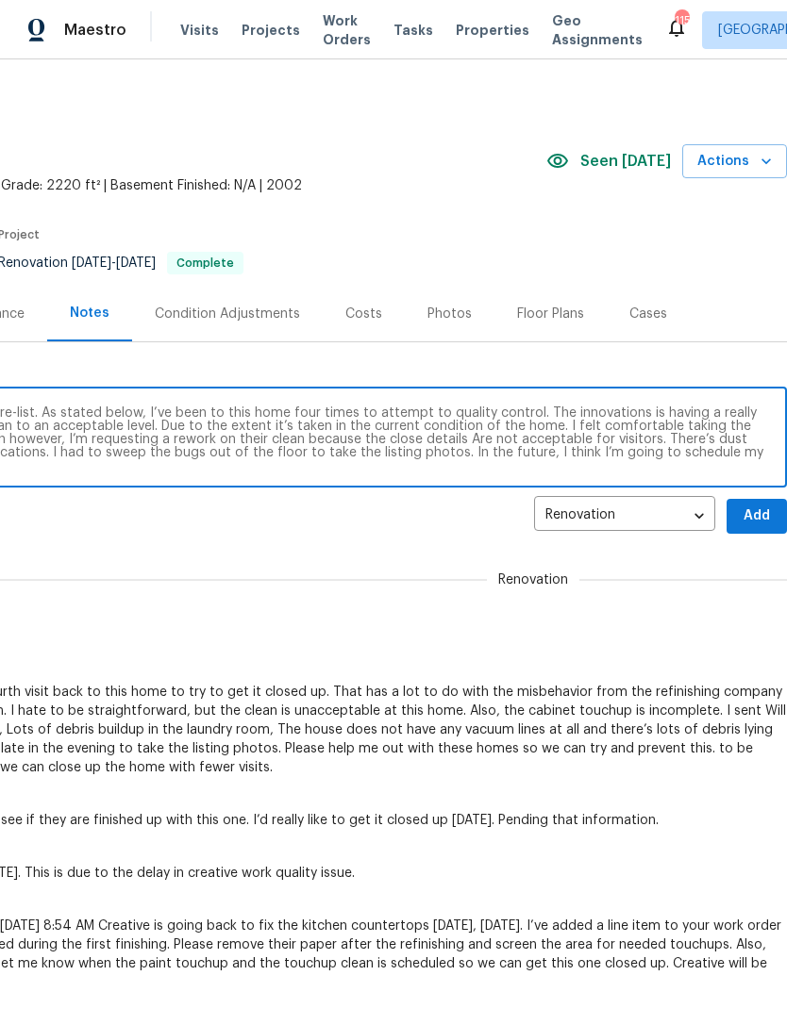
scroll to position [0, 279]
click at [542, 409] on textarea "I’ve hit complete reno and forced this to pre-list. As stated below, I’ve been …" at bounding box center [253, 440] width 1043 height 66
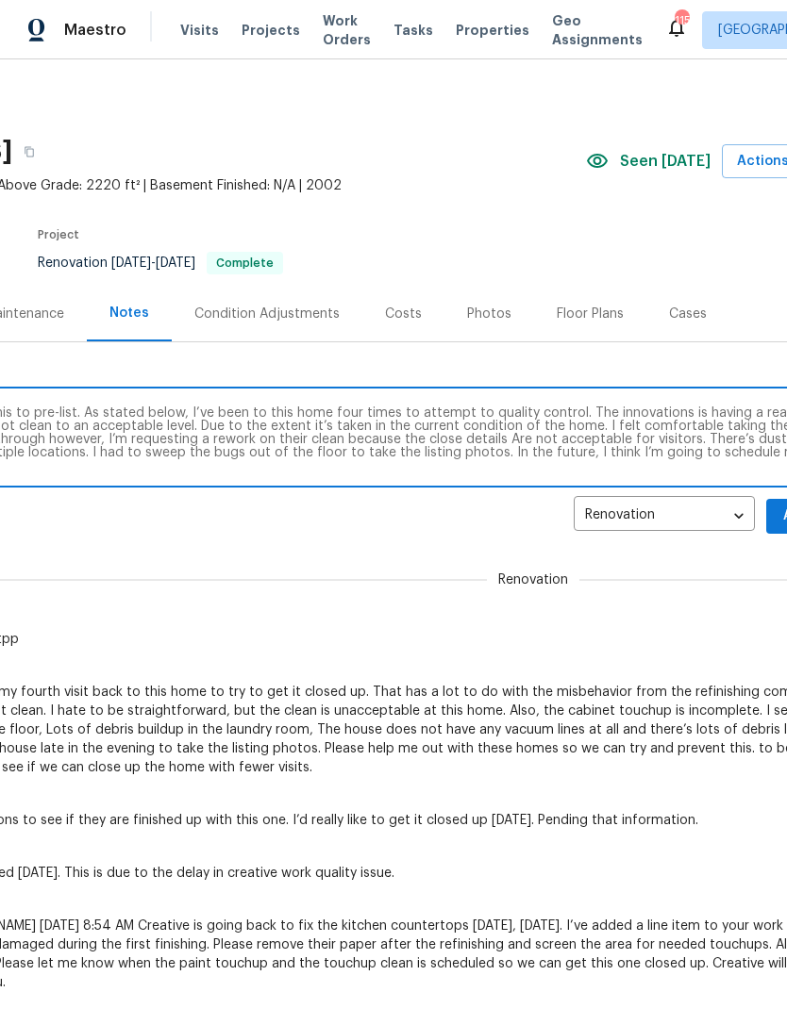
scroll to position [0, 242]
click at [585, 413] on textarea "I’ve hit complete Reno and forced this to pre-list. As stated below, I’ve been …" at bounding box center [290, 440] width 1043 height 66
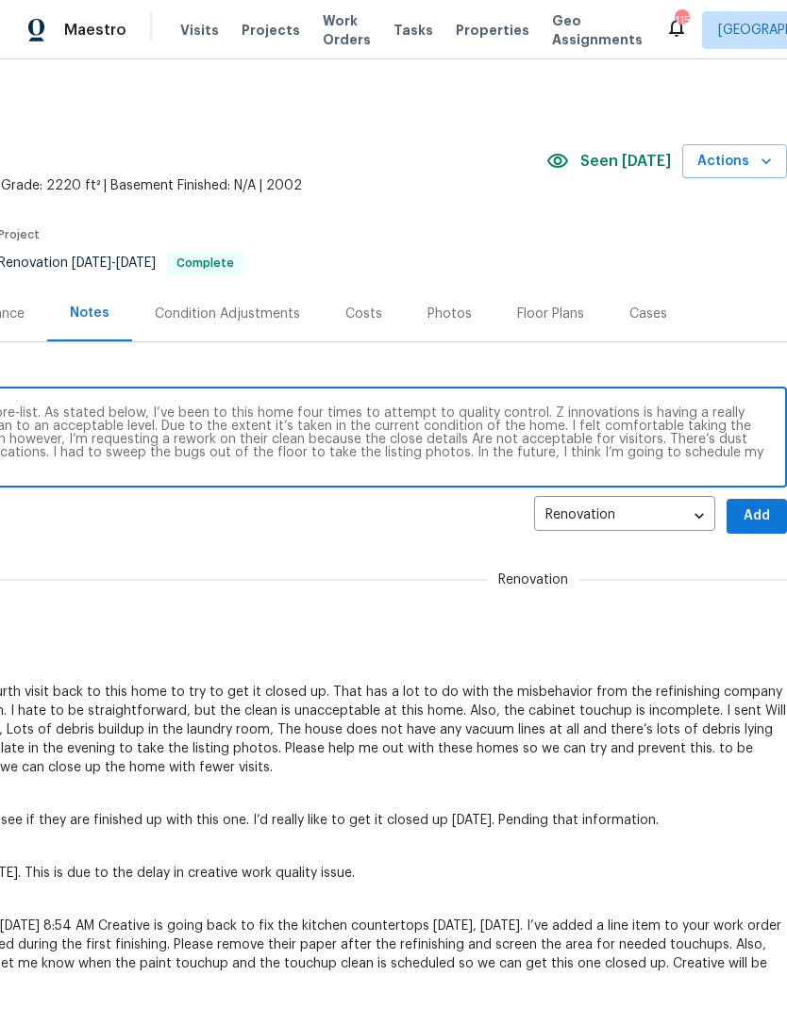
scroll to position [0, 279]
click at [293, 429] on textarea "I’ve hit complete Reno and forced this to pre-list. As stated below, I’ve been …" at bounding box center [253, 440] width 1043 height 66
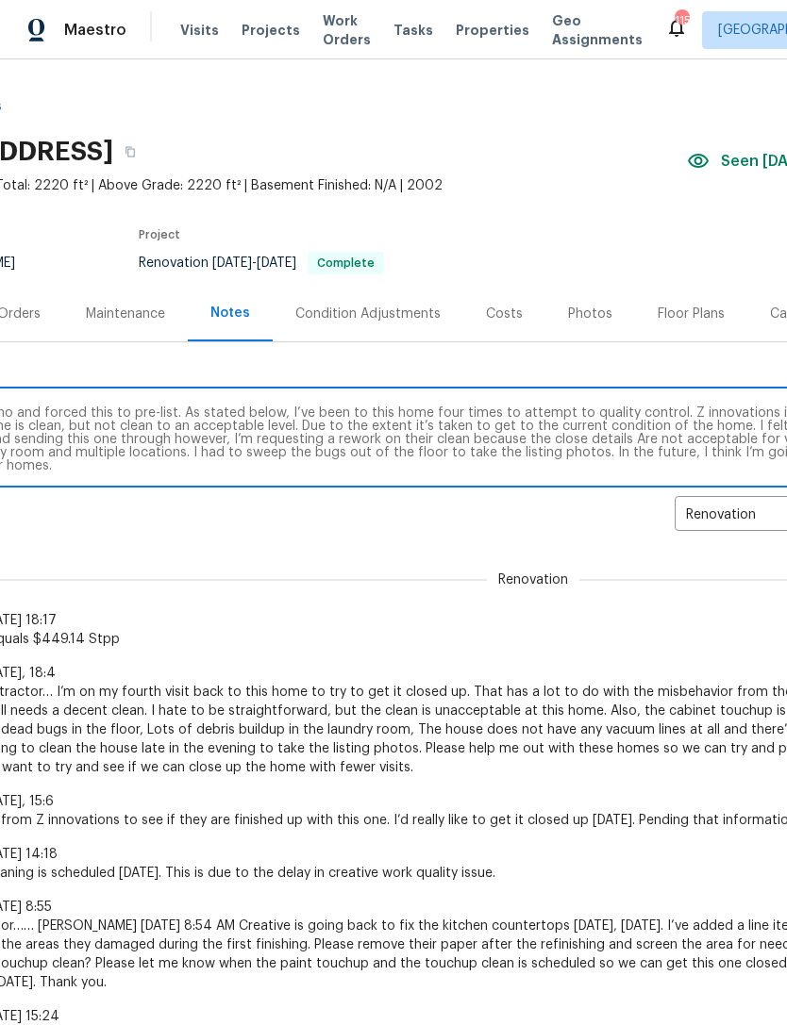
scroll to position [0, 151]
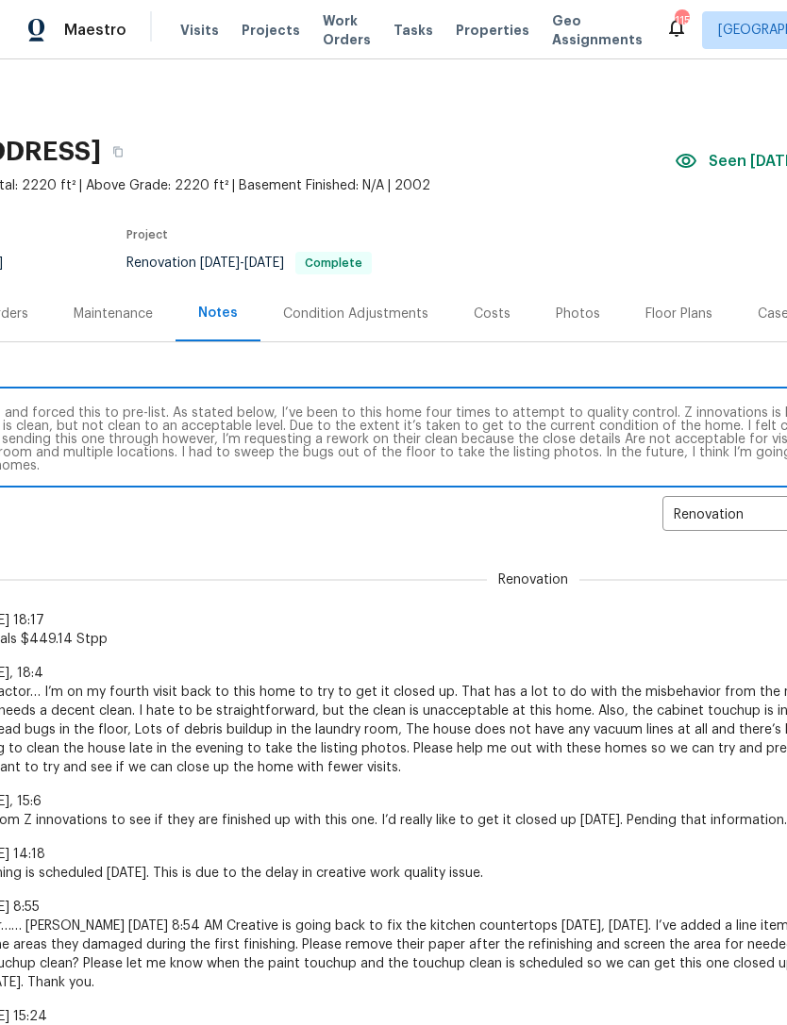
click at [567, 442] on textarea "I’ve hit complete Reno and forced this to pre-list. As stated below, I’ve been …" at bounding box center [381, 440] width 1043 height 66
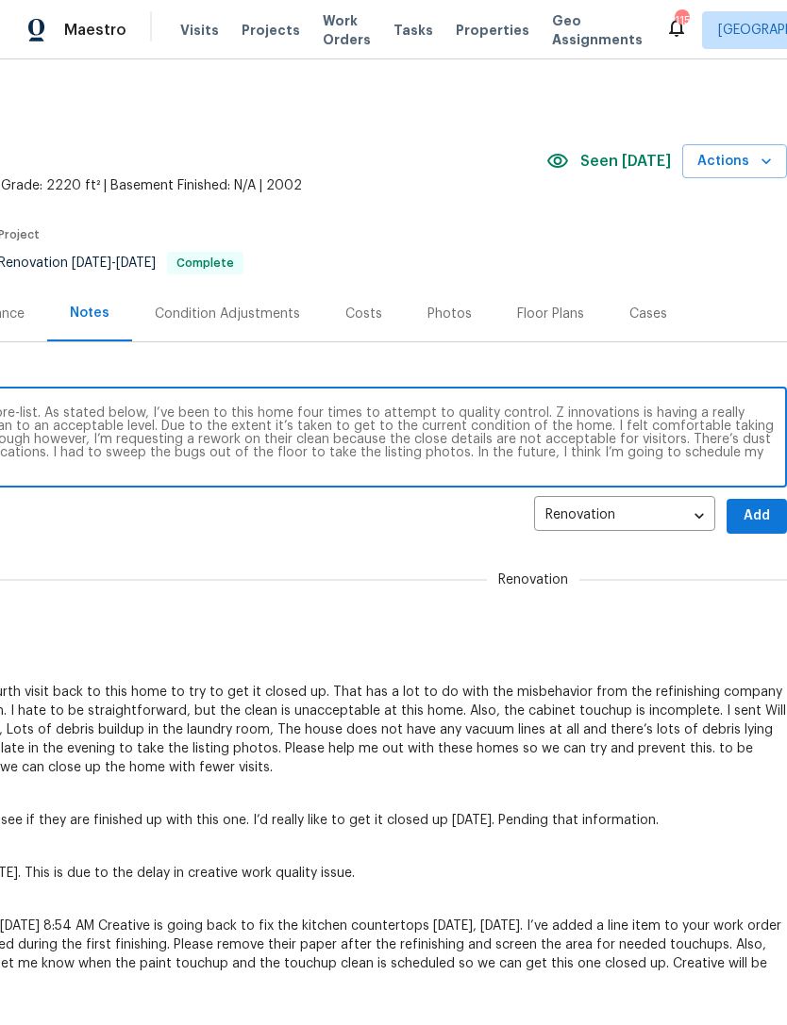
scroll to position [-1, 282]
type textarea "I’ve hit complete Reno and forced this to pre-list. As stated below, I’ve been …"
click at [749, 510] on span "Add" at bounding box center [757, 517] width 30 height 24
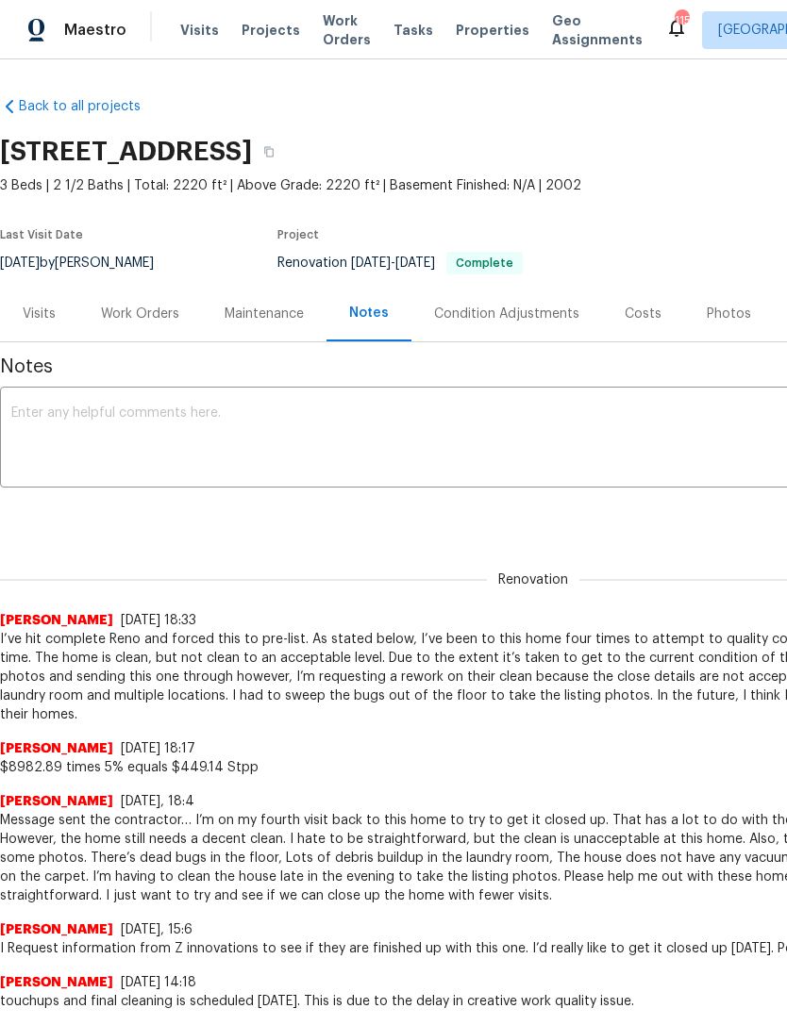
scroll to position [0, 0]
click at [149, 310] on div "Work Orders" at bounding box center [140, 314] width 78 height 19
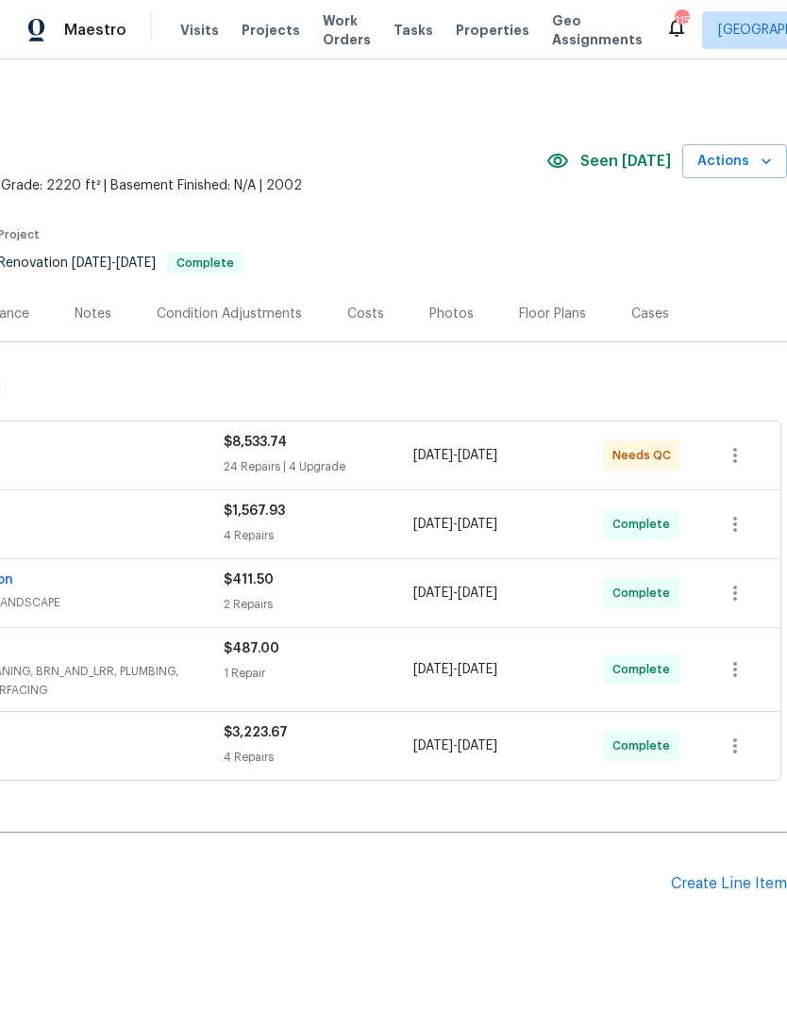
scroll to position [0, 279]
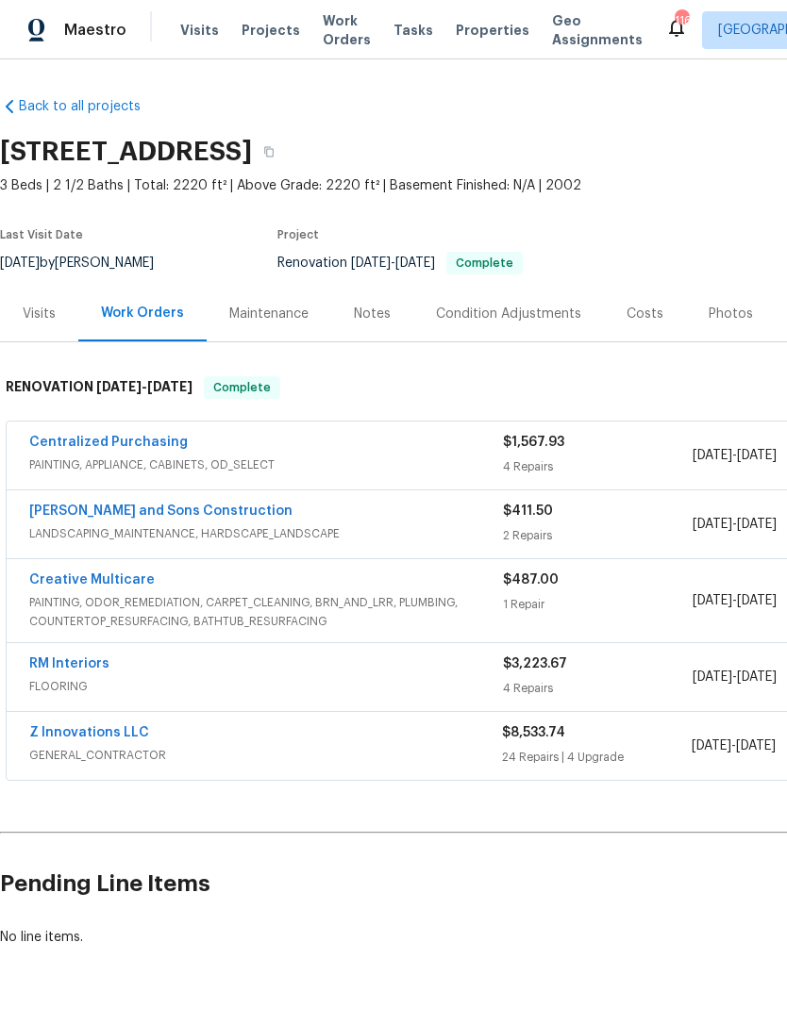
scroll to position [0, 5]
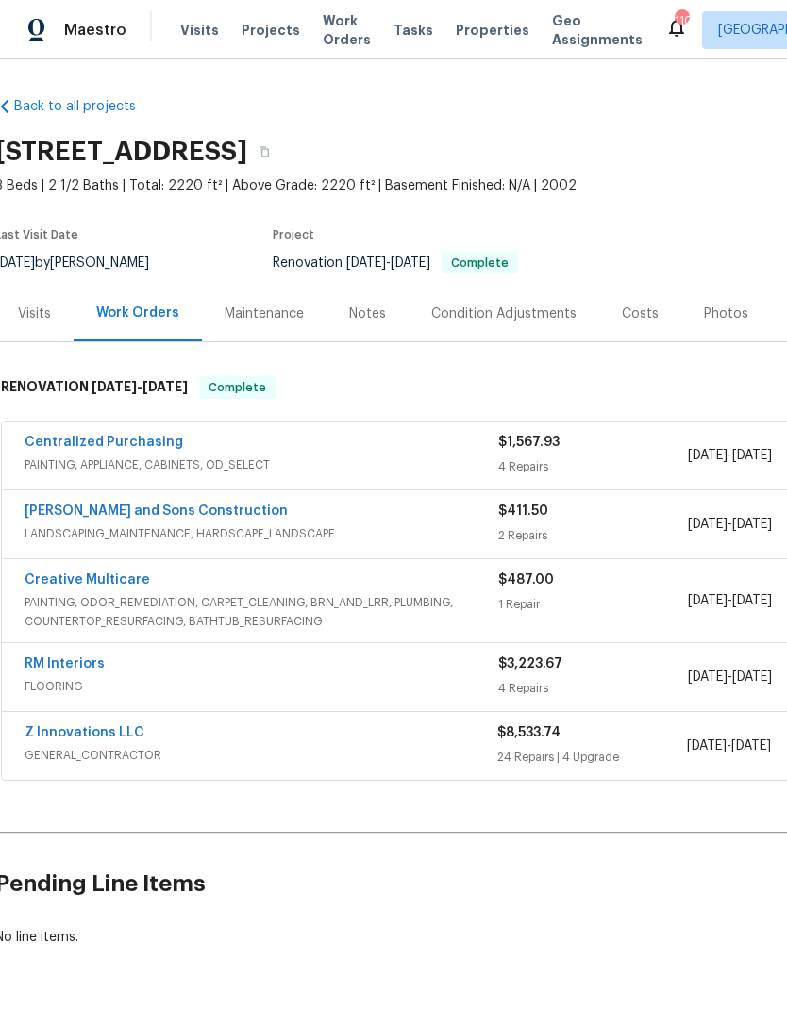
click at [726, 310] on div "Photos" at bounding box center [726, 314] width 44 height 19
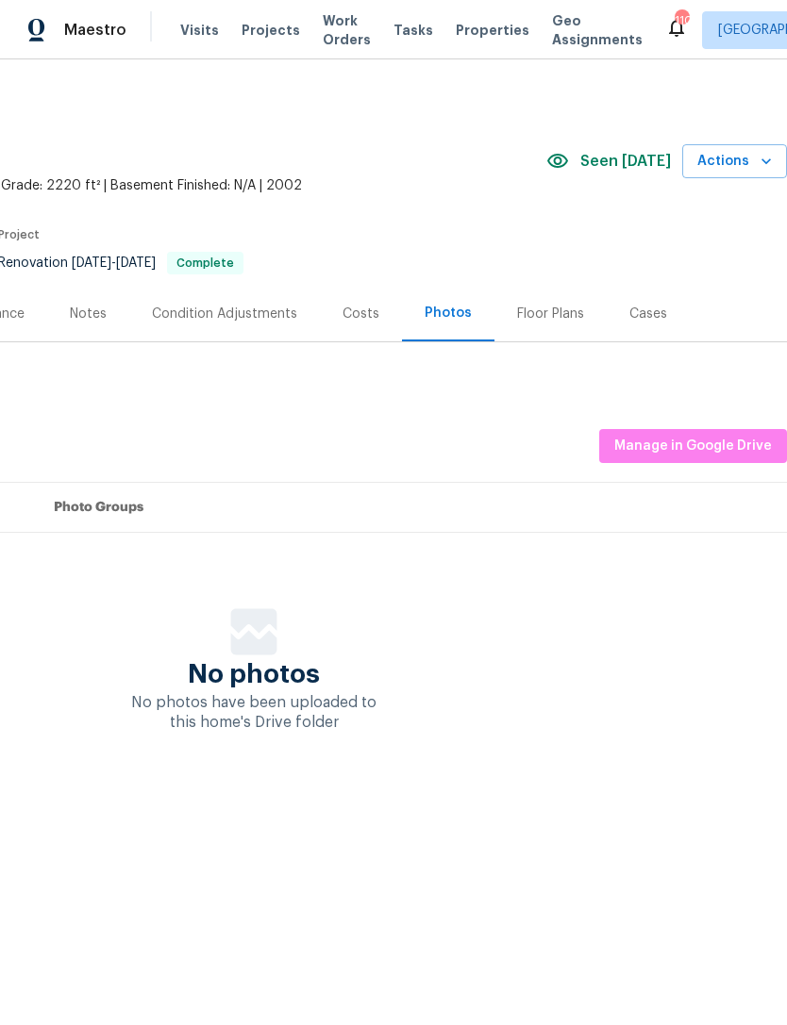
scroll to position [0, 279]
click at [716, 438] on span "Manage in Google Drive" at bounding box center [693, 447] width 158 height 24
